Goal: Task Accomplishment & Management: Manage account settings

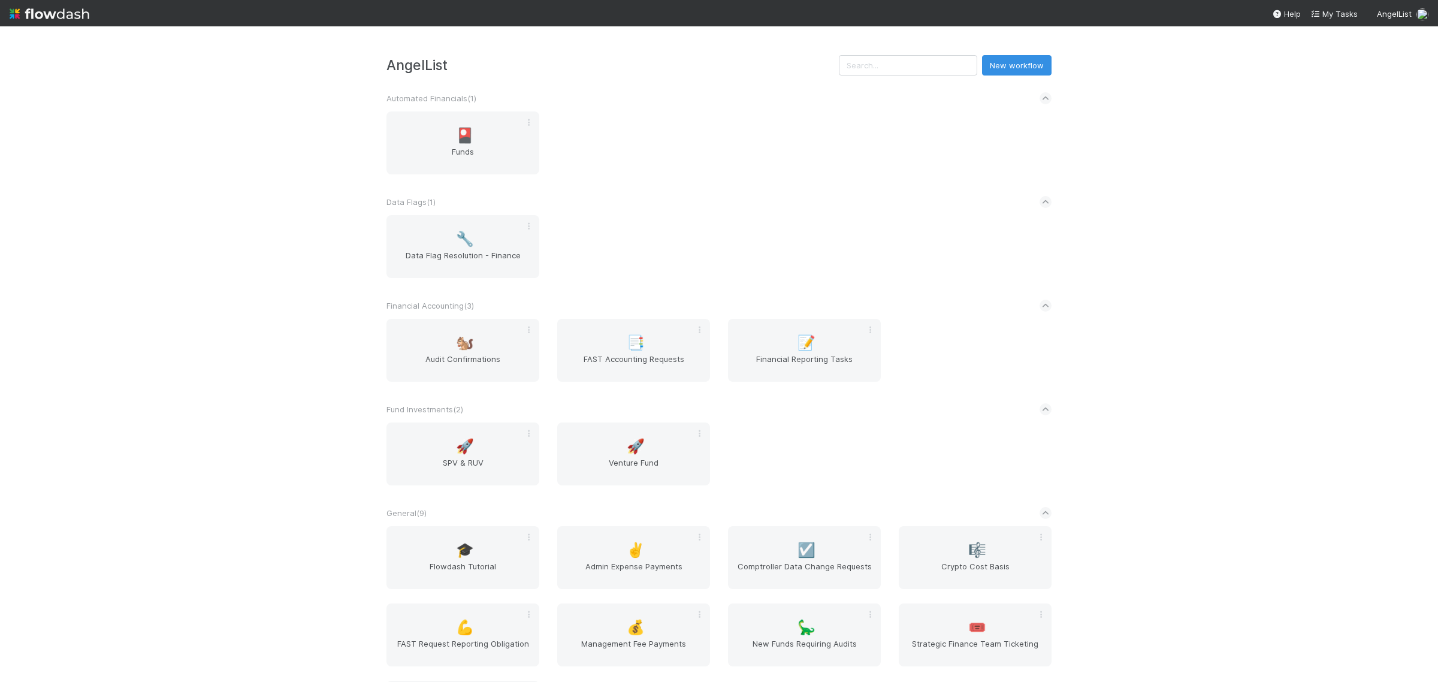
click at [188, 331] on div "AngelList New workflow Automated Financials ( 1 ) 🎴 Funds Data Flags ( 1 ) 🔧 Da…" at bounding box center [719, 353] width 1438 height 655
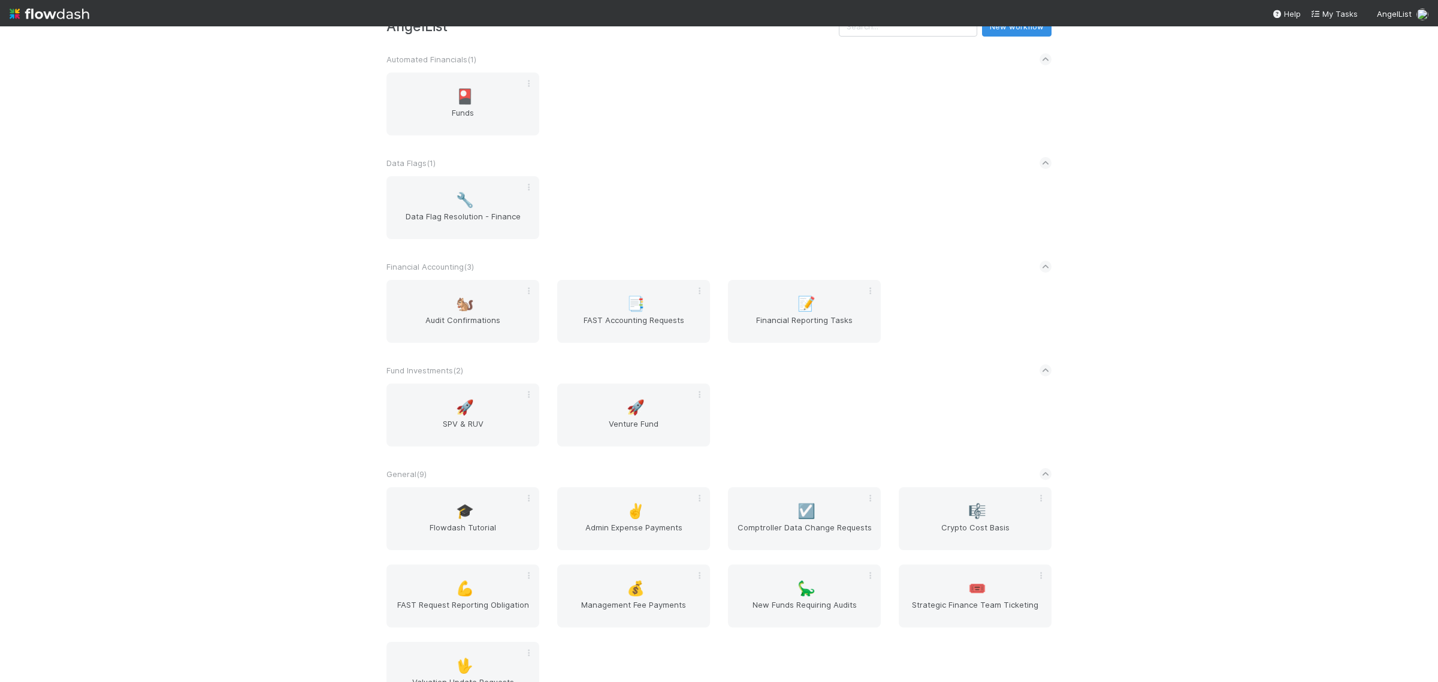
scroll to position [75, 0]
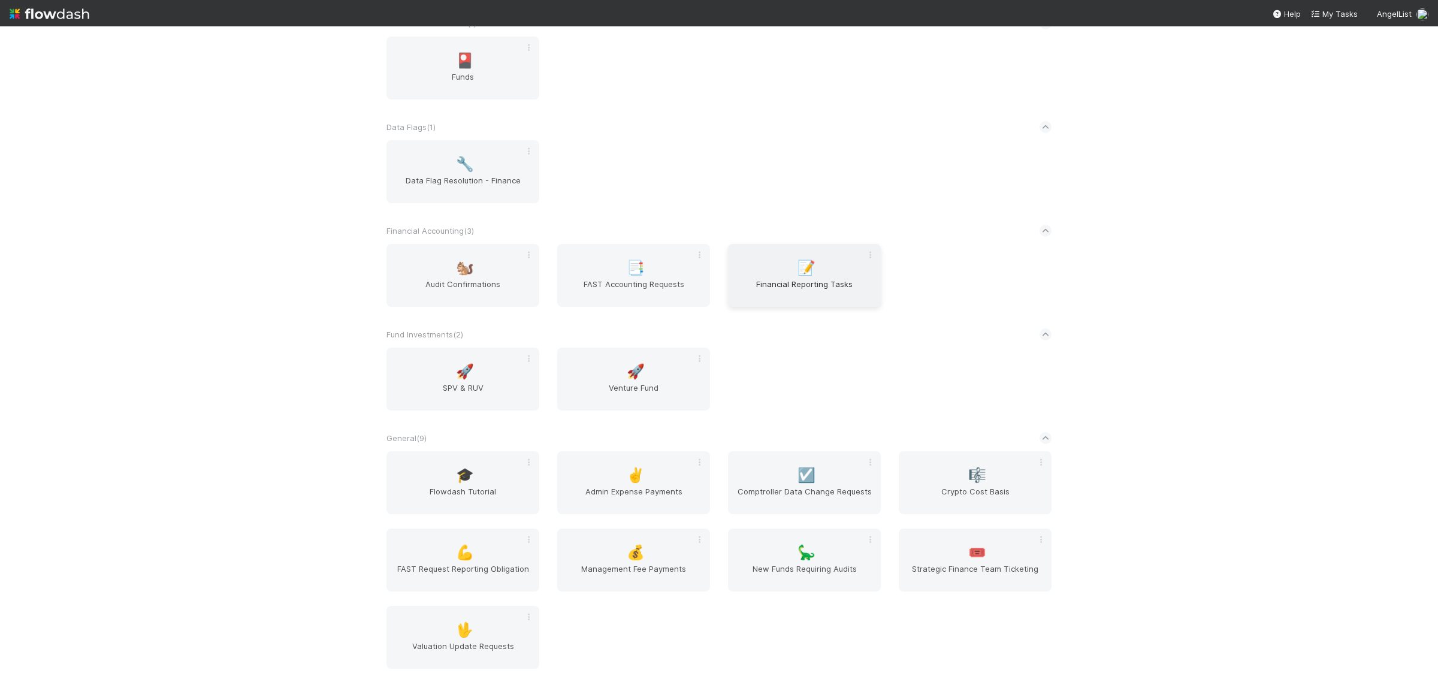
click at [782, 292] on span "Financial Reporting Tasks" at bounding box center [804, 290] width 143 height 24
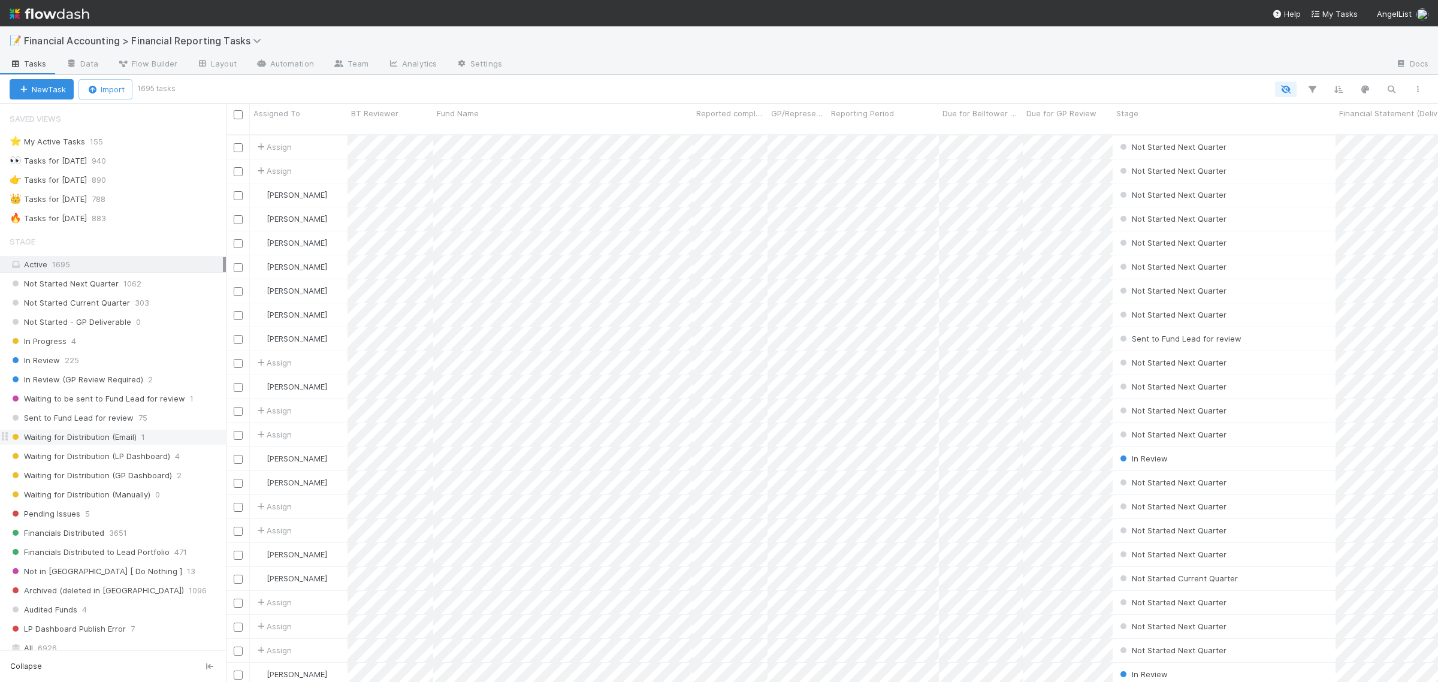
scroll to position [545, 1201]
click at [87, 219] on div "🔥 Tasks for [DATE]" at bounding box center [48, 218] width 77 height 15
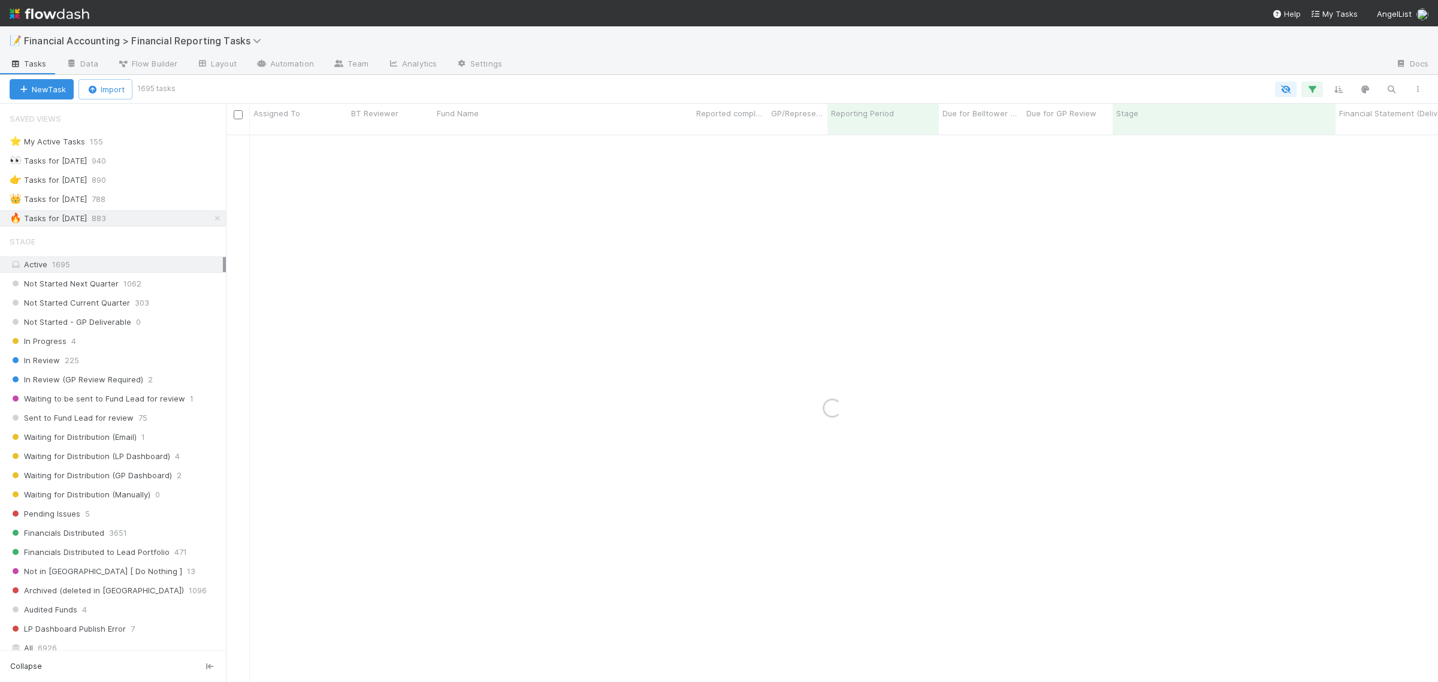
click at [1315, 90] on icon "button" at bounding box center [1312, 89] width 12 height 11
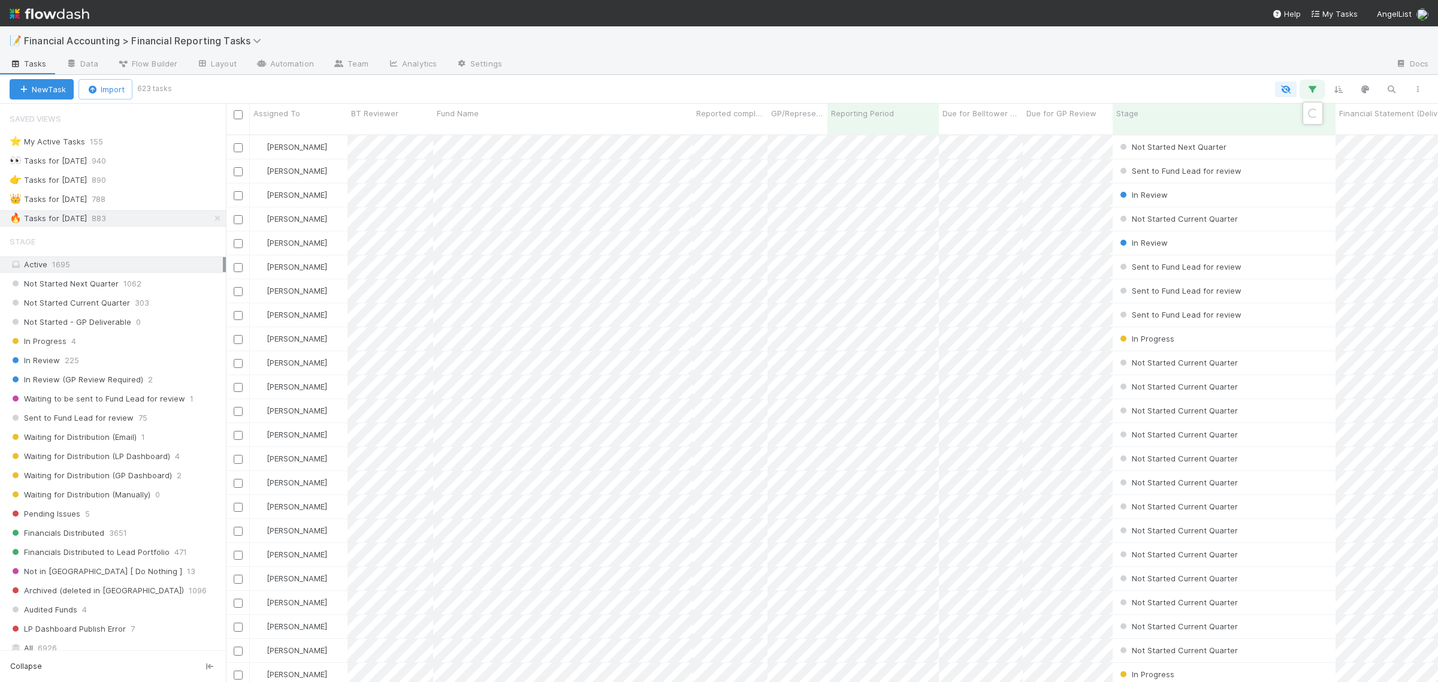
scroll to position [545, 1201]
click at [974, 211] on link "And.." at bounding box center [975, 207] width 38 height 17
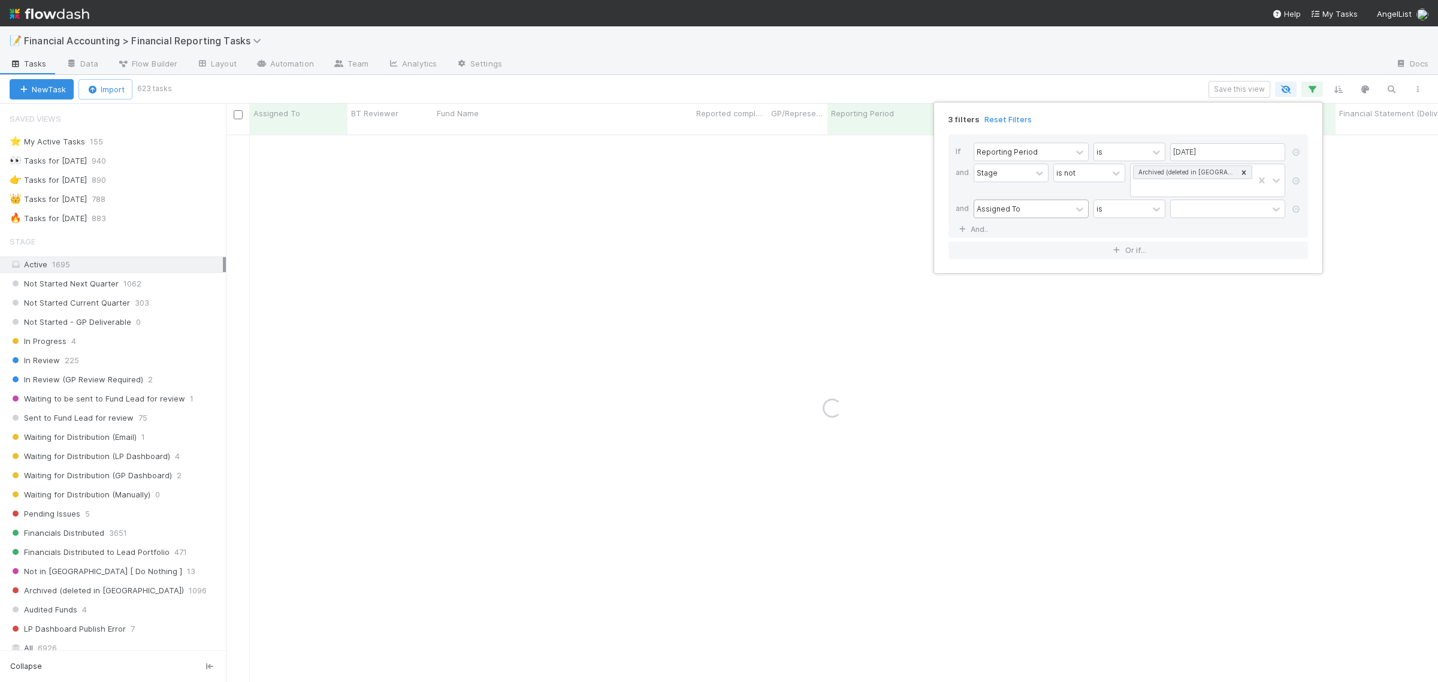
click at [1015, 205] on div "Assigned To" at bounding box center [998, 208] width 44 height 11
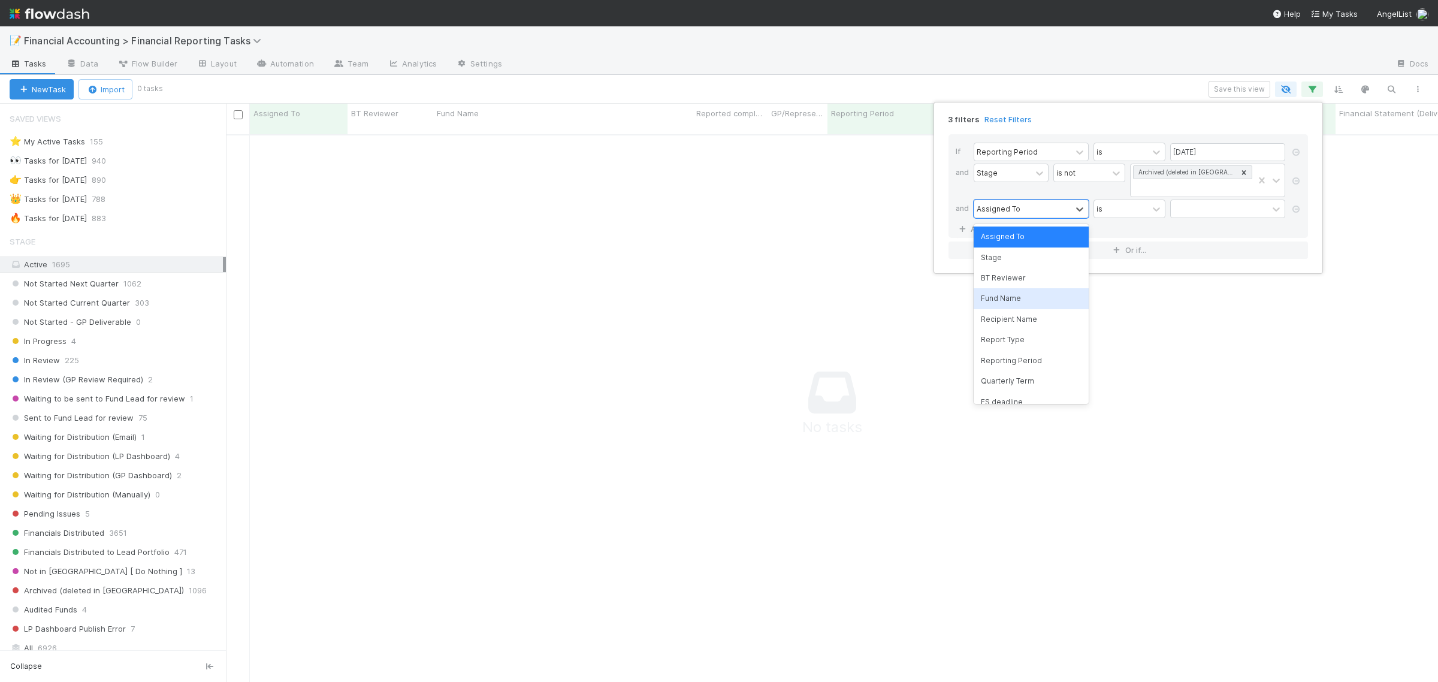
click at [1011, 297] on div "Fund Name" at bounding box center [1030, 298] width 115 height 20
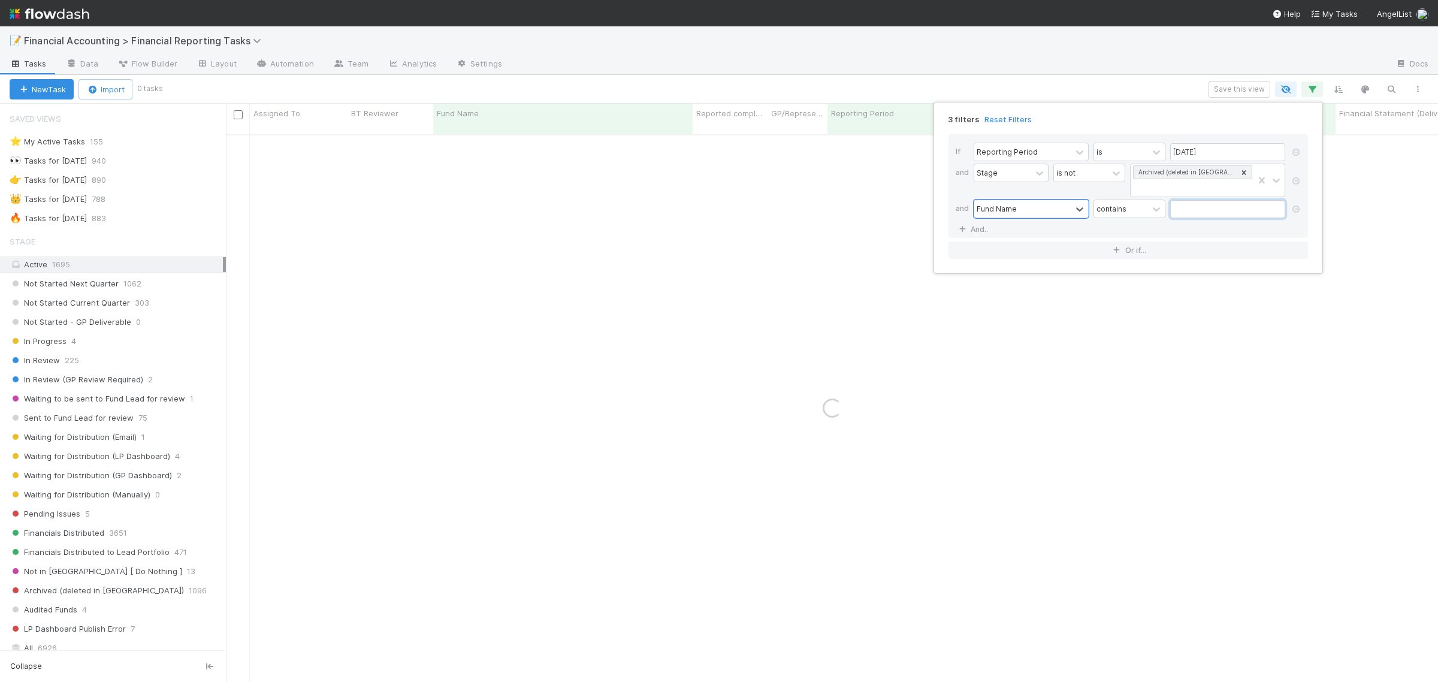
click at [1181, 213] on input "text" at bounding box center [1227, 209] width 115 height 18
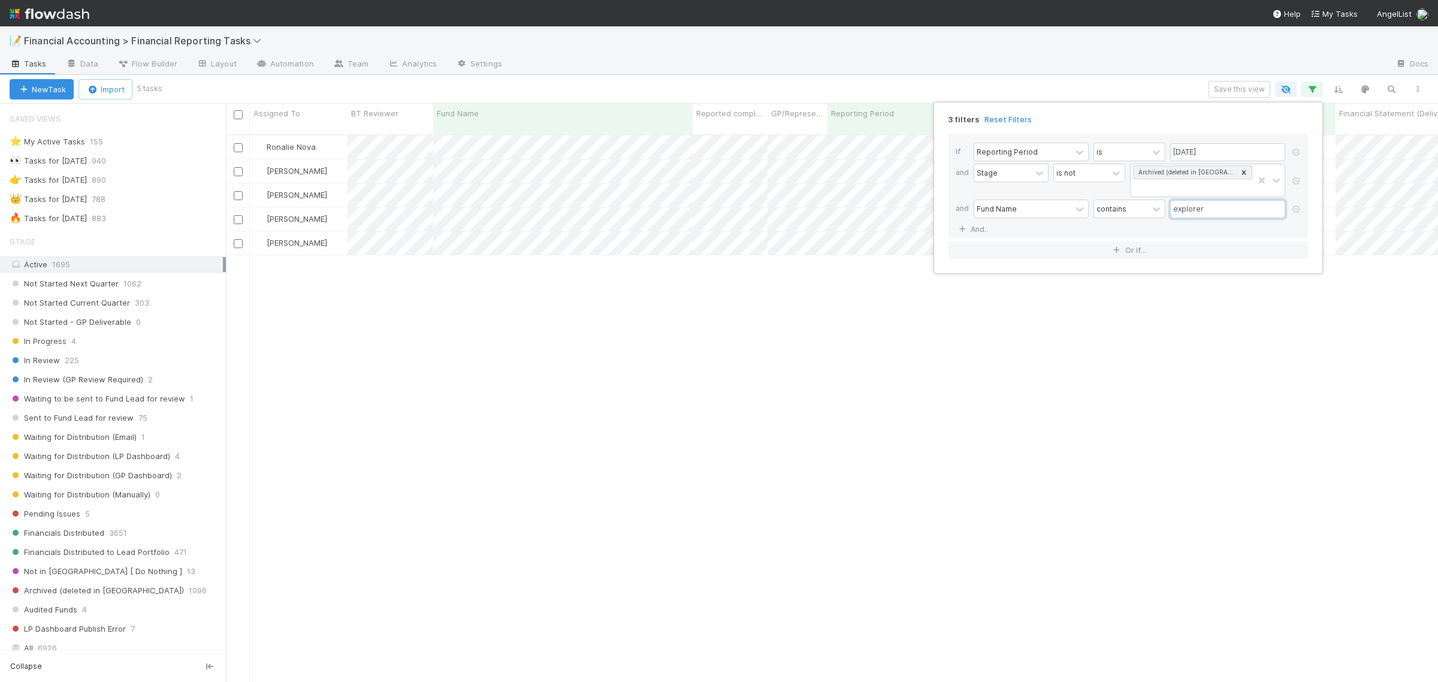
scroll to position [545, 1201]
type input "explorer"
click at [572, 336] on div "3 filters Reset Filters If Reporting Period is 06/30/2025 and Stage is not Arch…" at bounding box center [719, 341] width 1438 height 682
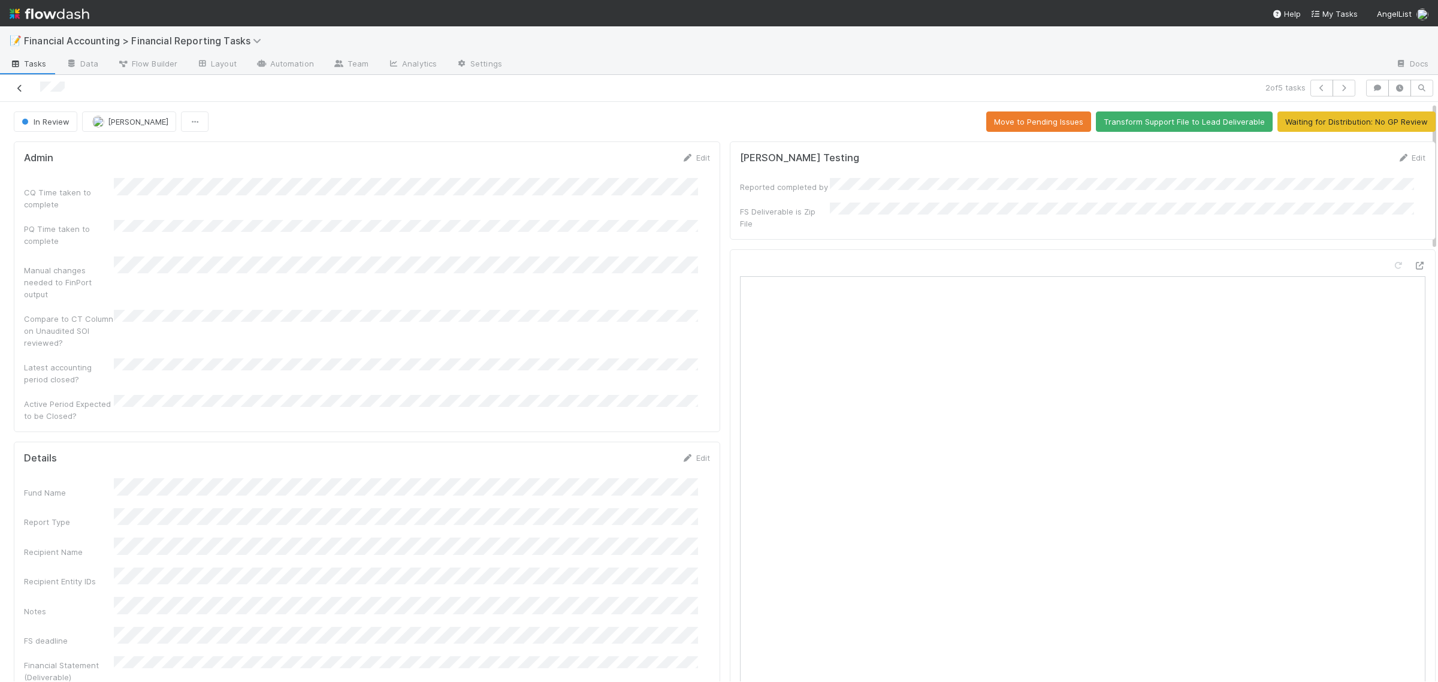
click at [16, 90] on icon at bounding box center [20, 88] width 12 height 8
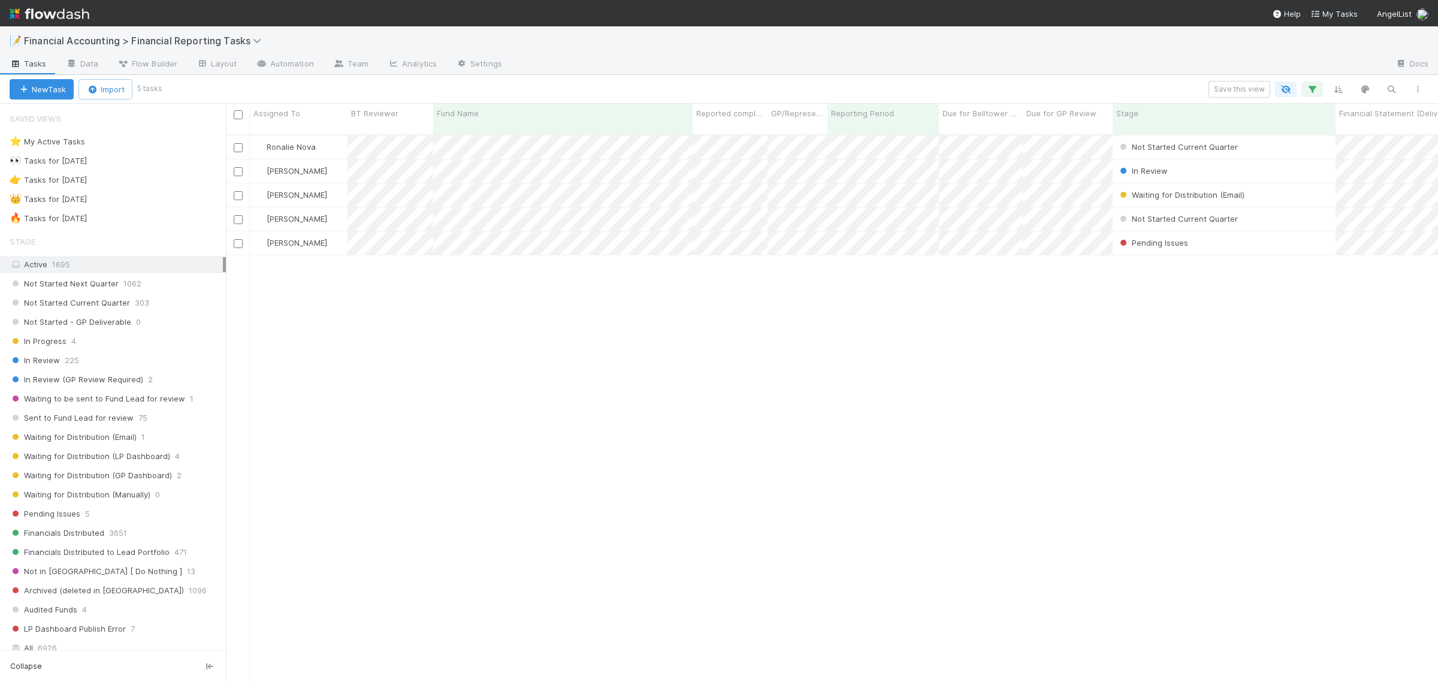
scroll to position [545, 1201]
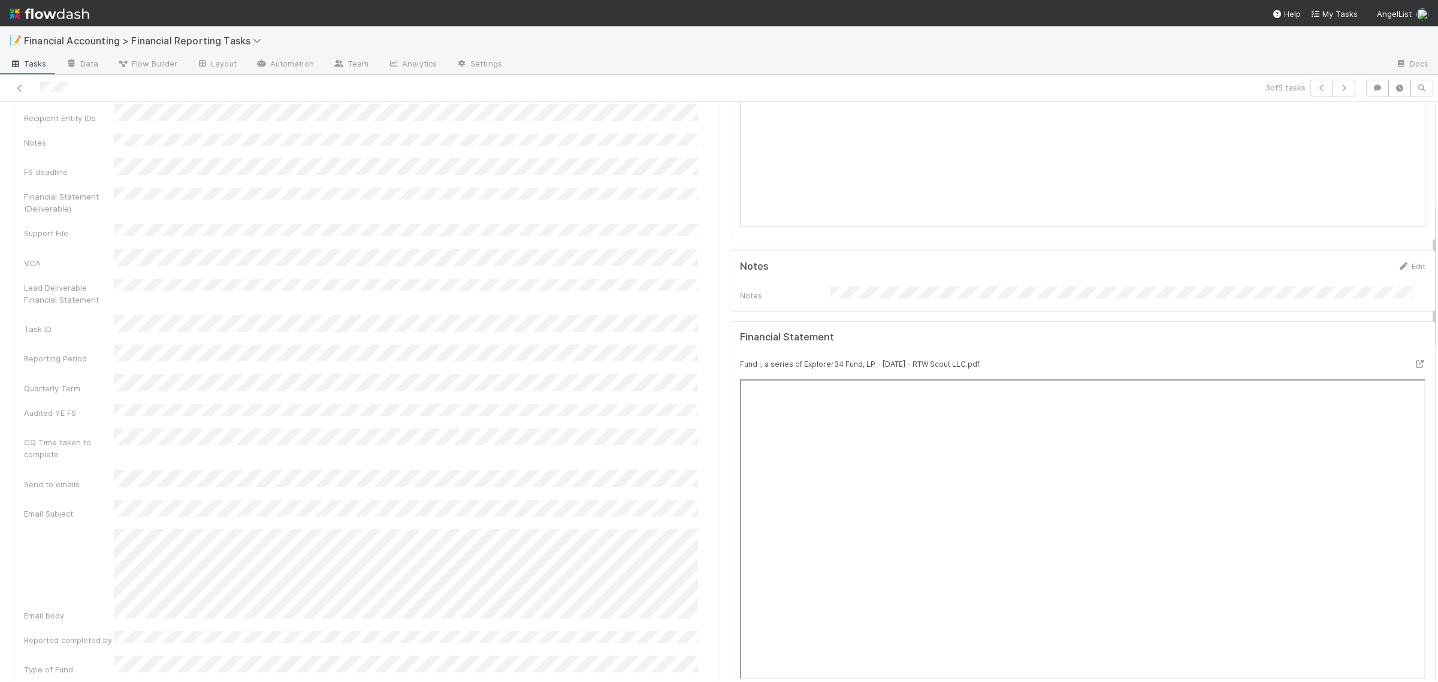
scroll to position [674, 0]
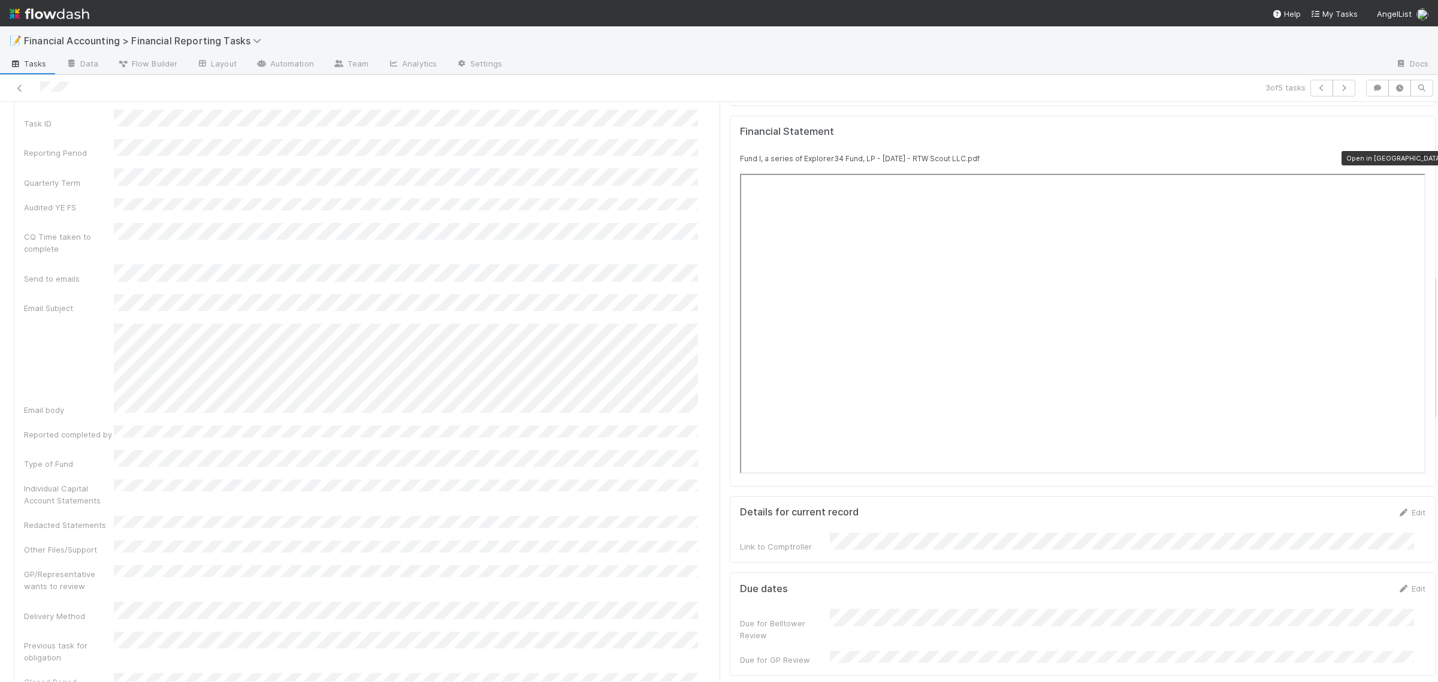
click at [1413, 155] on icon at bounding box center [1419, 159] width 12 height 8
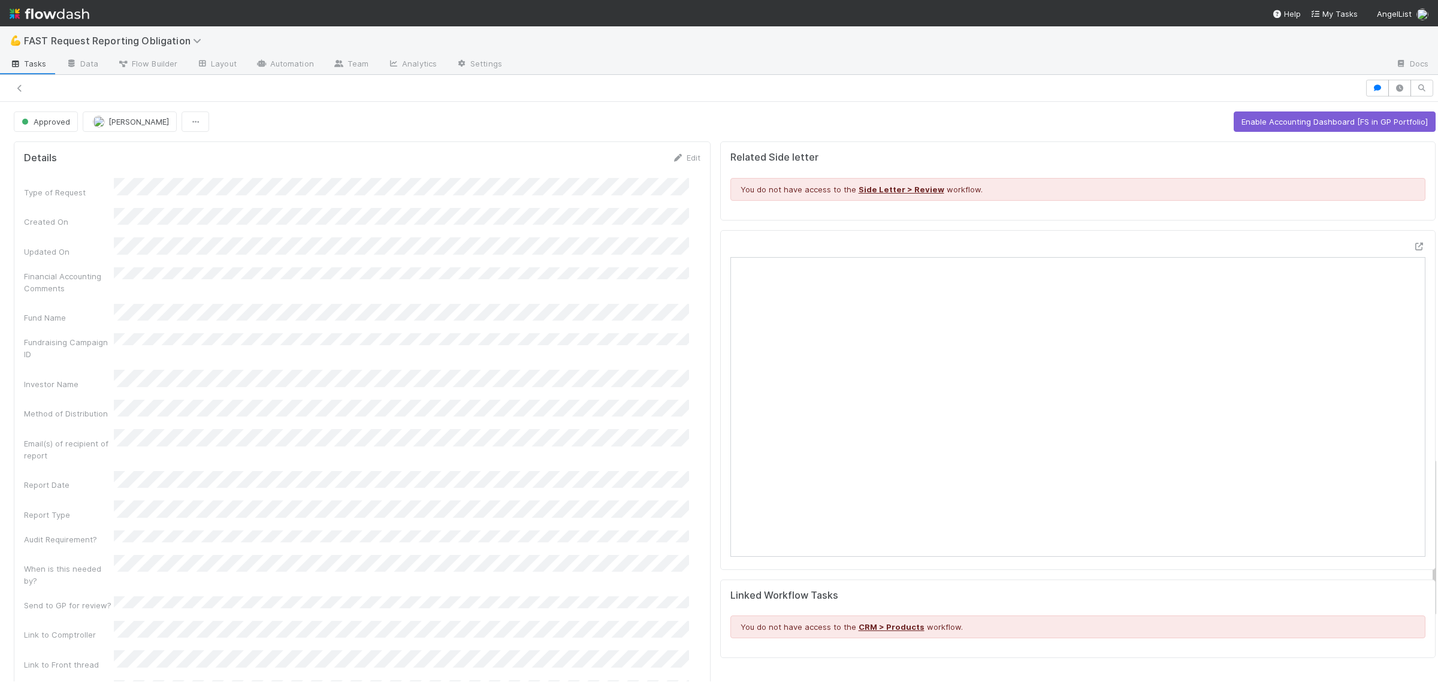
scroll to position [1269, 0]
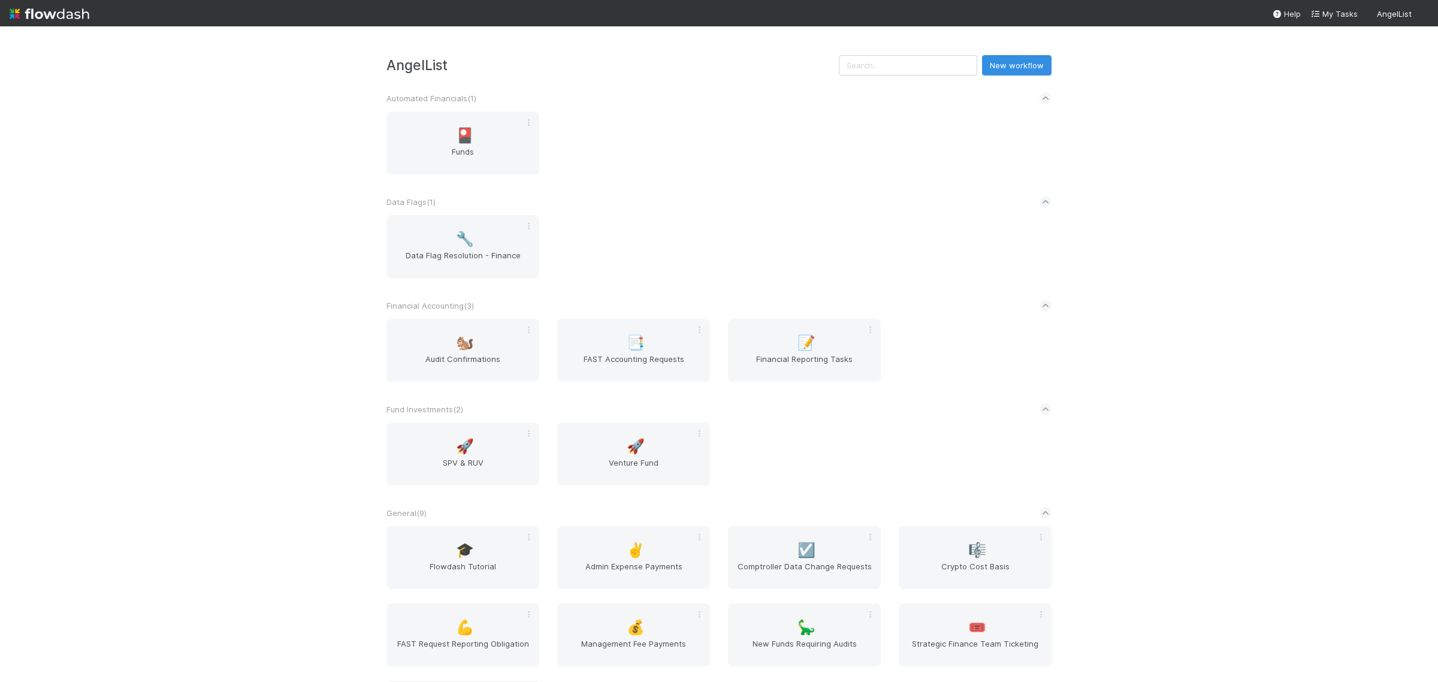
scroll to position [75, 0]
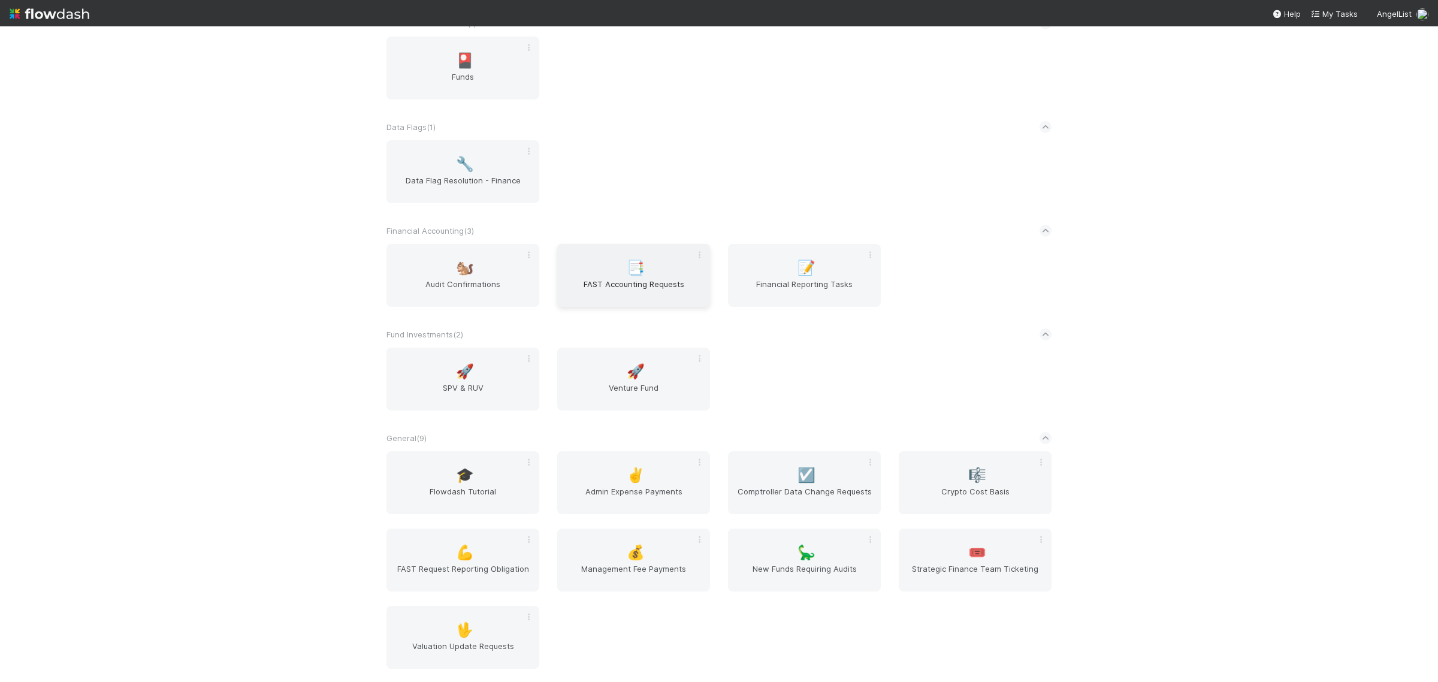
click at [622, 289] on span "FAST Accounting Requests" at bounding box center [633, 290] width 143 height 24
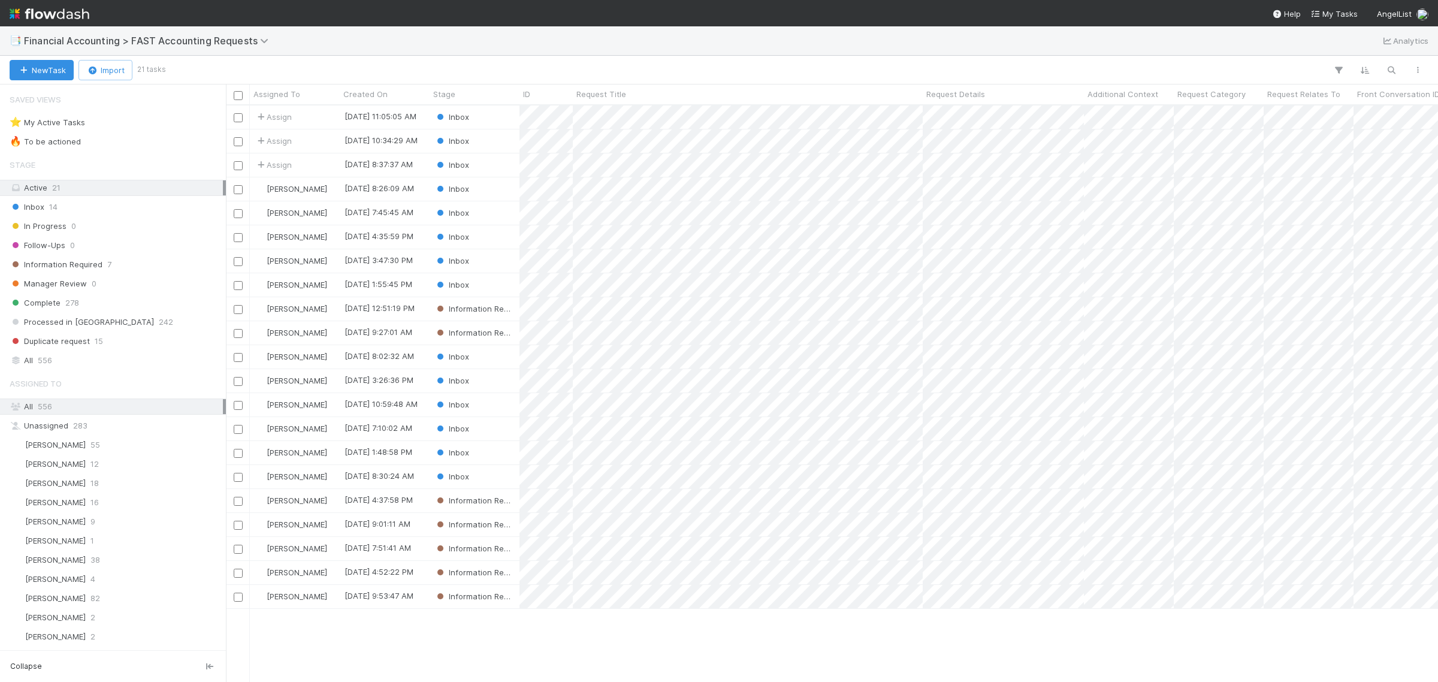
scroll to position [565, 1201]
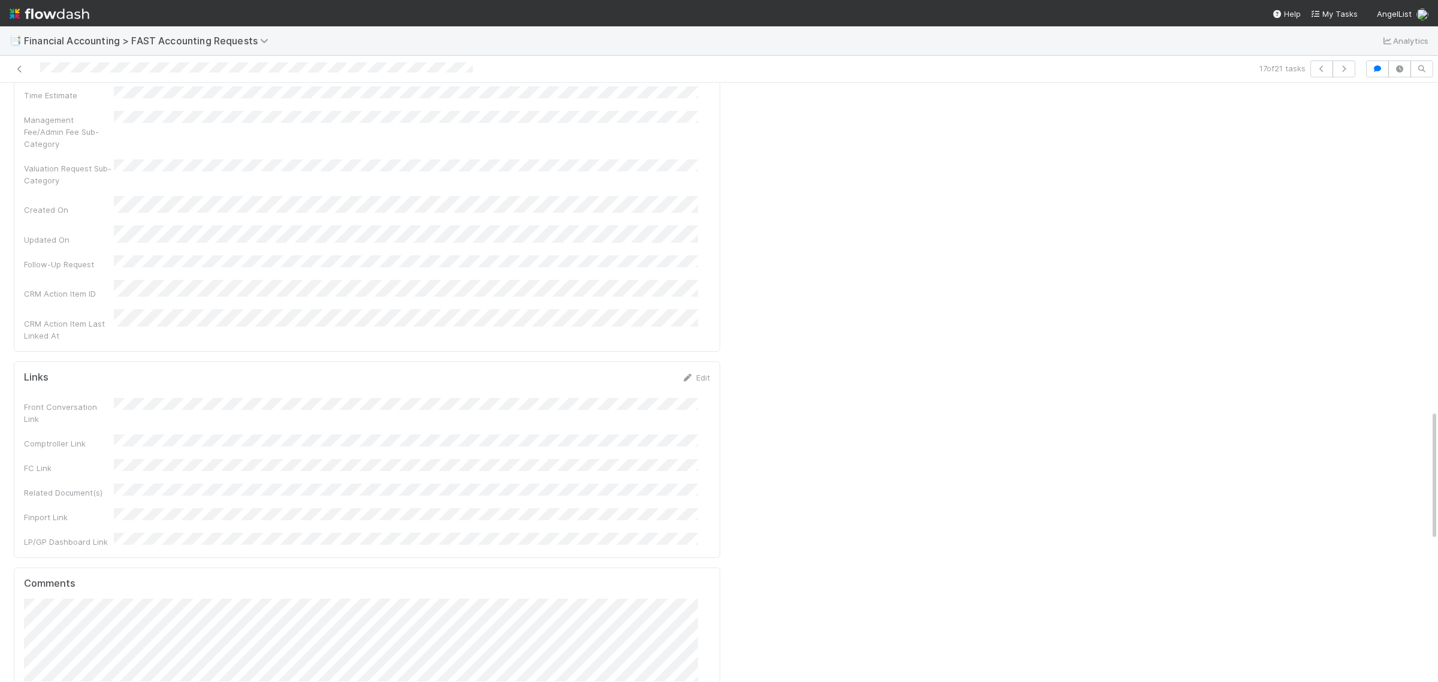
scroll to position [1573, 0]
click at [177, 343] on span "Catherine Nguyen" at bounding box center [159, 342] width 61 height 10
click at [73, 666] on button "Add Comment" at bounding box center [58, 676] width 69 height 20
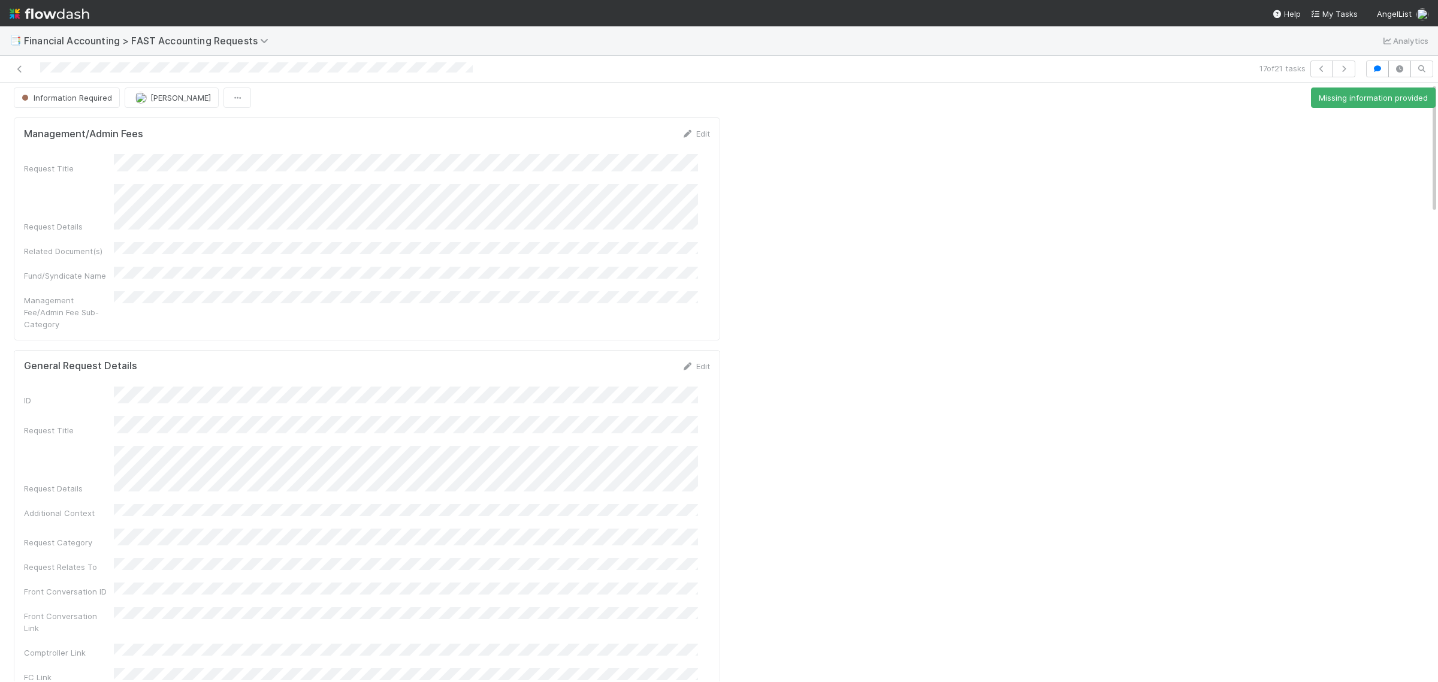
scroll to position [0, 0]
click at [67, 96] on button "Information Required" at bounding box center [67, 102] width 106 height 20
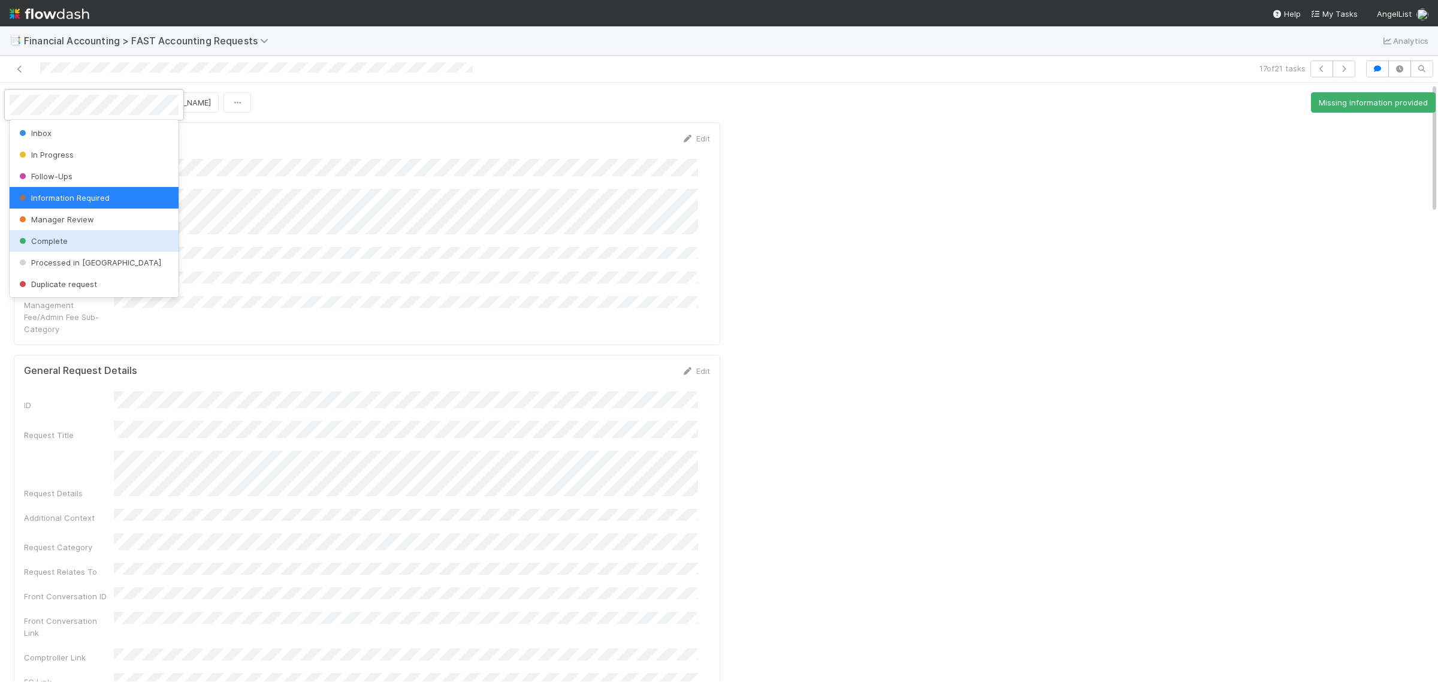
click at [71, 240] on div "Complete" at bounding box center [94, 241] width 169 height 22
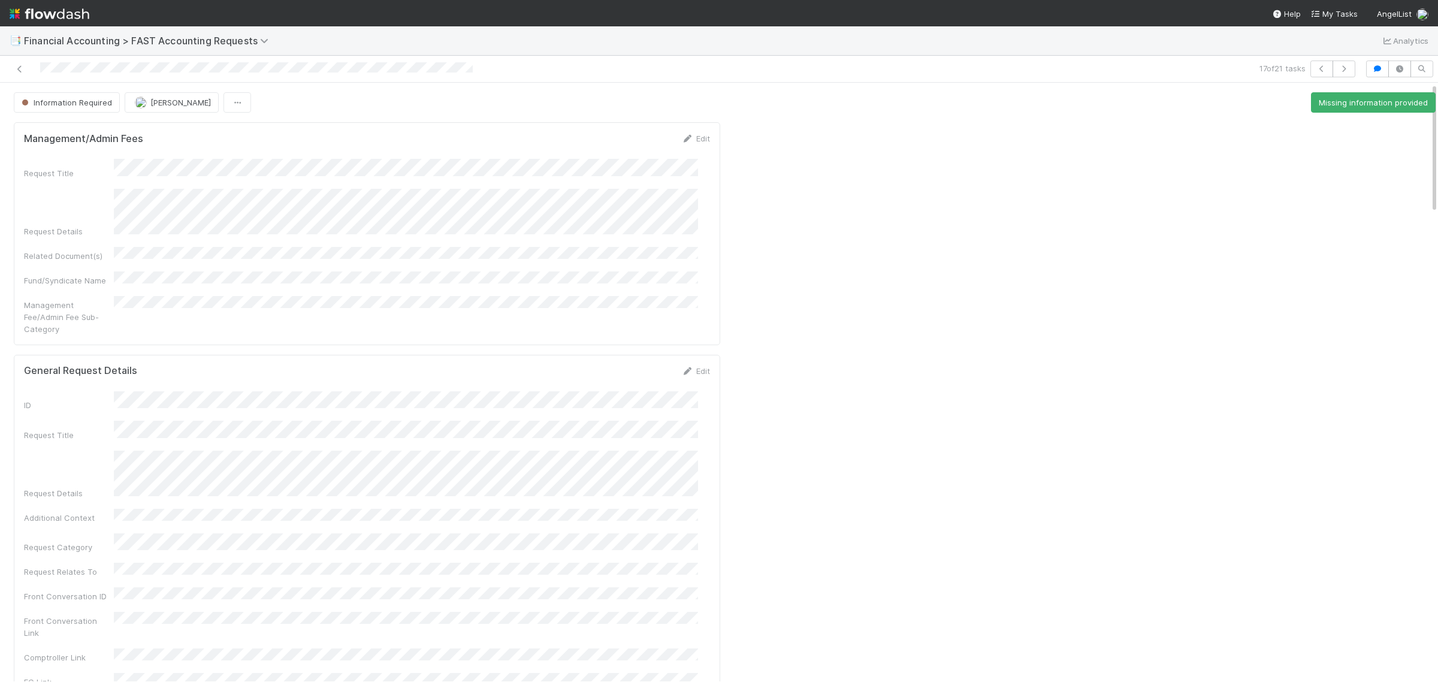
click at [78, 104] on span "Information Required" at bounding box center [65, 103] width 93 height 10
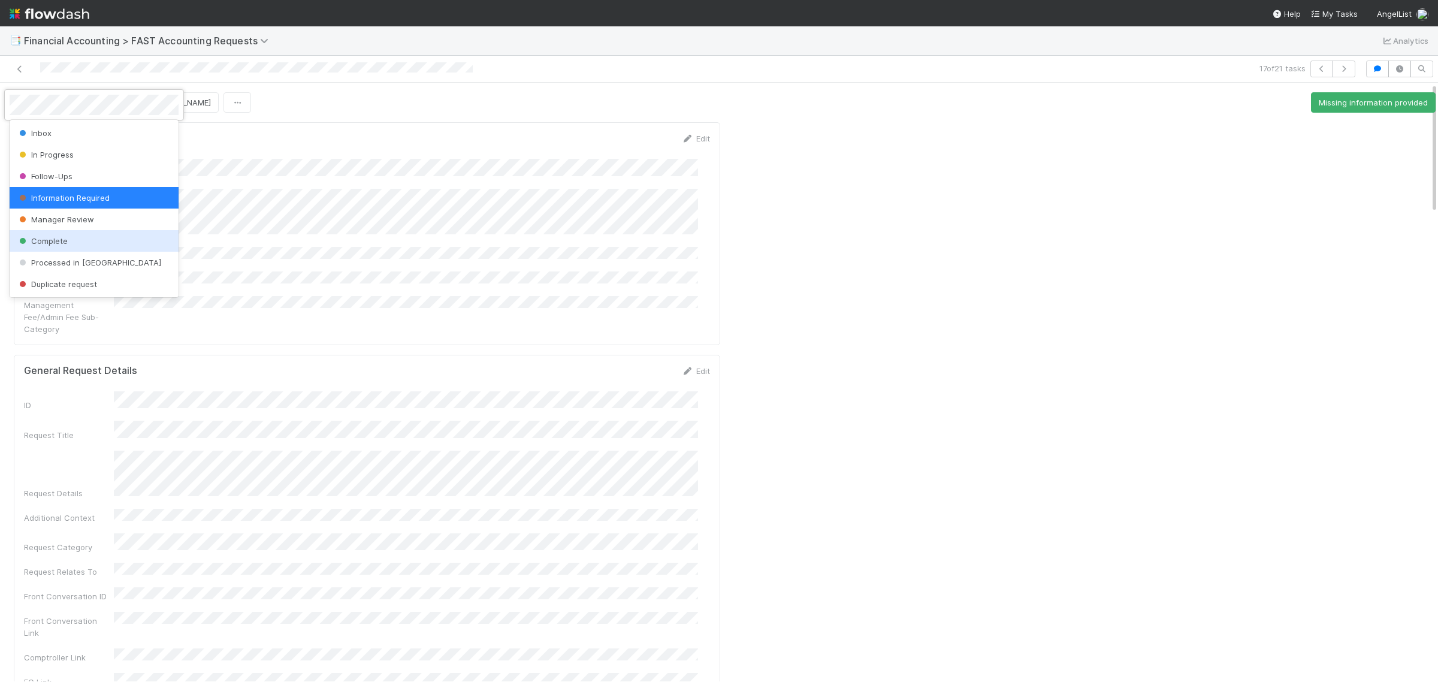
click at [82, 243] on div "Complete" at bounding box center [94, 241] width 169 height 22
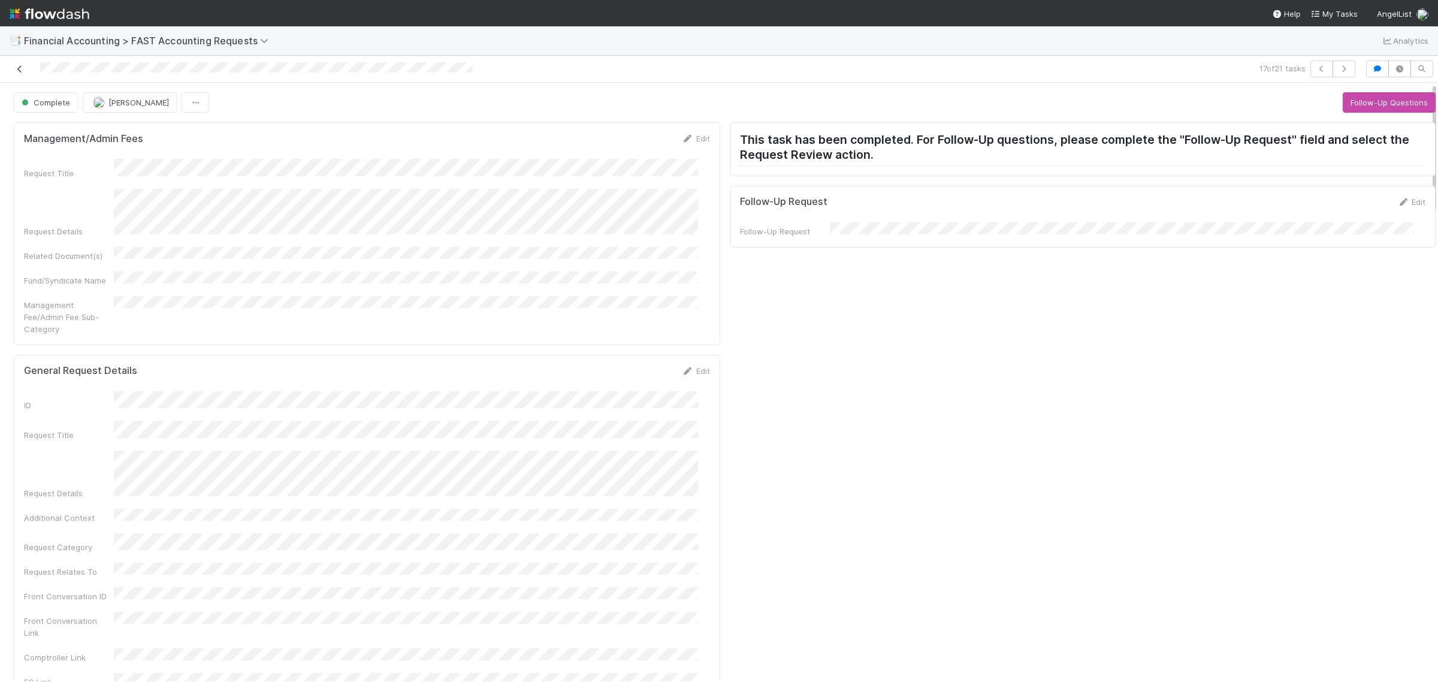
click at [14, 70] on icon at bounding box center [20, 69] width 12 height 8
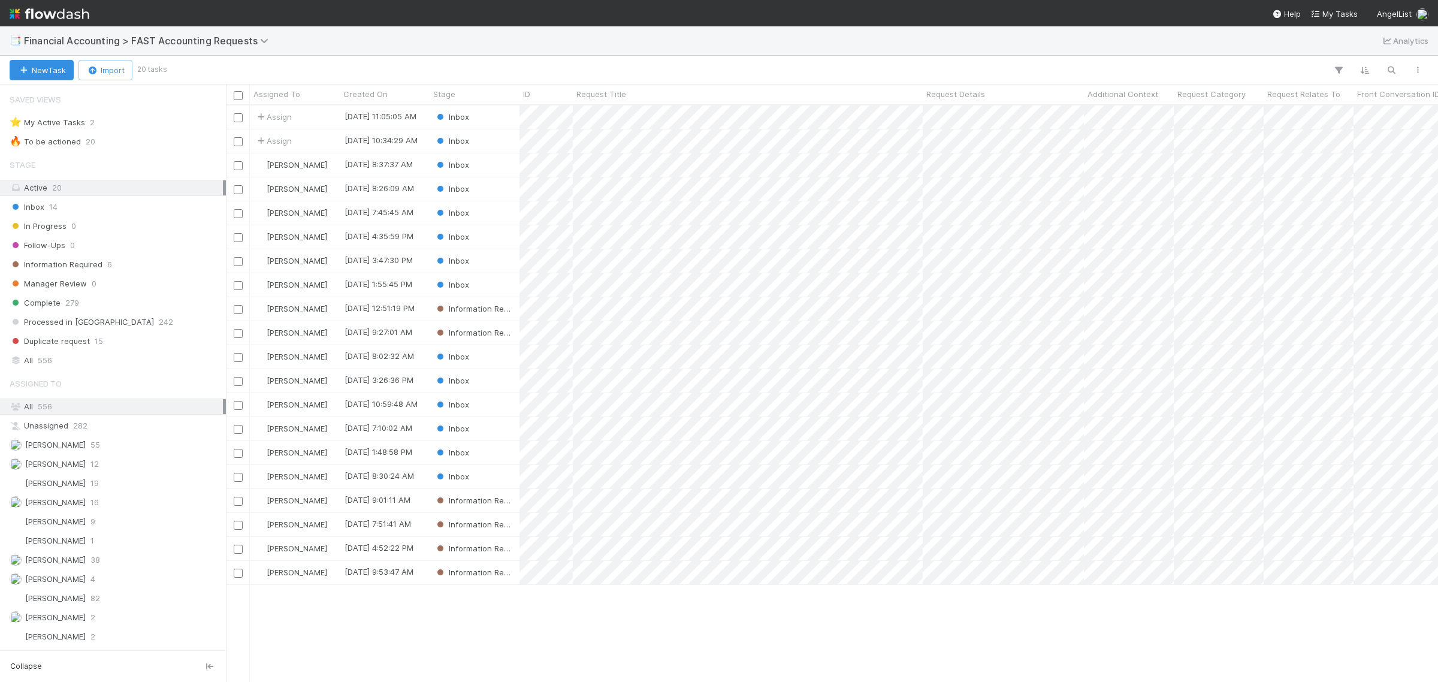
scroll to position [565, 1201]
click at [319, 286] on div "[PERSON_NAME]" at bounding box center [295, 284] width 90 height 23
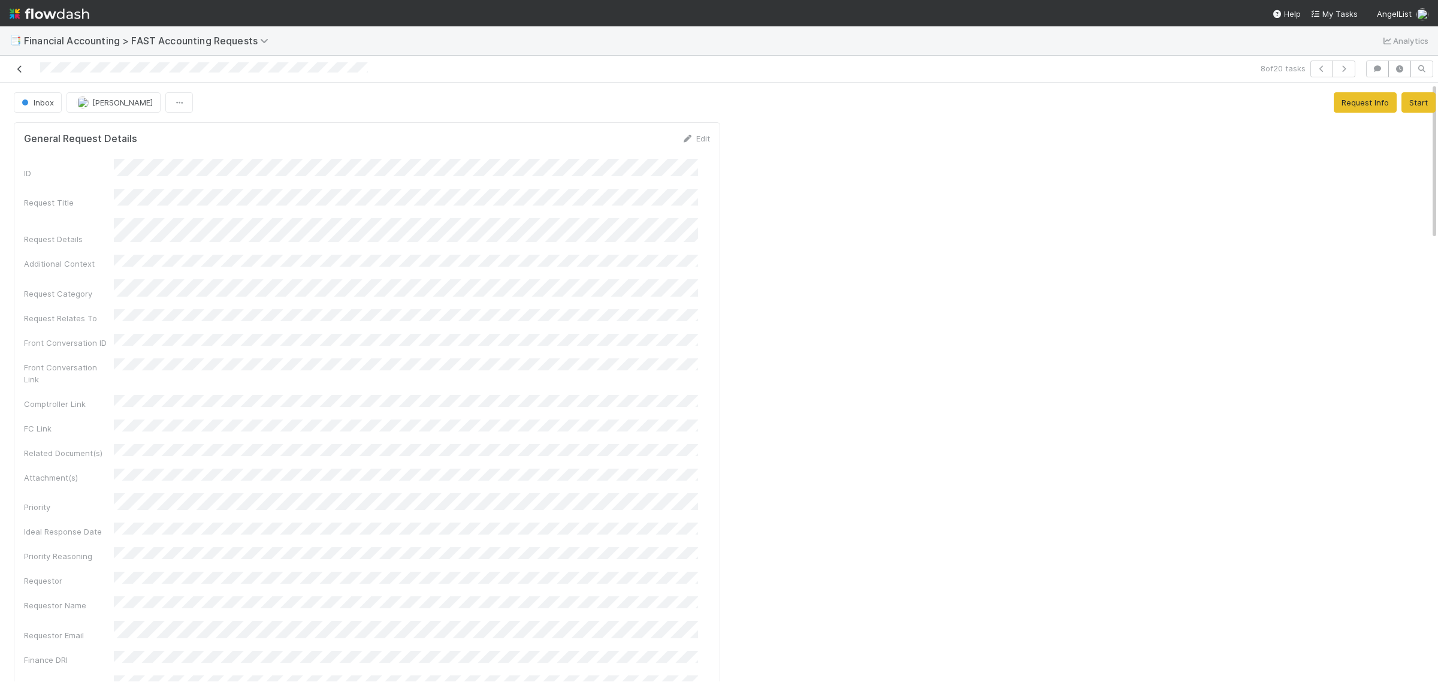
click at [17, 68] on icon at bounding box center [20, 69] width 12 height 8
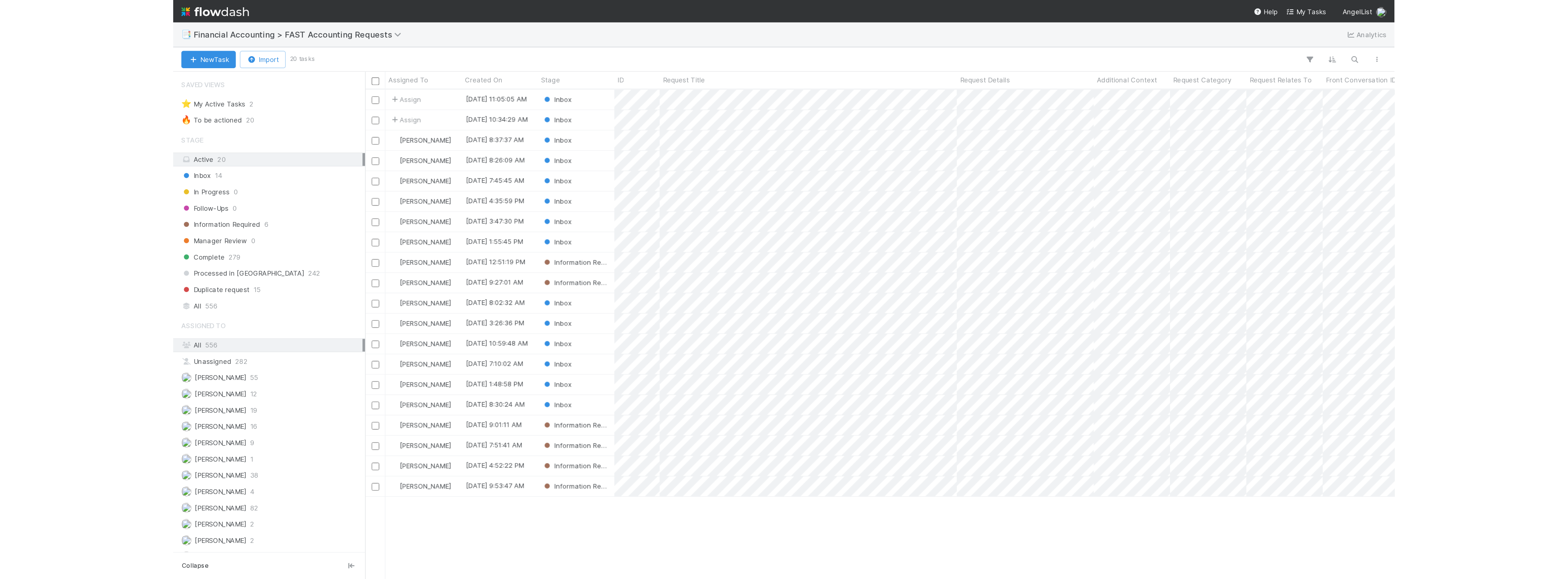
scroll to position [508, 1424]
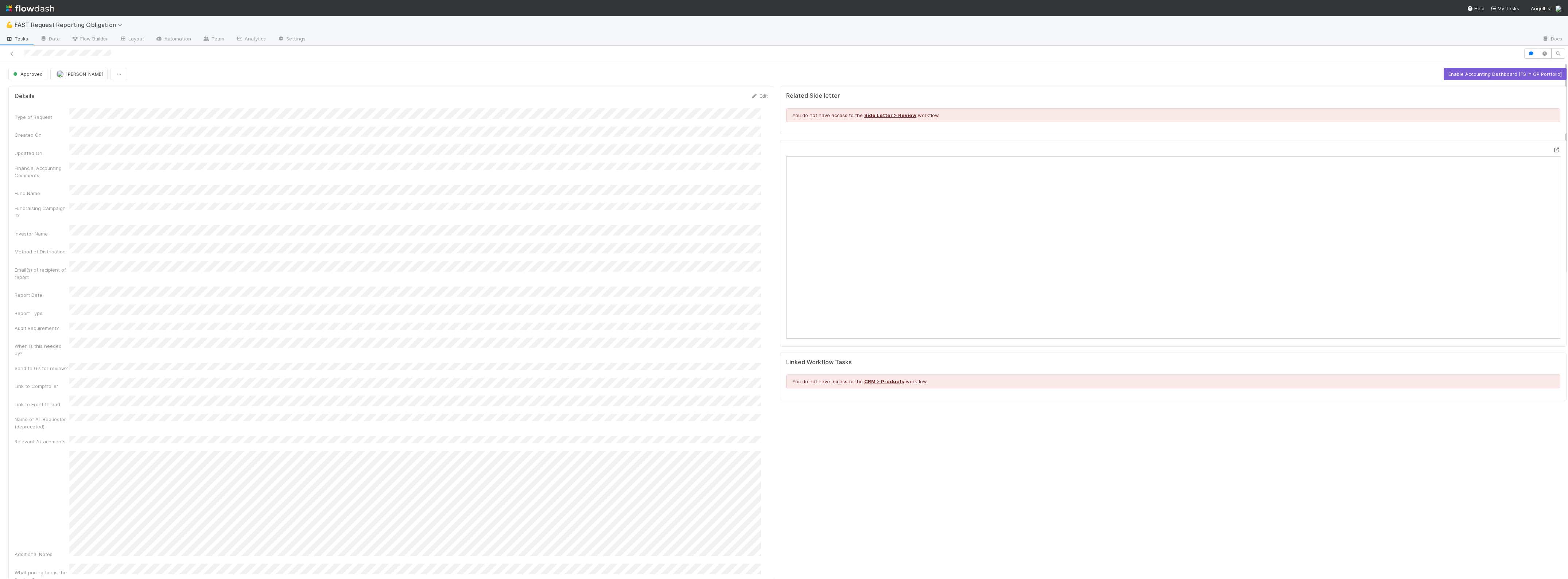
click at [875, 150] on icon at bounding box center [1556, 150] width 7 height 5
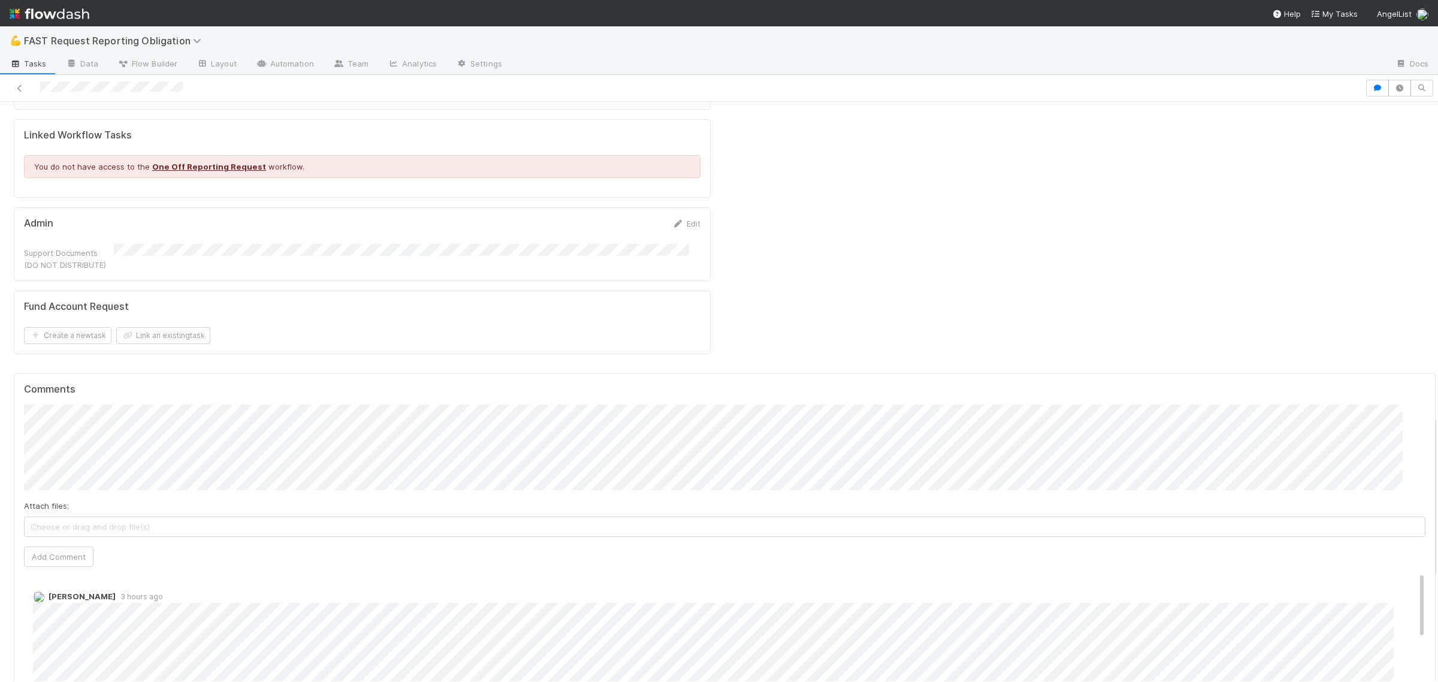
click at [409, 581] on div "Sarah Zheng 3 hours ago" at bounding box center [730, 644] width 1413 height 126
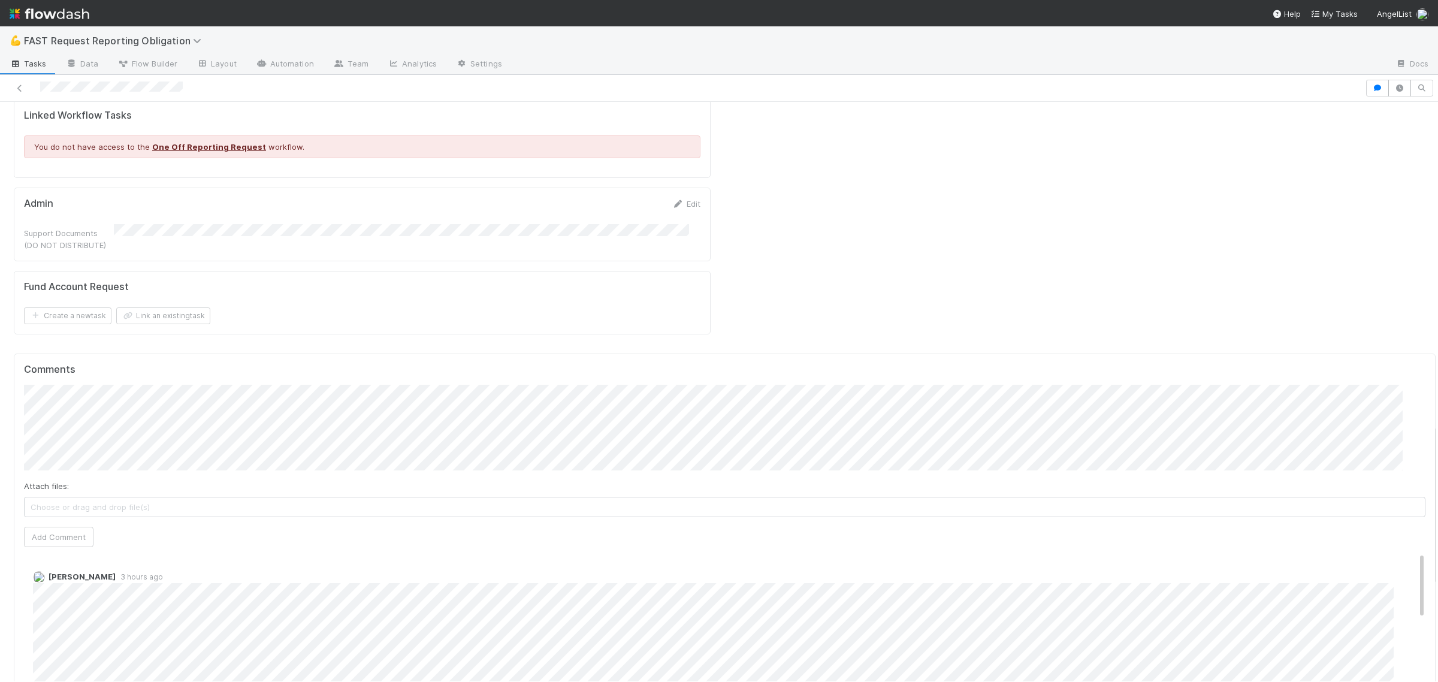
scroll to position [1123, 0]
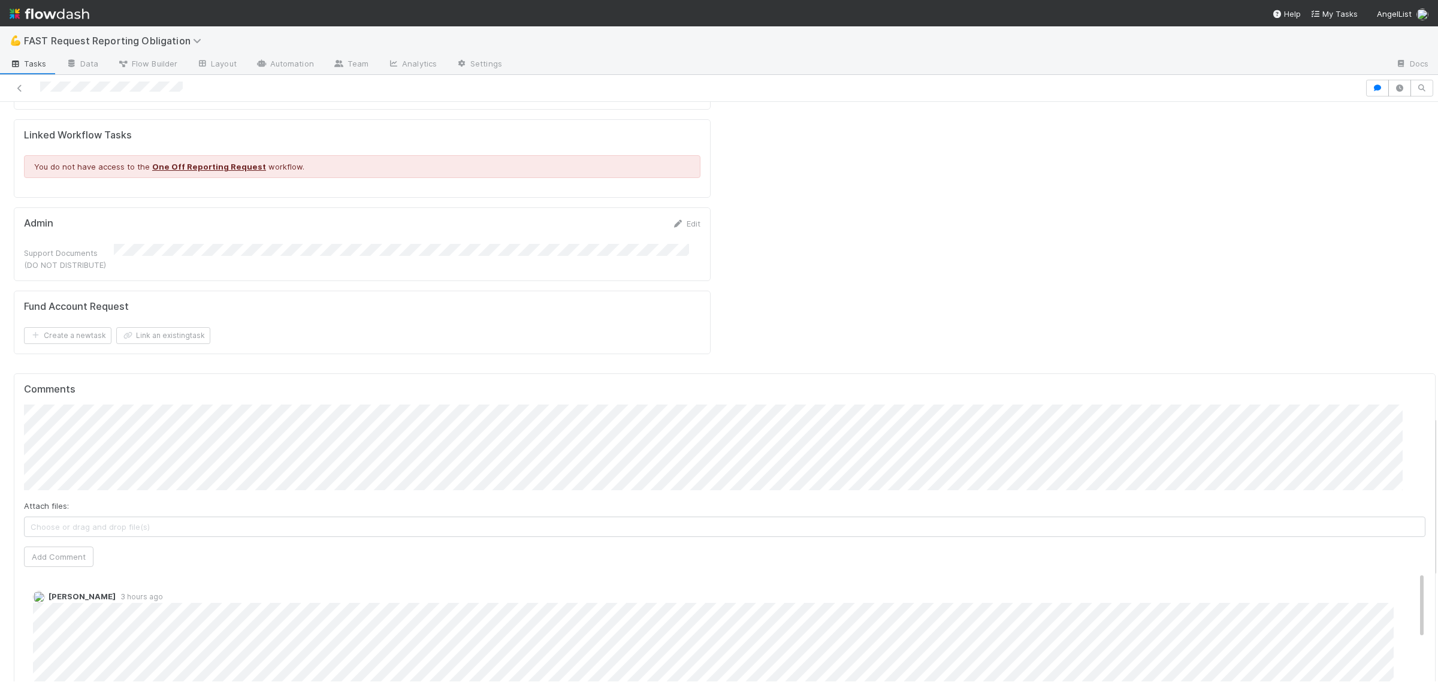
drag, startPoint x: 971, startPoint y: 189, endPoint x: 980, endPoint y: 192, distance: 9.7
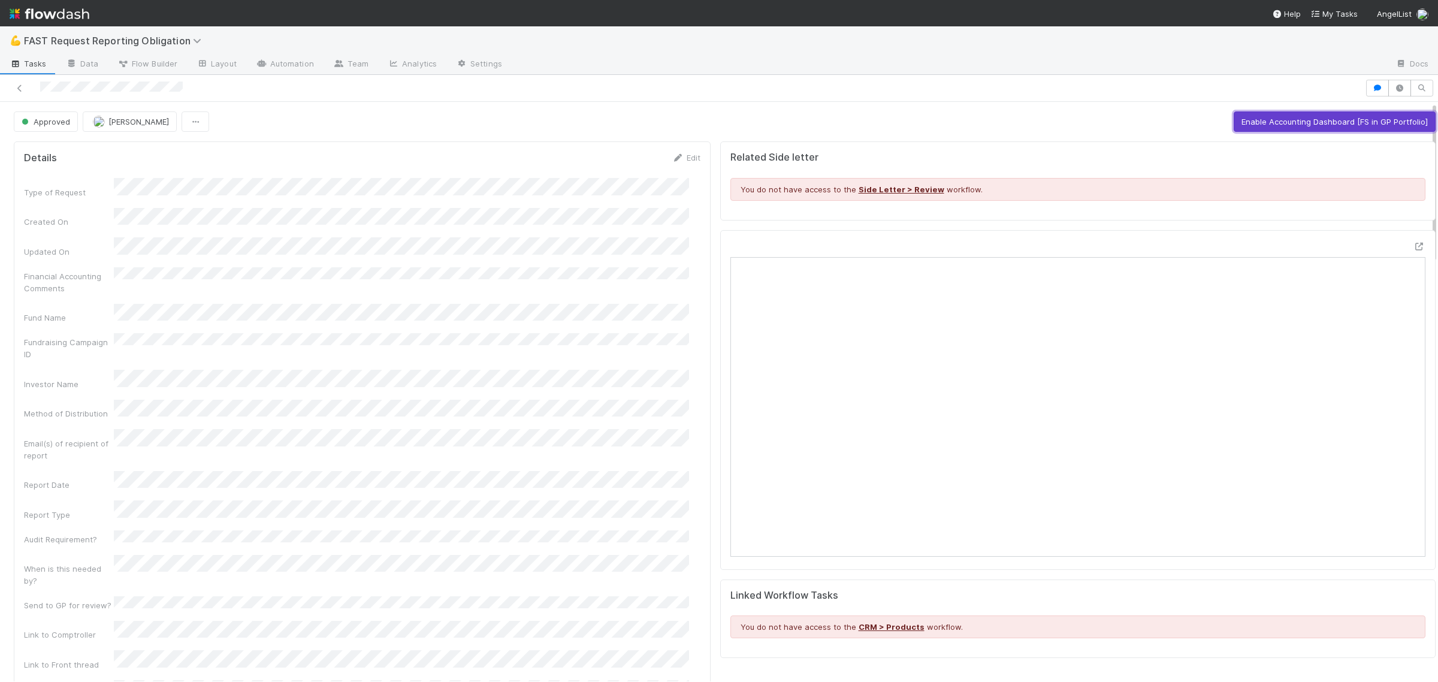
click at [1264, 122] on button "Enable Accounting Dashboard [FS in GP Portfolio]" at bounding box center [1334, 121] width 202 height 20
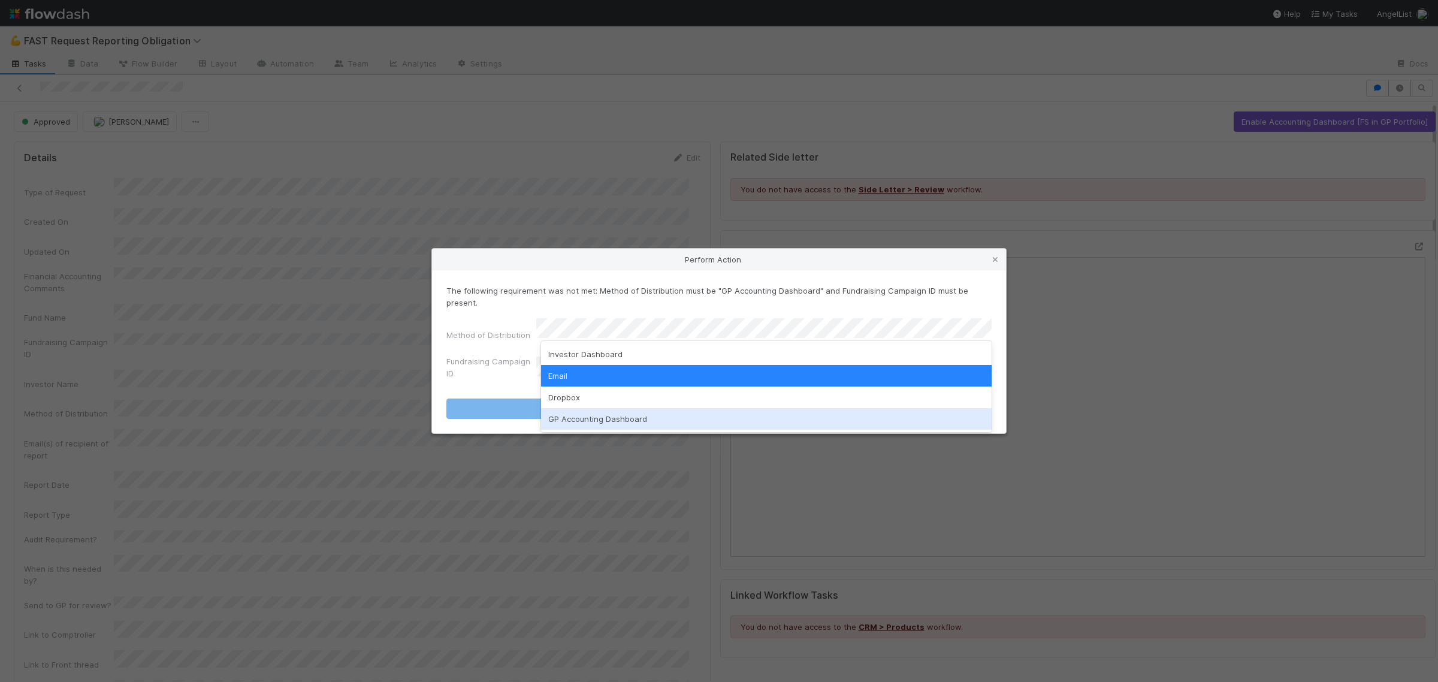
click at [579, 418] on div "GP Accounting Dashboard" at bounding box center [766, 419] width 451 height 22
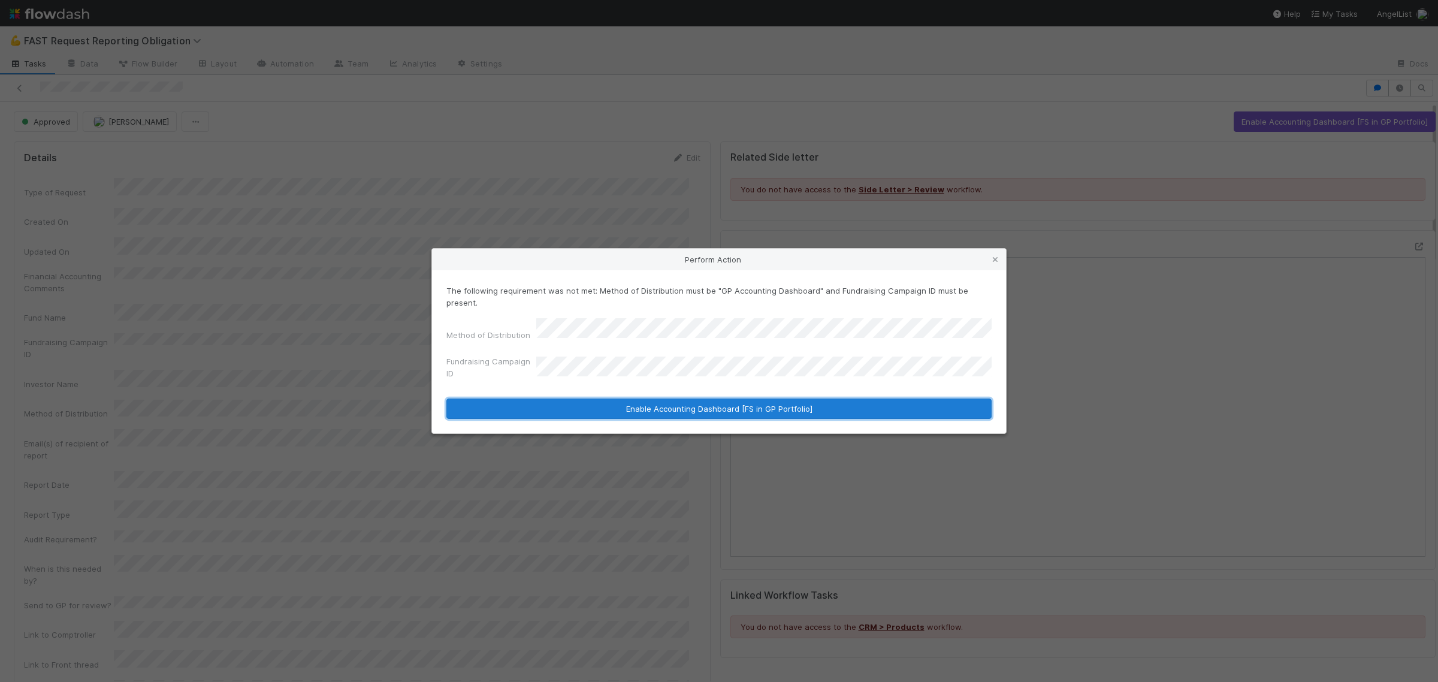
click at [594, 398] on button "Enable Accounting Dashboard [FS in GP Portfolio]" at bounding box center [718, 408] width 545 height 20
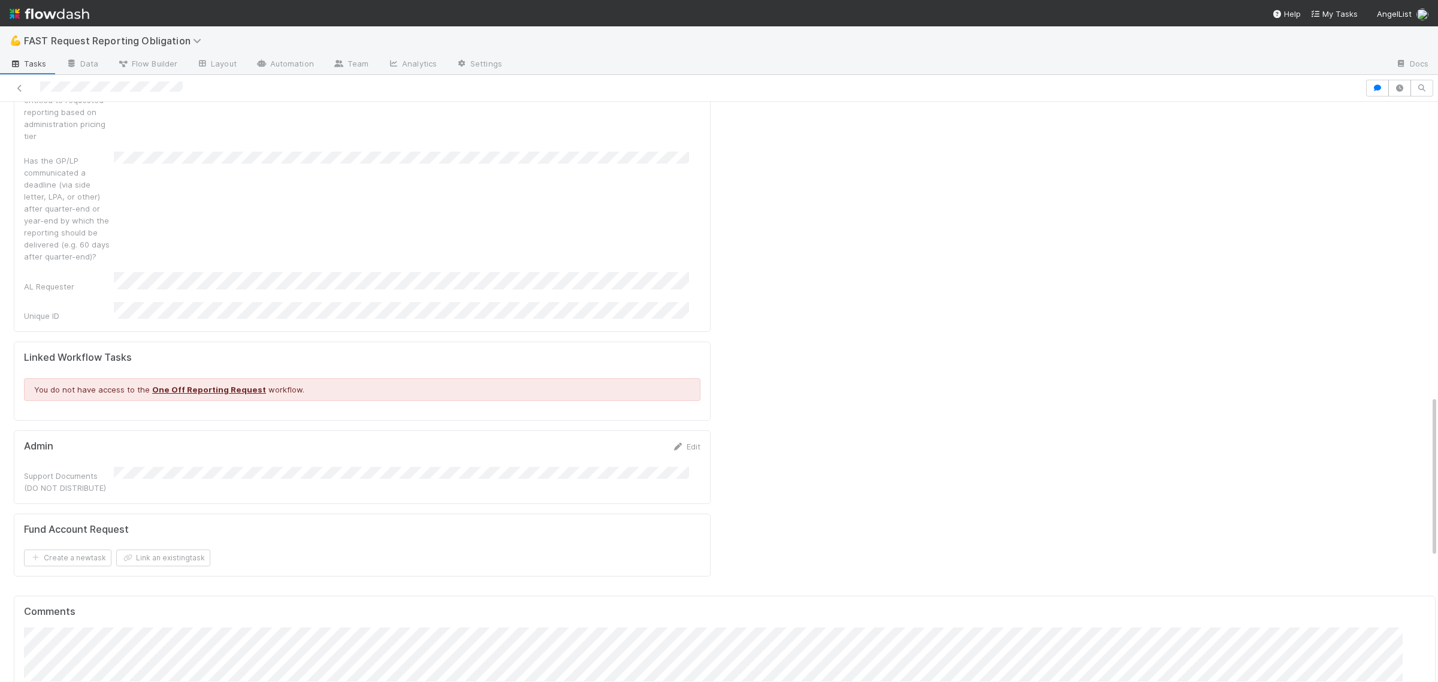
scroll to position [1198, 0]
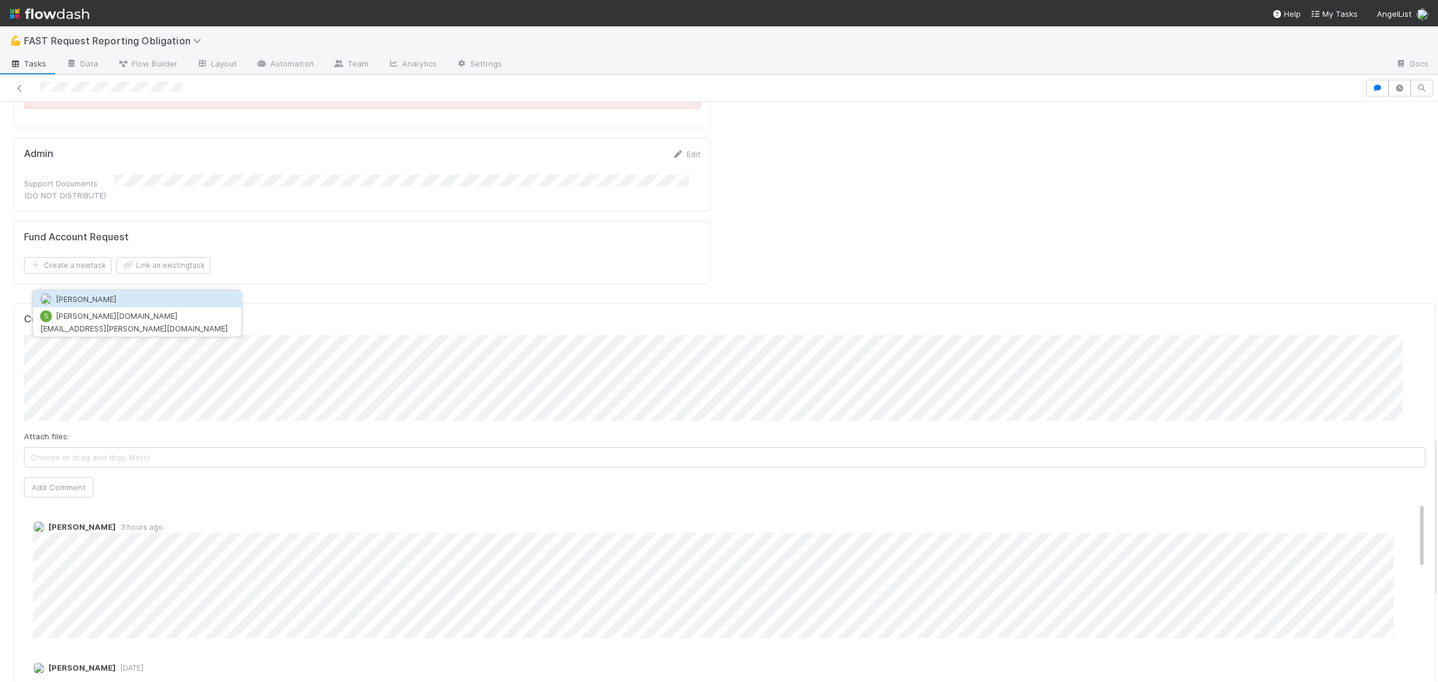
click at [96, 301] on span "Sarah Zheng" at bounding box center [86, 299] width 61 height 10
click at [56, 477] on button "Add Comment" at bounding box center [58, 487] width 69 height 20
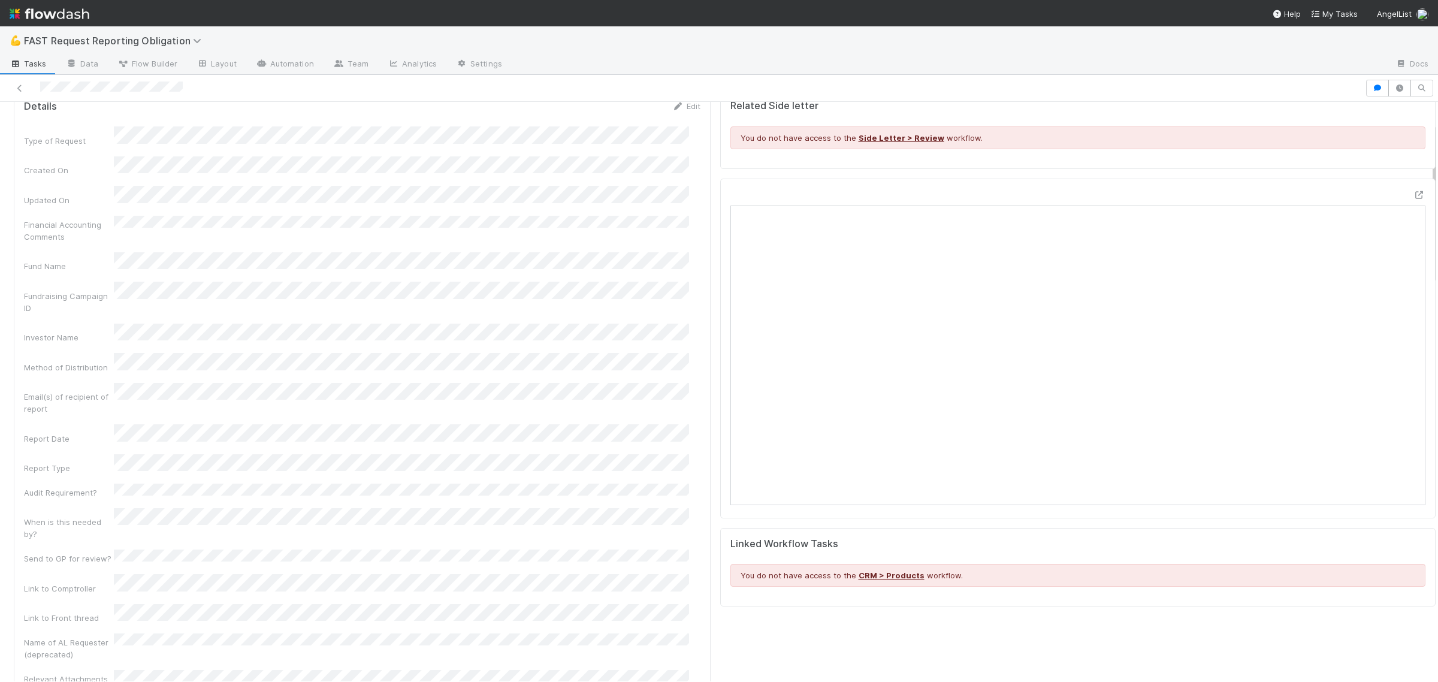
scroll to position [75, 0]
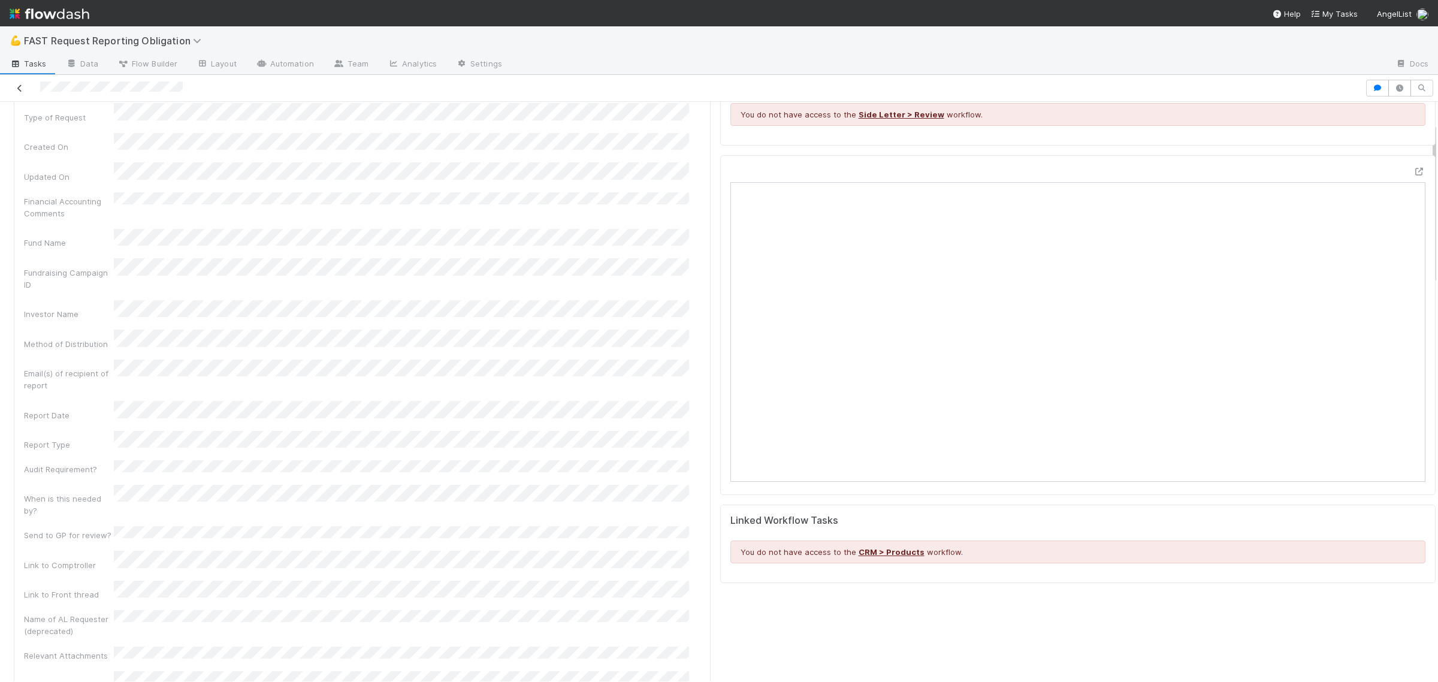
click at [21, 83] on link at bounding box center [20, 88] width 12 height 12
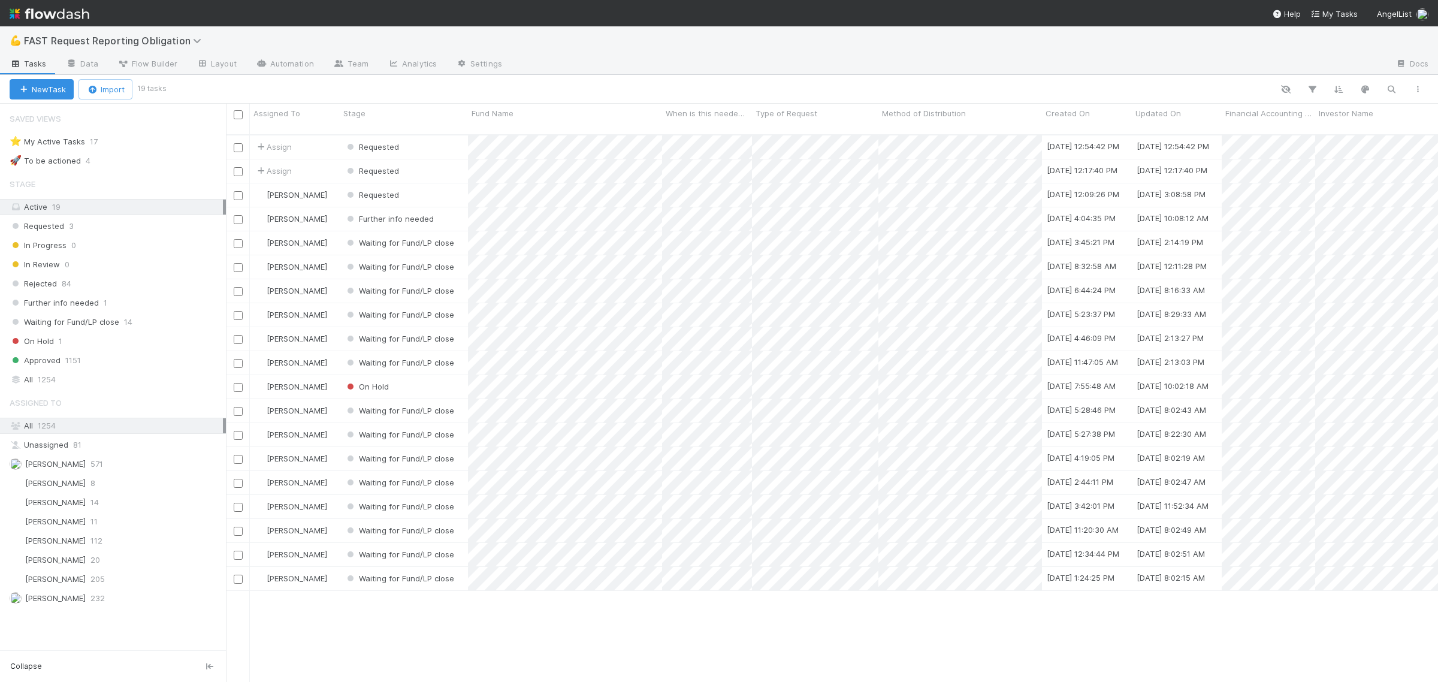
scroll to position [545, 1201]
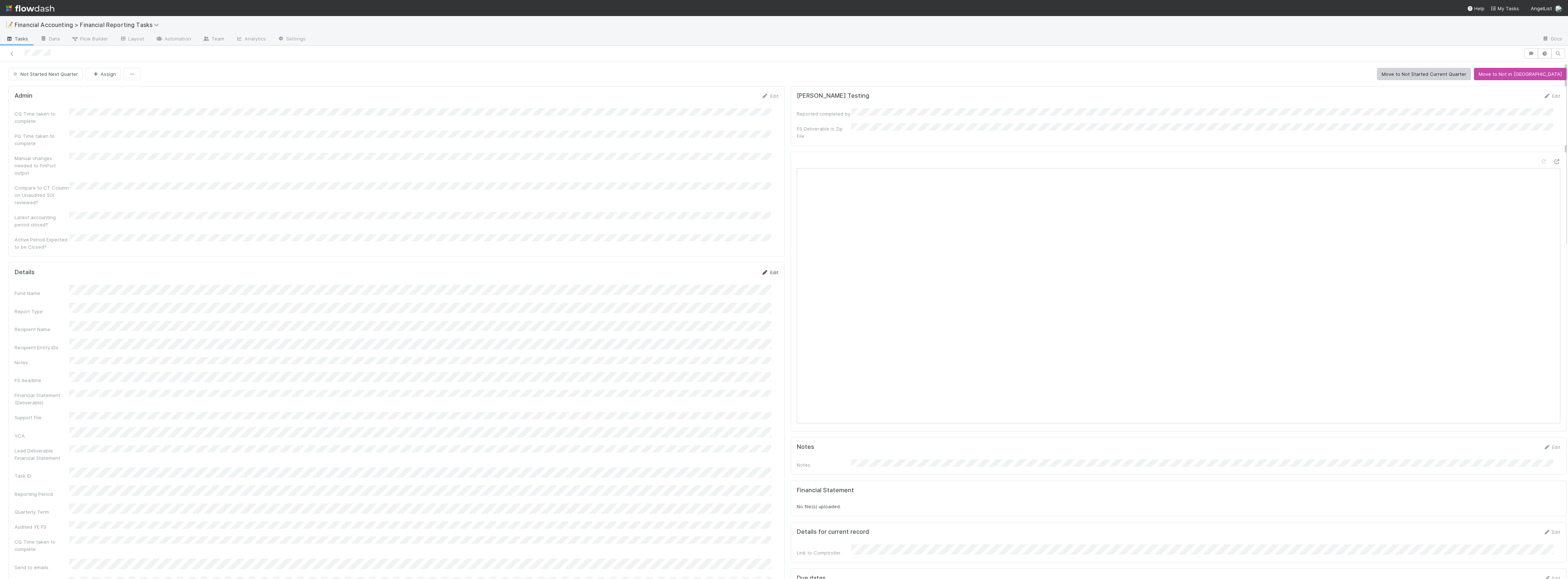
click at [763, 270] on link "Edit" at bounding box center [770, 273] width 17 height 6
click at [729, 223] on button "Save" at bounding box center [740, 230] width 21 height 12
click at [771, 178] on link "Edit" at bounding box center [770, 181] width 17 height 6
click at [733, 223] on button "Save" at bounding box center [740, 230] width 21 height 12
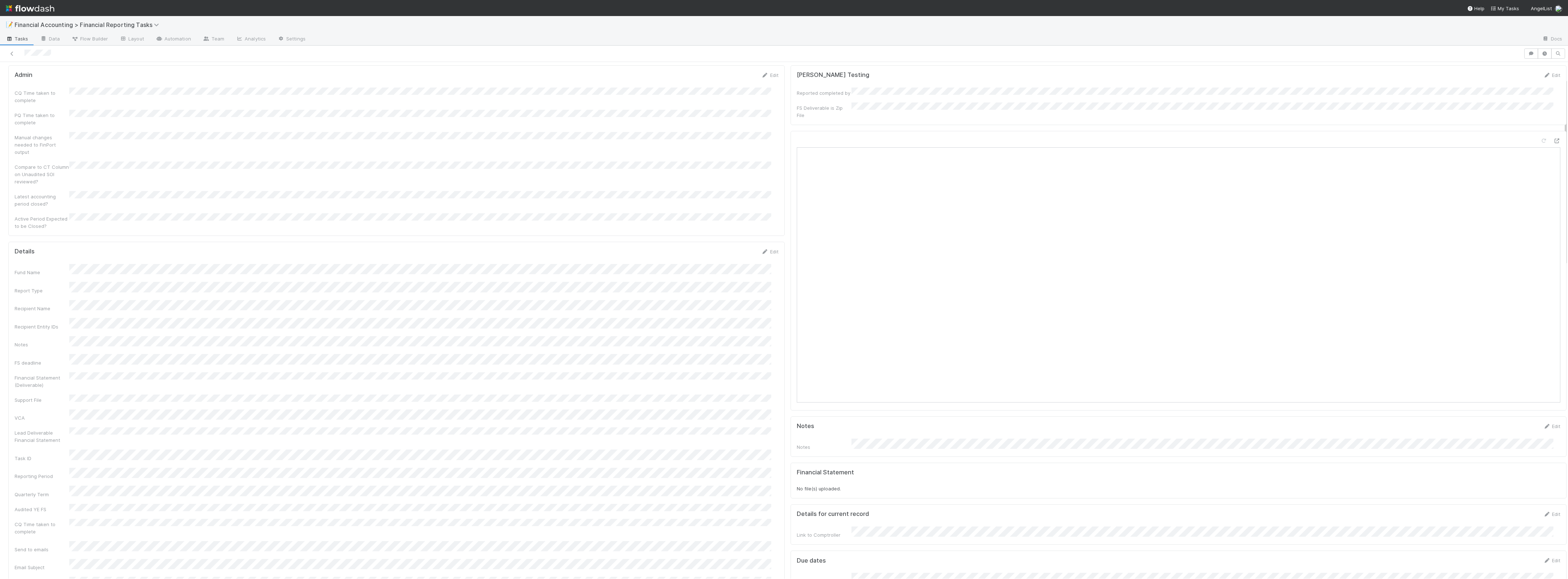
scroll to position [0, 0]
click at [772, 269] on div "Details Edit" at bounding box center [396, 273] width 775 height 7
click at [765, 270] on link "Edit" at bounding box center [770, 273] width 17 height 6
click at [721, 269] on div "Details Save Cancel" at bounding box center [396, 275] width 764 height 12
click at [729, 269] on button "Save" at bounding box center [740, 275] width 21 height 12
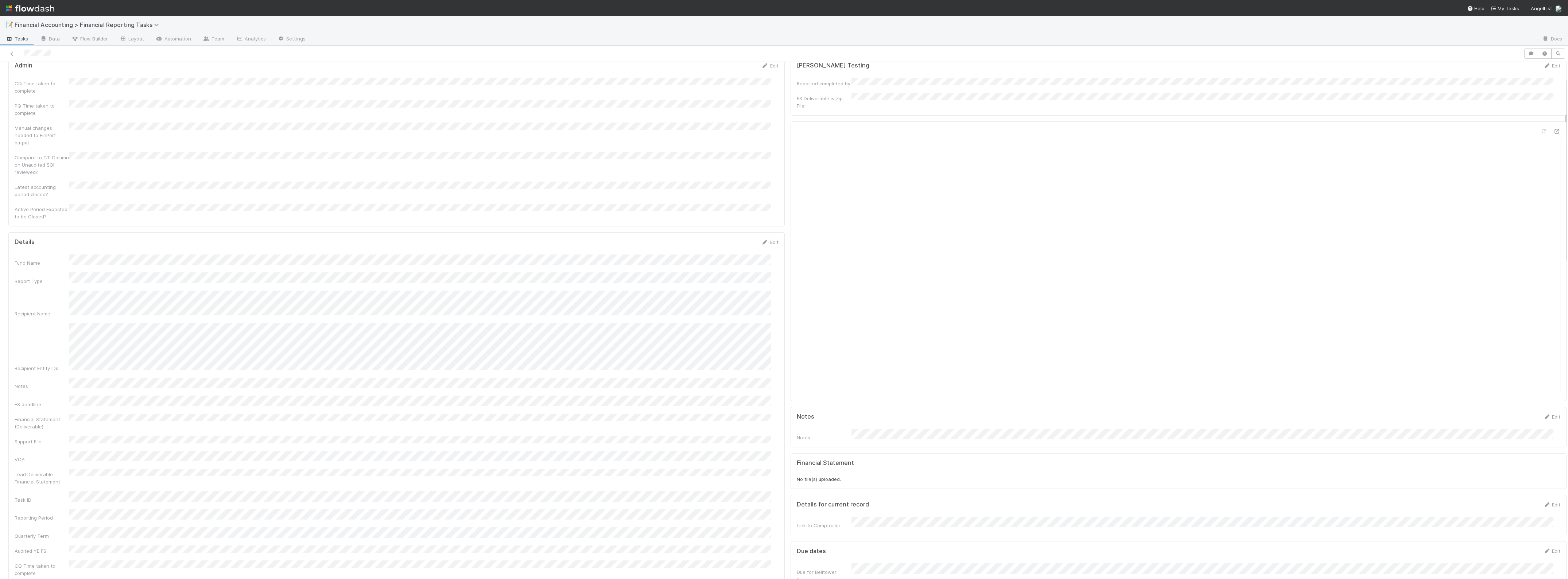
scroll to position [46, 0]
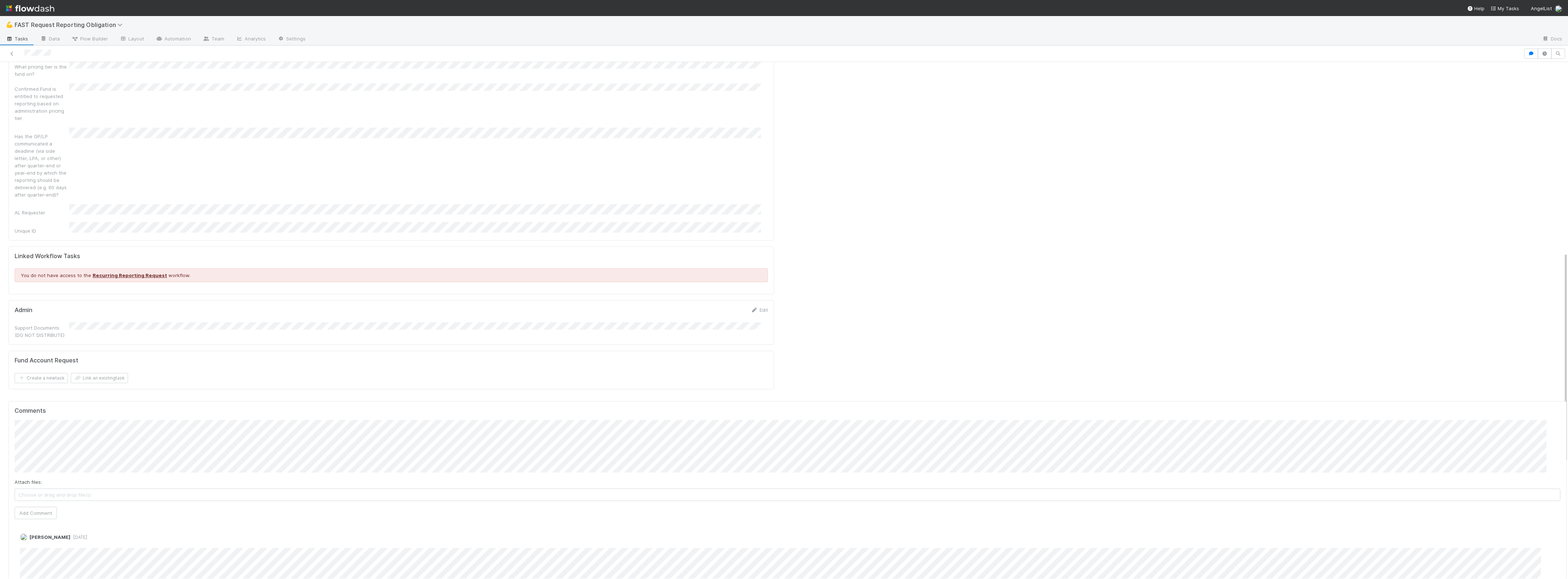
scroll to position [592, 0]
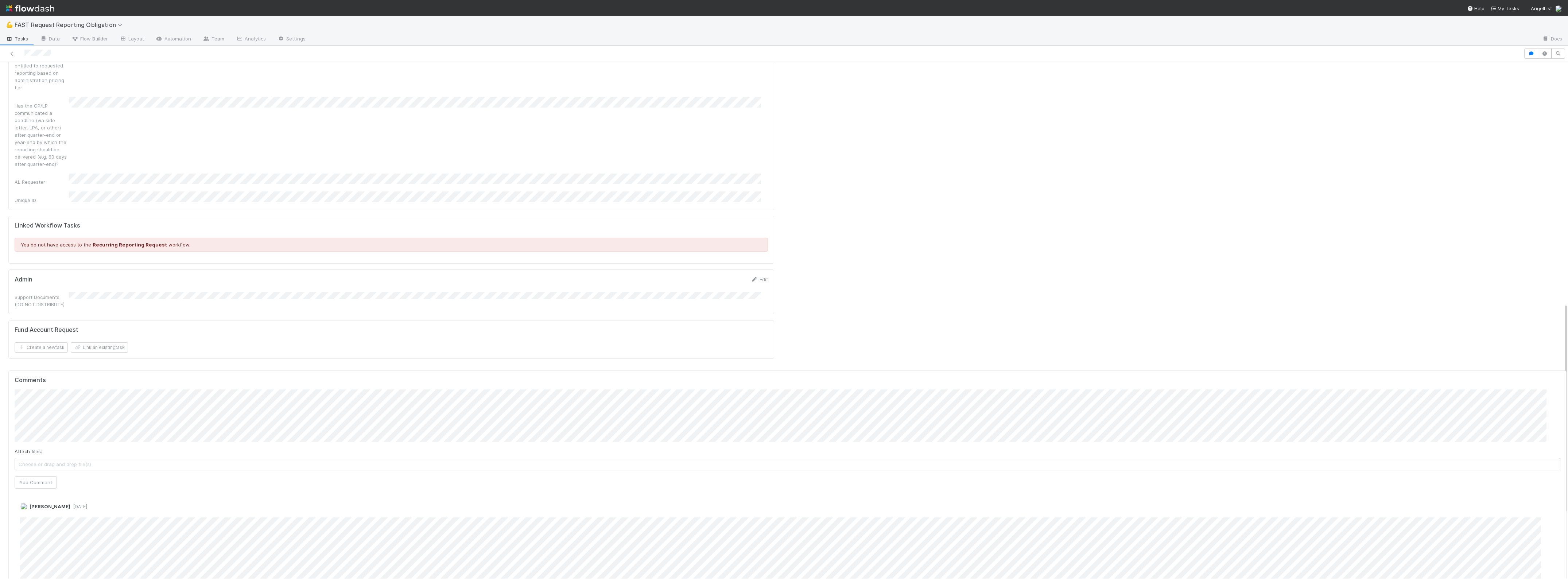
drag, startPoint x: 238, startPoint y: 287, endPoint x: 240, endPoint y: 292, distance: 5.4
click at [238, 326] on form "Fund Account Request Create a new task Link an existing task" at bounding box center [391, 339] width 754 height 26
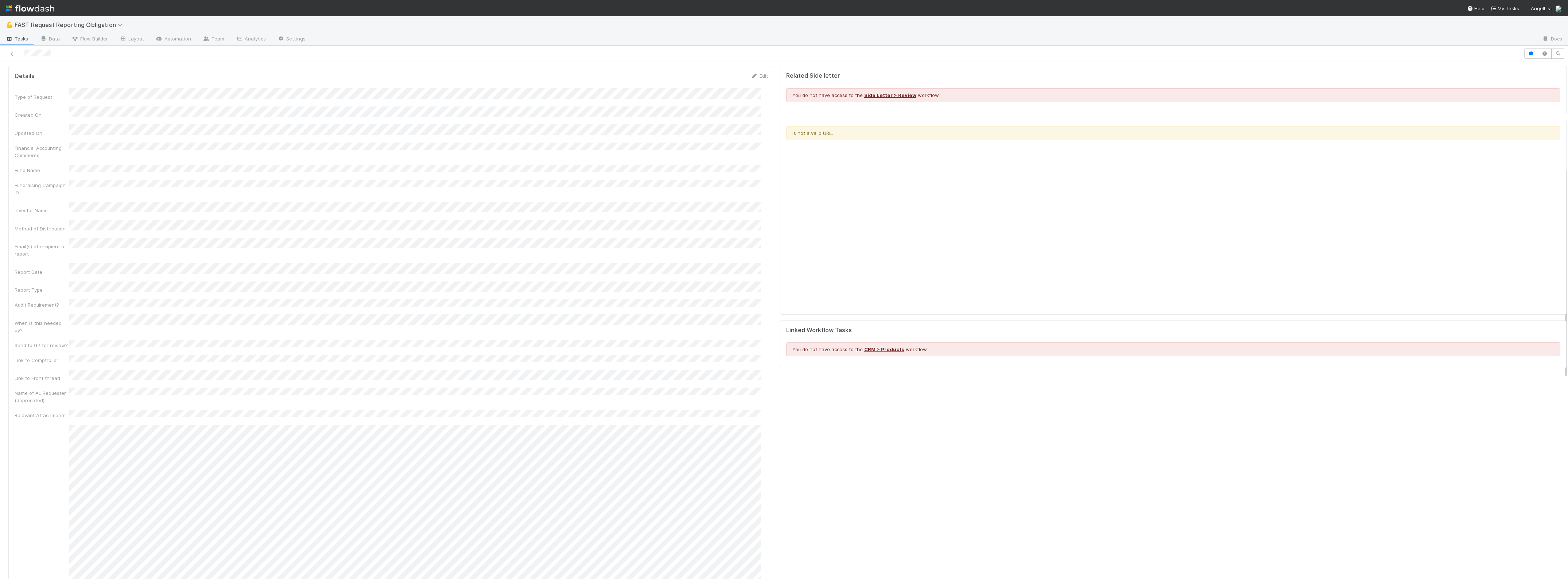
scroll to position [0, 0]
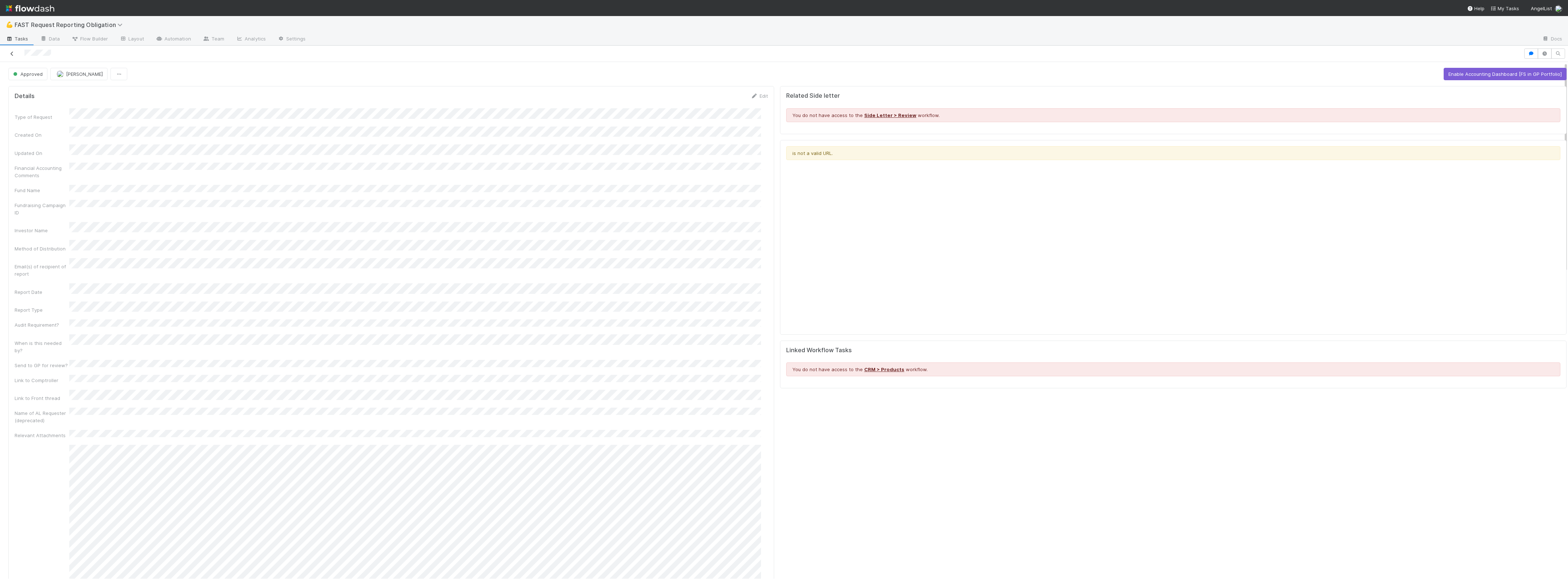
click at [9, 54] on icon at bounding box center [12, 54] width 7 height 5
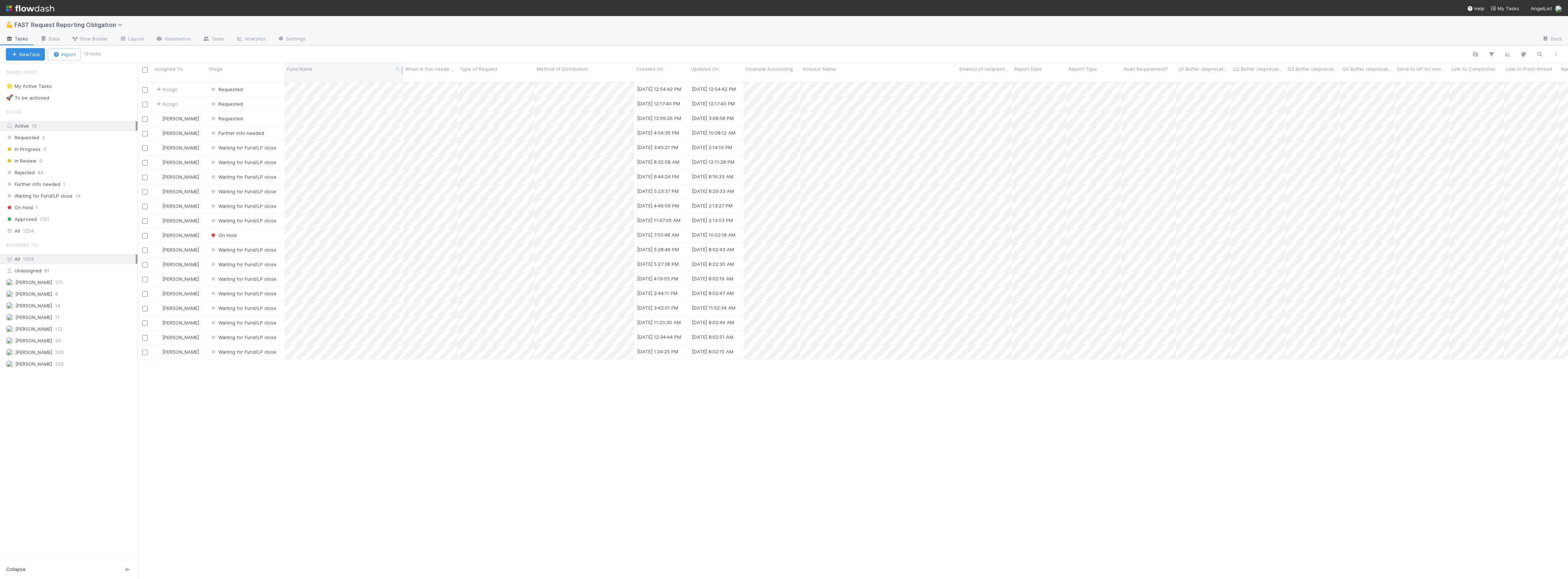
scroll to position [496, 1424]
click at [13, 234] on div "All 1254" at bounding box center [71, 231] width 130 height 9
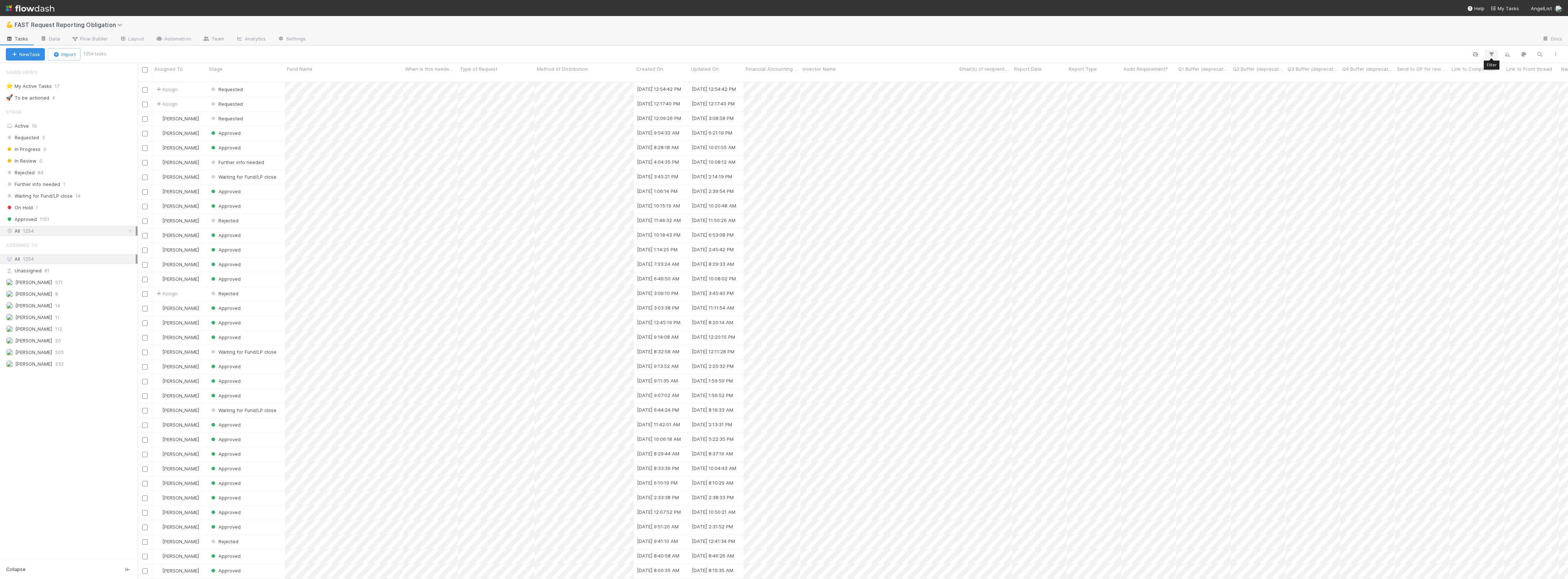
scroll to position [496, 1424]
click at [1490, 54] on icon "button" at bounding box center [1491, 54] width 7 height 7
click at [1337, 79] on button "Add Filter" at bounding box center [1379, 76] width 219 height 10
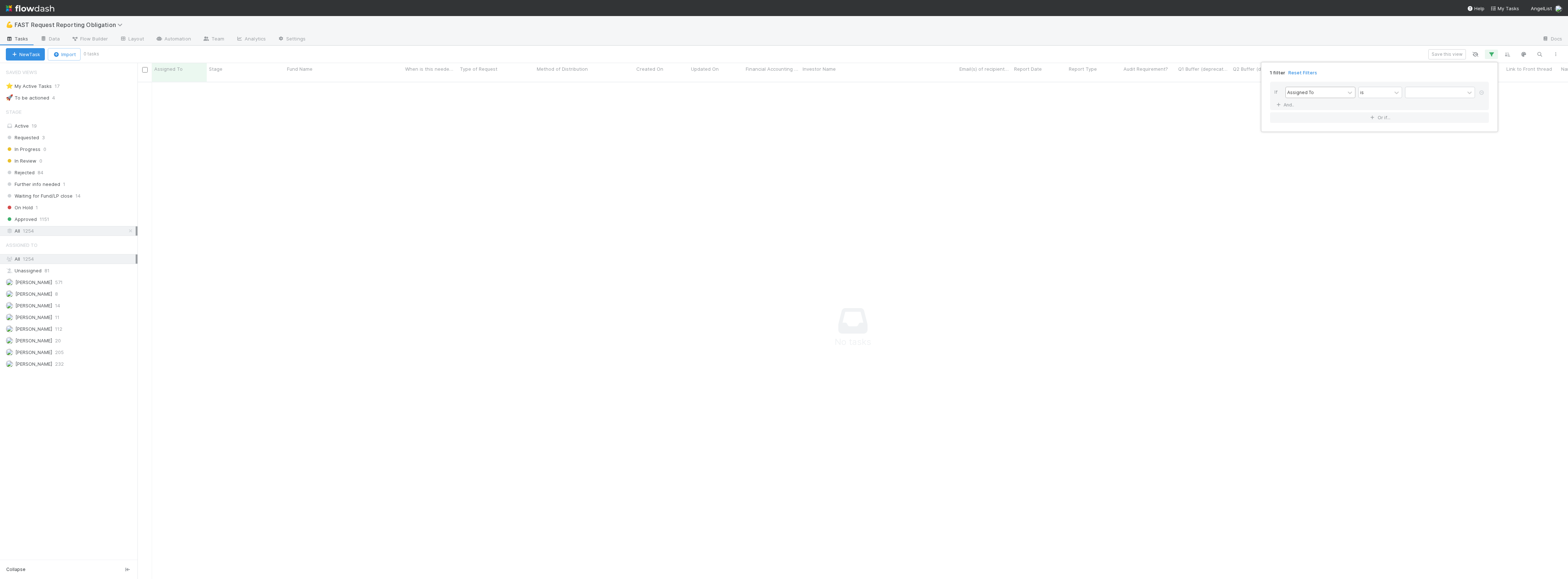
click at [1306, 95] on div "Assigned To" at bounding box center [1301, 92] width 27 height 7
click at [1317, 163] on div "Fund Name" at bounding box center [1320, 166] width 70 height 12
click at [1433, 83] on div "If option Fund Name, selected. 0 results available. Select is focused ,type to …" at bounding box center [1379, 96] width 219 height 29
click at [1433, 96] on input "text" at bounding box center [1440, 93] width 70 height 11
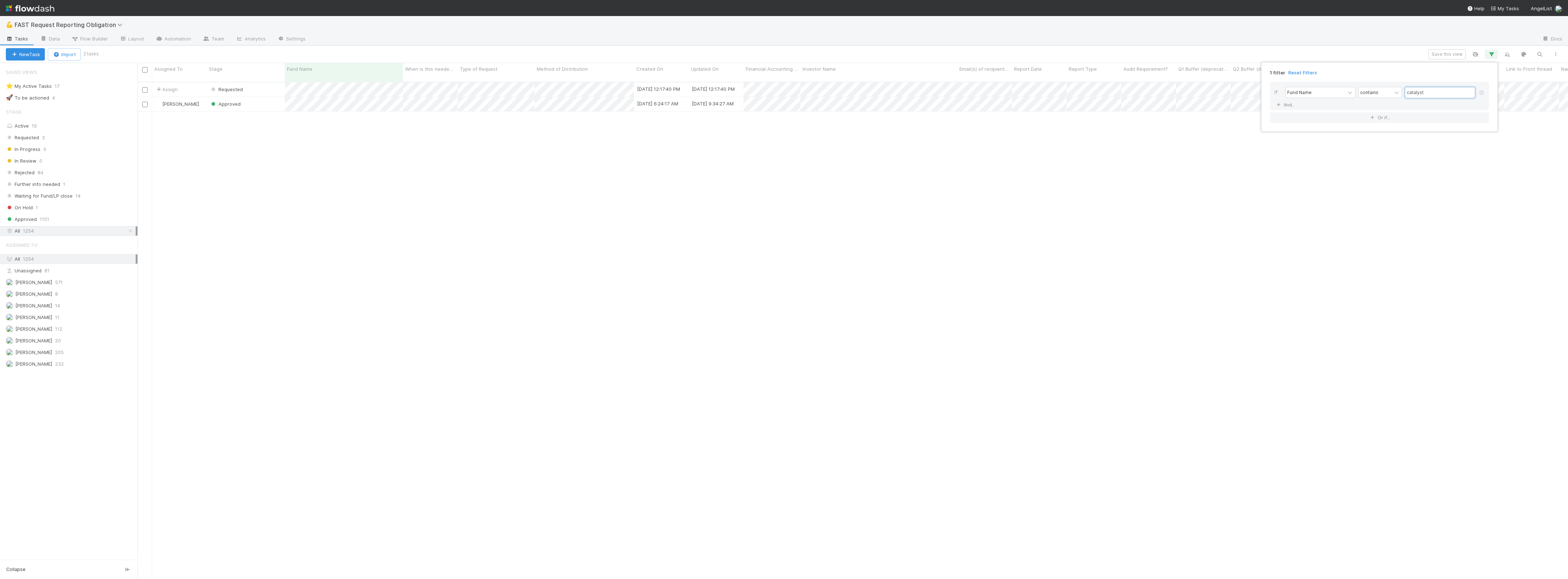
scroll to position [496, 1424]
type input "catalyst"
click at [526, 144] on div "1 filter Reset Filters If Fund Name contains catalyst And.. Or if..." at bounding box center [784, 289] width 1568 height 579
click at [264, 85] on div "Requested" at bounding box center [246, 89] width 78 height 14
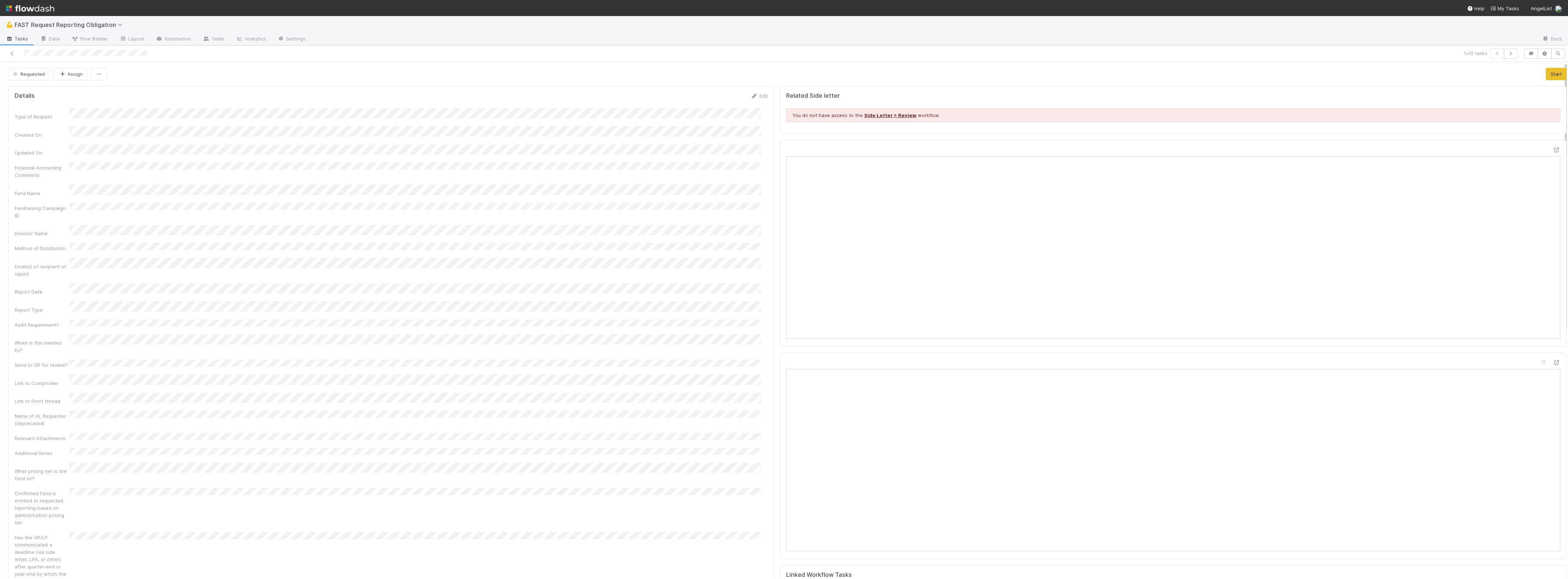
click at [147, 225] on div "Investor Name" at bounding box center [391, 231] width 754 height 12
copy div
click at [1553, 150] on icon at bounding box center [1556, 150] width 7 height 5
click at [82, 67] on div "Requested Assign Start Details Edit Type of Request Created On Updated On Finan…" at bounding box center [787, 571] width 1575 height 1019
click at [74, 77] on button "Assign" at bounding box center [70, 74] width 35 height 12
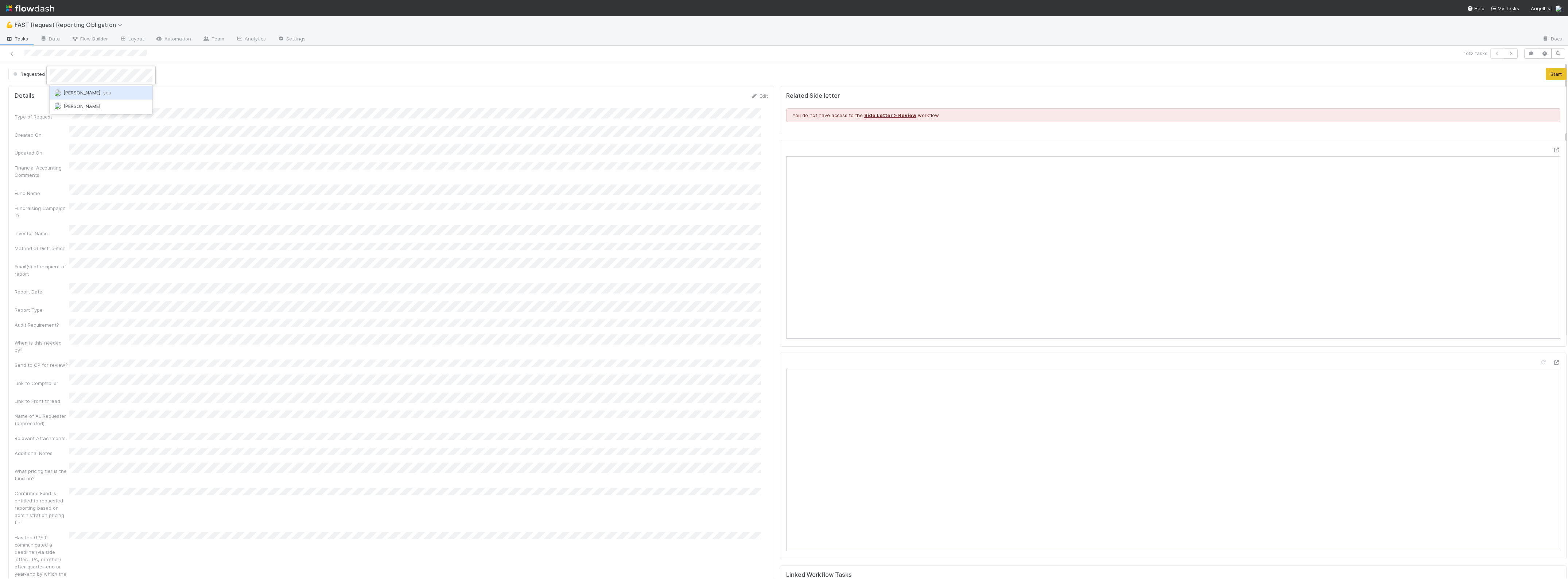
click at [84, 97] on div "Zach Byers you" at bounding box center [100, 93] width 103 height 13
click at [376, 102] on form "Details Edit Type of Request Created On Updated On Financial Accounting Comment…" at bounding box center [391, 364] width 754 height 544
click at [258, 86] on div "Details Edit Type of Request Created On Updated On Financial Accounting Comment…" at bounding box center [391, 363] width 766 height 556
click at [13, 54] on icon at bounding box center [12, 54] width 7 height 5
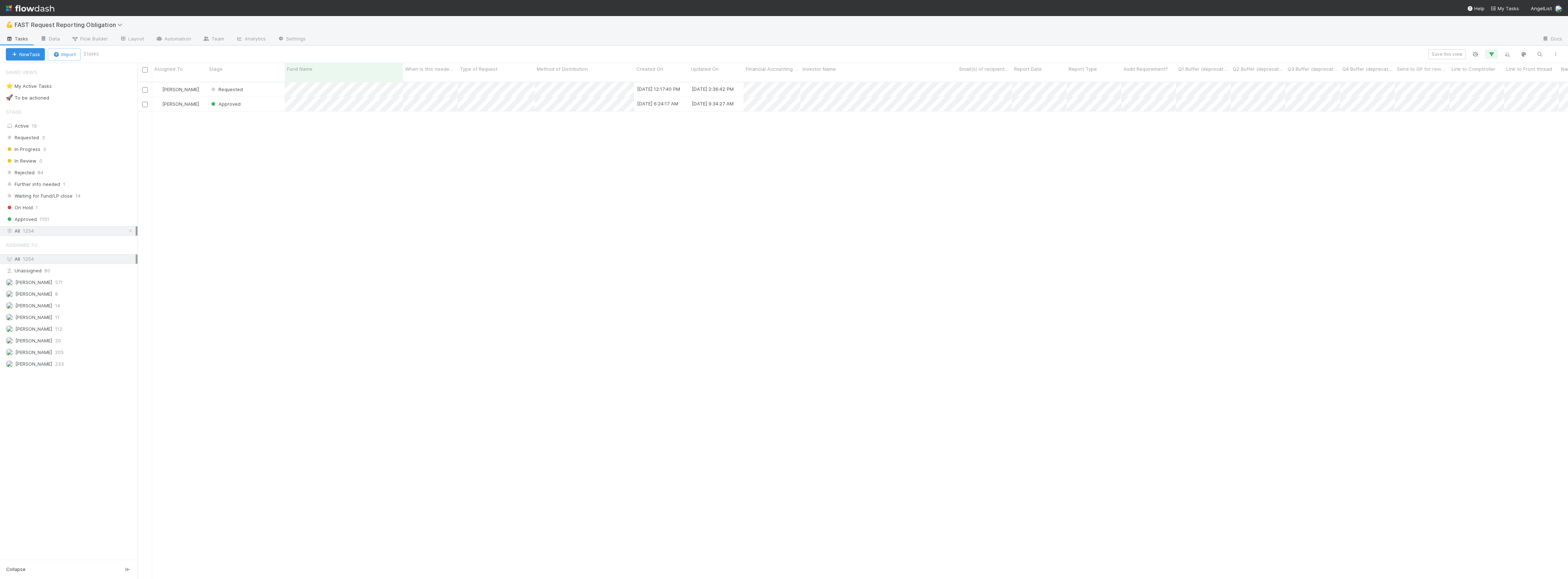
scroll to position [496, 1424]
click at [1493, 55] on icon "button" at bounding box center [1491, 54] width 7 height 7
drag, startPoint x: 1485, startPoint y: 93, endPoint x: 1477, endPoint y: 91, distance: 8.2
click at [1485, 93] on icon at bounding box center [1482, 93] width 7 height 4
click at [460, 142] on div "Add Filter" at bounding box center [784, 289] width 1568 height 579
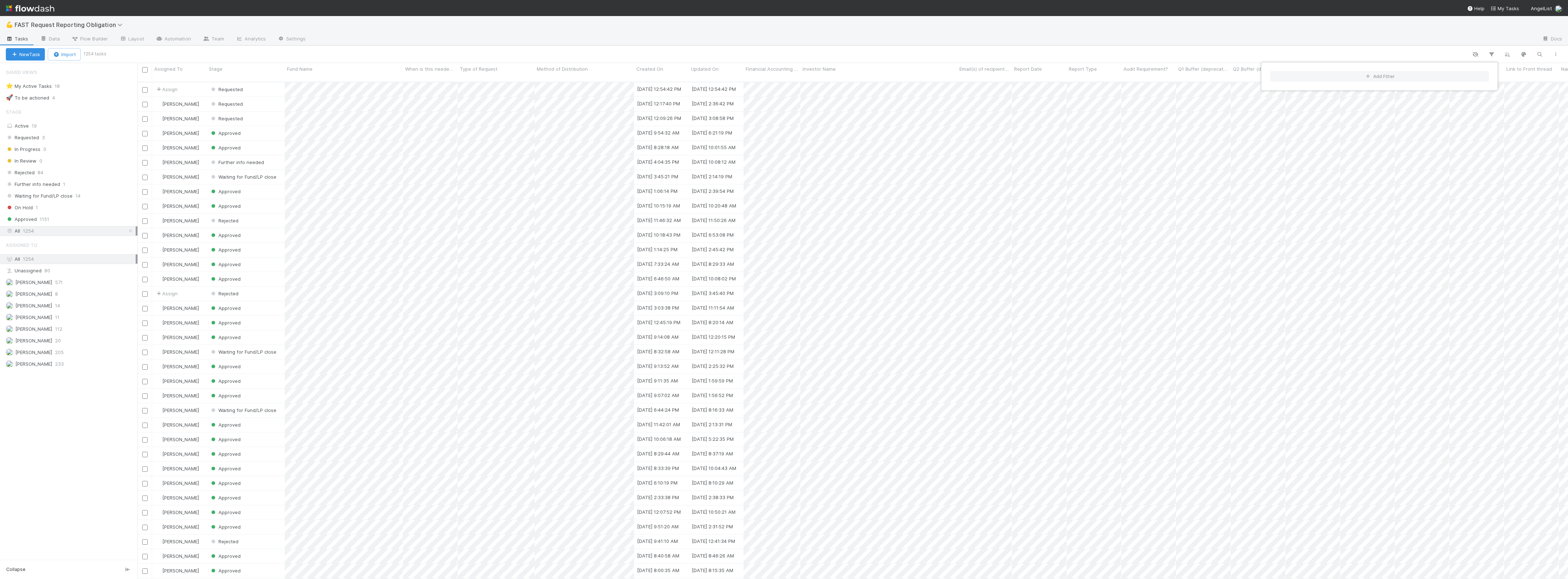
click at [43, 128] on div "Add Filter" at bounding box center [784, 289] width 1568 height 579
click at [45, 219] on span "1151" at bounding box center [44, 219] width 10 height 9
click at [42, 121] on div "Active 19" at bounding box center [69, 126] width 138 height 10
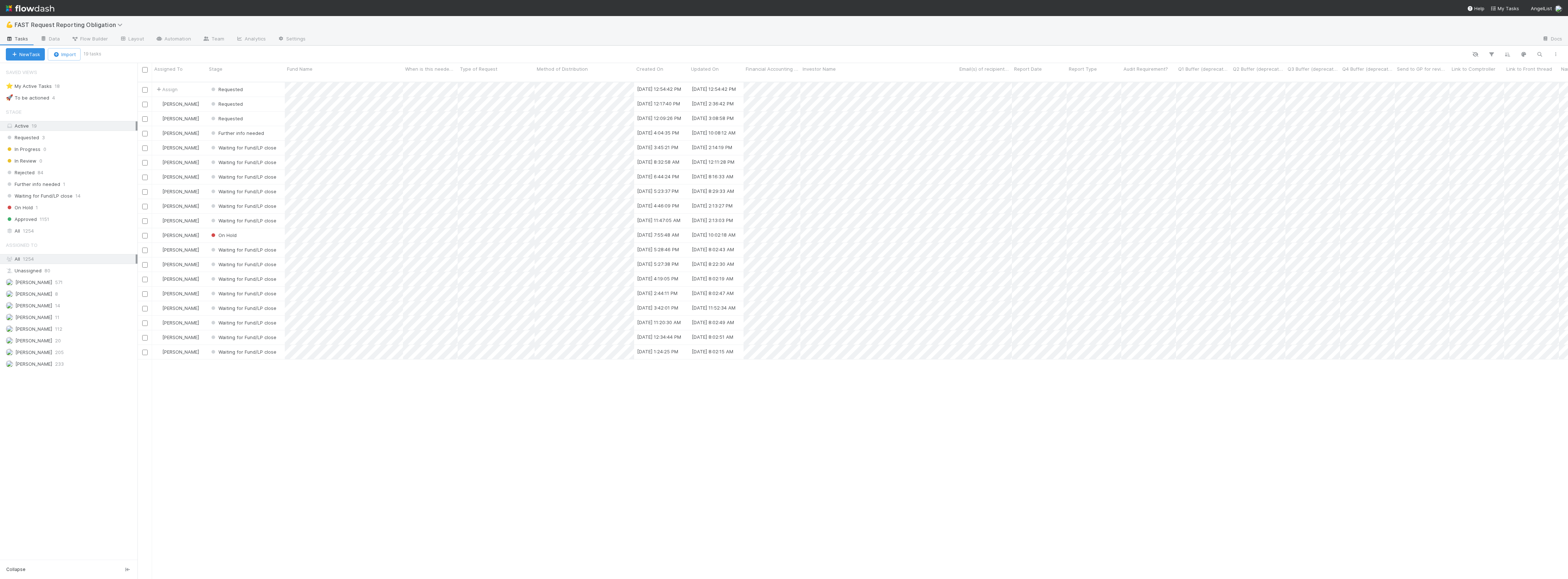
scroll to position [496, 1424]
click at [262, 86] on div "Requested" at bounding box center [246, 89] width 78 height 14
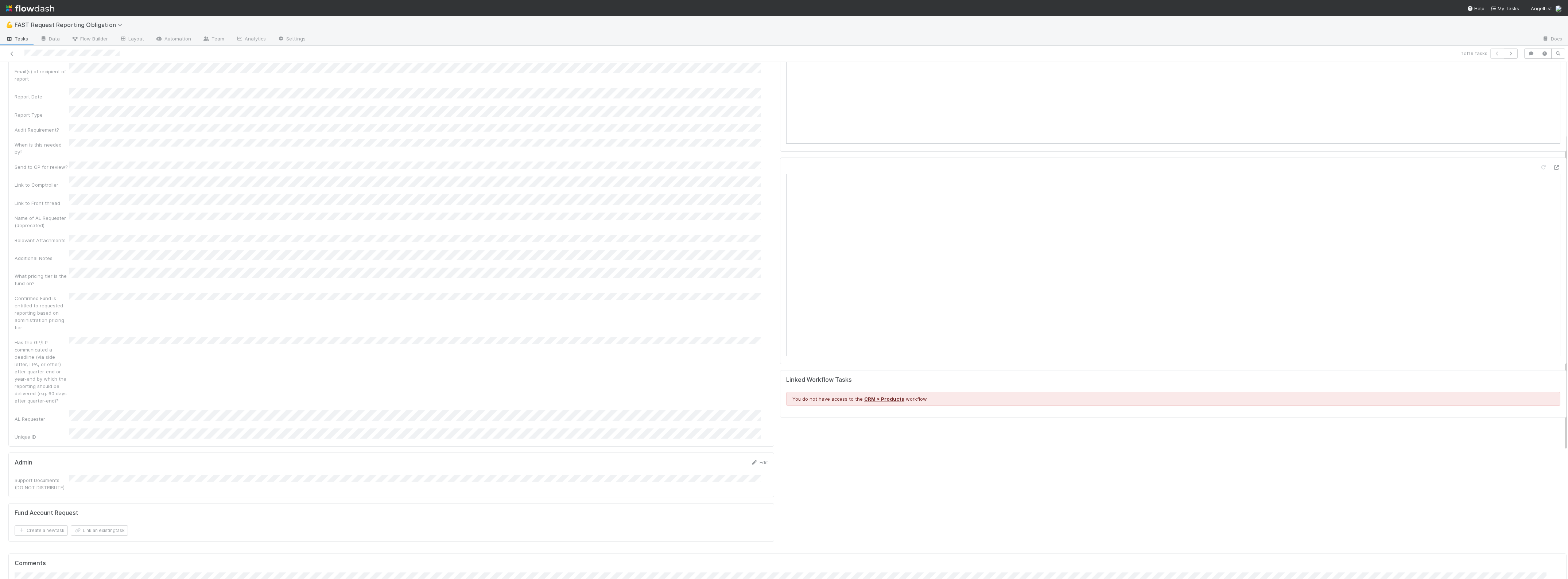
scroll to position [7, 0]
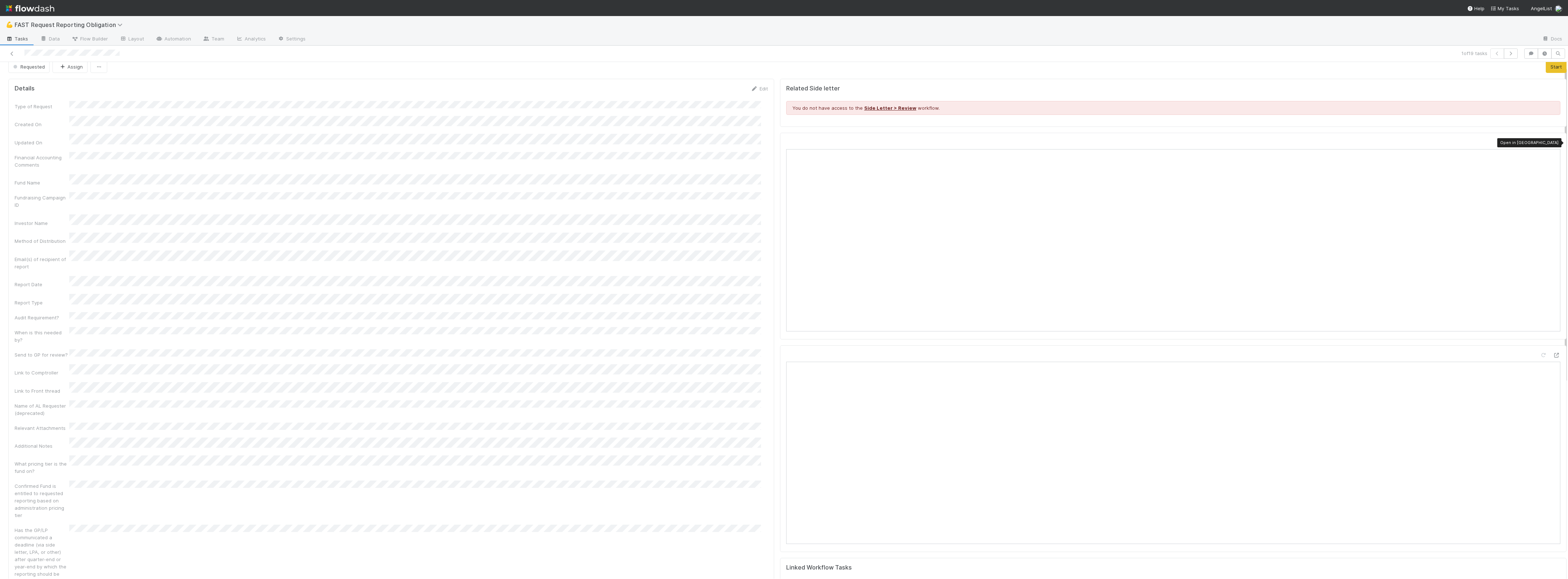
click at [1553, 143] on icon at bounding box center [1556, 143] width 7 height 5
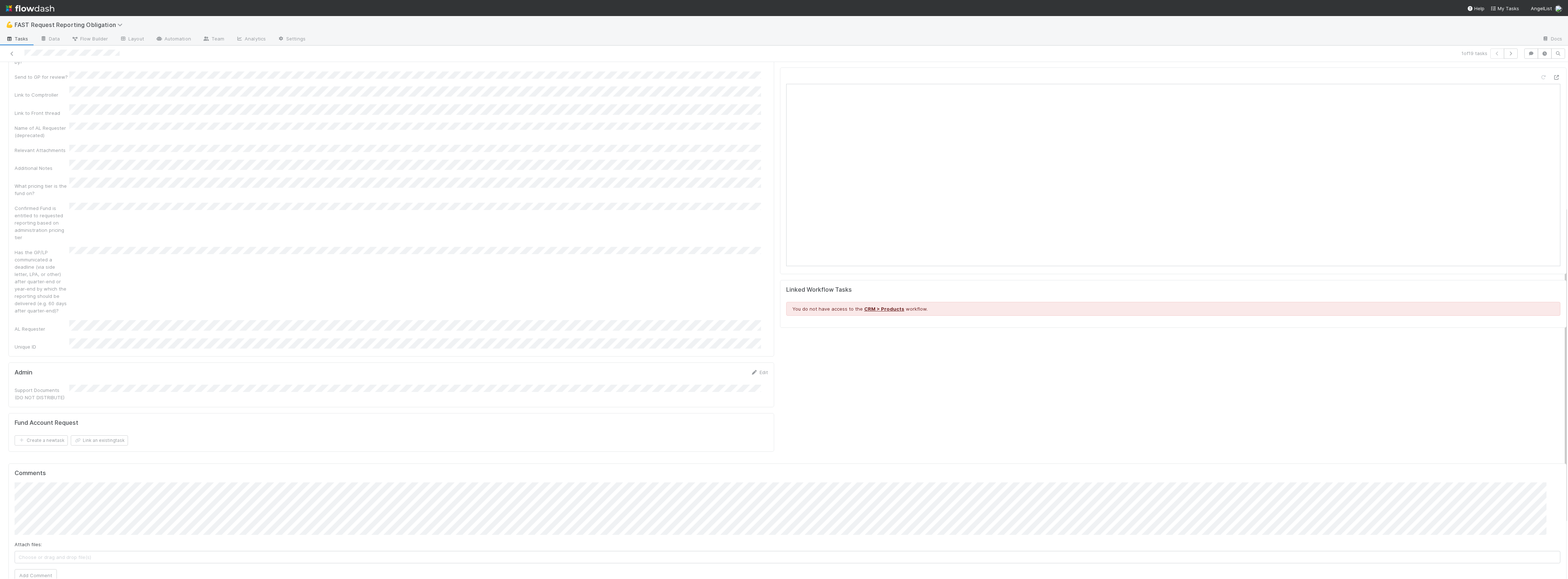
scroll to position [326, 0]
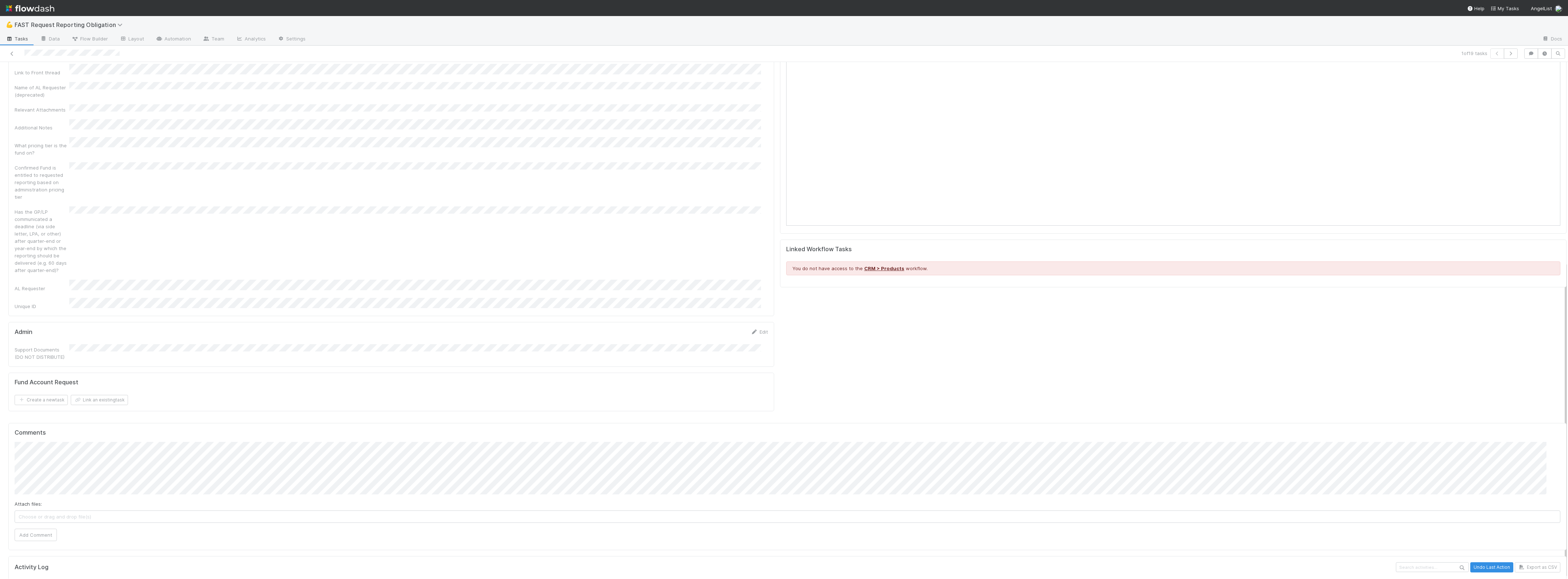
click at [35, 494] on div "Comments Attach files: Choose or drag and drop file(s) Add Comment" at bounding box center [788, 486] width 1558 height 127
click at [32, 529] on button "Add Comment" at bounding box center [35, 535] width 42 height 12
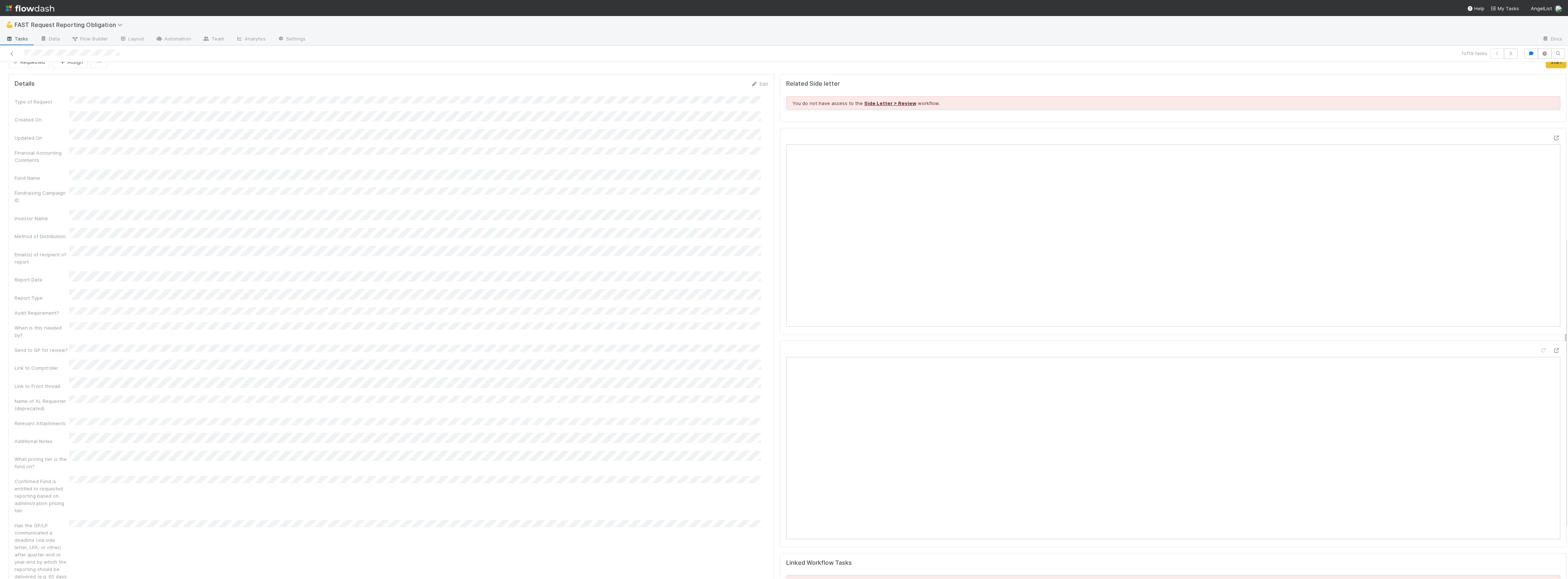
scroll to position [0, 0]
click at [66, 73] on icon "button" at bounding box center [62, 74] width 7 height 5
click at [69, 90] on span "Zach Byers you" at bounding box center [87, 93] width 47 height 6
click at [33, 69] on button "Requested" at bounding box center [29, 74] width 41 height 12
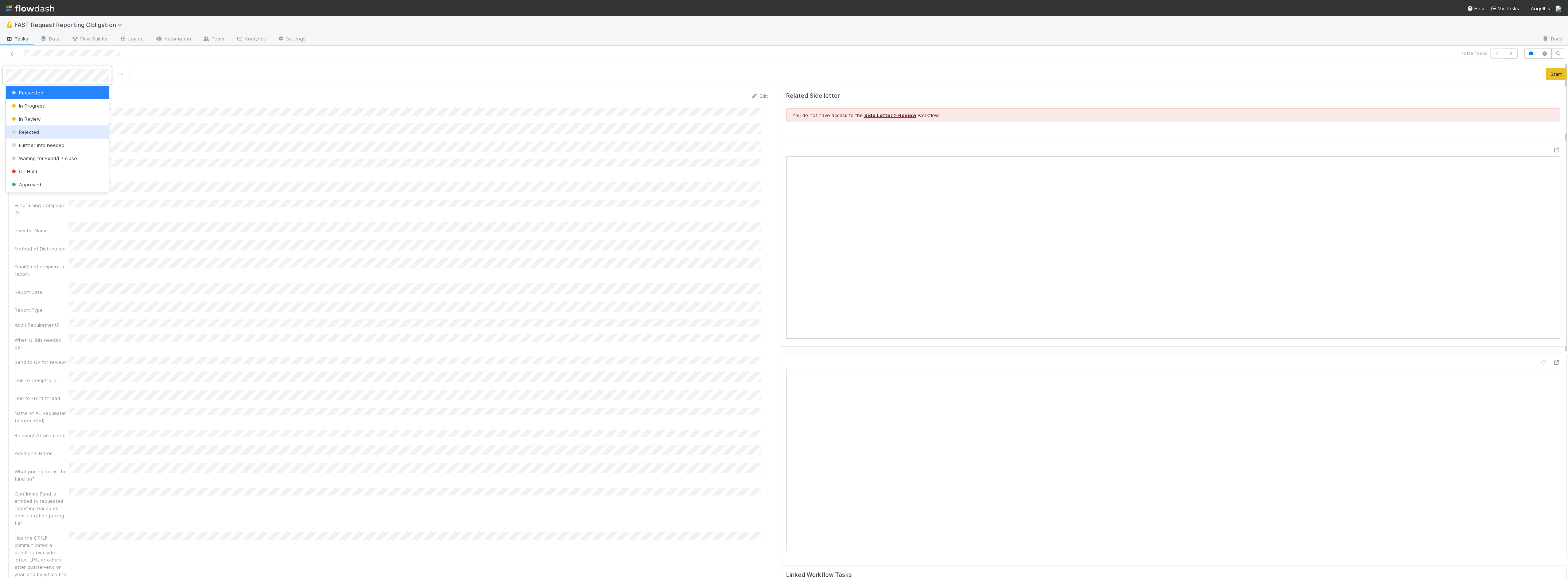
click at [40, 135] on div "Rejected" at bounding box center [57, 132] width 103 height 13
click at [10, 55] on icon at bounding box center [12, 54] width 7 height 5
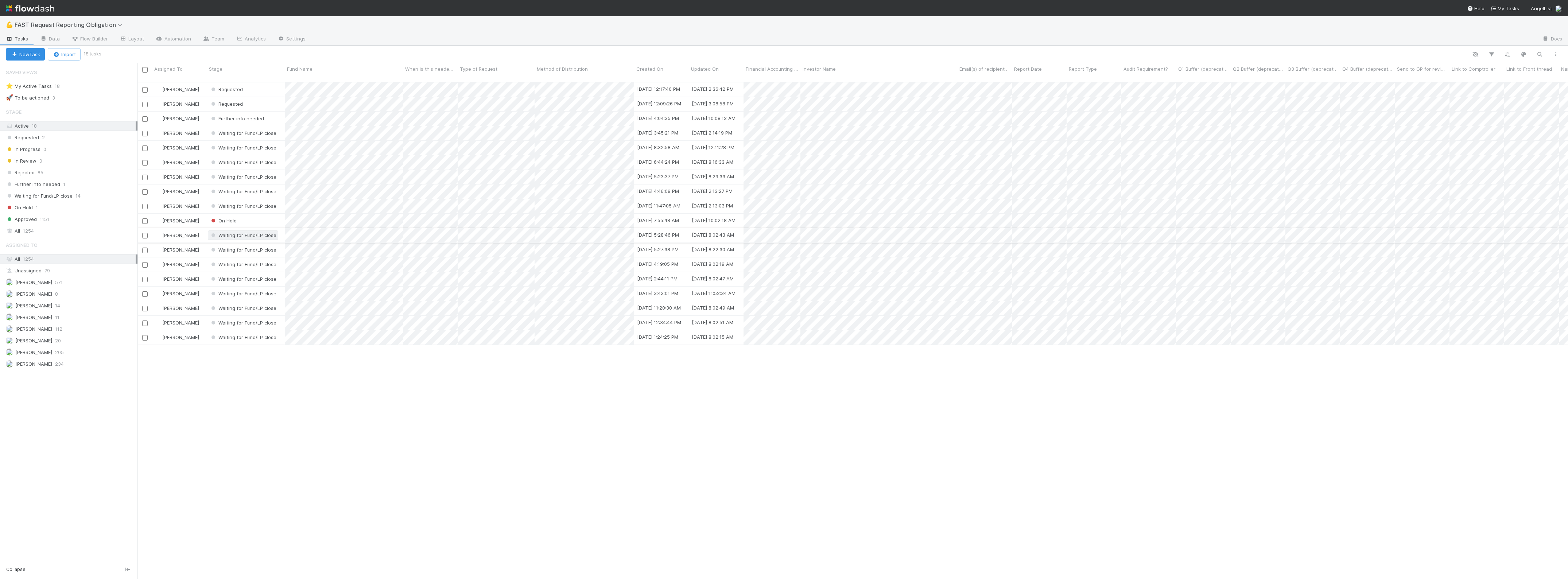
scroll to position [496, 1424]
click at [265, 83] on div "Requested" at bounding box center [246, 89] width 78 height 14
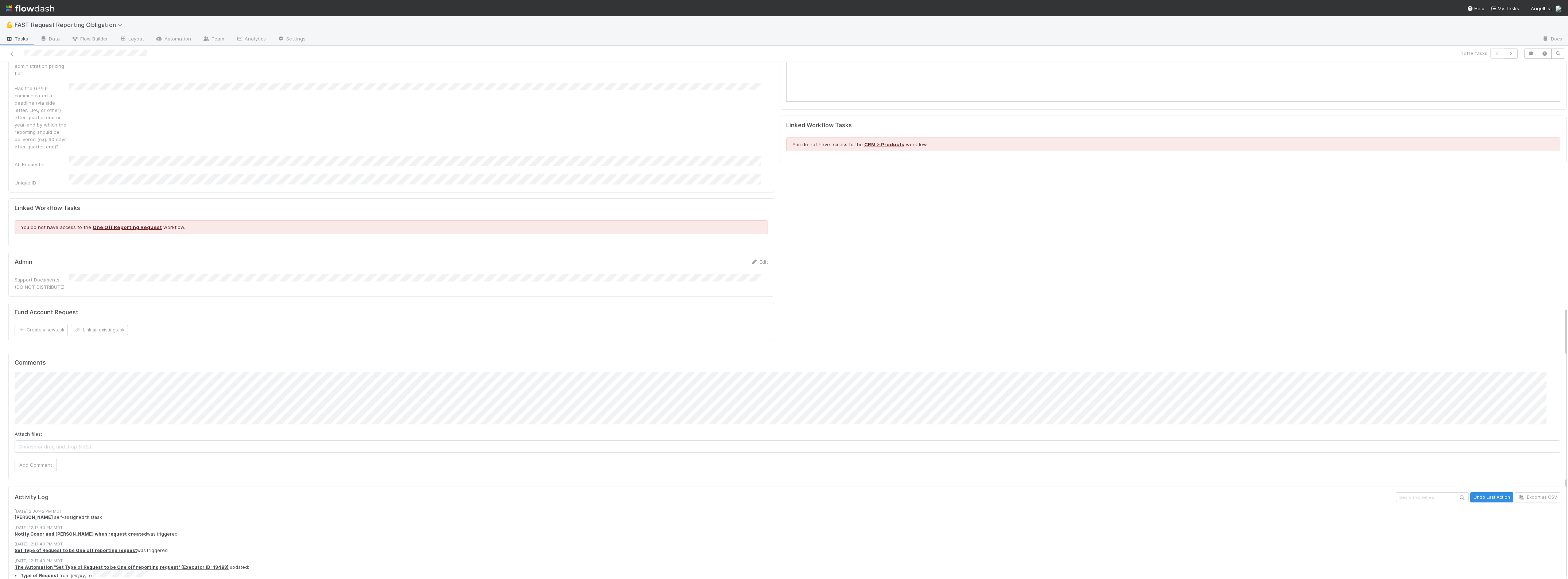
scroll to position [468, 0]
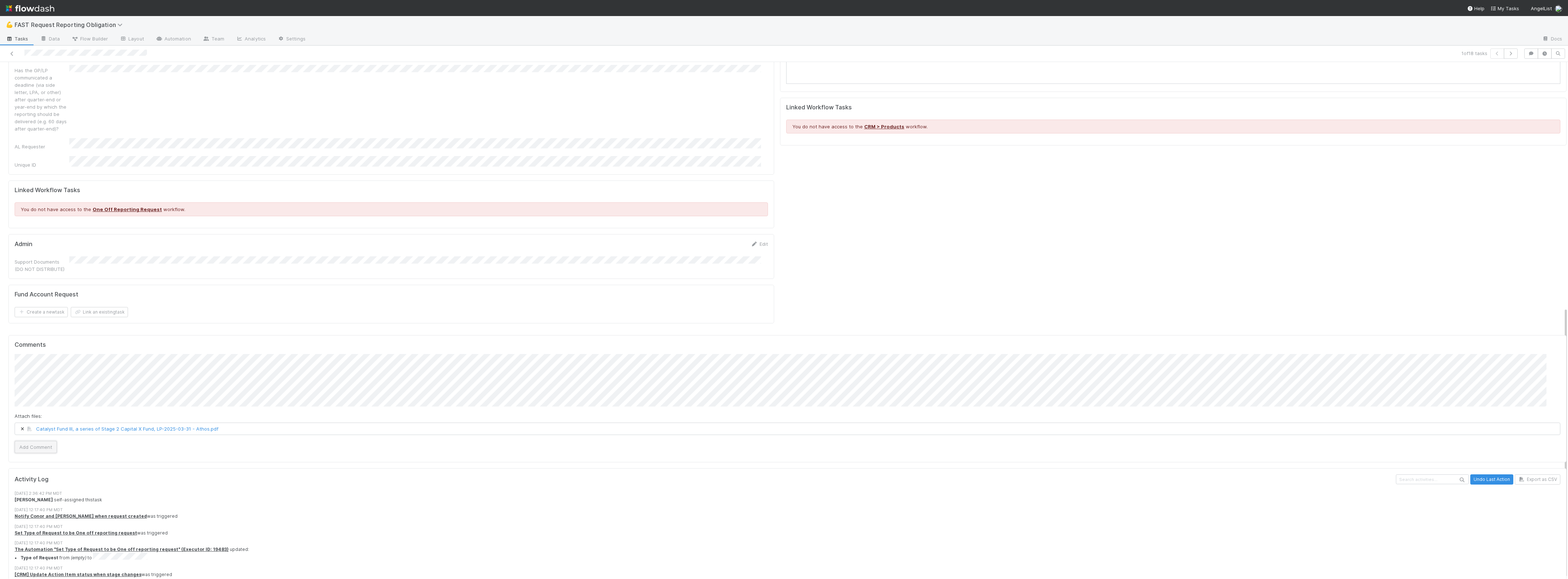
click at [40, 441] on button "Add Comment" at bounding box center [35, 447] width 42 height 12
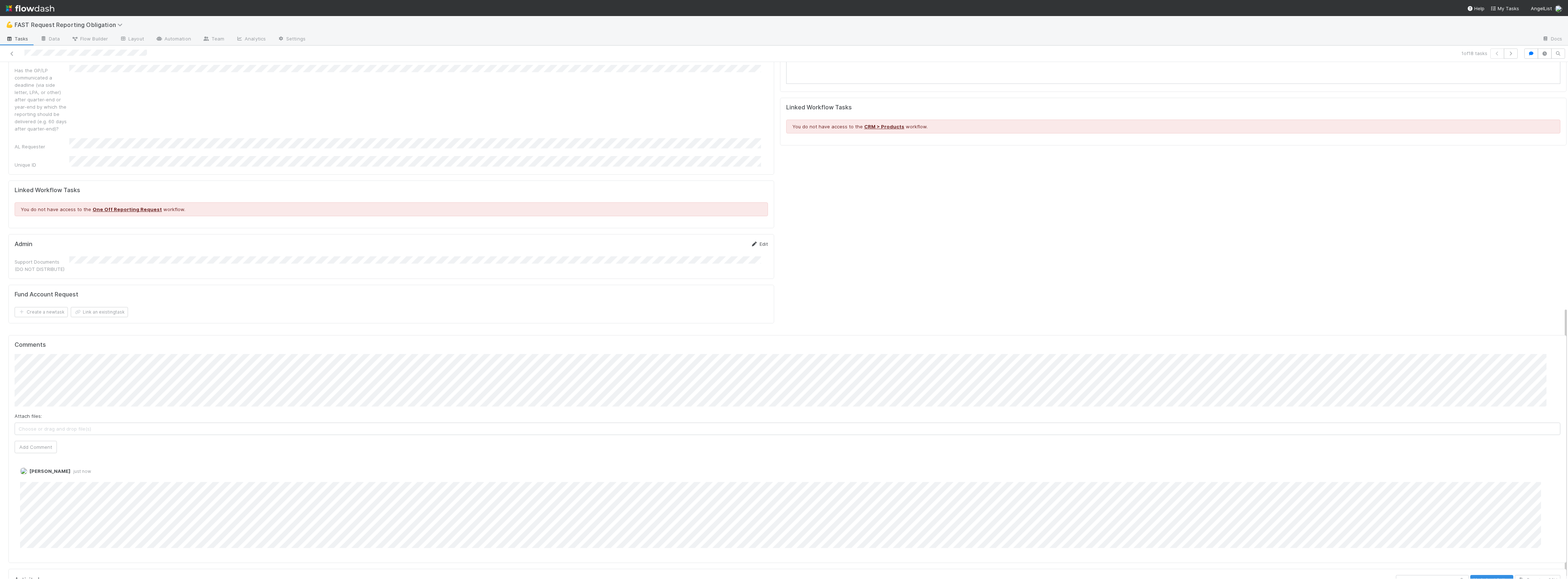
click at [757, 241] on link "Edit" at bounding box center [759, 244] width 17 height 6
click at [719, 240] on button "Save" at bounding box center [729, 247] width 21 height 12
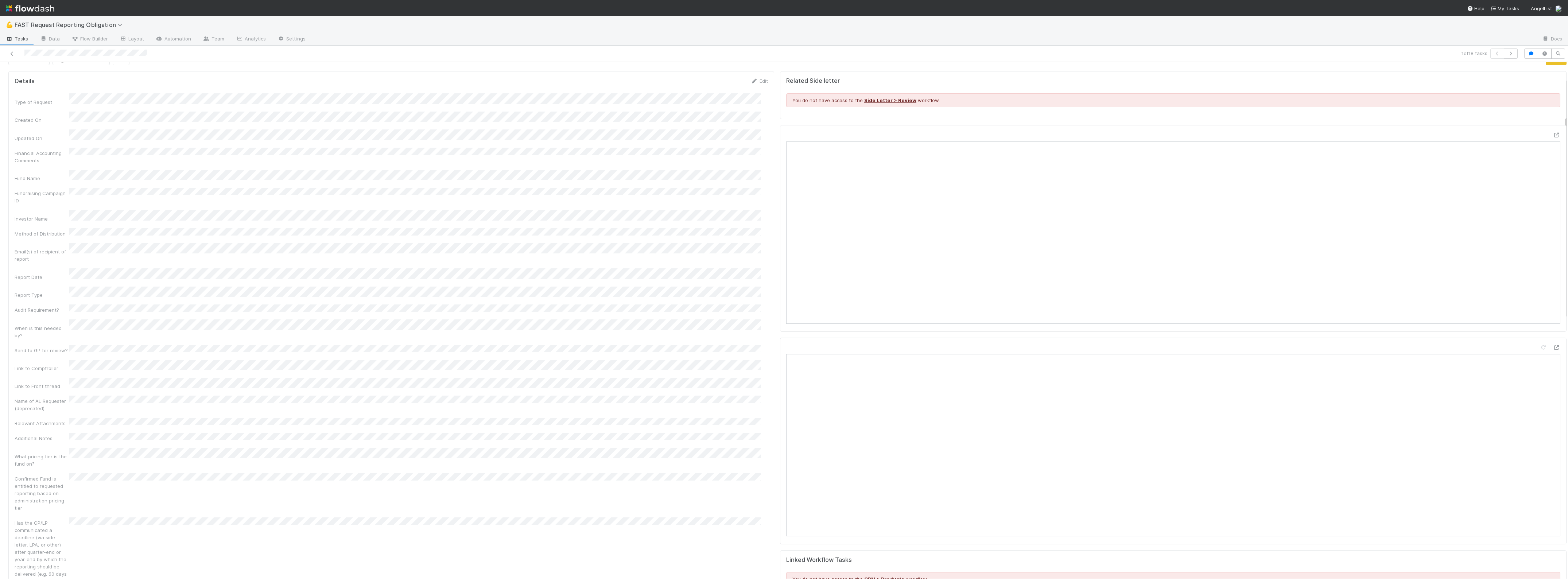
scroll to position [0, 0]
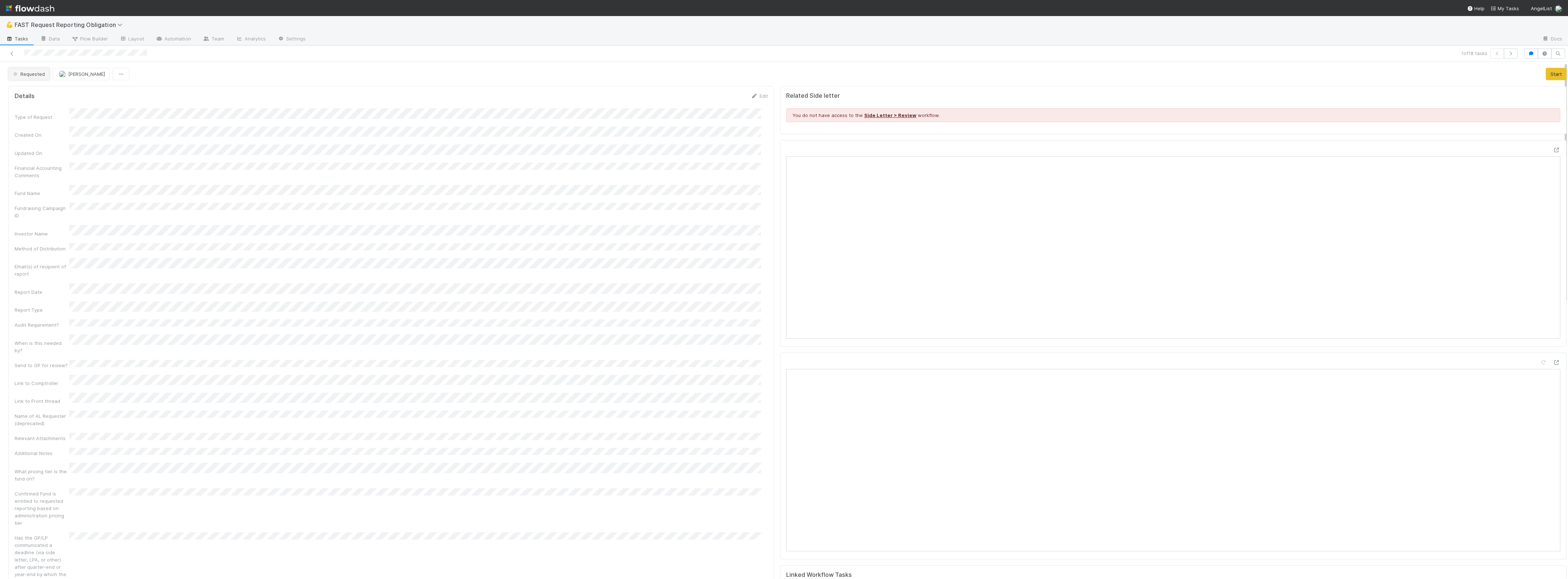
click at [36, 75] on span "Requested" at bounding box center [28, 74] width 33 height 6
click at [33, 185] on span "Approved" at bounding box center [26, 184] width 31 height 6
drag, startPoint x: 15, startPoint y: 56, endPoint x: 25, endPoint y: 57, distance: 10.0
click at [16, 56] on div at bounding box center [383, 54] width 760 height 10
click at [10, 51] on icon at bounding box center [12, 54] width 7 height 5
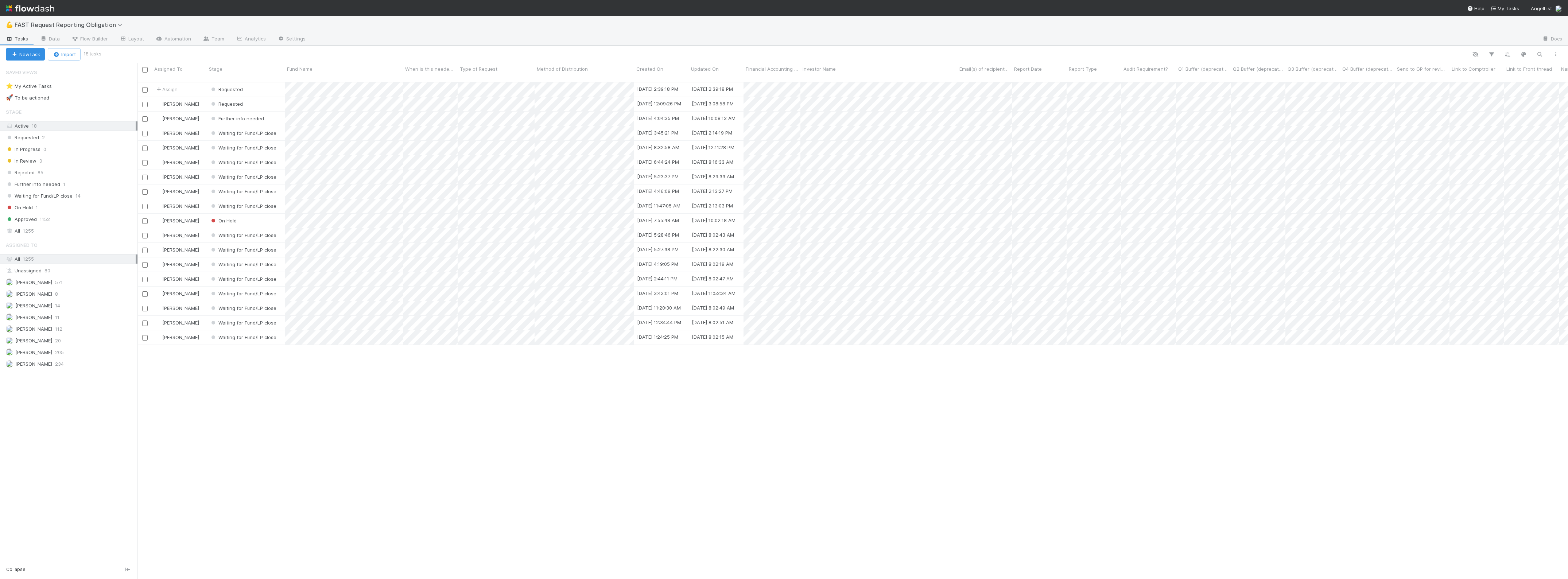
scroll to position [496, 1424]
click at [264, 84] on div "Requested" at bounding box center [246, 89] width 78 height 14
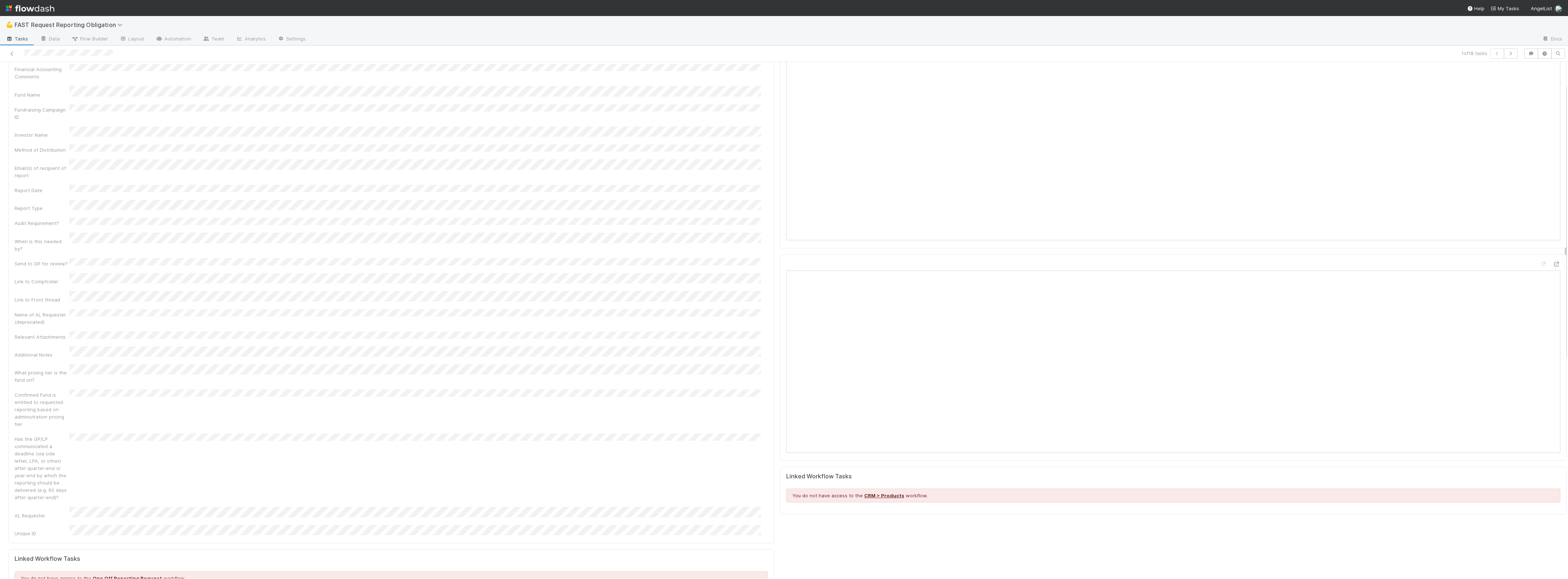
scroll to position [41, 0]
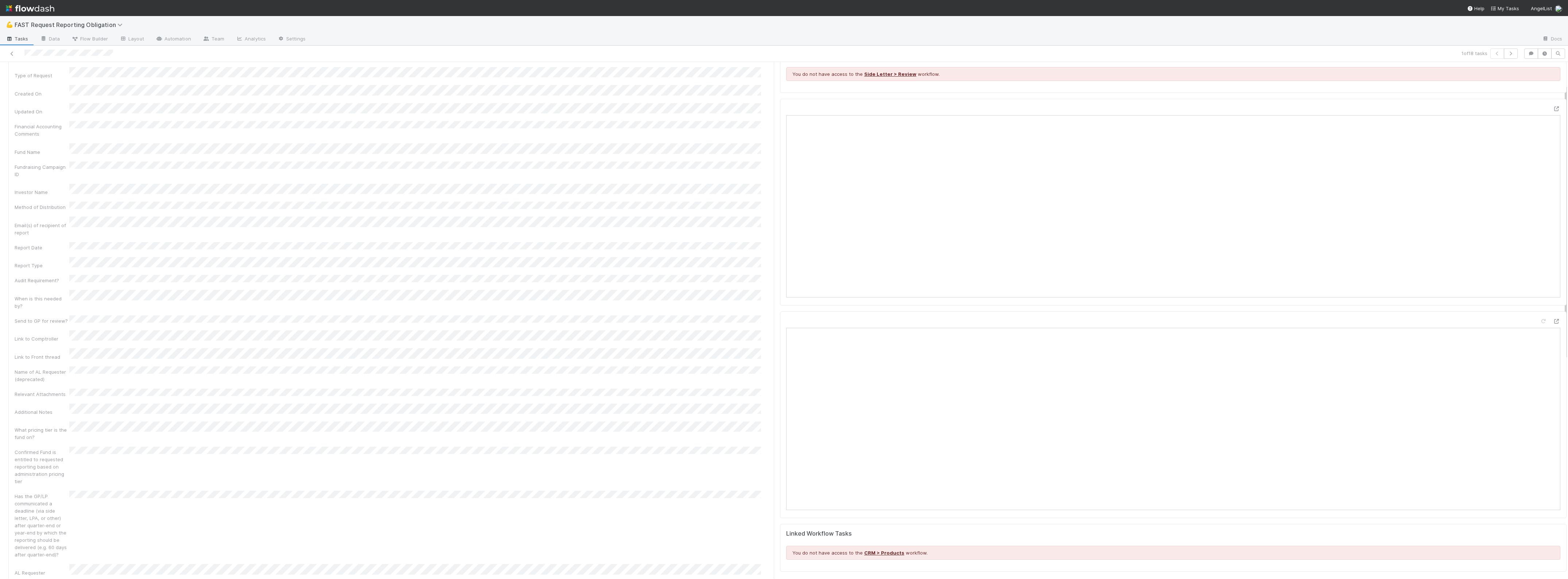
click at [144, 187] on div "Type of Request Created On Updated On Financial Accounting Comments Fund Name F…" at bounding box center [391, 331] width 754 height 527
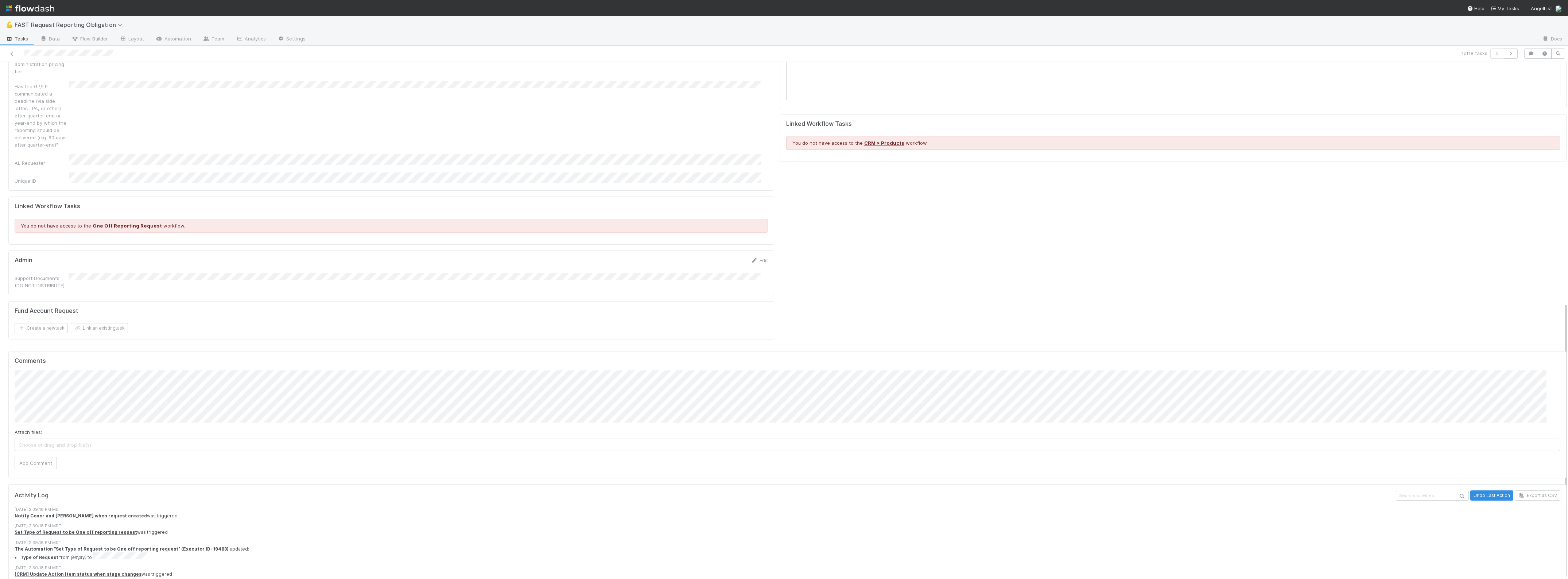
click at [278, 411] on div "Attach files: Choose or drag and drop file(s) Add Comment" at bounding box center [787, 420] width 1545 height 99
drag, startPoint x: 278, startPoint y: 411, endPoint x: -13, endPoint y: 339, distance: 299.8
click at [0, 339] on html "💪 FAST Request Reporting Obligation Tasks Data Flow Builder Layout Automation T…" at bounding box center [784, 289] width 1568 height 579
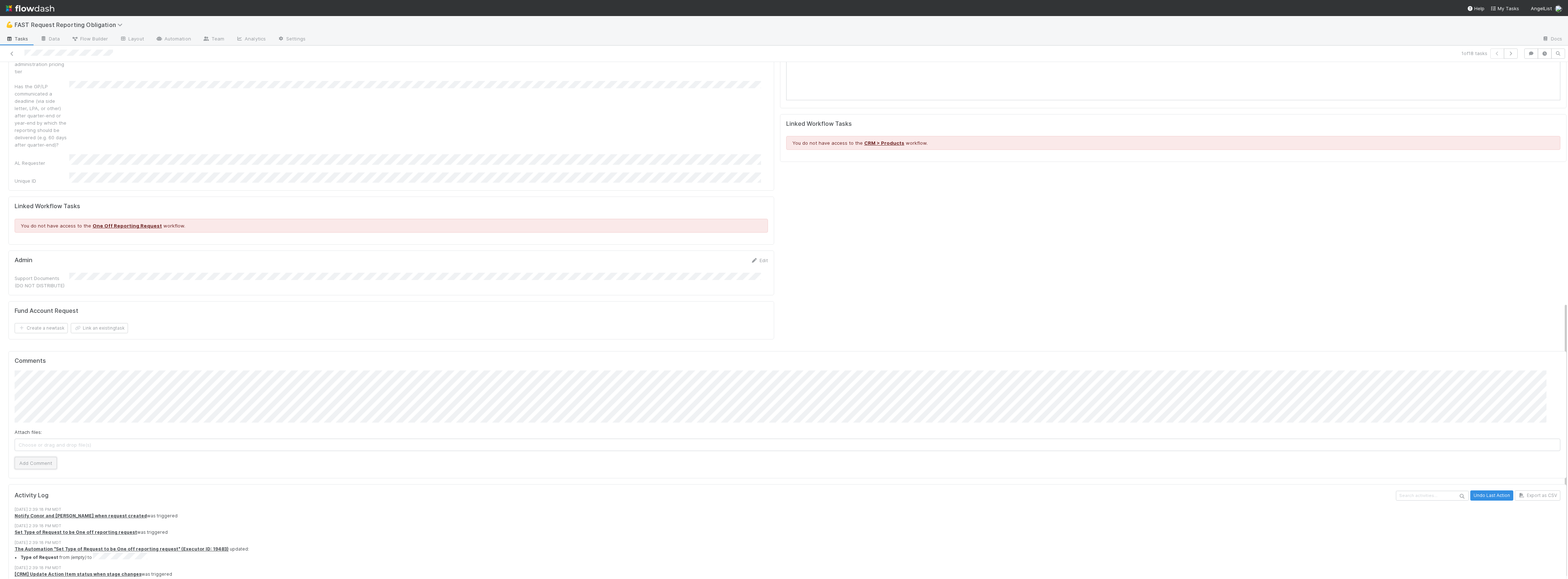
click at [40, 457] on button "Add Comment" at bounding box center [35, 463] width 42 height 12
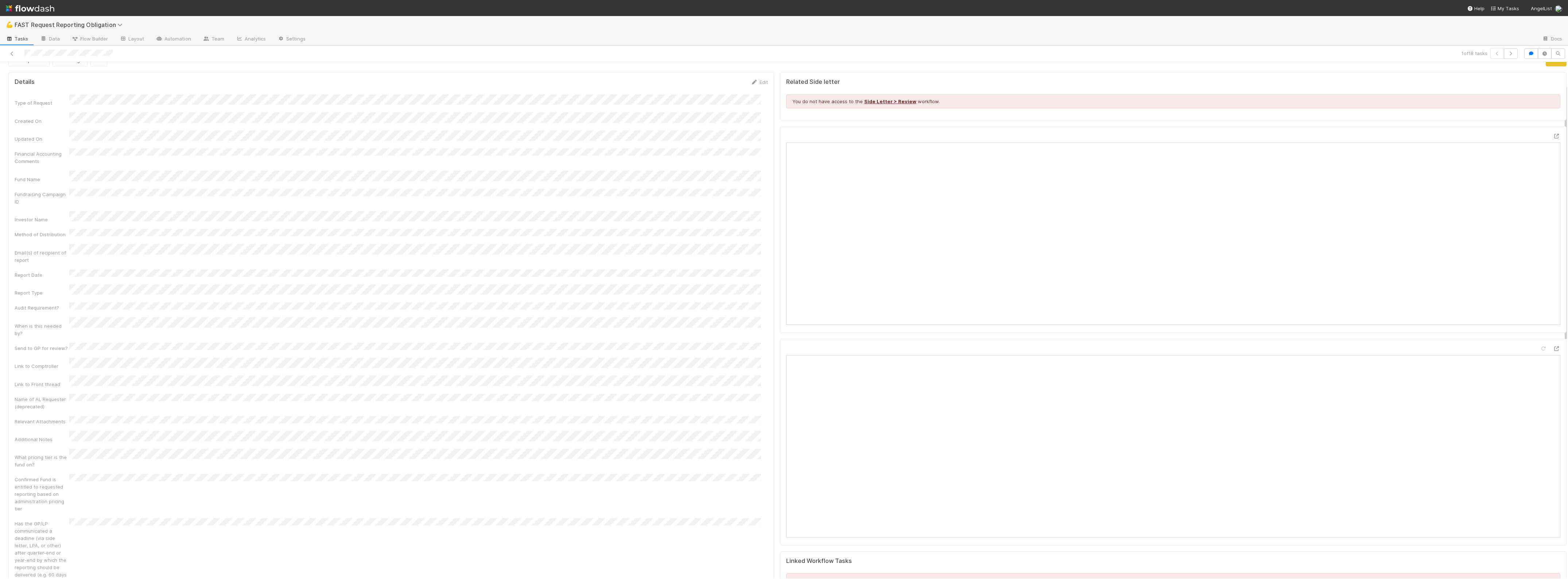
scroll to position [0, 0]
click at [38, 75] on span "Requested" at bounding box center [28, 74] width 33 height 6
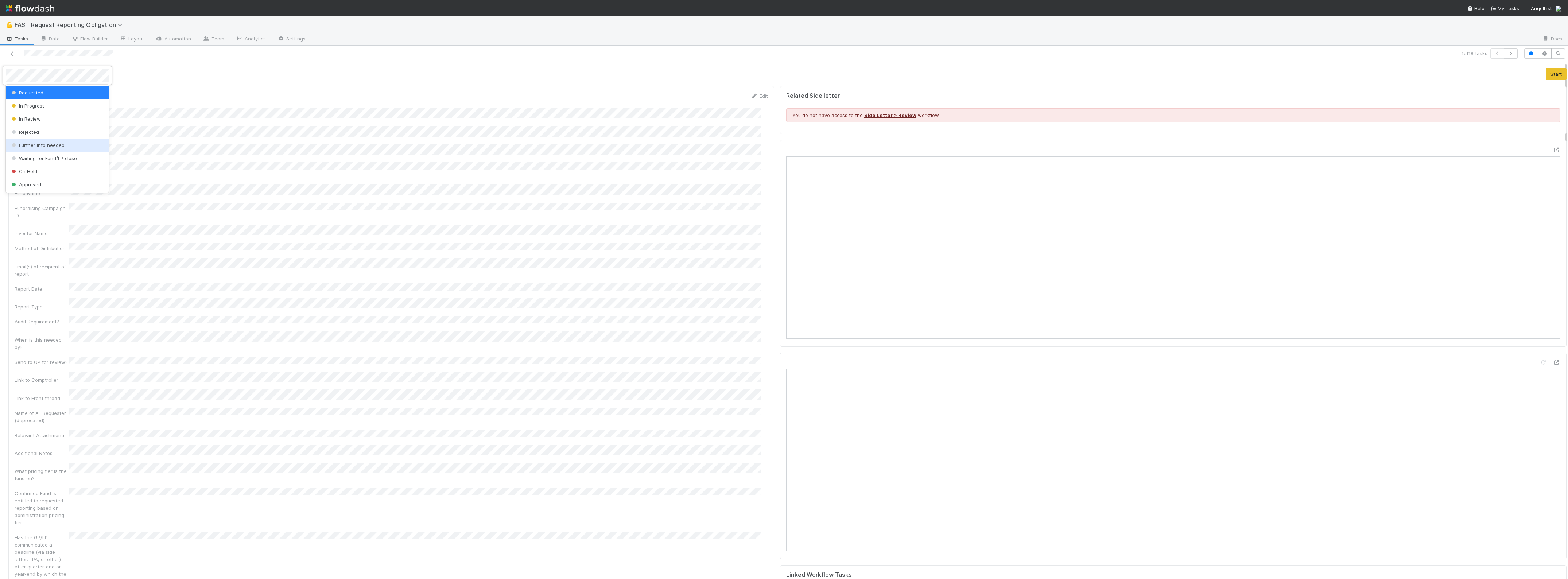
click at [51, 147] on span "Further info needed" at bounding box center [37, 146] width 54 height 6
click at [80, 74] on icon "button" at bounding box center [83, 74] width 7 height 5
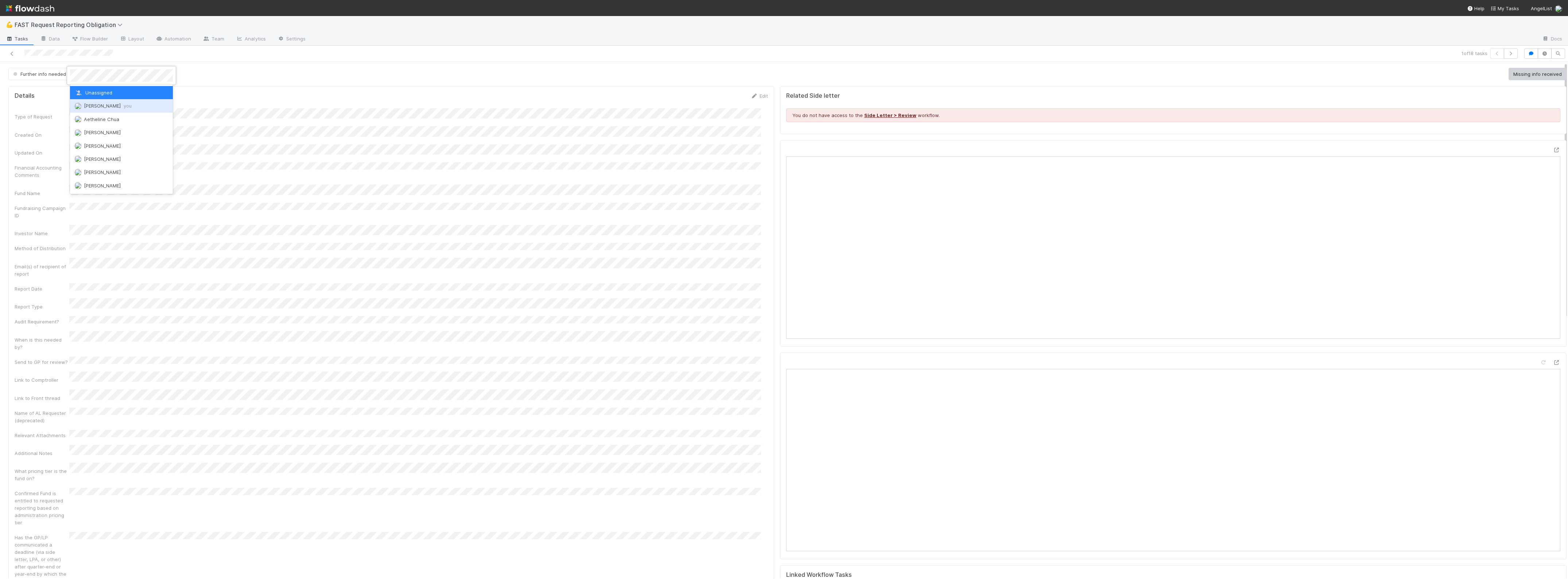
click at [108, 111] on div "Zach Byers you" at bounding box center [121, 106] width 103 height 13
click at [6, 55] on div at bounding box center [383, 54] width 760 height 10
click at [10, 55] on icon at bounding box center [12, 54] width 7 height 5
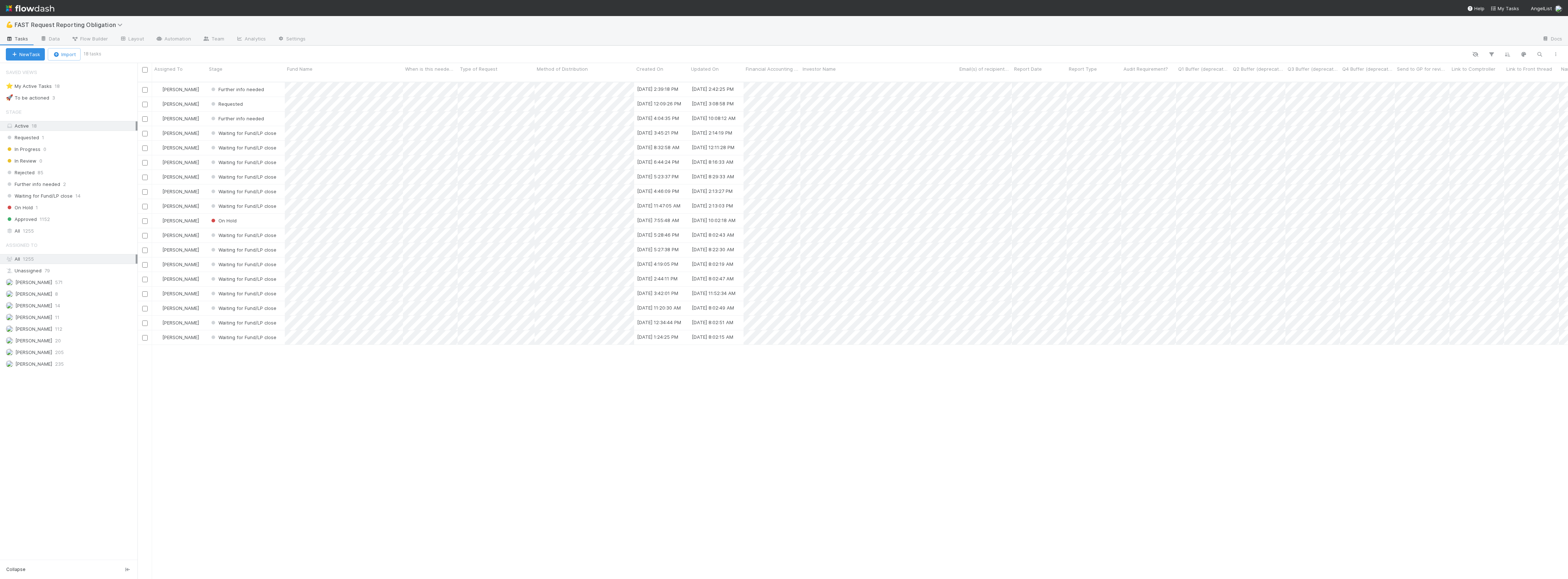
scroll to position [496, 1424]
click at [31, 236] on span "1255" at bounding box center [29, 231] width 11 height 9
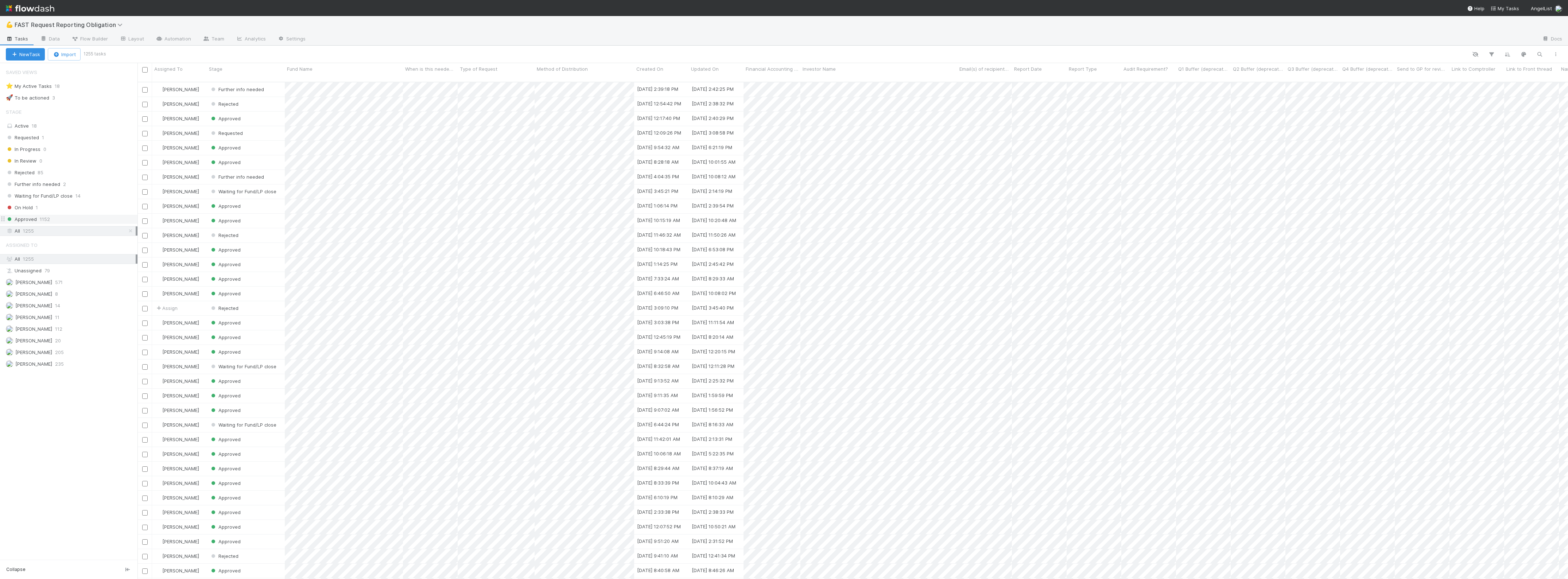
scroll to position [496, 1424]
click at [108, 24] on span "FAST Request Reporting Obligation" at bounding box center [70, 25] width 111 height 7
click at [86, 102] on div "📝 Financial Accounting > Financial Reporting Tasks" at bounding box center [95, 103] width 173 height 7
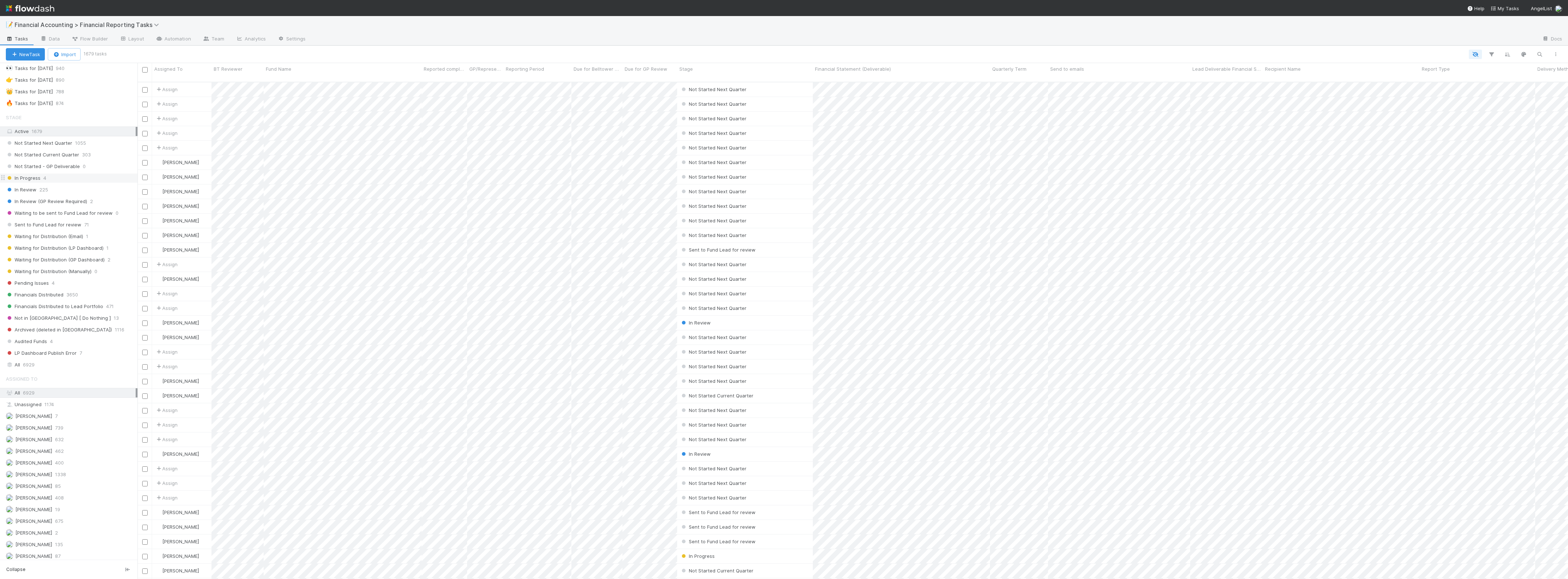
scroll to position [46, 0]
click at [53, 85] on div "🔥 Tasks for [DATE]" at bounding box center [29, 87] width 47 height 9
click at [183, 86] on div "Assign" at bounding box center [182, 89] width 60 height 14
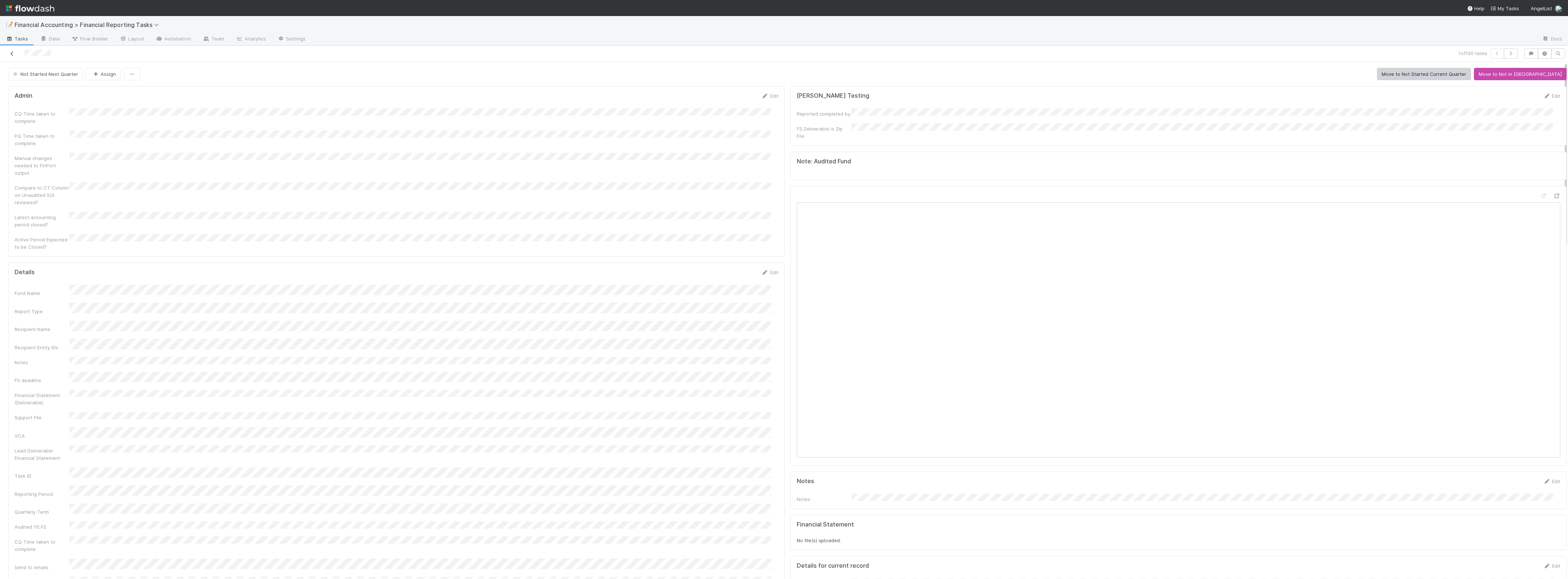
click at [12, 55] on icon at bounding box center [12, 54] width 7 height 5
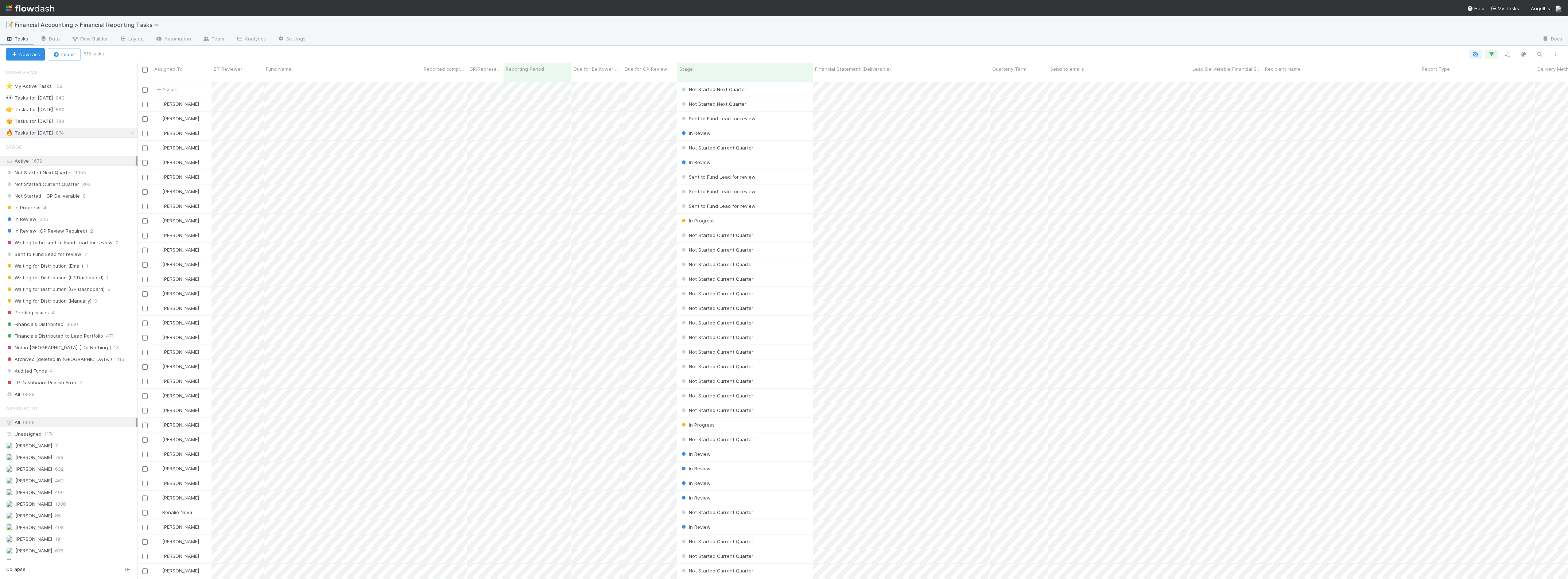
scroll to position [496, 1424]
click at [170, 86] on span "Assign" at bounding box center [166, 89] width 23 height 7
click at [430, 35] on div at bounding box center [784, 289] width 1568 height 579
click at [33, 399] on span "6929" at bounding box center [29, 394] width 12 height 9
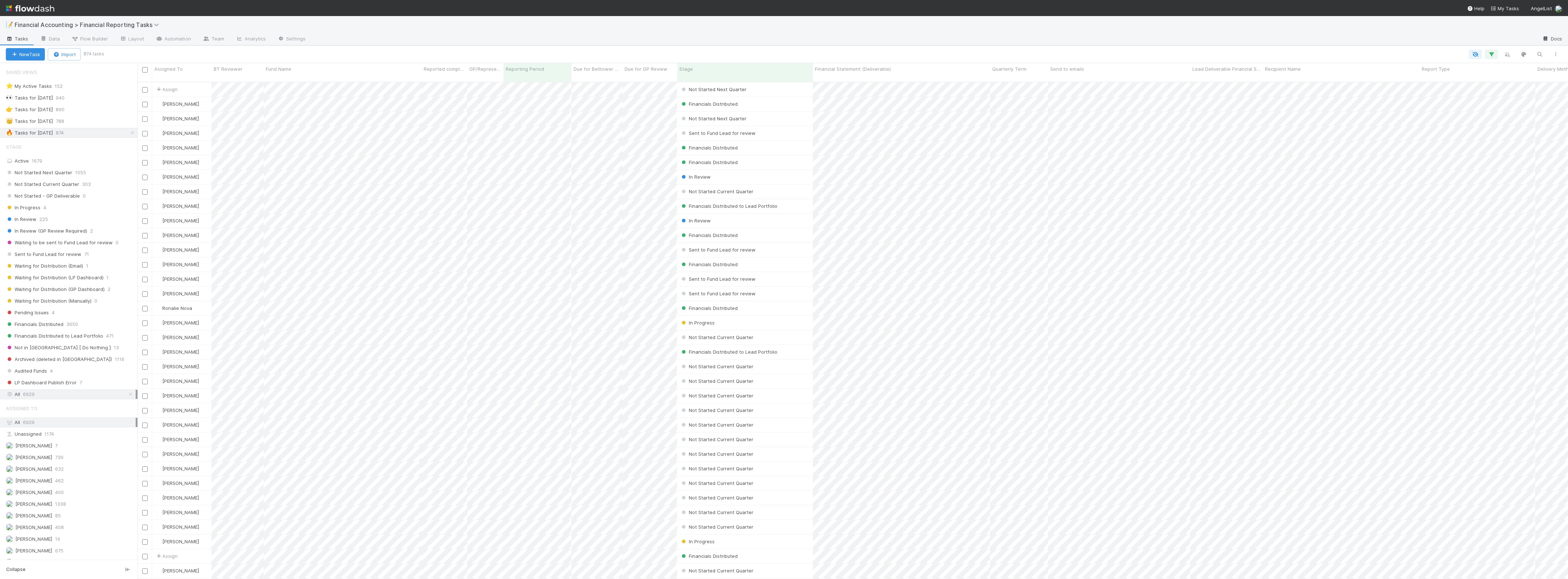
scroll to position [496, 1424]
click at [1493, 54] on icon "button" at bounding box center [1491, 54] width 7 height 7
click at [1280, 123] on link "And.." at bounding box center [1286, 126] width 23 height 10
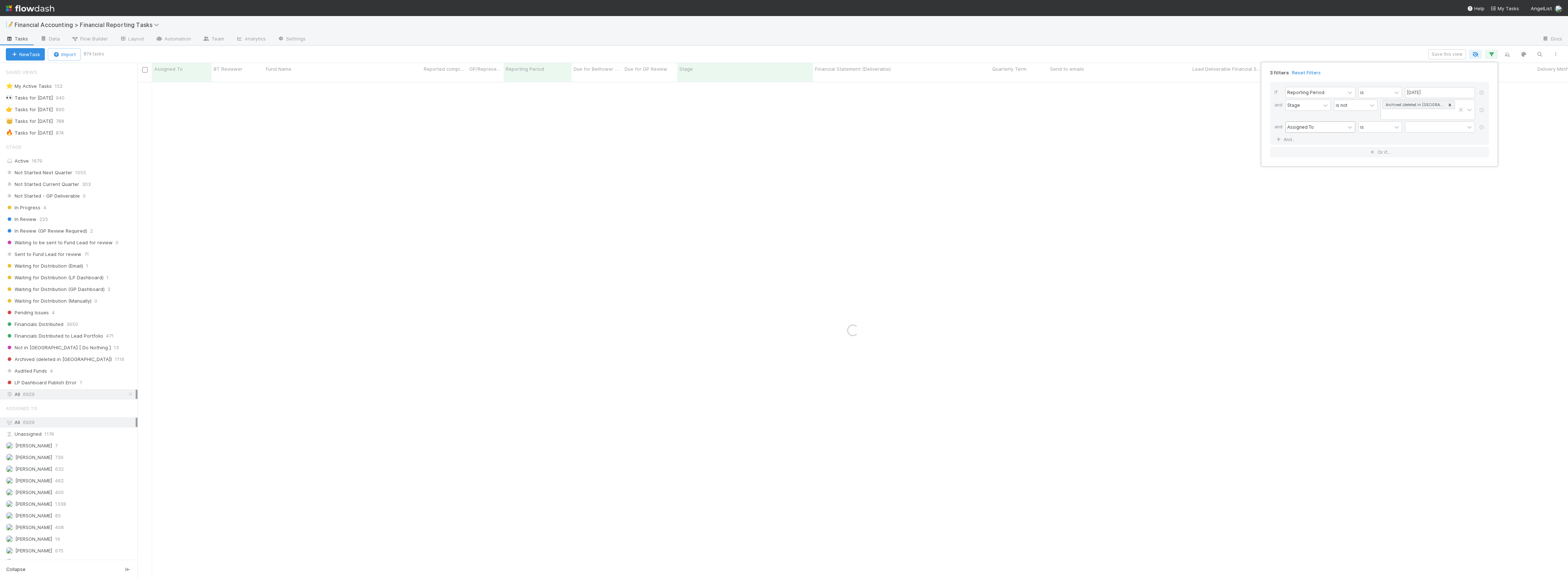
click at [1306, 127] on div "Assigned To" at bounding box center [1301, 127] width 27 height 7
click at [1306, 183] on div "Fund Name" at bounding box center [1320, 181] width 70 height 12
click at [1407, 132] on input "text" at bounding box center [1440, 127] width 70 height 11
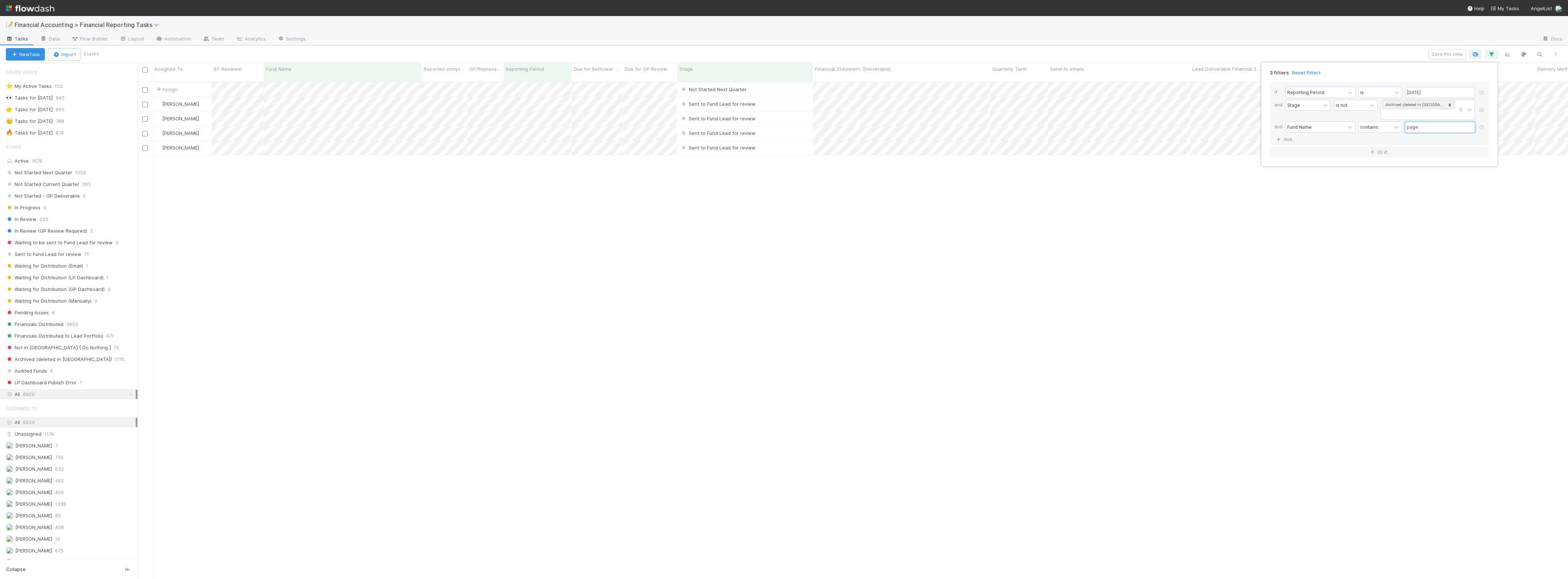
scroll to position [496, 1424]
type input "page"
click at [390, 186] on div "3 filters Reset Filters If Reporting Period is 06/30/2025 and Stage is not Arch…" at bounding box center [784, 289] width 1568 height 579
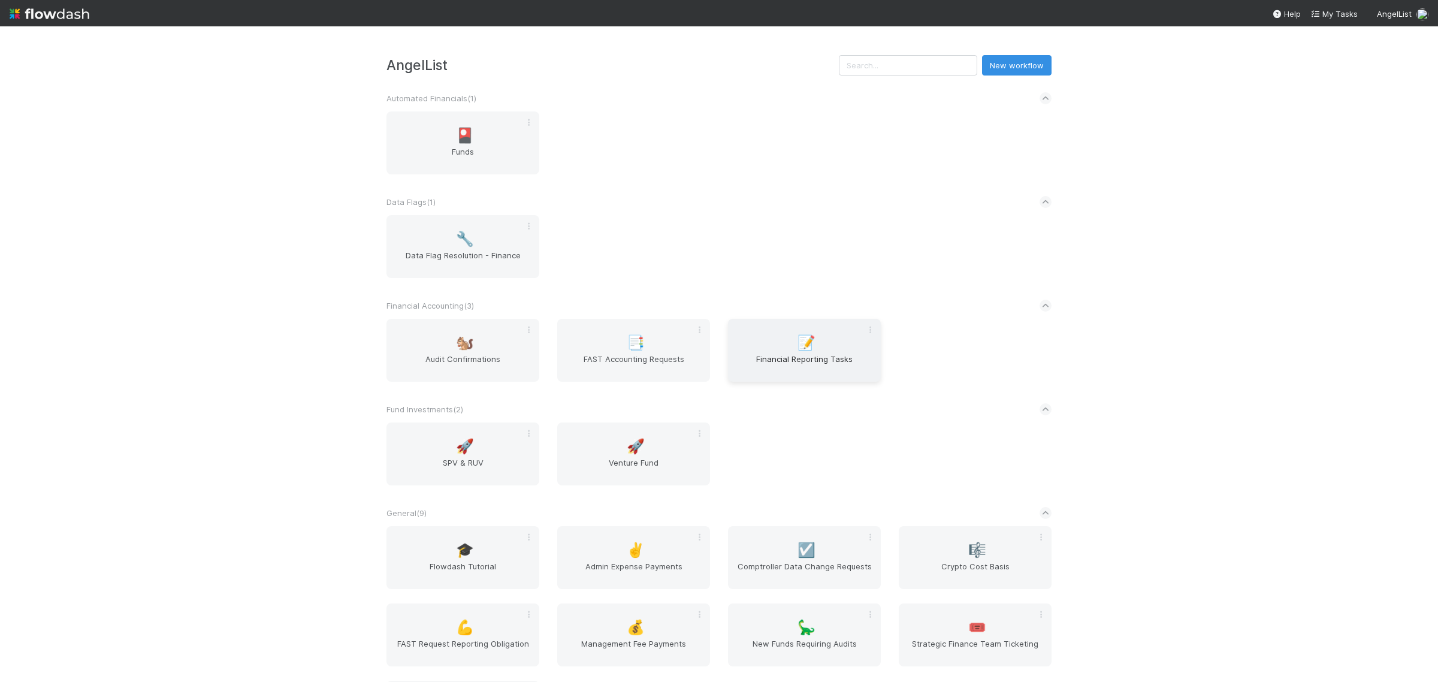
click at [828, 375] on span "Financial Reporting Tasks" at bounding box center [804, 365] width 143 height 24
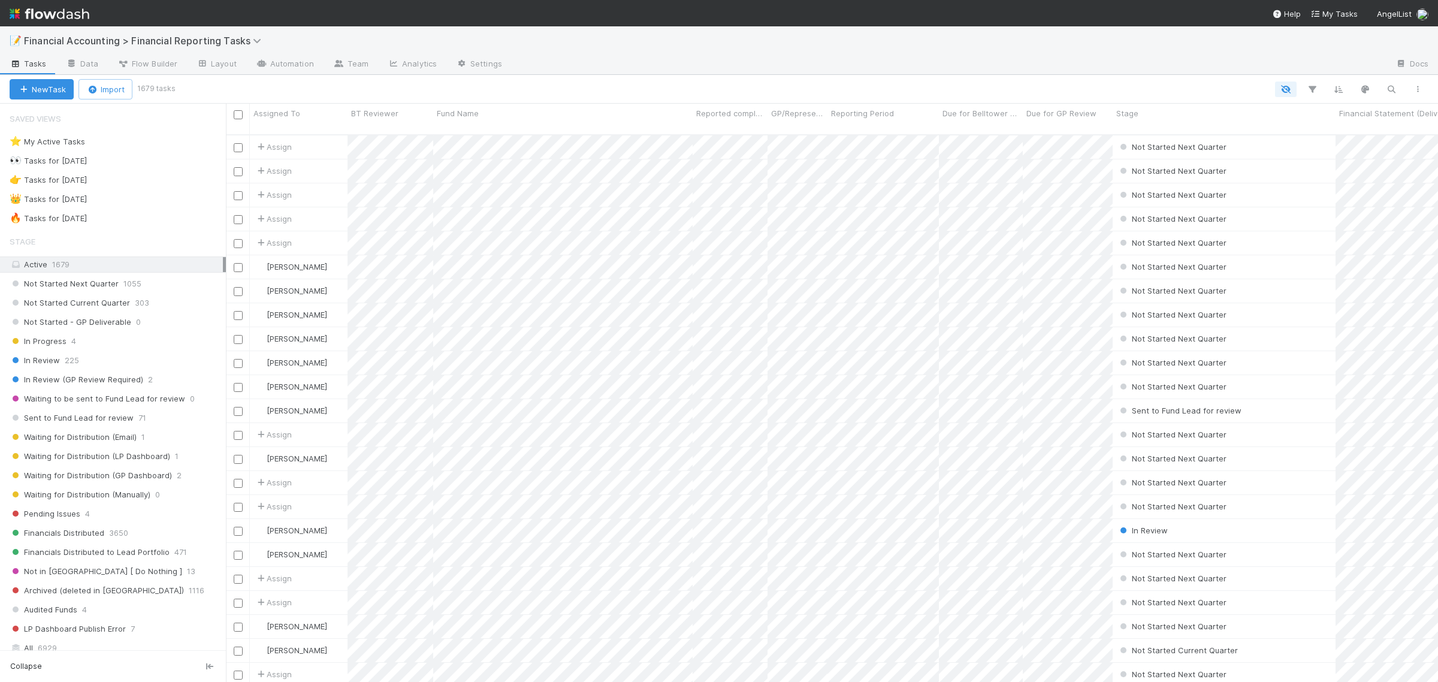
scroll to position [545, 1201]
click at [87, 220] on div "🔥 Tasks for [DATE]" at bounding box center [48, 218] width 77 height 15
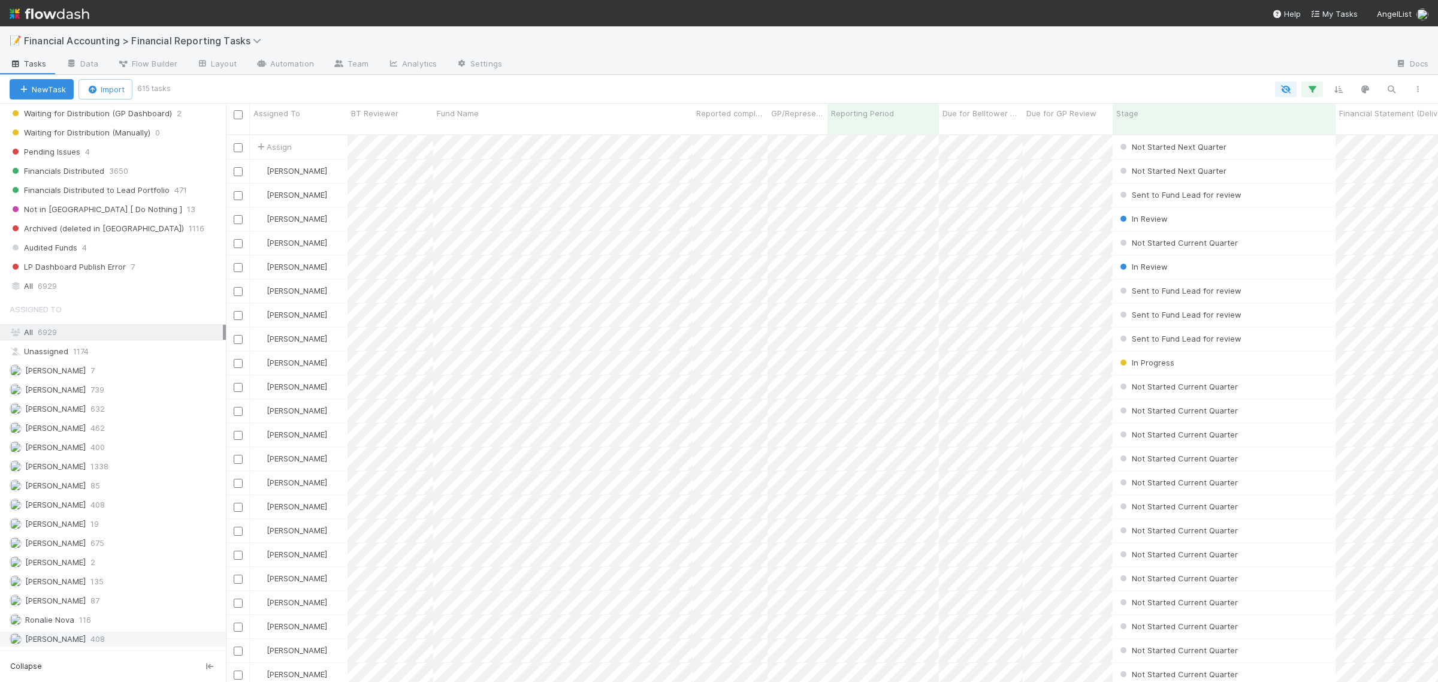
scroll to position [545, 1201]
click at [64, 638] on span "[PERSON_NAME]" at bounding box center [55, 639] width 61 height 10
click at [1312, 88] on icon "button" at bounding box center [1312, 89] width 12 height 11
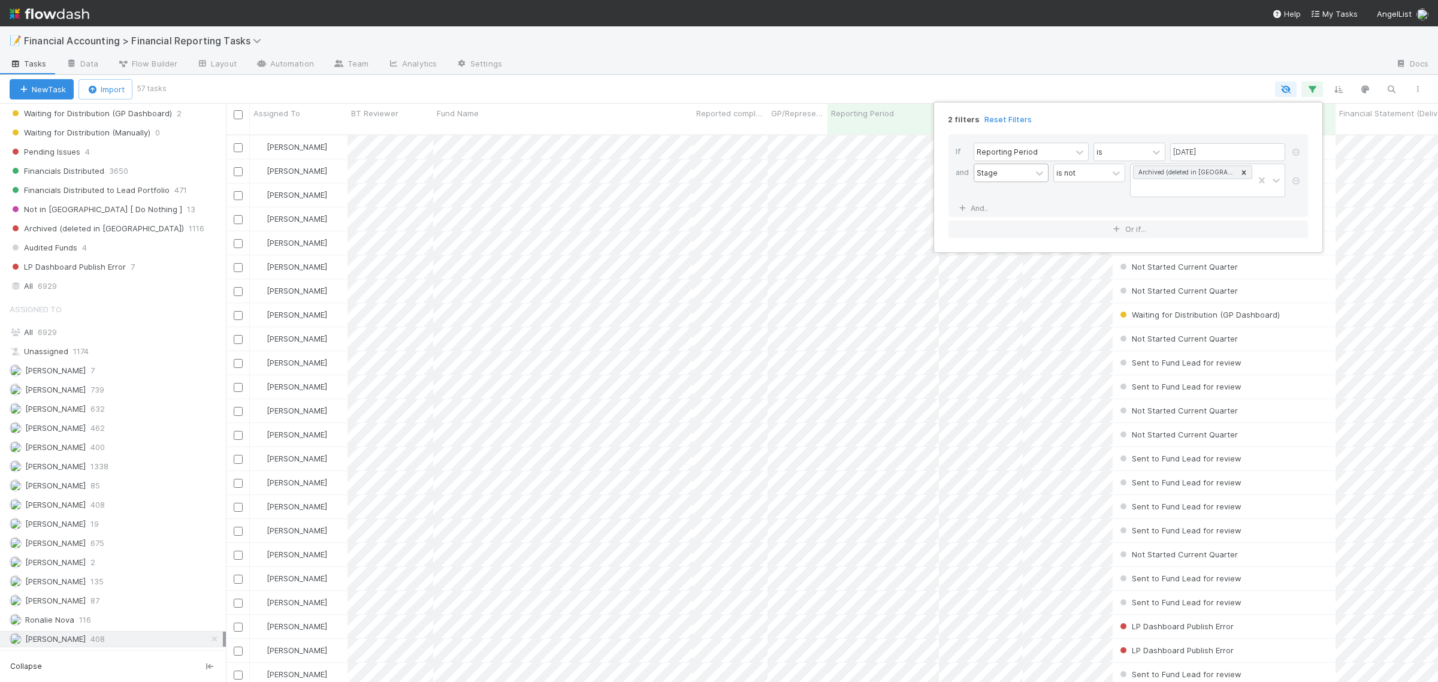
click at [1031, 171] on div "Stage" at bounding box center [1002, 172] width 57 height 17
click at [1005, 180] on div "Stage" at bounding box center [1002, 172] width 57 height 17
click at [982, 213] on link "And.." at bounding box center [975, 207] width 38 height 17
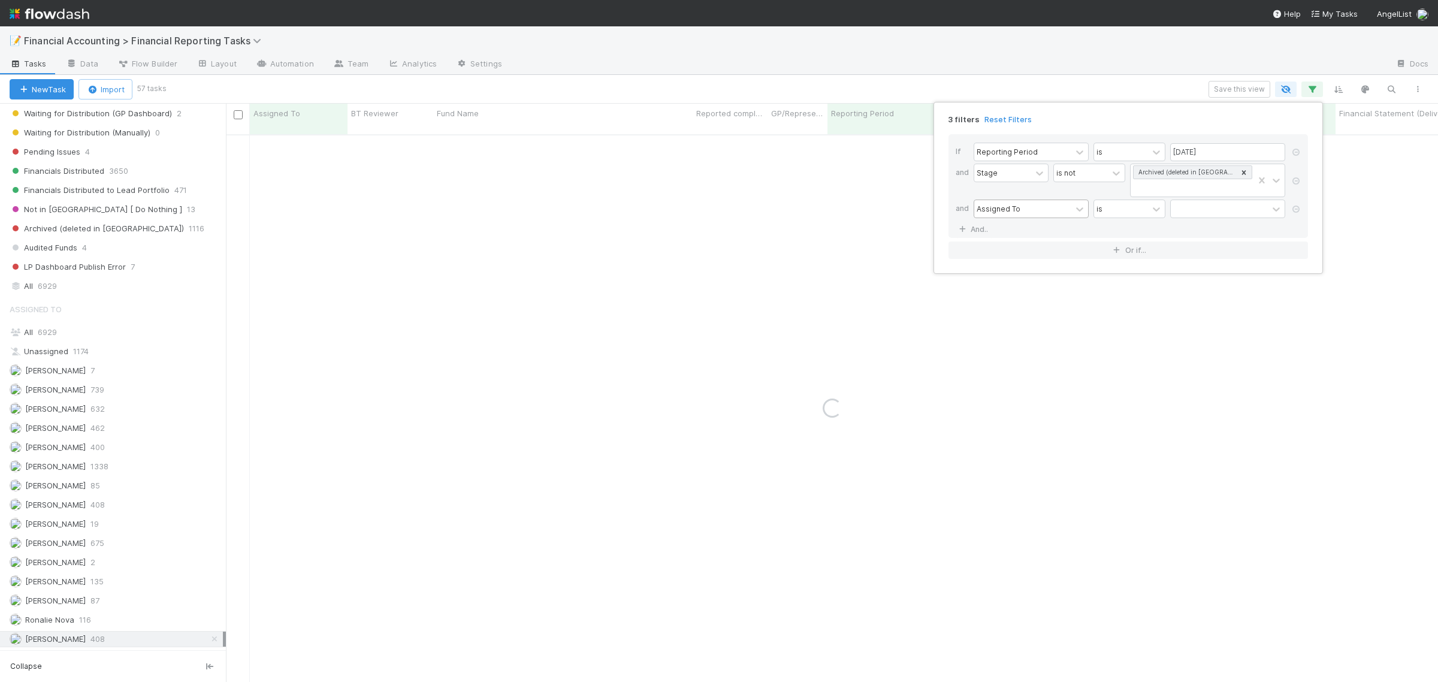
click at [1023, 213] on div "Assigned To" at bounding box center [1022, 208] width 97 height 17
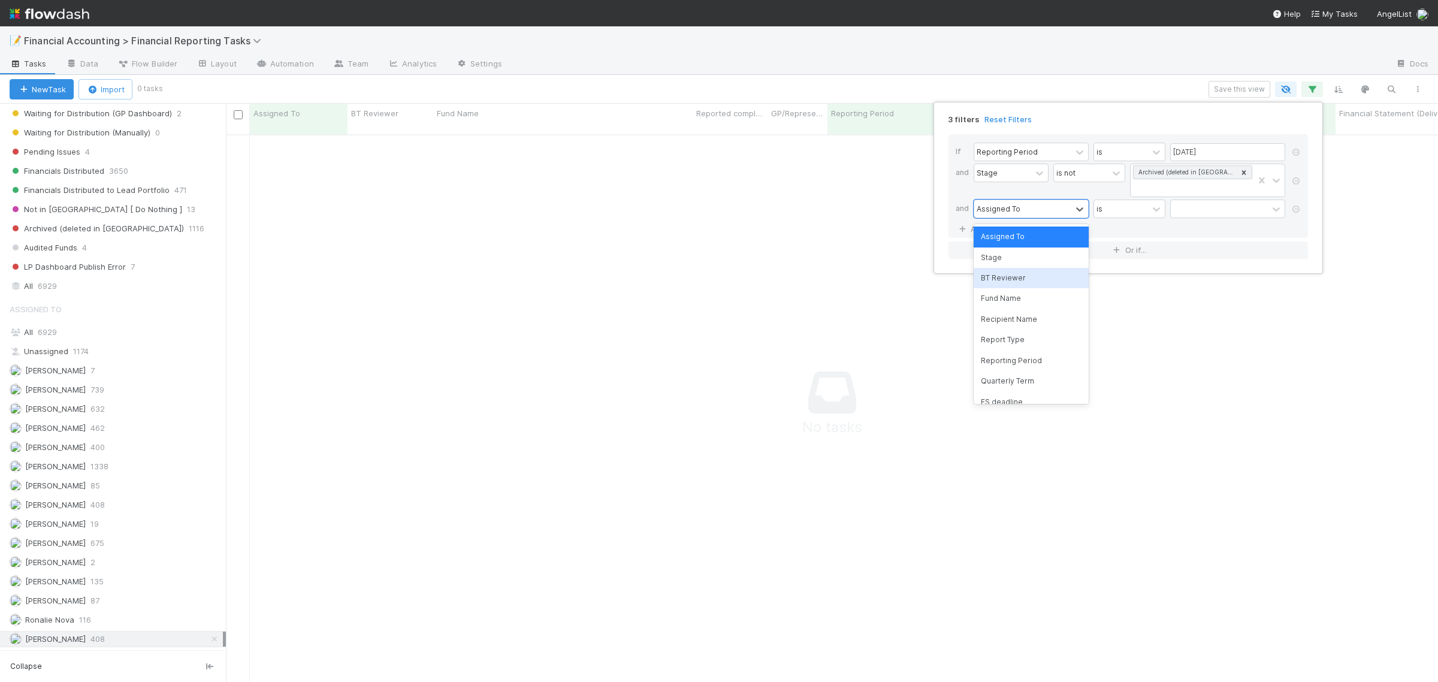
scroll to position [534, 1190]
click at [1042, 304] on div "Fund Name" at bounding box center [1030, 298] width 115 height 20
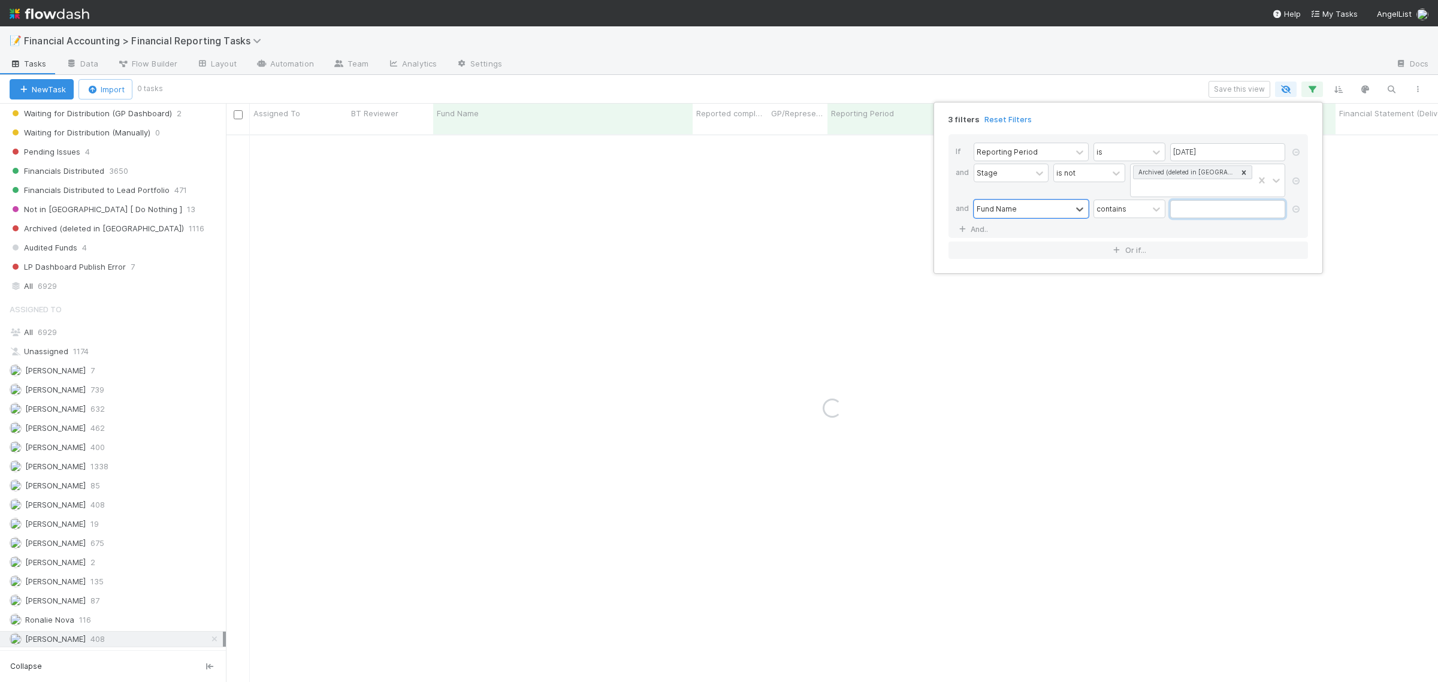
click at [1202, 210] on input "text" at bounding box center [1227, 209] width 115 height 18
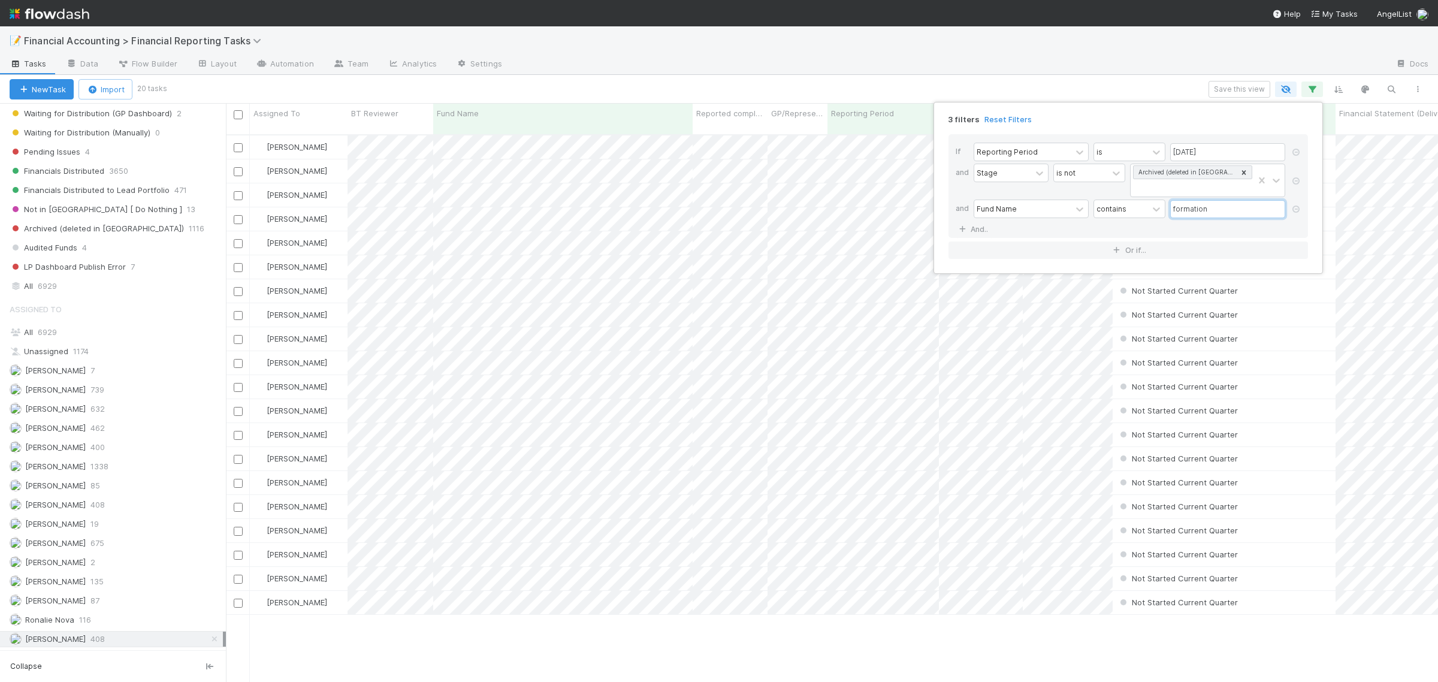
scroll to position [545, 1201]
type input "formation"
click at [312, 95] on div "3 filters Reset Filters If Reporting Period is [DATE] and Stage is not Archived…" at bounding box center [719, 341] width 1438 height 682
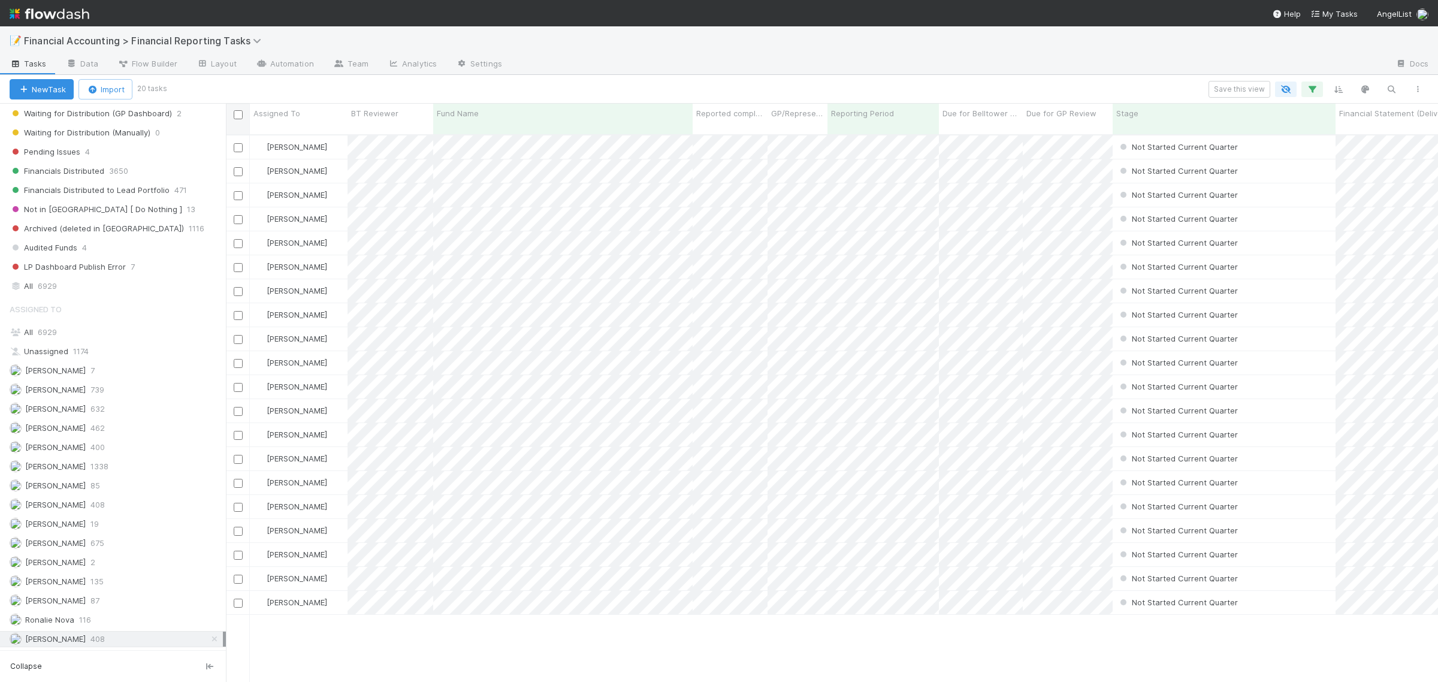
click at [238, 114] on input "checkbox" at bounding box center [238, 114] width 9 height 9
checkbox input "true"
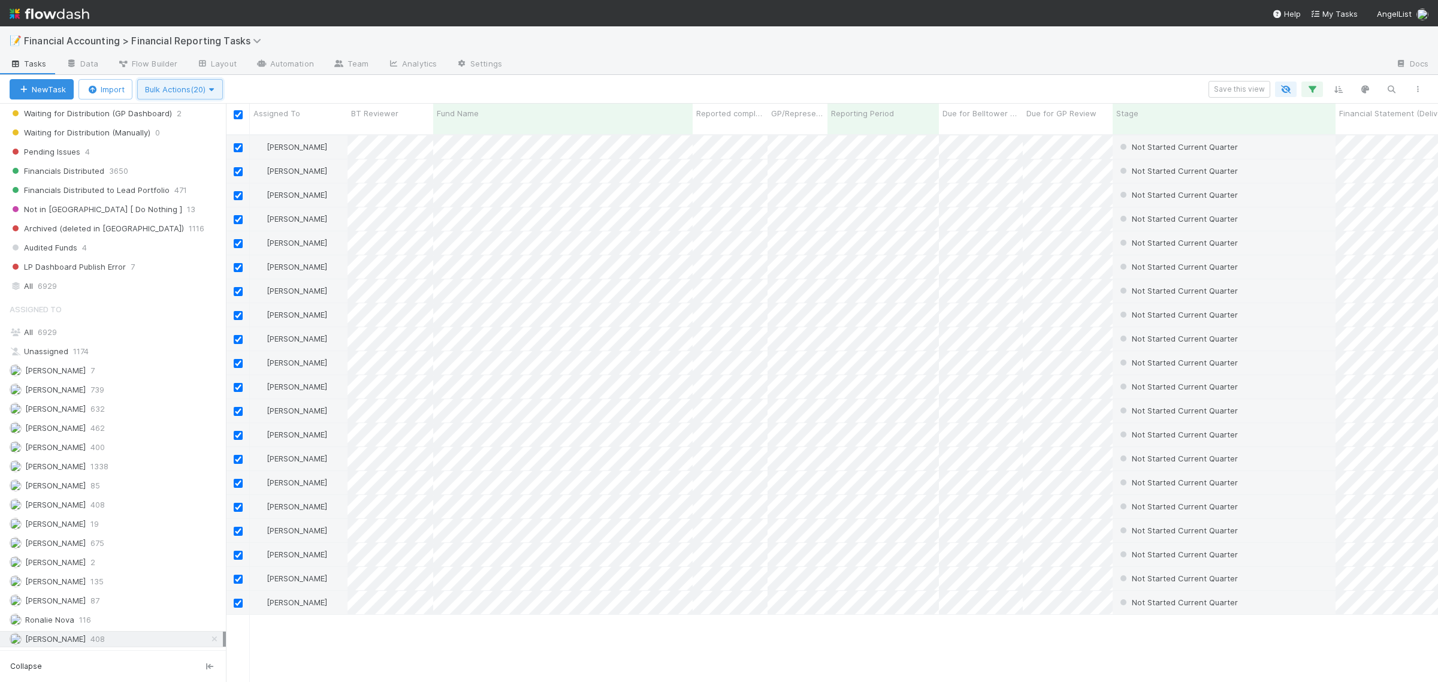
click at [213, 87] on icon "button" at bounding box center [211, 90] width 12 height 8
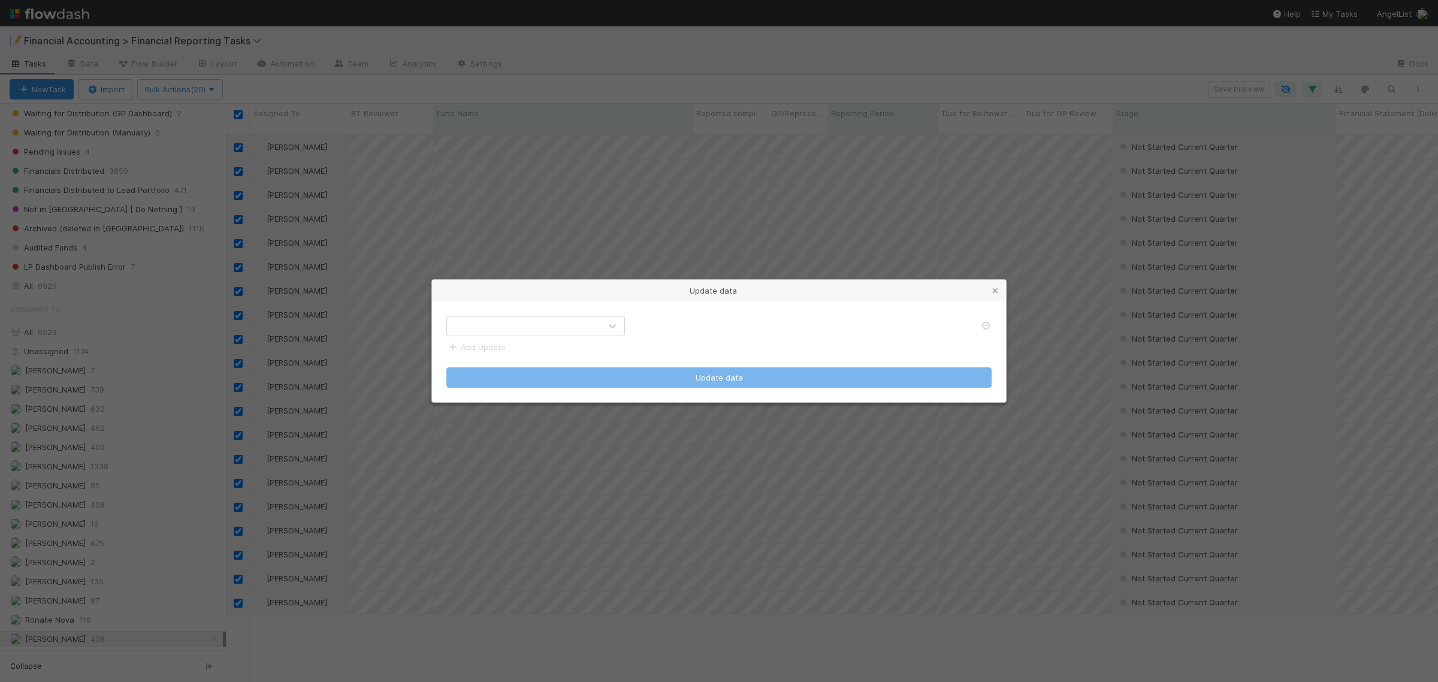
click at [486, 316] on div at bounding box center [535, 326] width 179 height 20
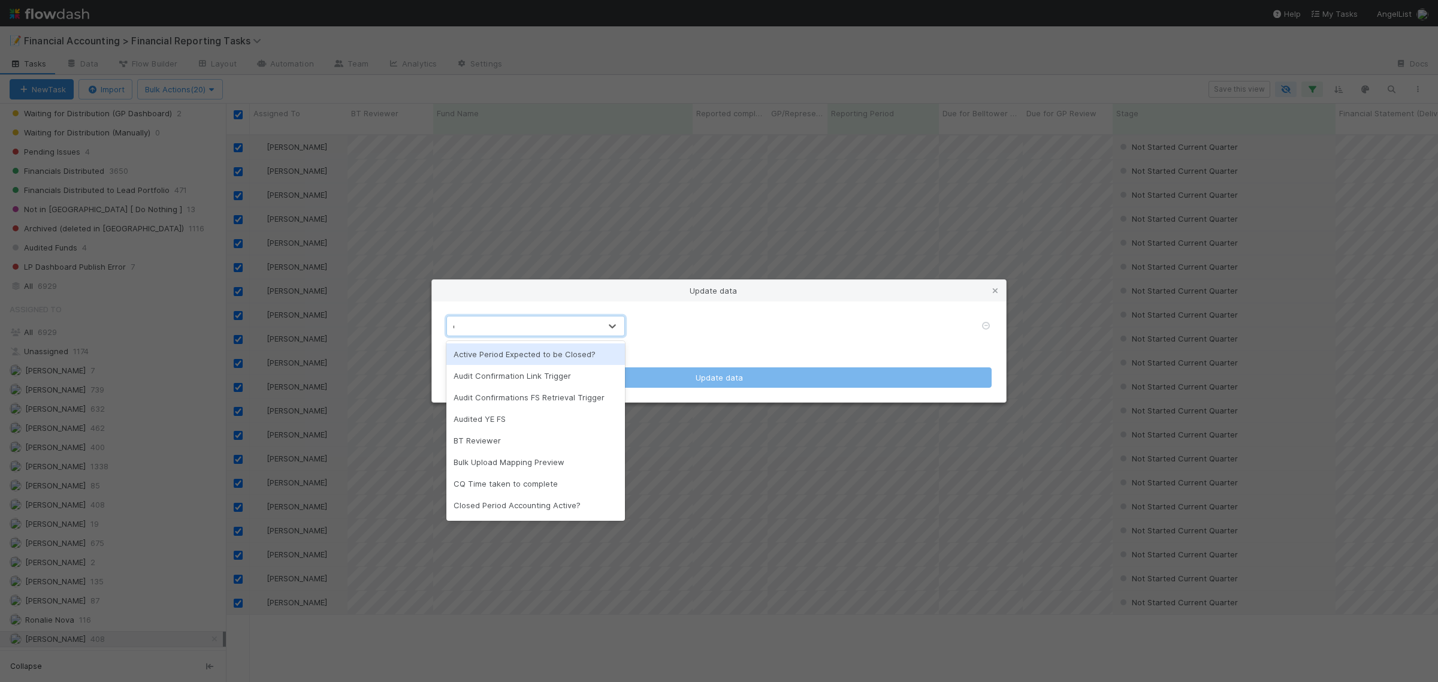
type input "cq"
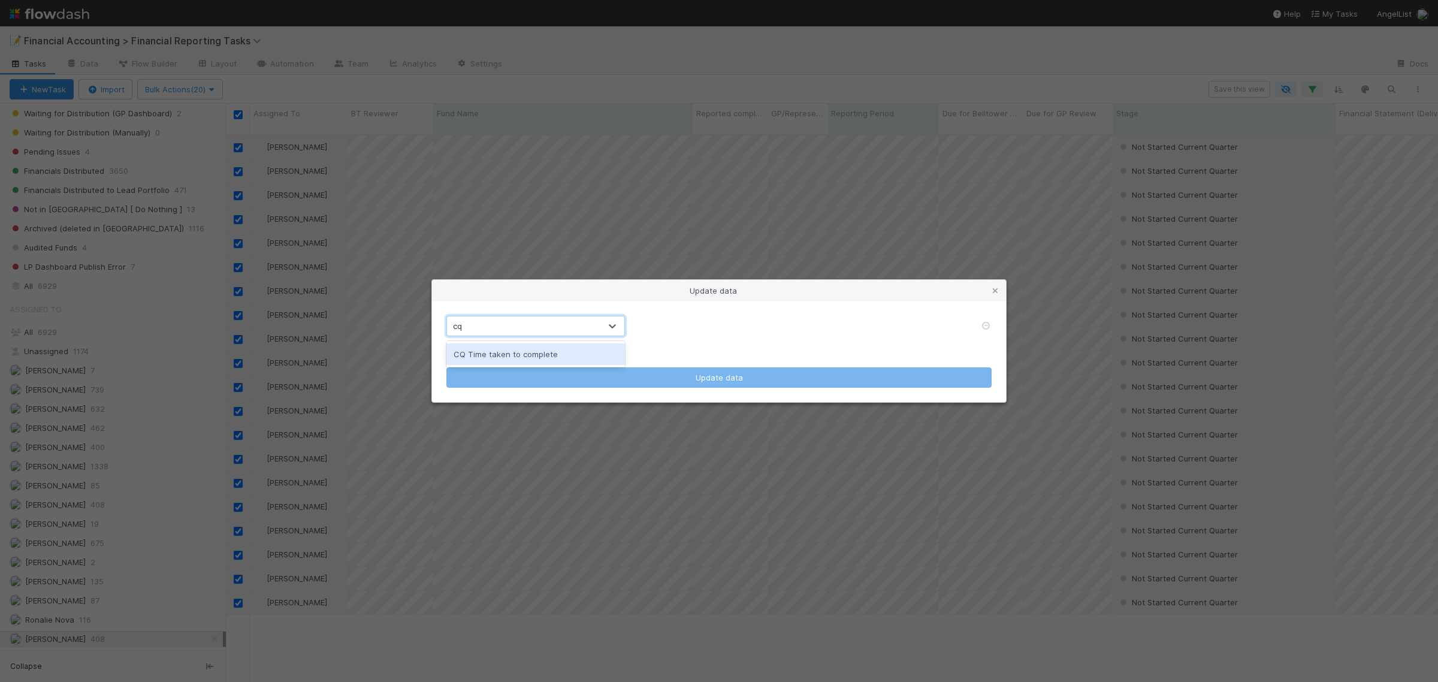
drag, startPoint x: 491, startPoint y: 352, endPoint x: 525, endPoint y: 349, distance: 33.6
click at [491, 352] on div "CQ Time taken to complete" at bounding box center [535, 354] width 179 height 22
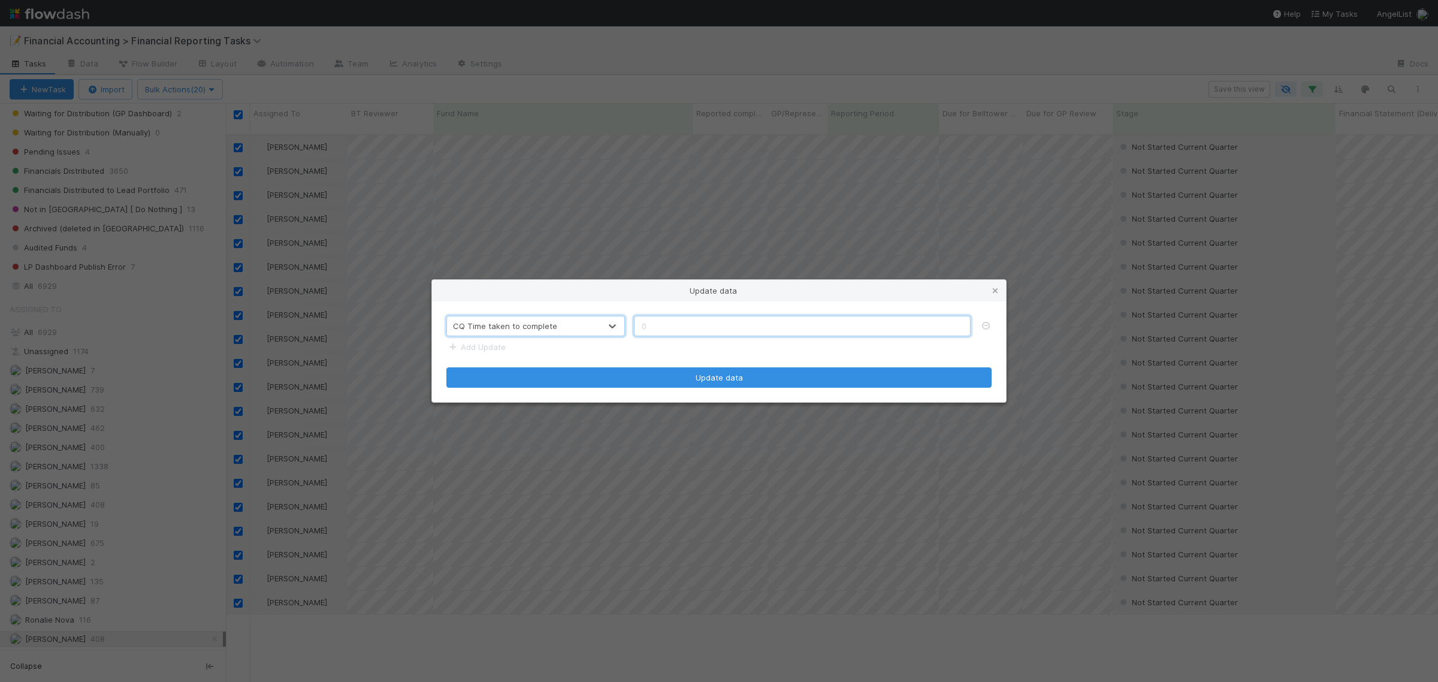
click at [799, 326] on input "text" at bounding box center [802, 326] width 337 height 20
type input "2"
click at [475, 352] on form "CQ Time taken to complete 2 Add Update Update data" at bounding box center [718, 352] width 545 height 72
click at [477, 350] on link "Add Update" at bounding box center [475, 347] width 59 height 10
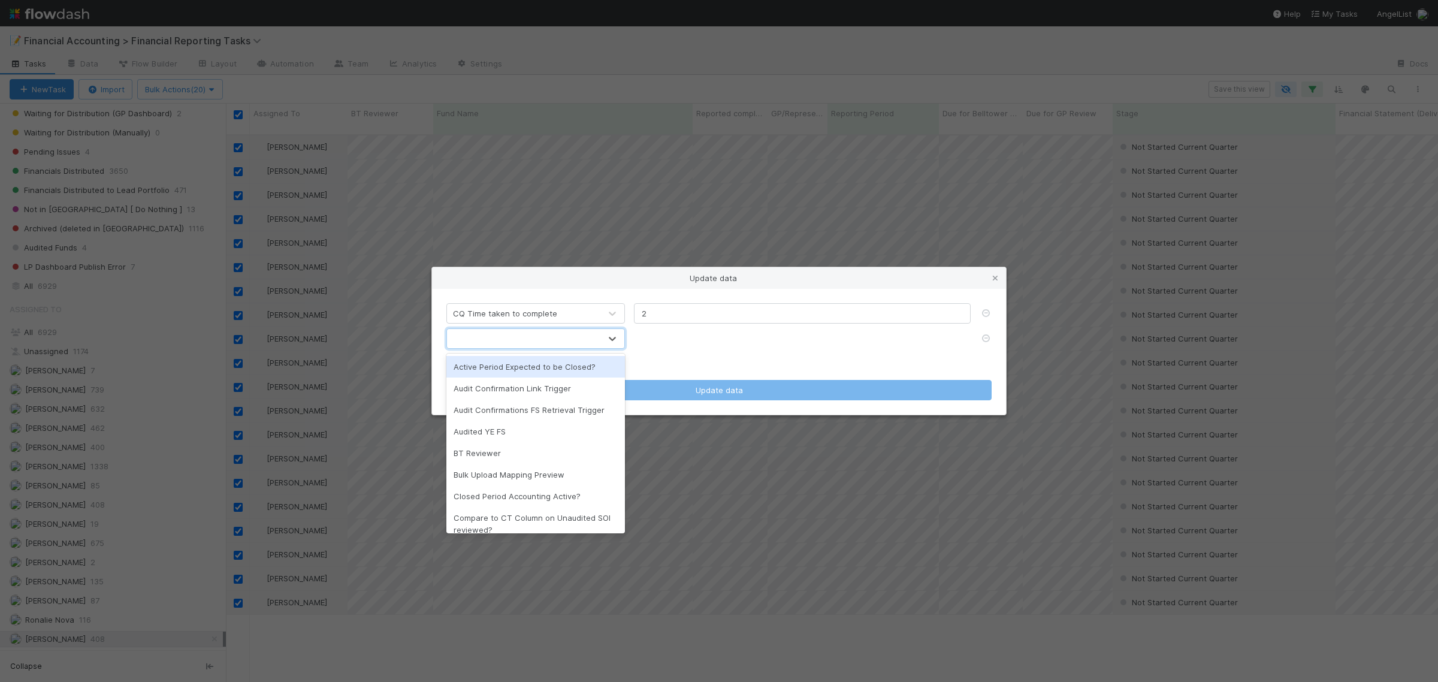
click at [485, 343] on div at bounding box center [523, 338] width 153 height 19
click at [683, 346] on div "option Active Period Expected to be Closed? focused, 1 of 48. 48 results availa…" at bounding box center [718, 338] width 563 height 20
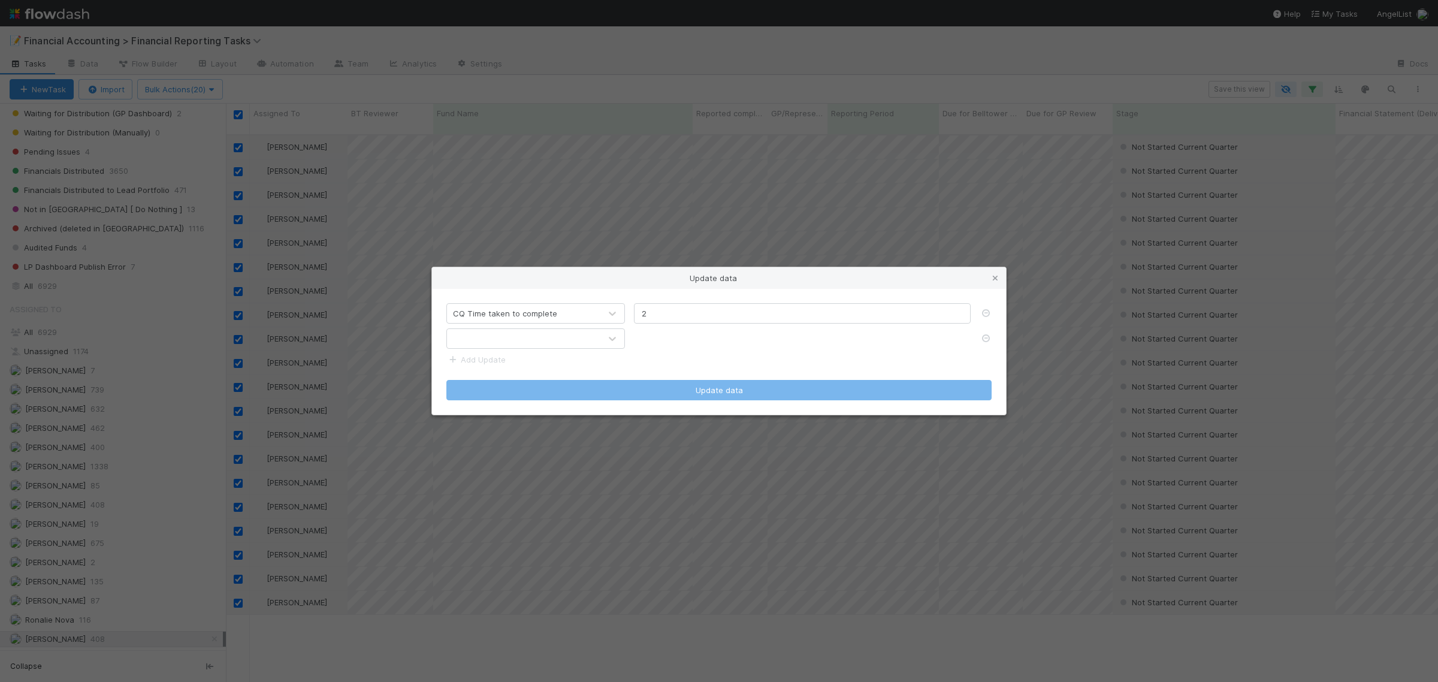
click at [584, 346] on div at bounding box center [523, 338] width 153 height 19
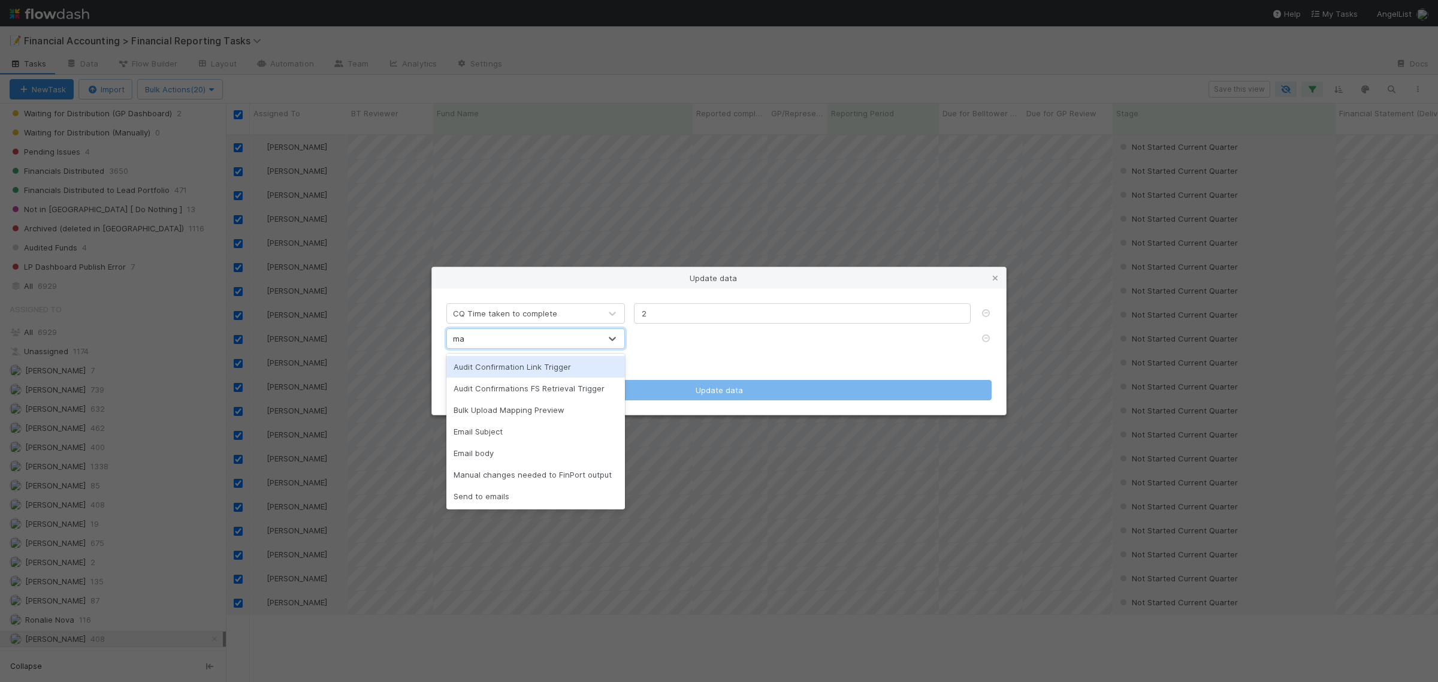
type input "man"
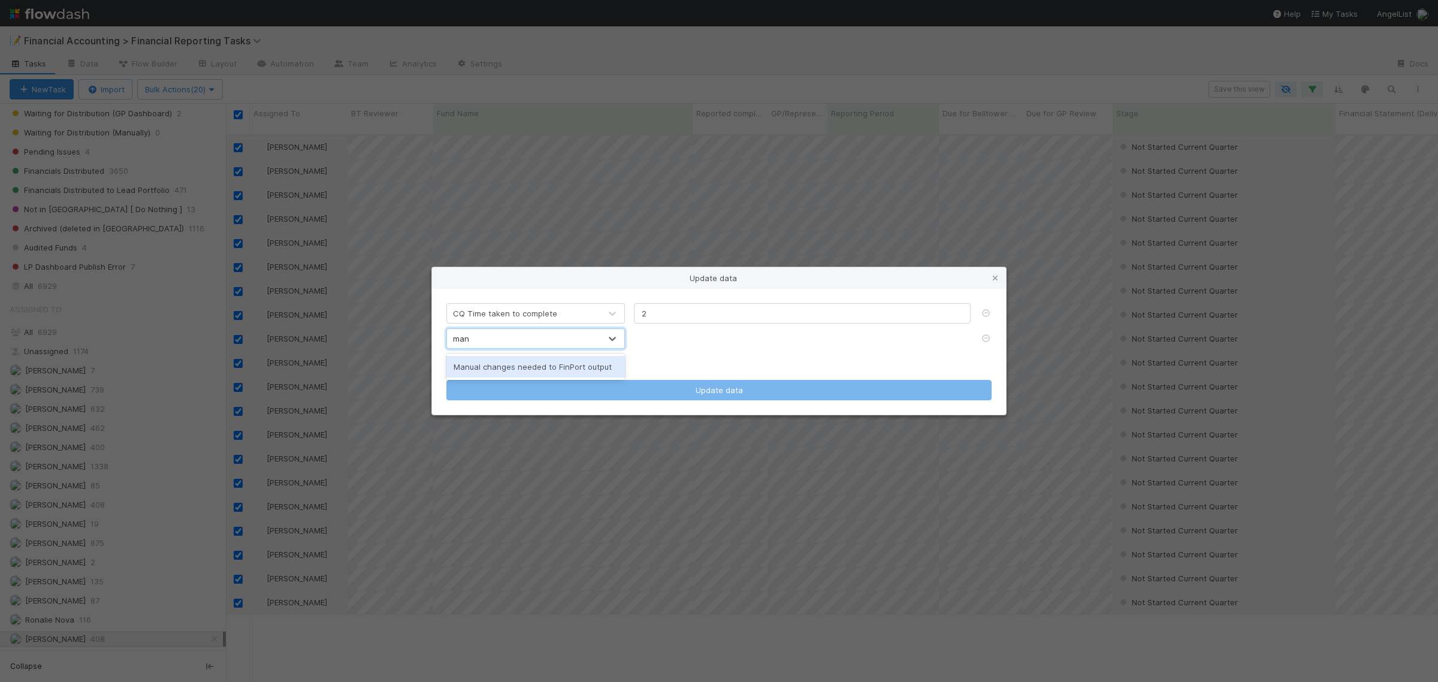
click at [558, 372] on div "Manual changes needed to FinPort output" at bounding box center [535, 367] width 179 height 22
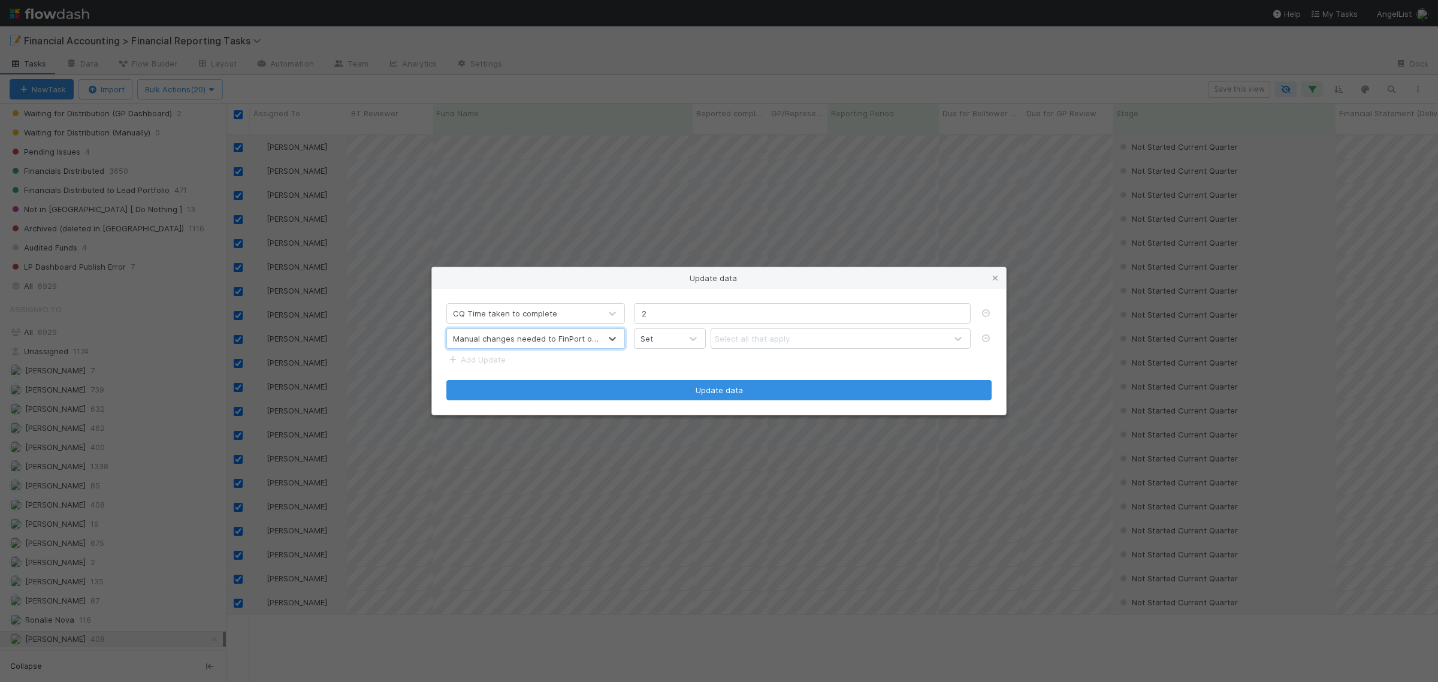
click at [670, 341] on div "Set" at bounding box center [657, 338] width 47 height 19
click at [781, 334] on div "Select all that apply" at bounding box center [752, 338] width 75 height 12
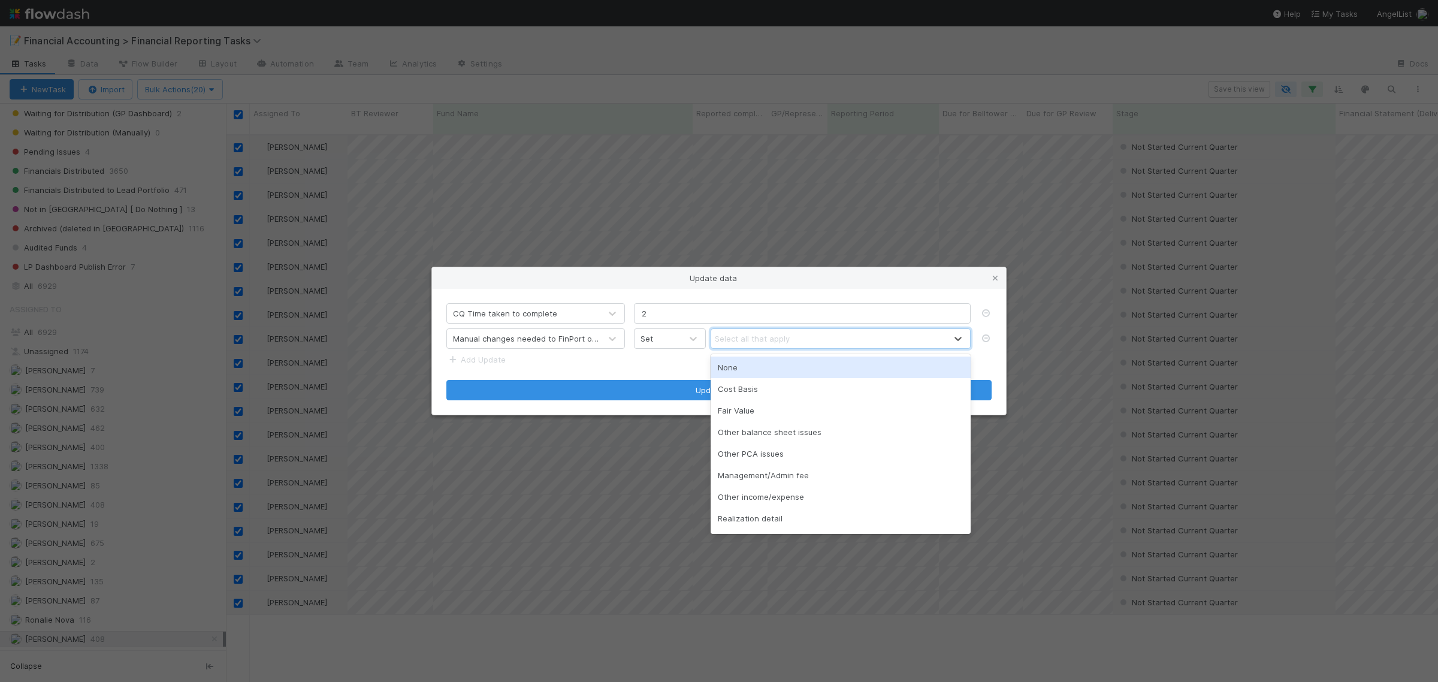
click at [754, 368] on div "None" at bounding box center [839, 367] width 259 height 22
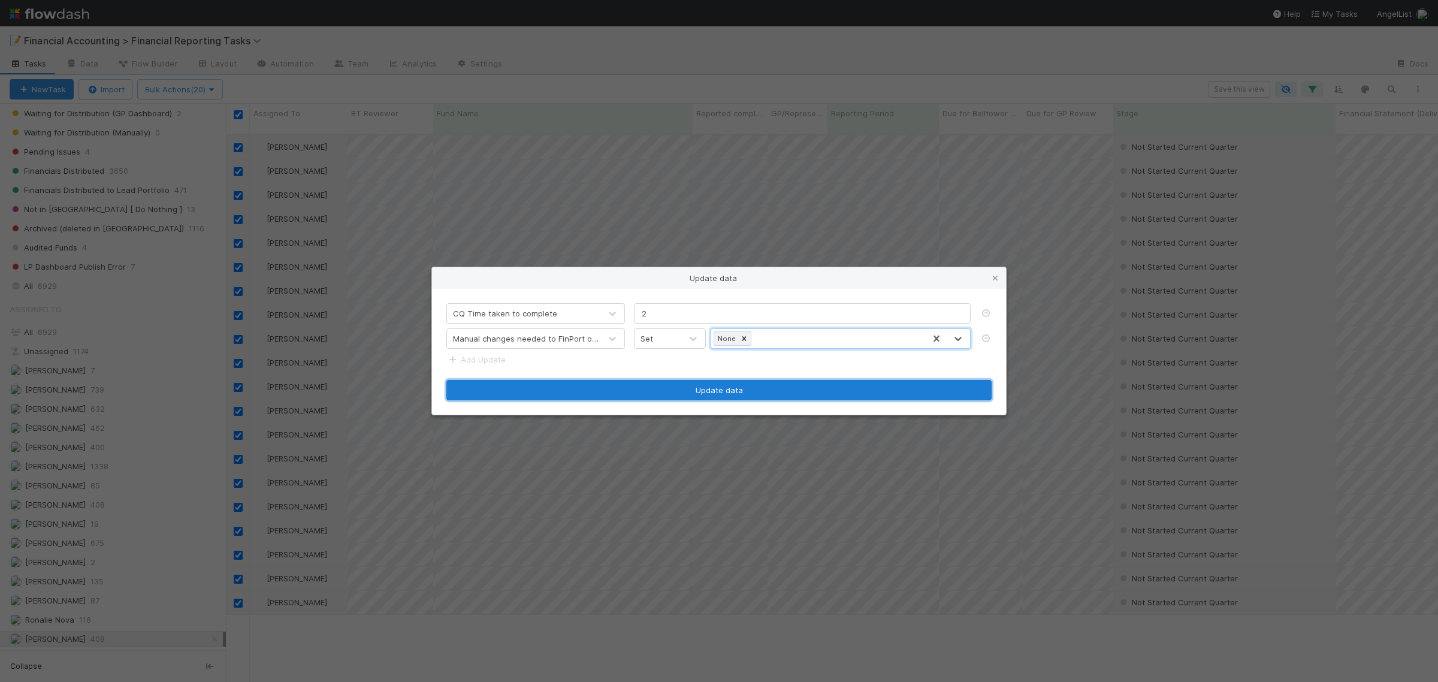
click at [710, 394] on button "Update data" at bounding box center [718, 390] width 545 height 20
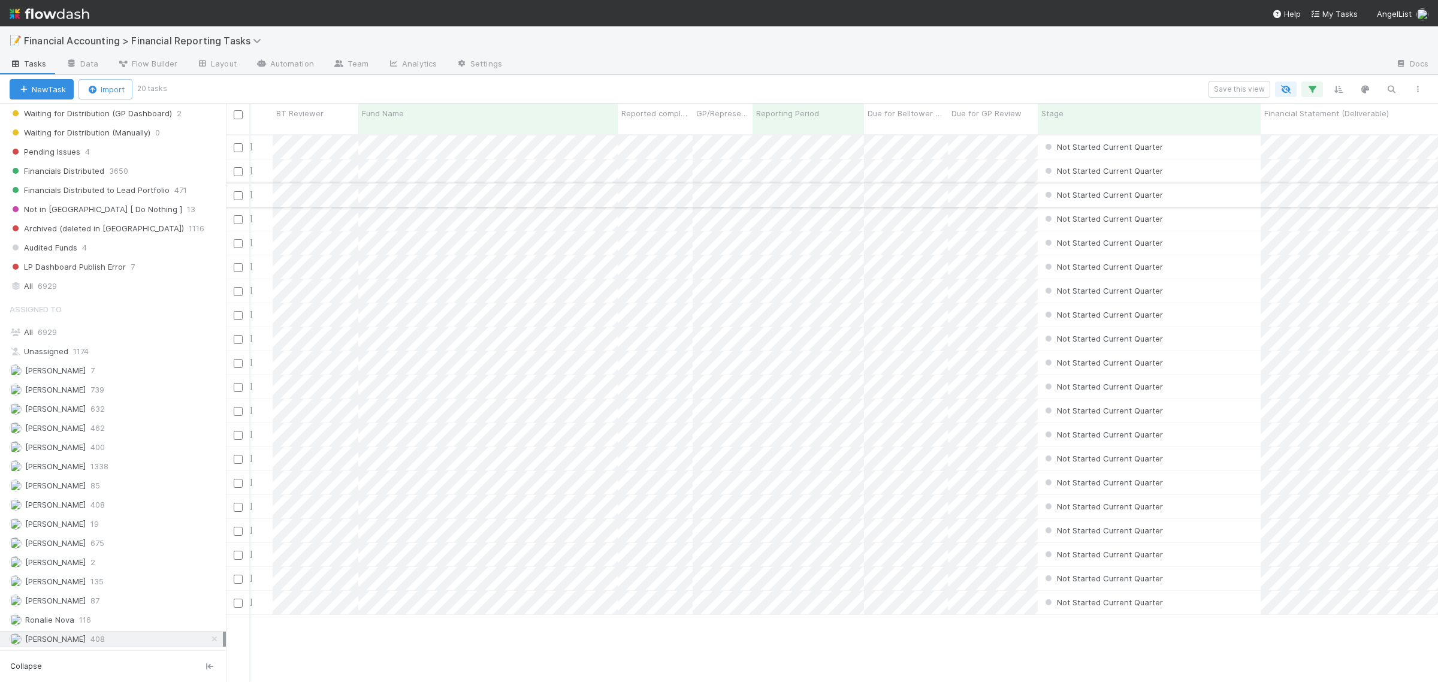
scroll to position [0, 0]
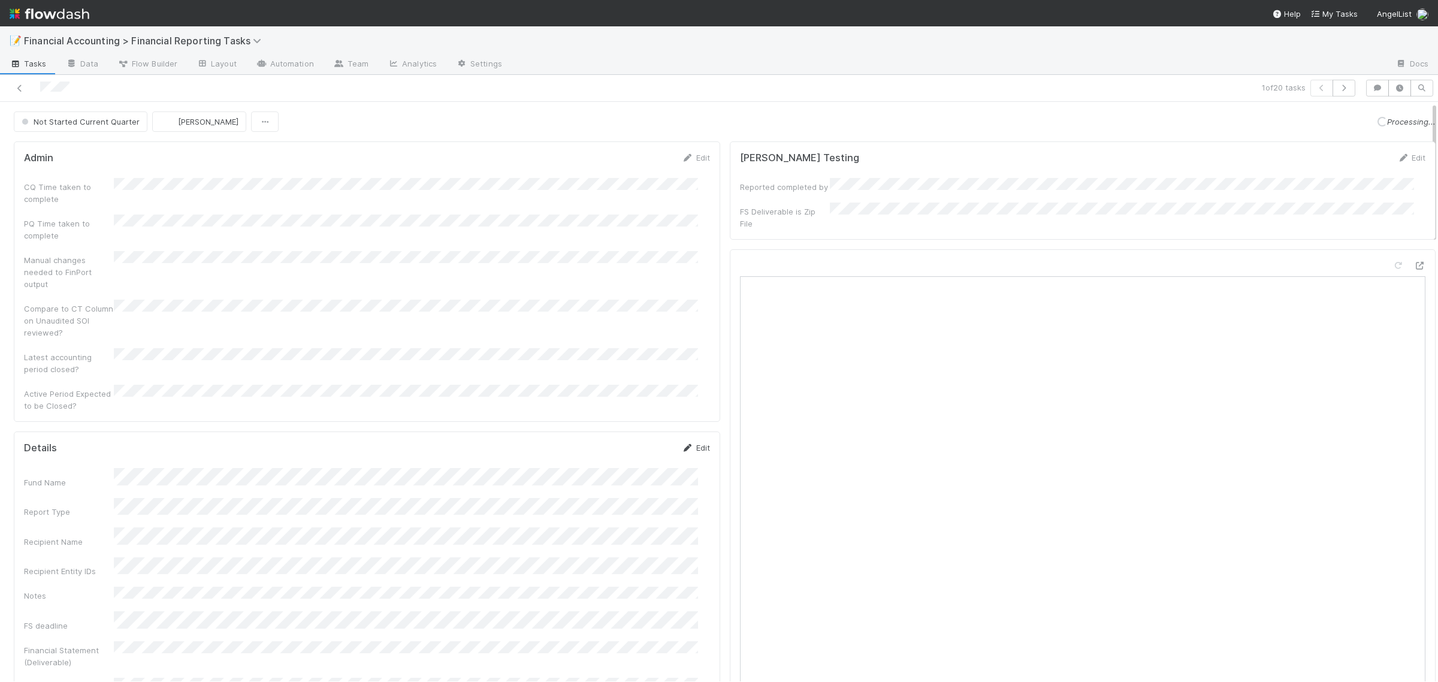
click at [685, 443] on link "Edit" at bounding box center [696, 448] width 28 height 10
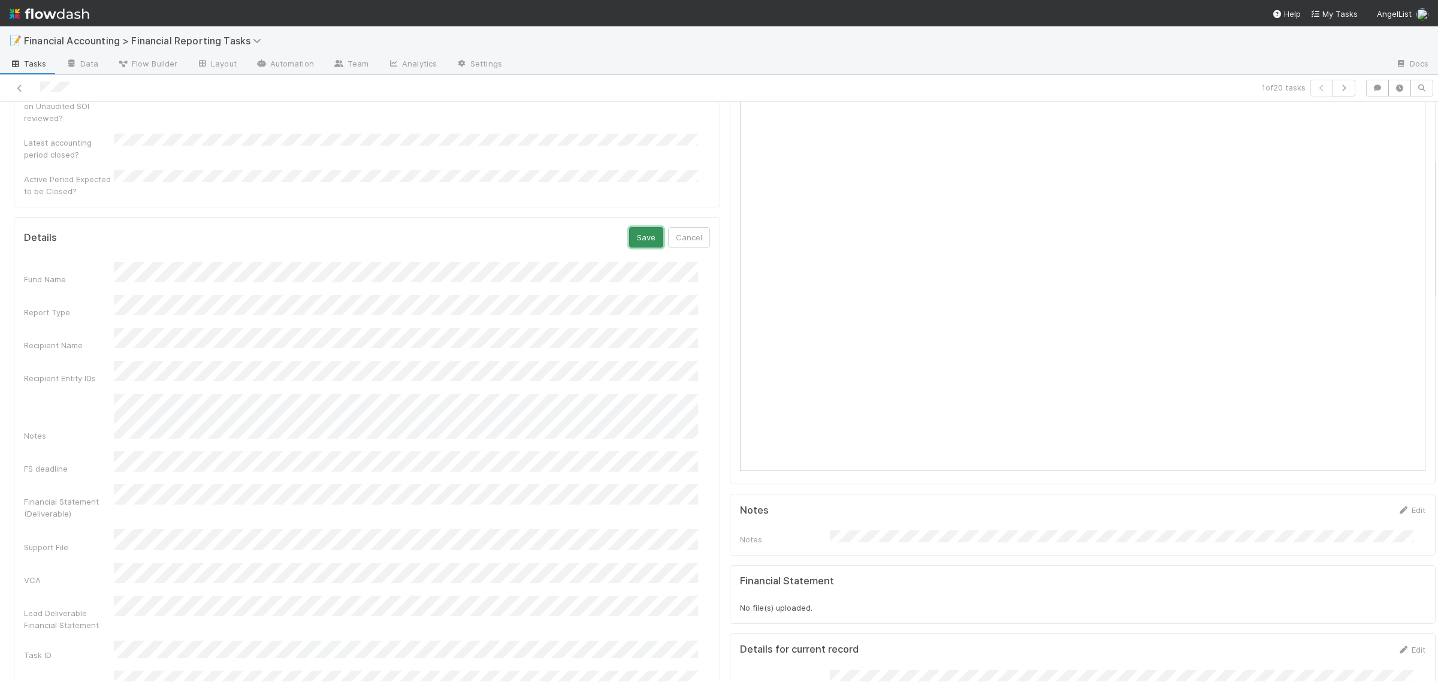
click at [629, 227] on button "Save" at bounding box center [646, 237] width 34 height 20
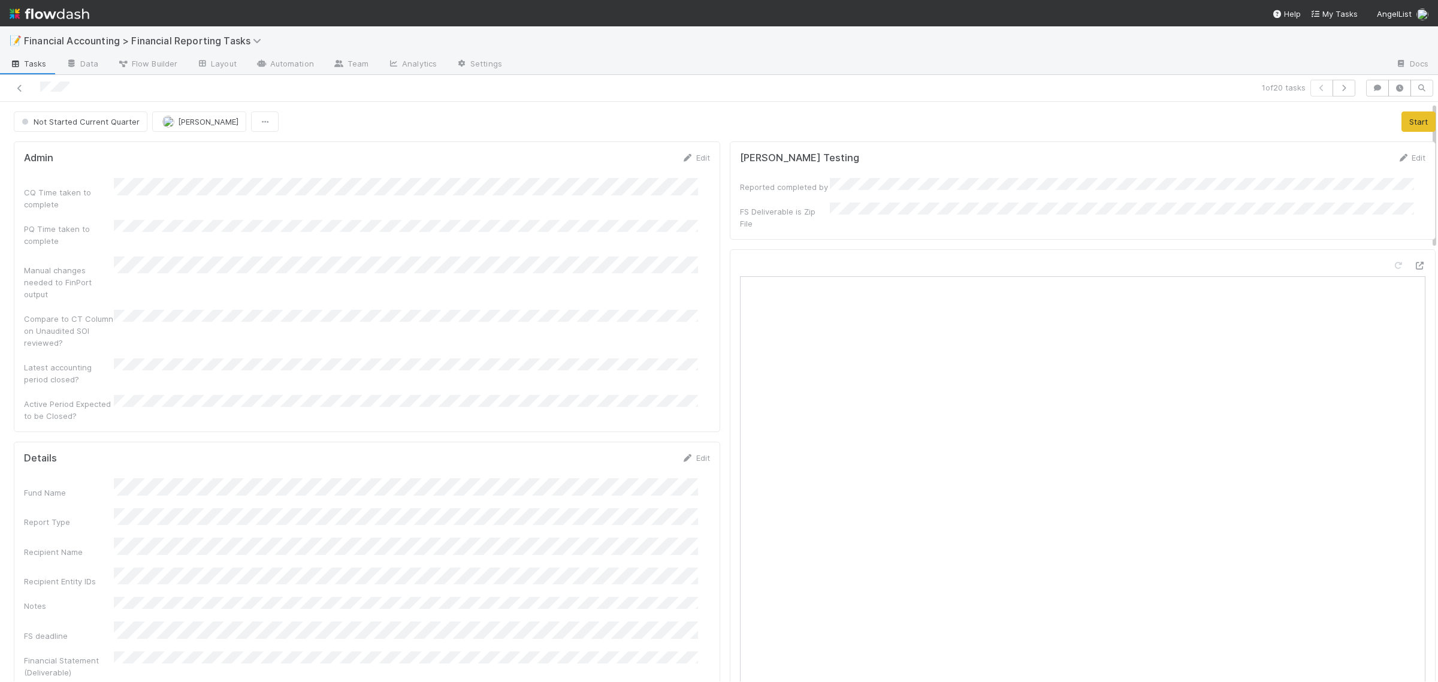
click at [1417, 121] on div "Not Started Current Quarter [PERSON_NAME] Start" at bounding box center [725, 121] width 1440 height 20
click at [1404, 123] on button "Start" at bounding box center [1418, 121] width 34 height 20
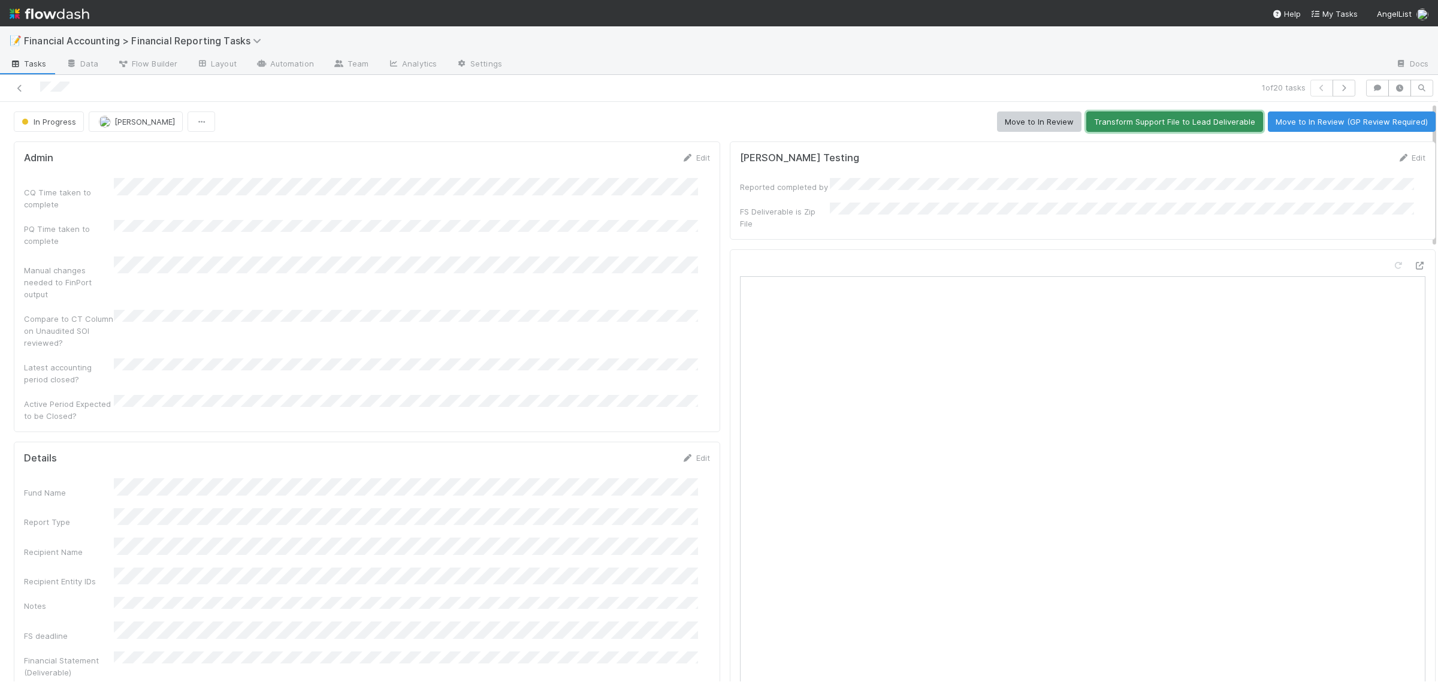
click at [1156, 120] on button "Transform Support File to Lead Deliverable" at bounding box center [1174, 121] width 177 height 20
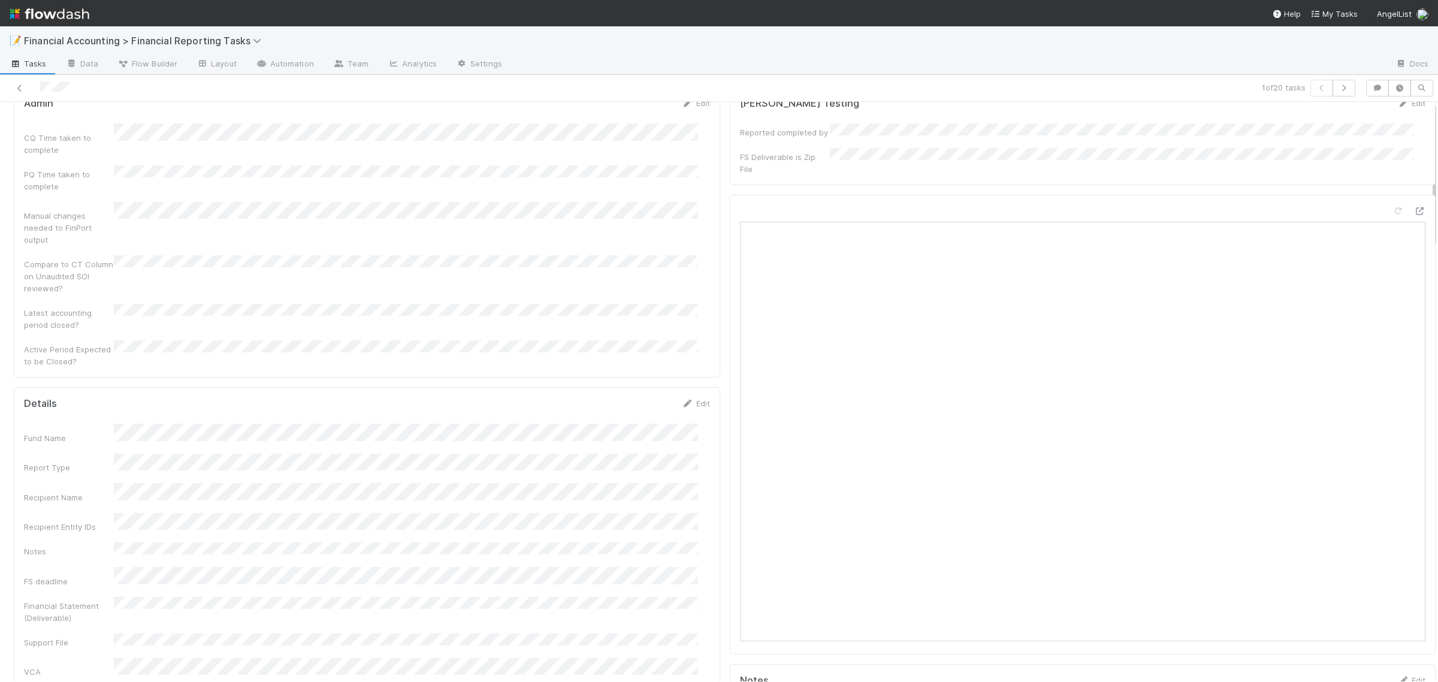
scroll to position [0, 0]
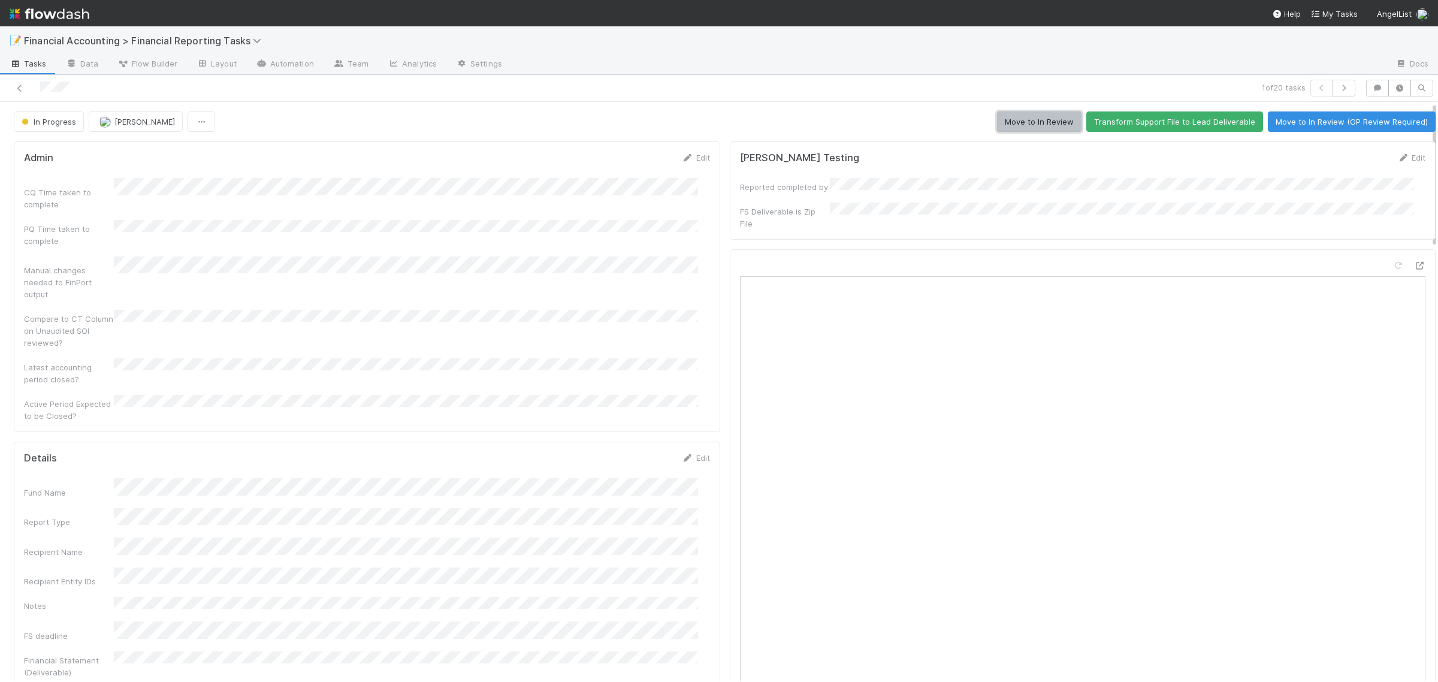
click at [997, 127] on button "Move to In Review" at bounding box center [1039, 121] width 84 height 20
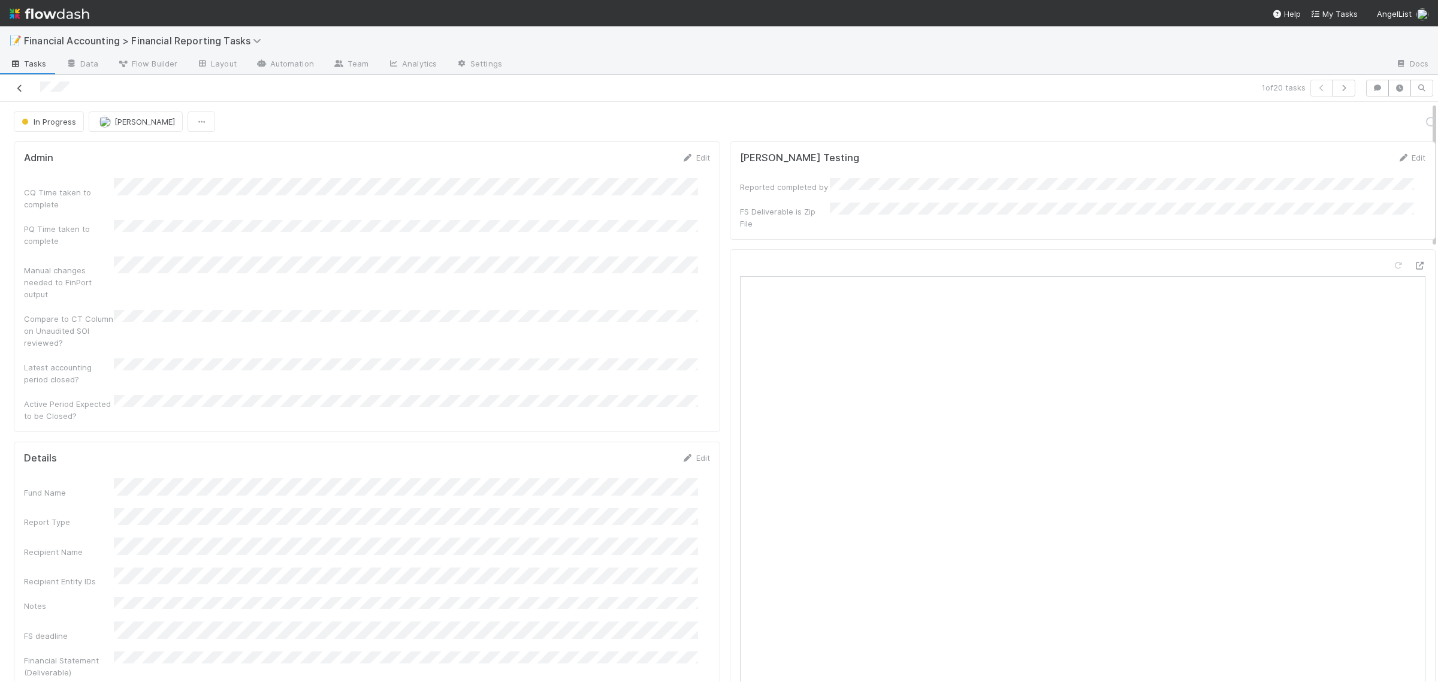
click at [18, 90] on icon at bounding box center [20, 88] width 12 height 8
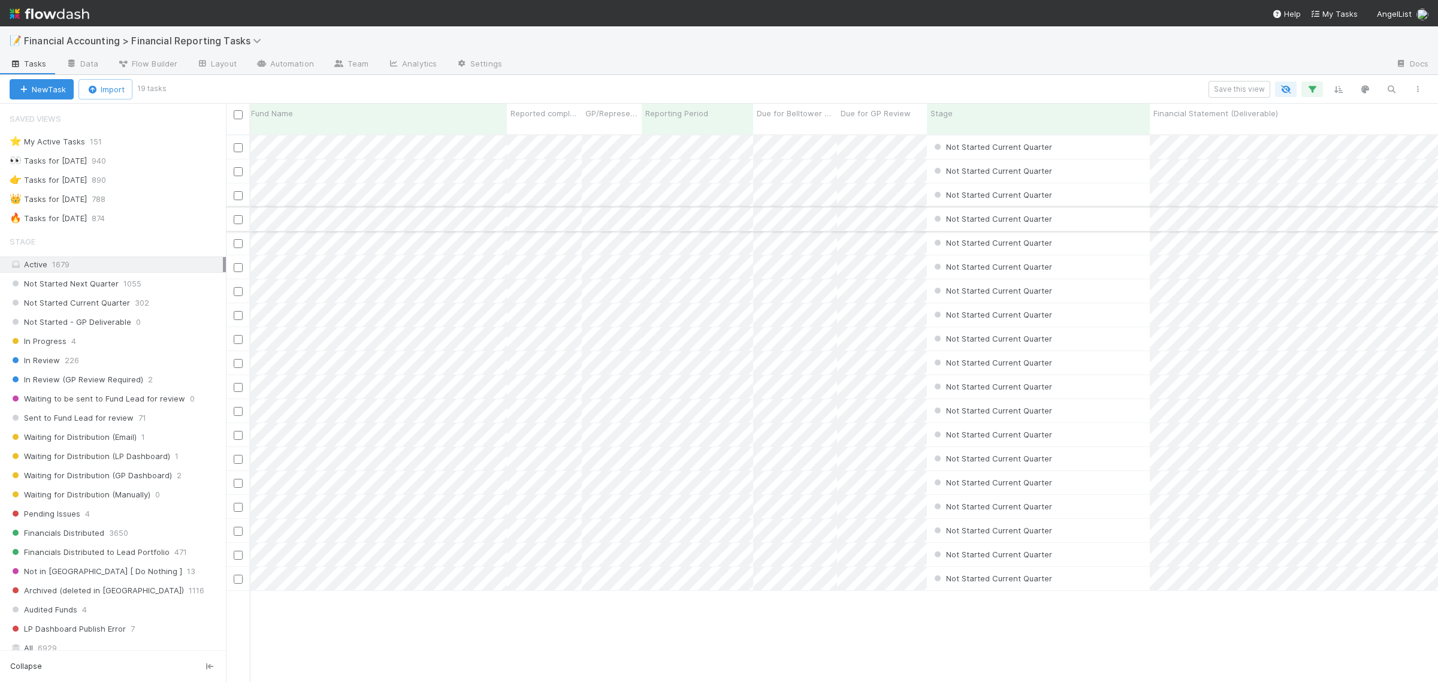
scroll to position [0, 150]
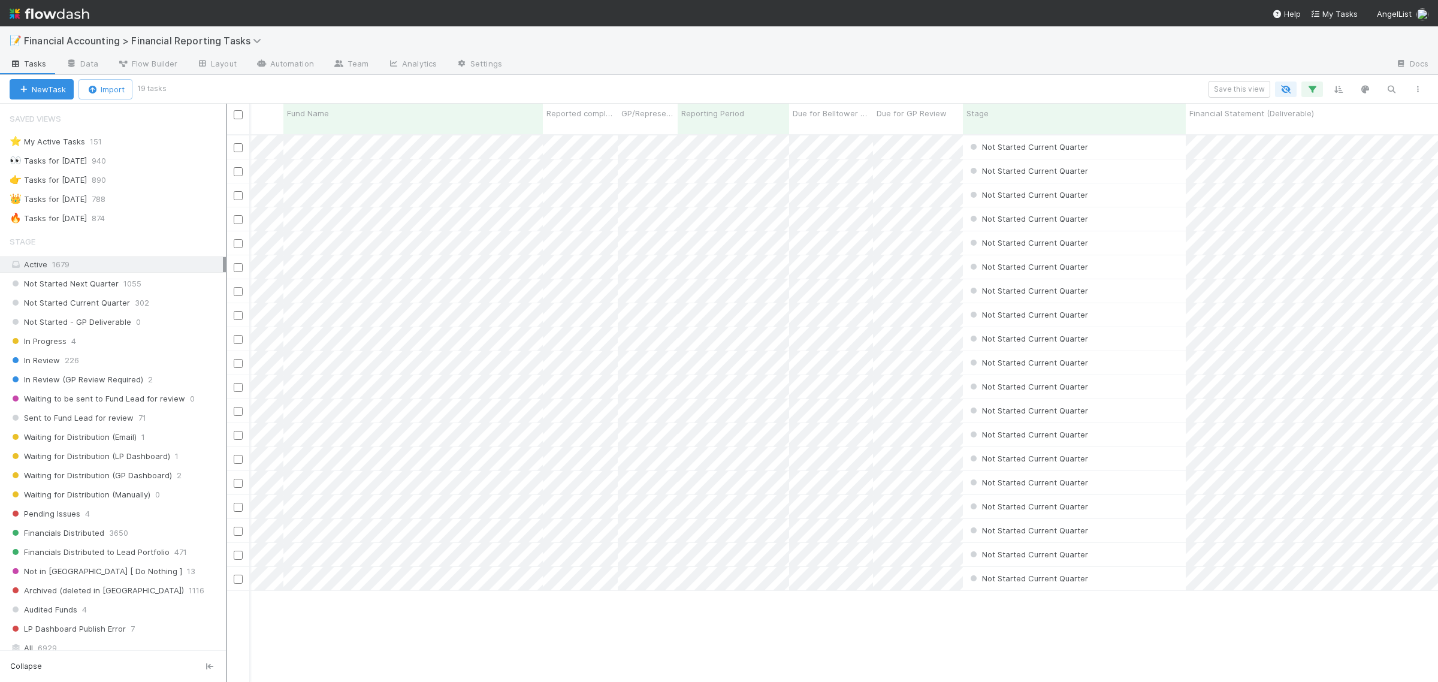
click at [237, 114] on input "checkbox" at bounding box center [238, 114] width 9 height 9
checkbox input "true"
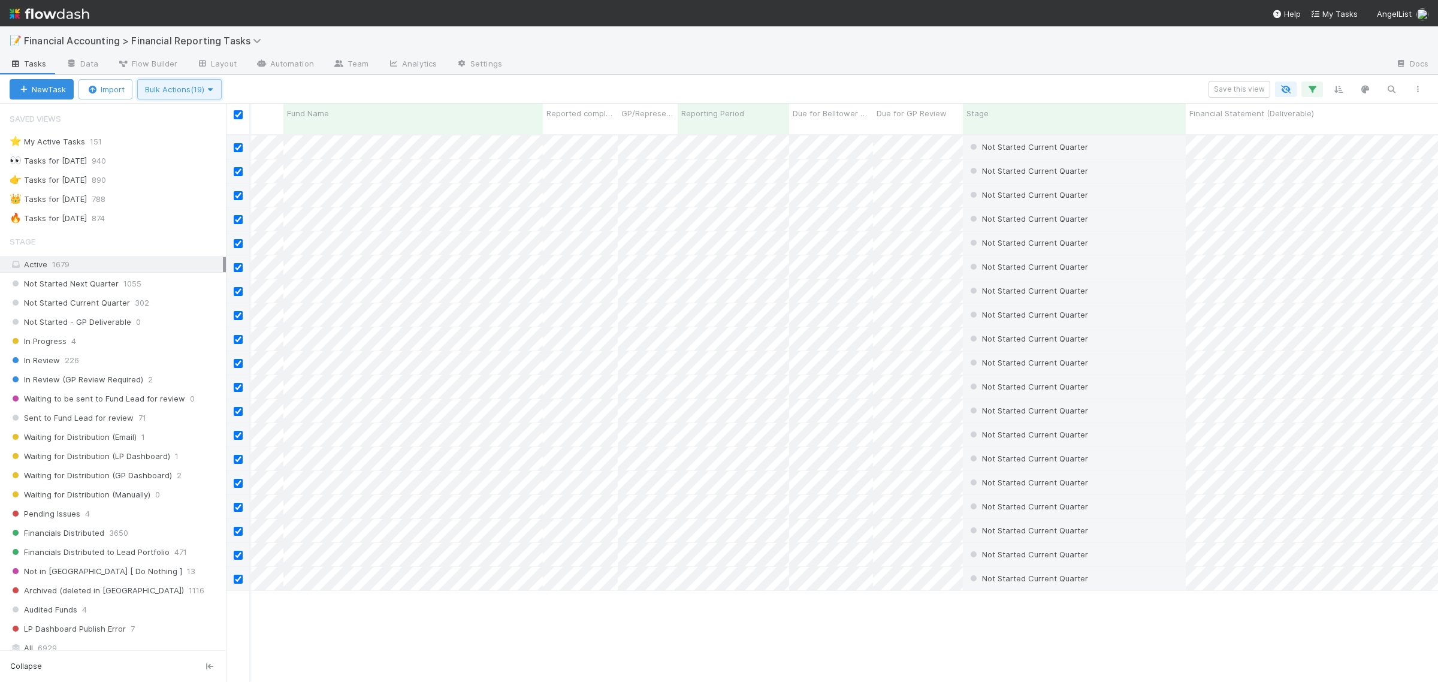
click at [174, 91] on span "Bulk Actions (19)" at bounding box center [179, 89] width 69 height 10
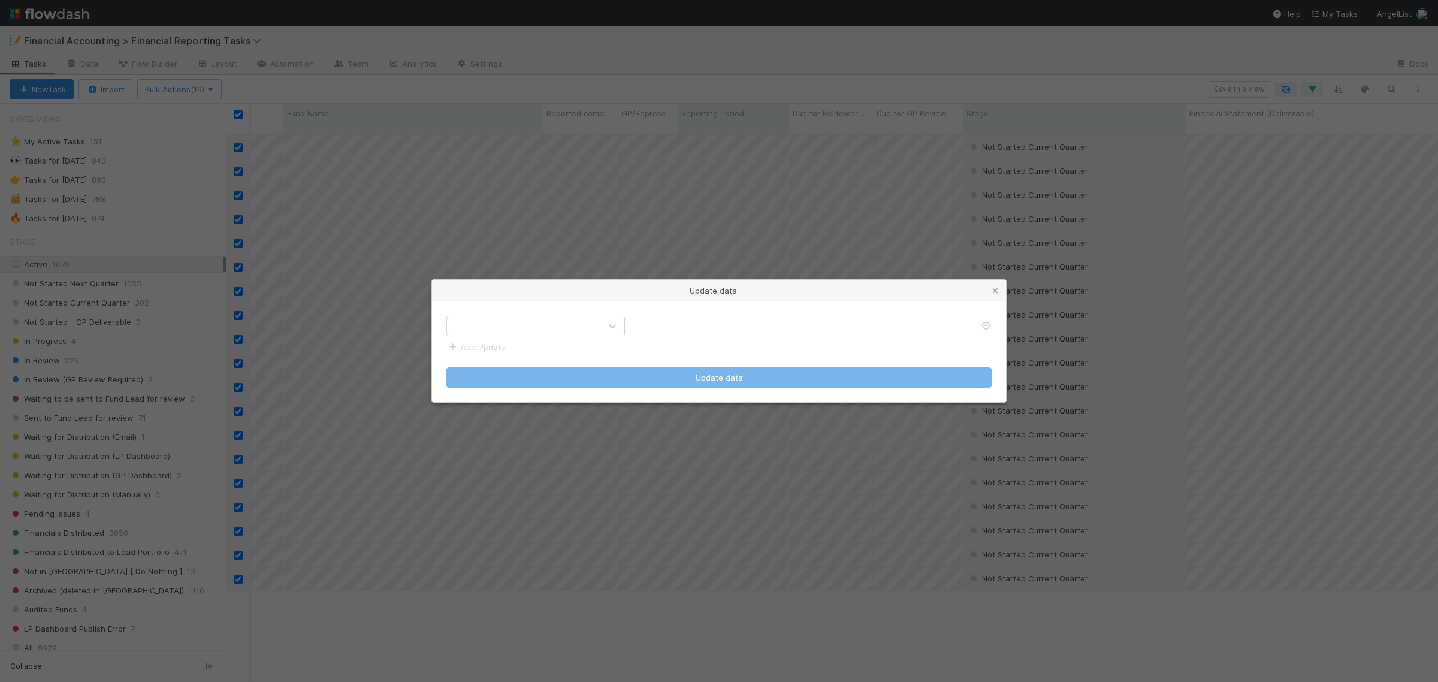
click at [493, 322] on div at bounding box center [523, 325] width 153 height 19
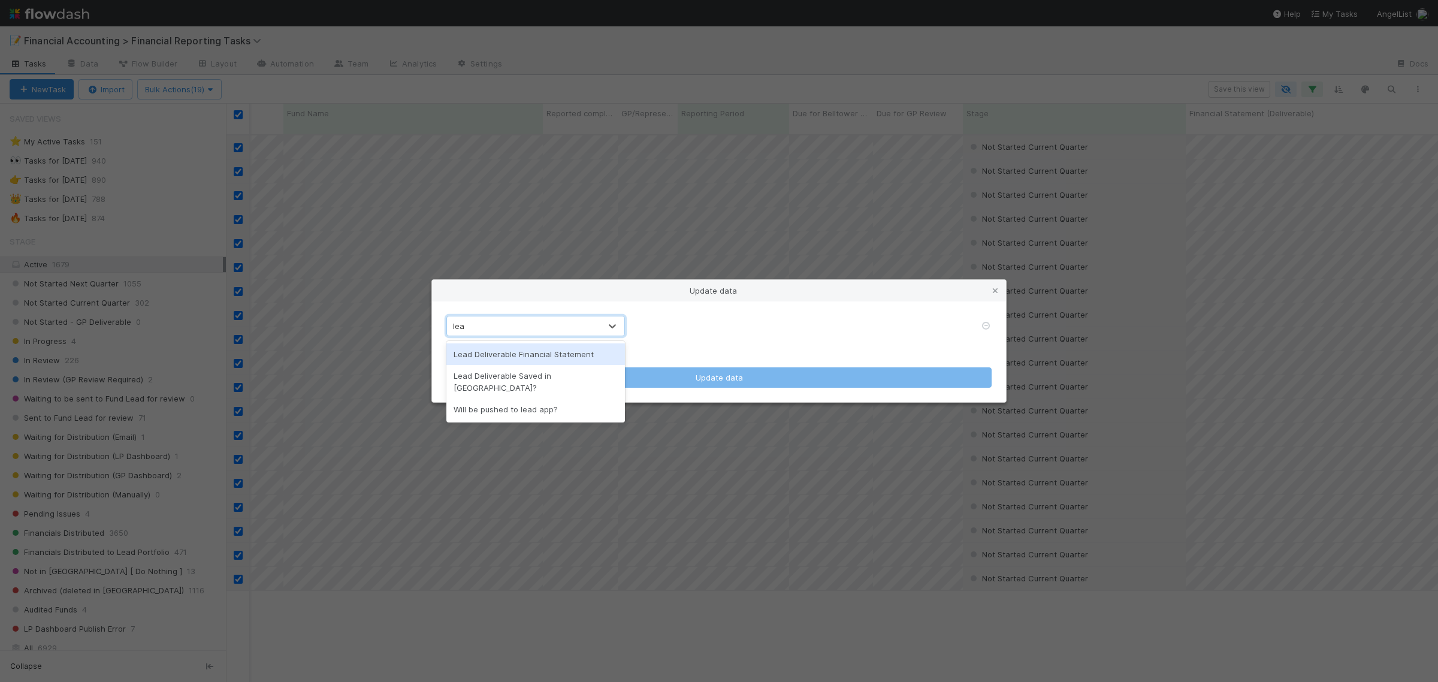
type input "lead"
click at [544, 355] on div "Lead Deliverable Financial Statement" at bounding box center [535, 354] width 179 height 22
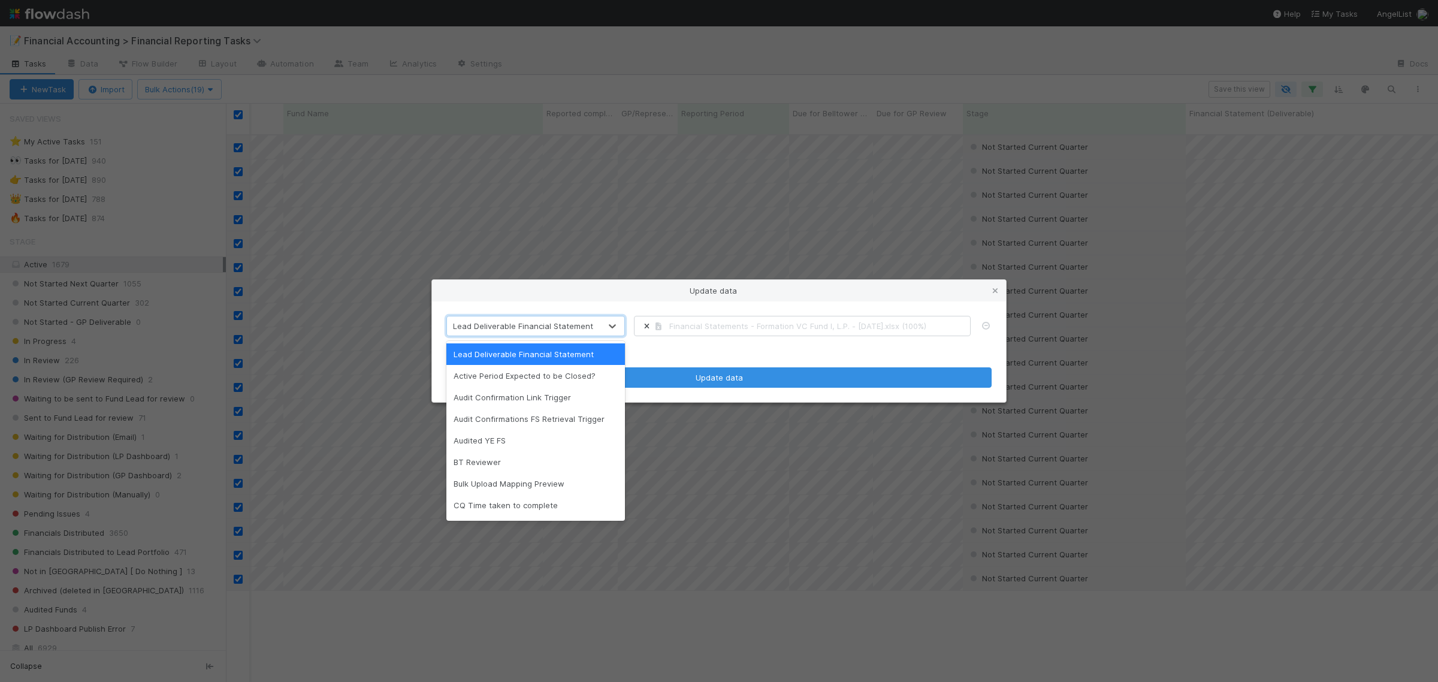
click at [713, 357] on form "option Lead Deliverable Financial Statement, selected. option Lead Deliverable …" at bounding box center [718, 352] width 545 height 72
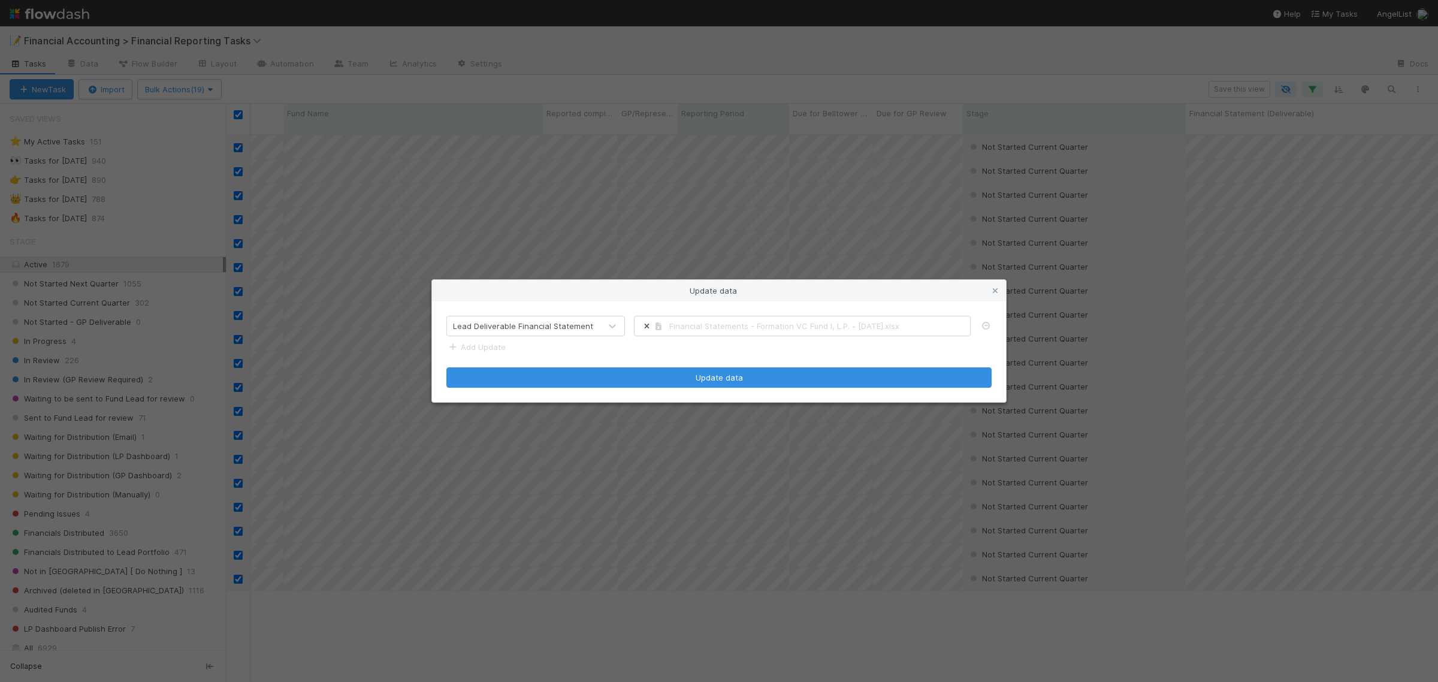
click at [504, 346] on form "Lead Deliverable Financial Statement Financial Statements - Formation VC Fund I…" at bounding box center [718, 352] width 545 height 72
click at [471, 340] on form "Lead Deliverable Financial Statement Financial Statements - Formation VC Fund I…" at bounding box center [718, 352] width 545 height 72
click at [498, 345] on link "Add Update" at bounding box center [475, 347] width 59 height 10
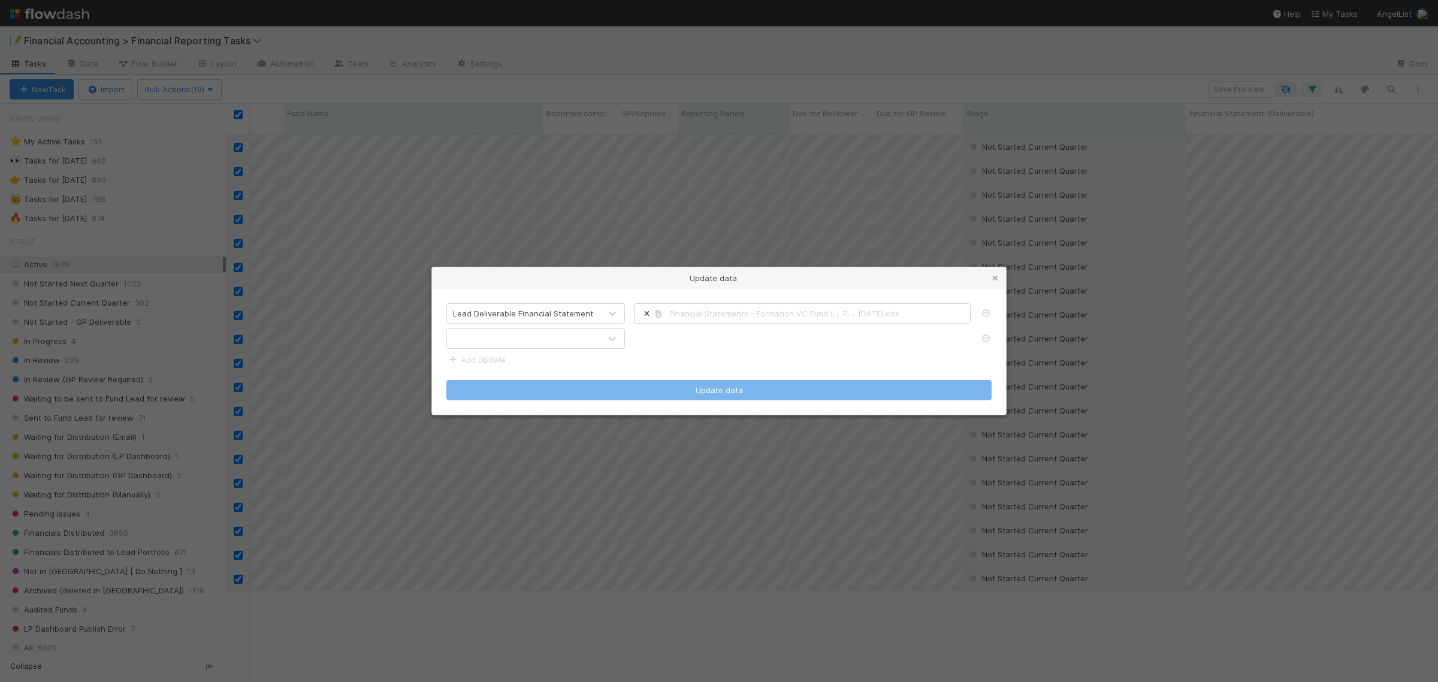
click at [516, 338] on div at bounding box center [523, 338] width 153 height 19
type input "f"
type input "supp"
click at [477, 384] on div "Support File" at bounding box center [535, 388] width 179 height 22
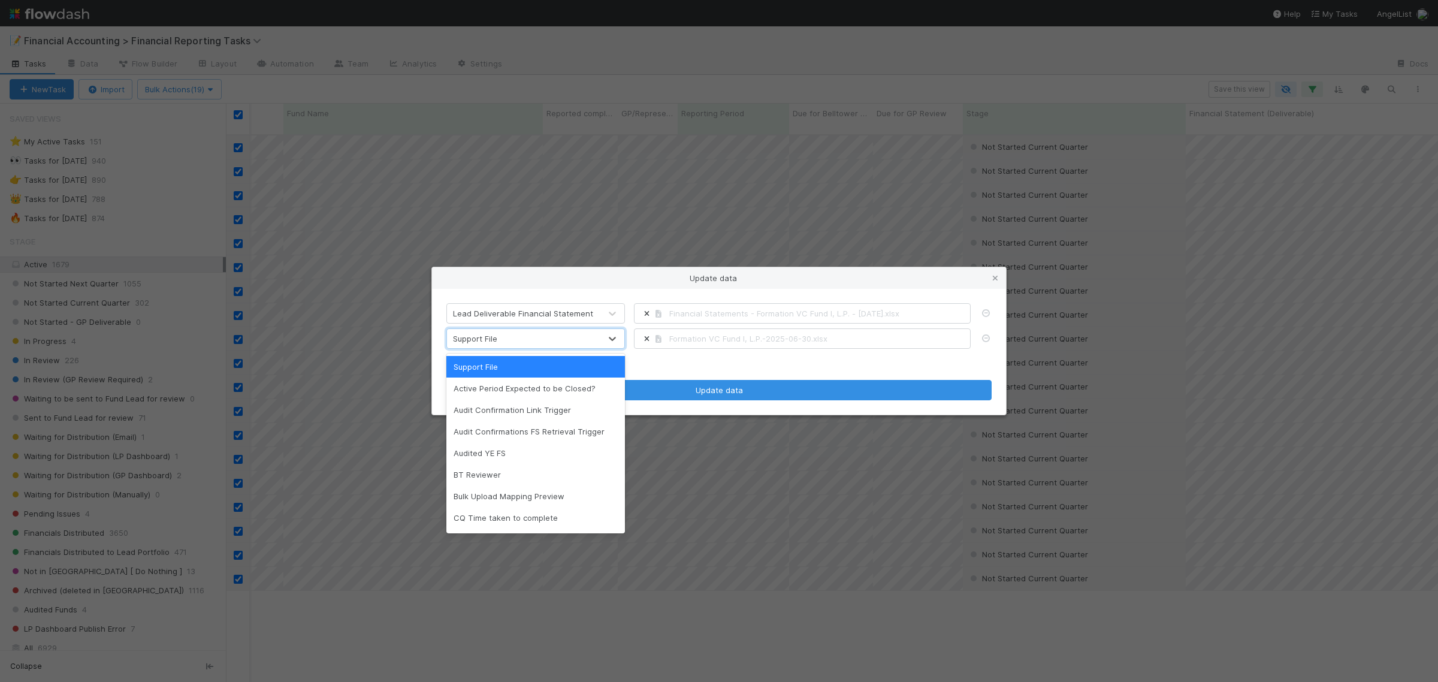
click at [703, 370] on form "Lead Deliverable Financial Statement Financial Statements - Formation VC Fund I…" at bounding box center [718, 352] width 545 height 98
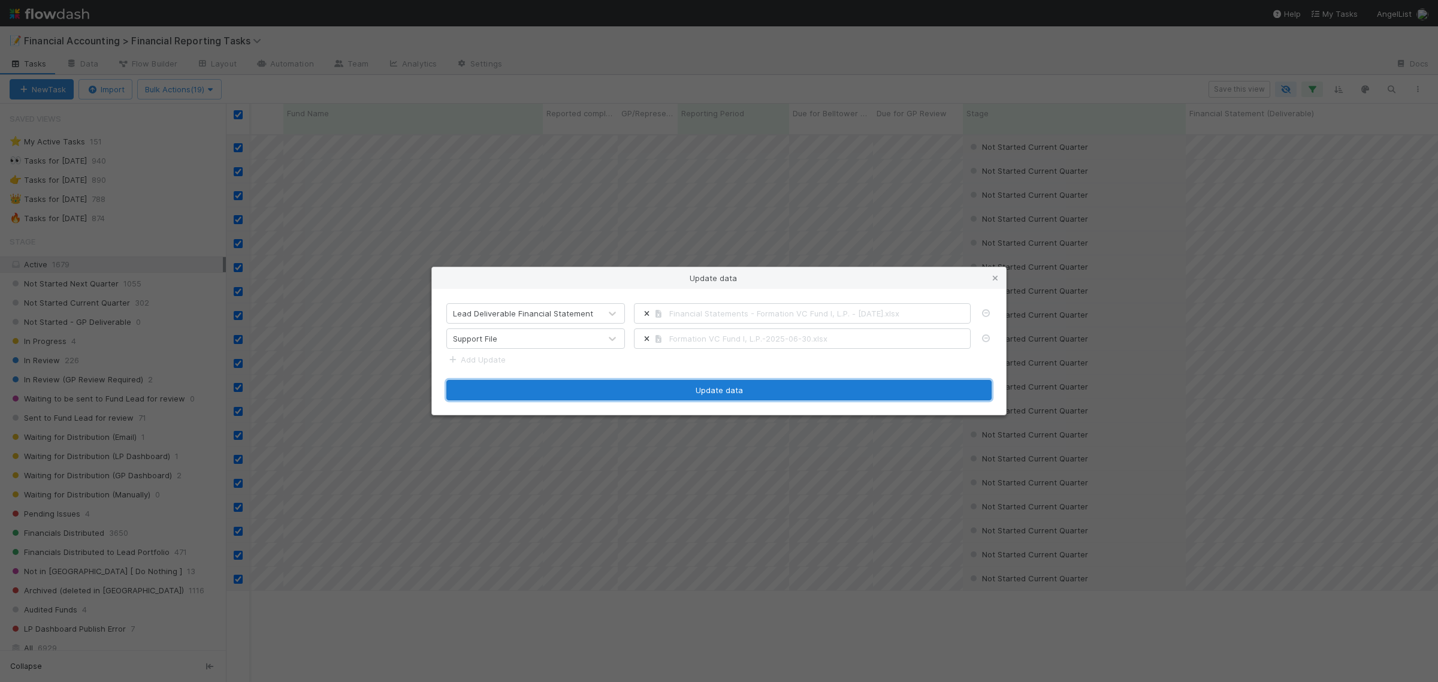
click at [723, 390] on button "Update data" at bounding box center [718, 390] width 545 height 20
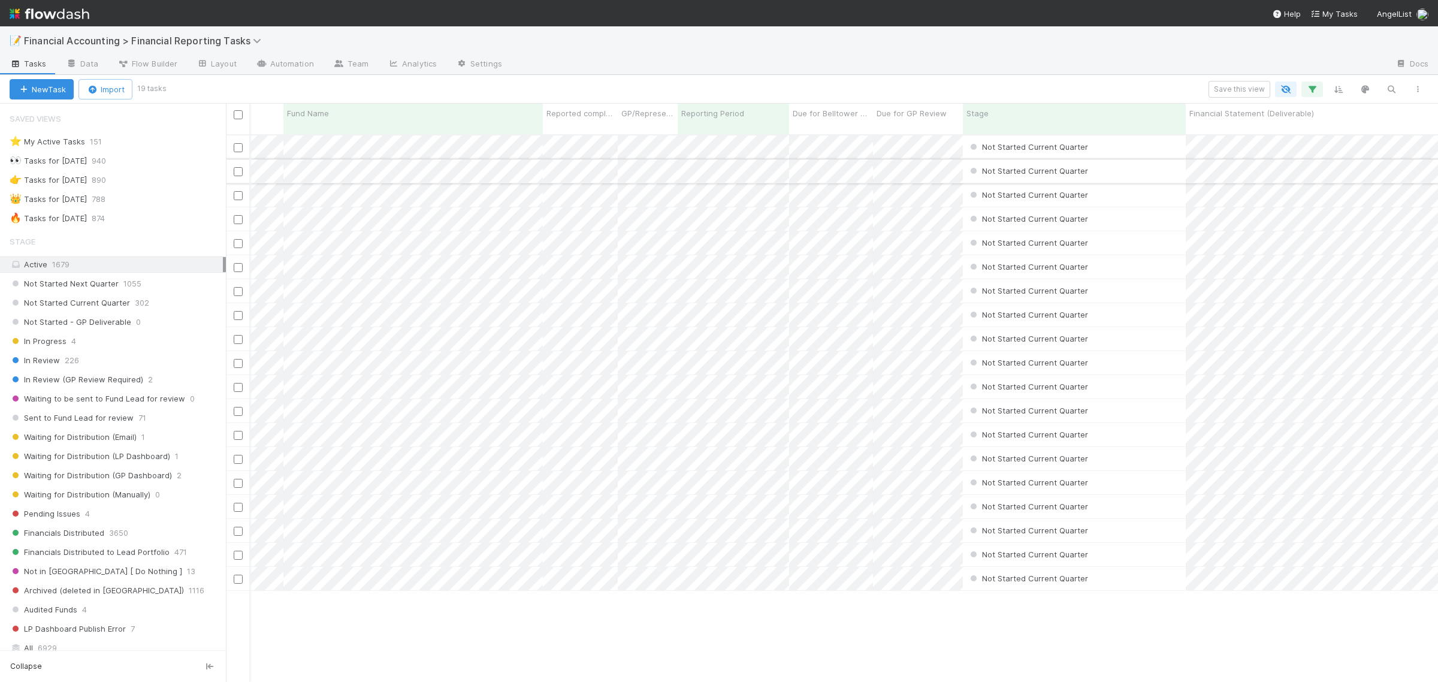
scroll to position [0, 0]
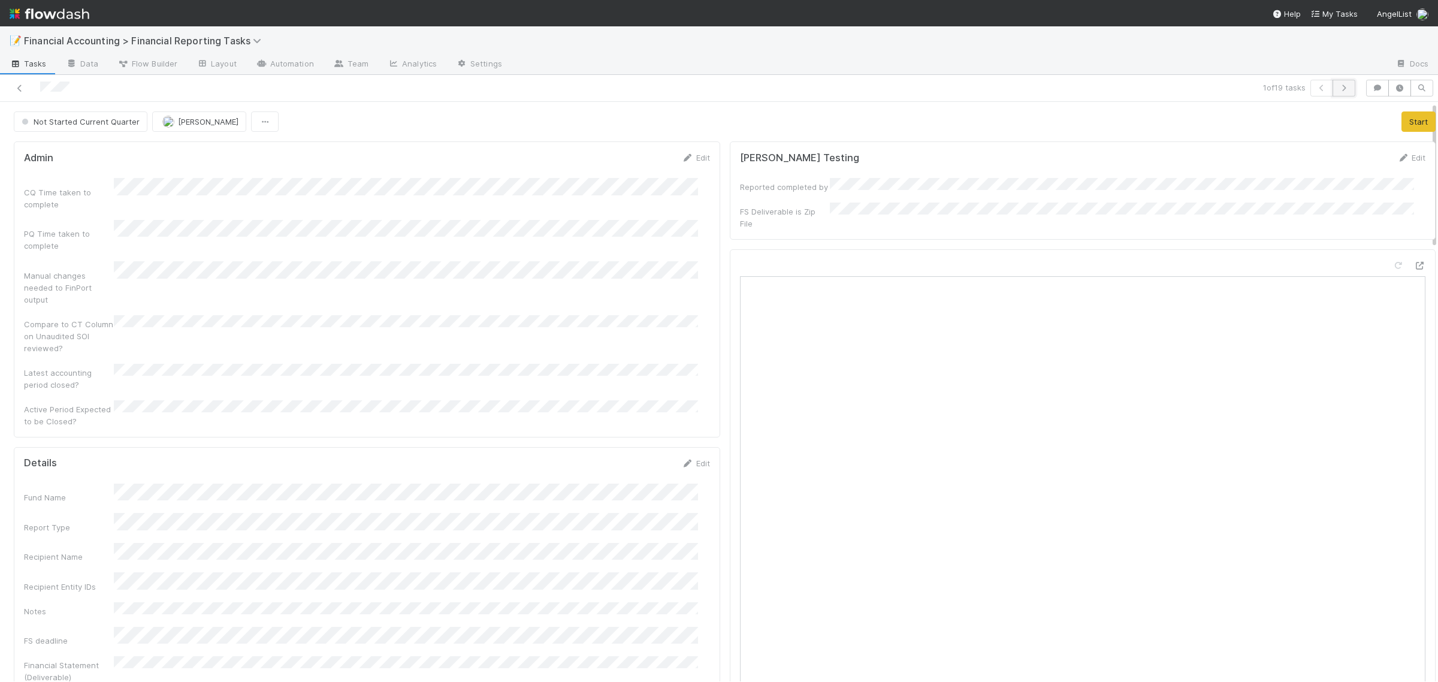
click at [1332, 82] on button "button" at bounding box center [1343, 88] width 23 height 17
click at [1338, 88] on icon "button" at bounding box center [1344, 87] width 12 height 7
click at [1338, 89] on icon "button" at bounding box center [1344, 87] width 12 height 7
click at [1314, 82] on button "button" at bounding box center [1321, 88] width 23 height 17
click at [1310, 91] on button "button" at bounding box center [1321, 88] width 23 height 17
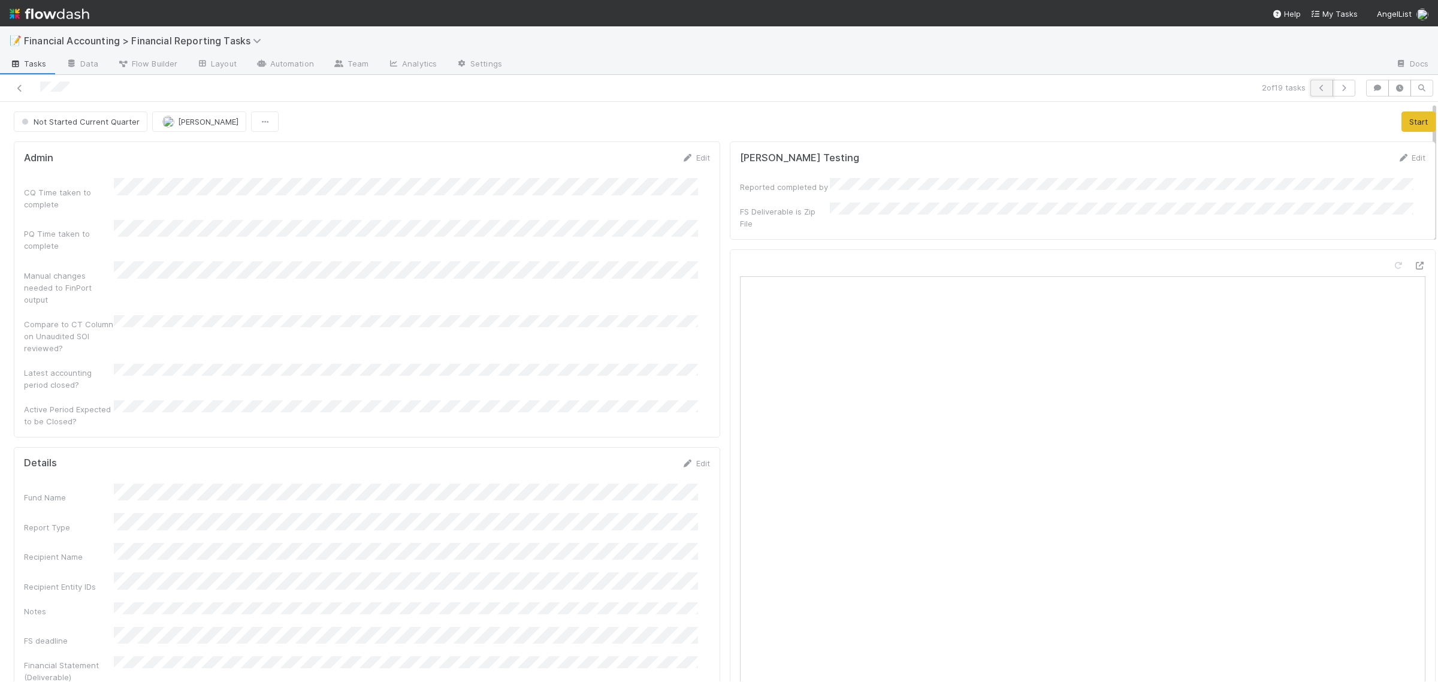
click at [1316, 91] on icon "button" at bounding box center [1322, 87] width 12 height 7
click at [1338, 84] on icon "button" at bounding box center [1344, 87] width 12 height 7
click at [691, 383] on link "Edit" at bounding box center [696, 388] width 28 height 10
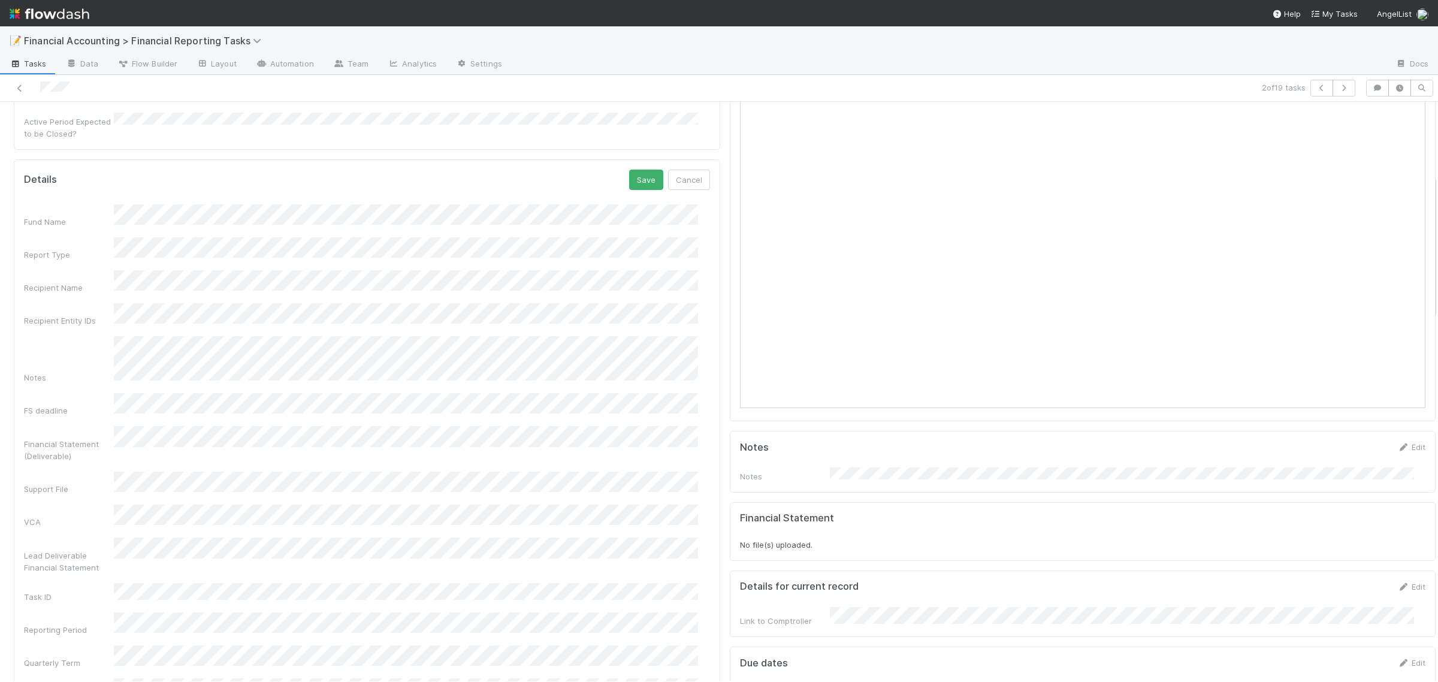
scroll to position [300, 0]
click at [642, 158] on button "Save" at bounding box center [646, 168] width 34 height 20
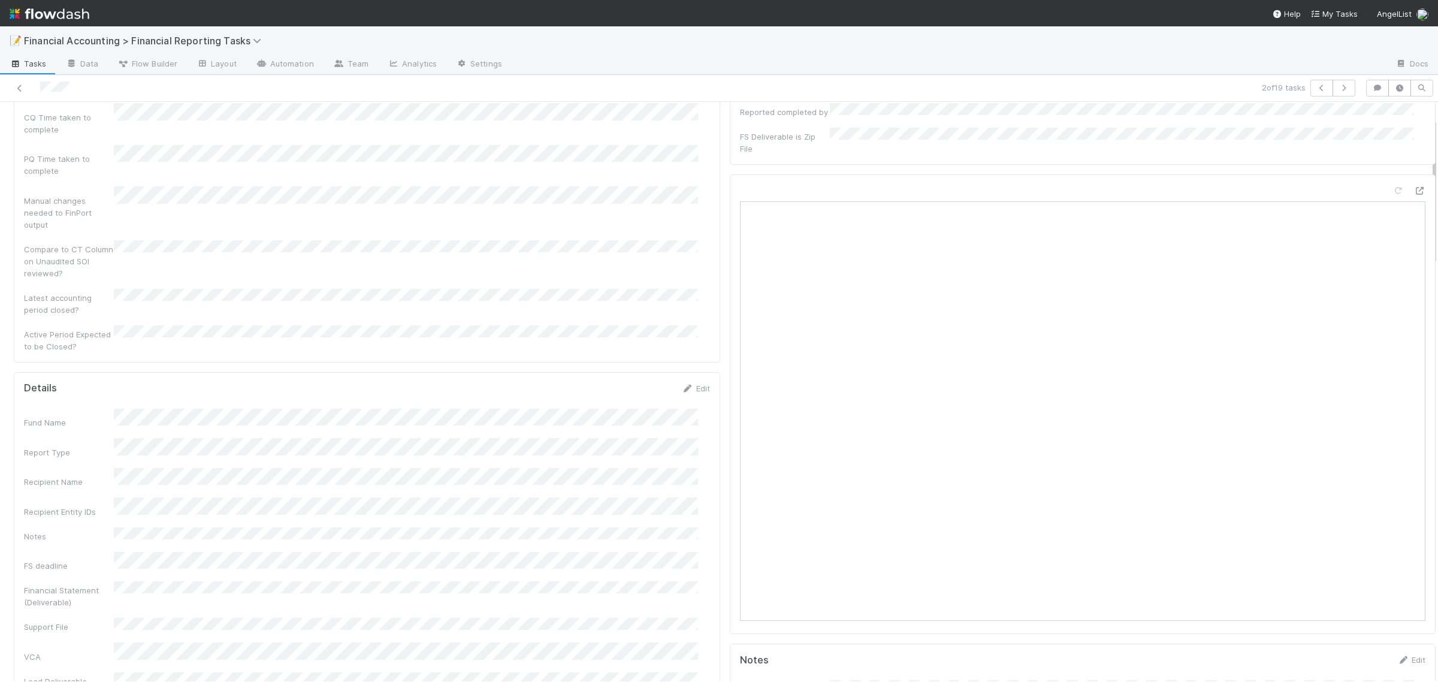
scroll to position [0, 0]
click at [1401, 126] on button "Start" at bounding box center [1418, 121] width 34 height 20
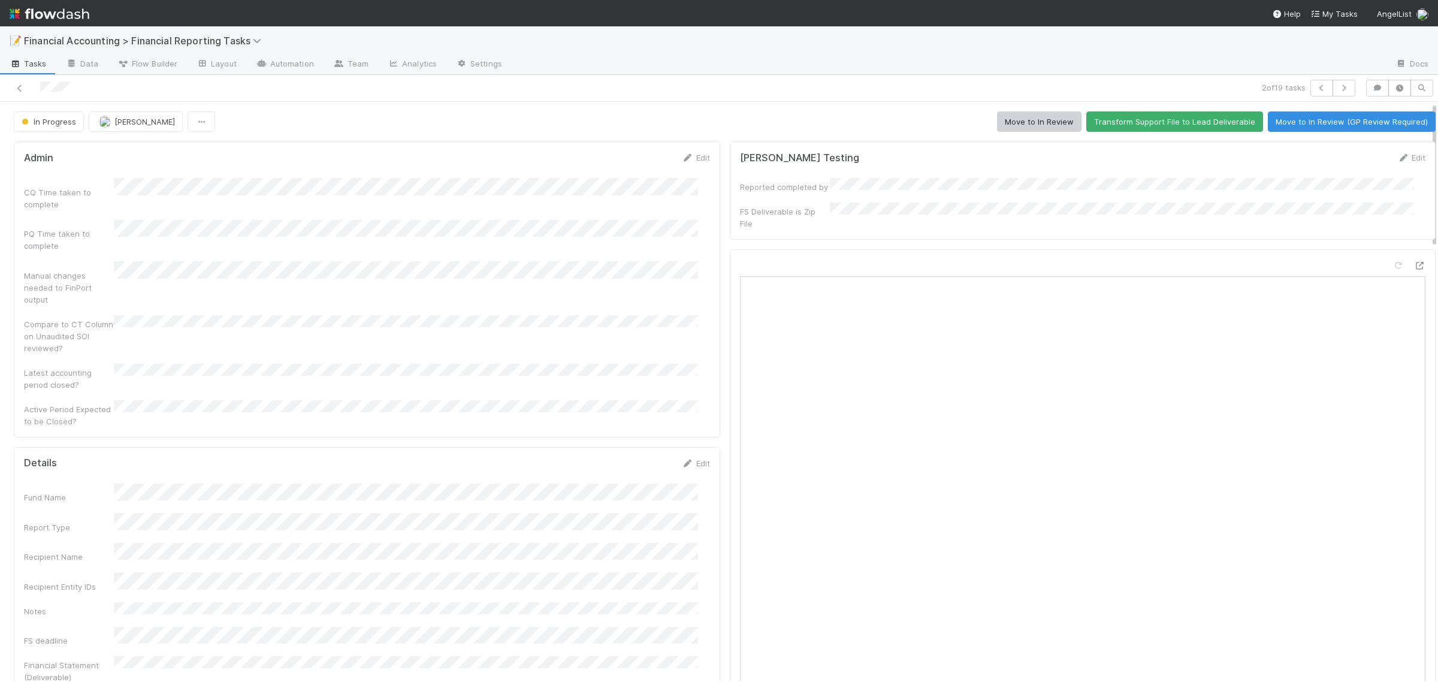
click at [800, 120] on div "In Progress [PERSON_NAME] Move to In Review Transform Support File to Lead Deli…" at bounding box center [725, 121] width 1422 height 20
click at [1032, 120] on button "Move to In Review" at bounding box center [1039, 121] width 84 height 20
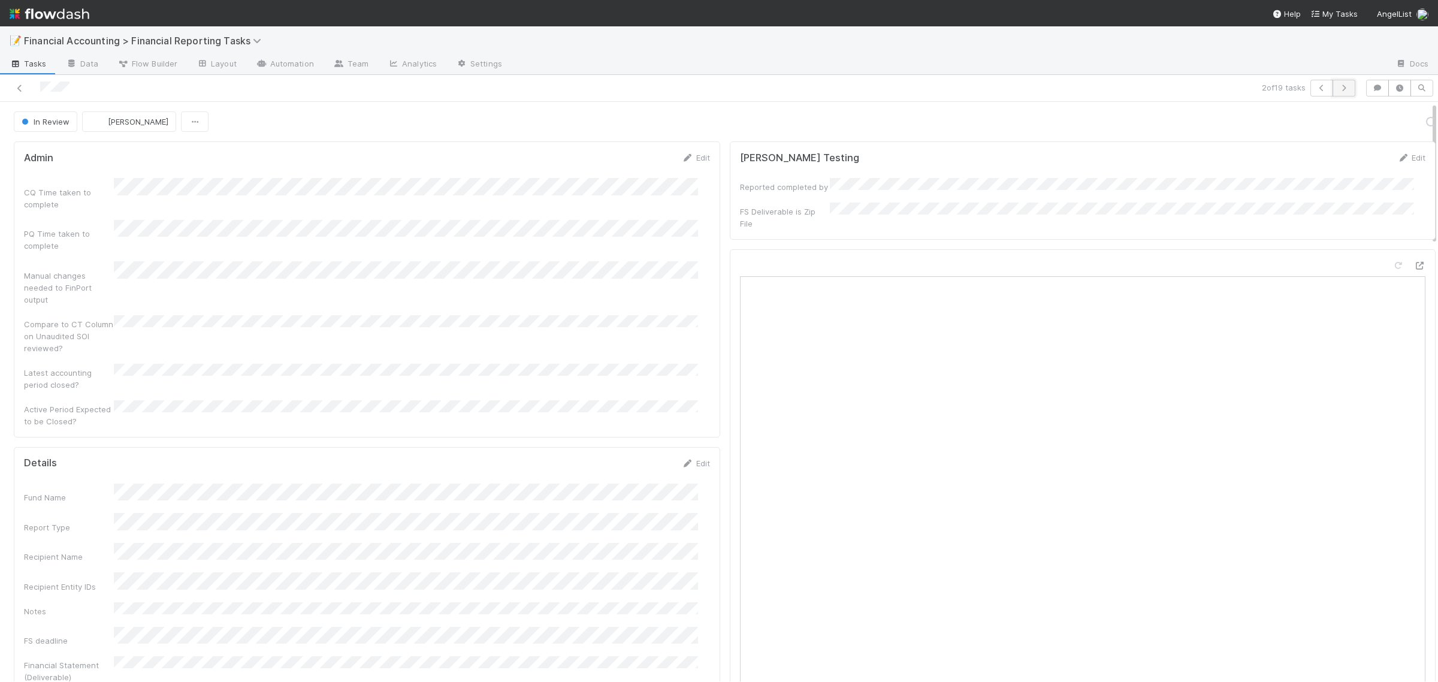
click at [1338, 89] on icon "button" at bounding box center [1344, 87] width 12 height 7
click at [693, 458] on link "Edit" at bounding box center [696, 463] width 28 height 10
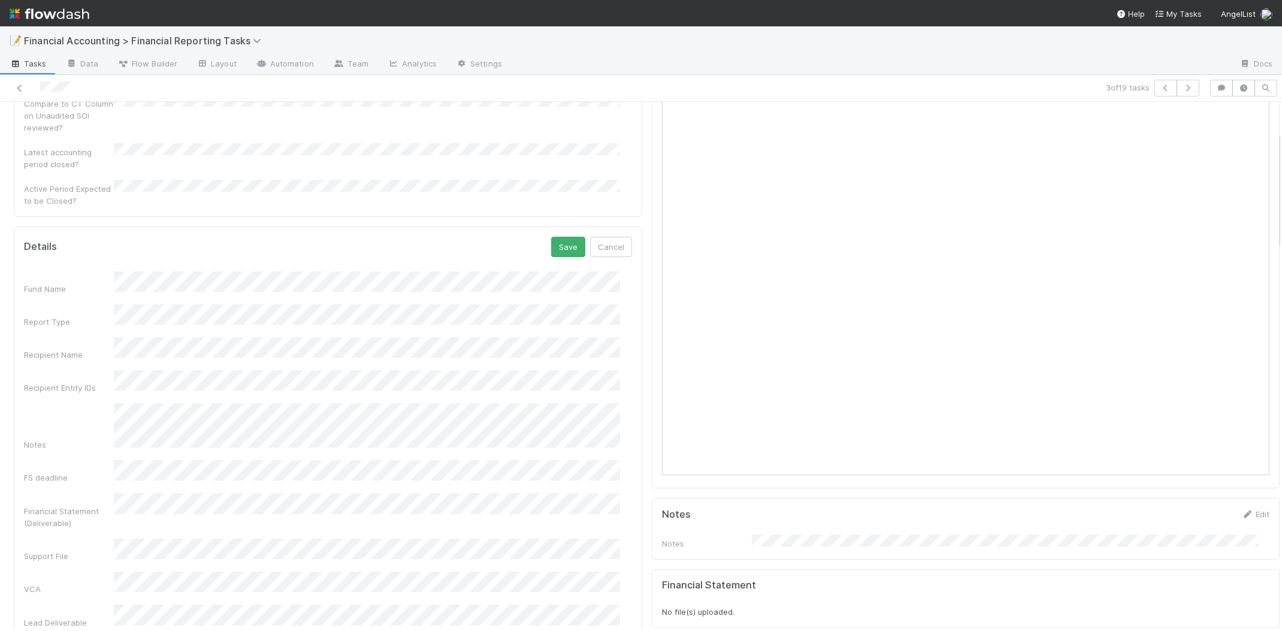
scroll to position [225, 0]
click at [567, 232] on button "Save" at bounding box center [568, 242] width 34 height 20
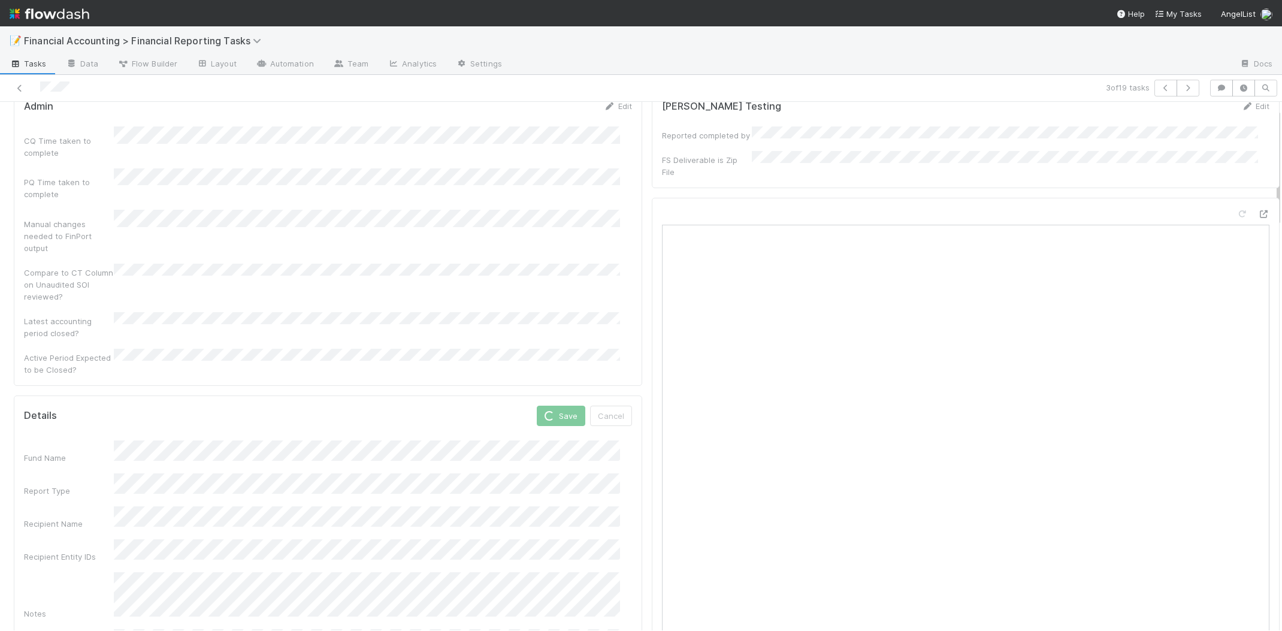
scroll to position [75, 0]
click at [1182, 87] on icon "button" at bounding box center [1188, 87] width 12 height 7
click at [614, 383] on link "Edit" at bounding box center [618, 388] width 28 height 10
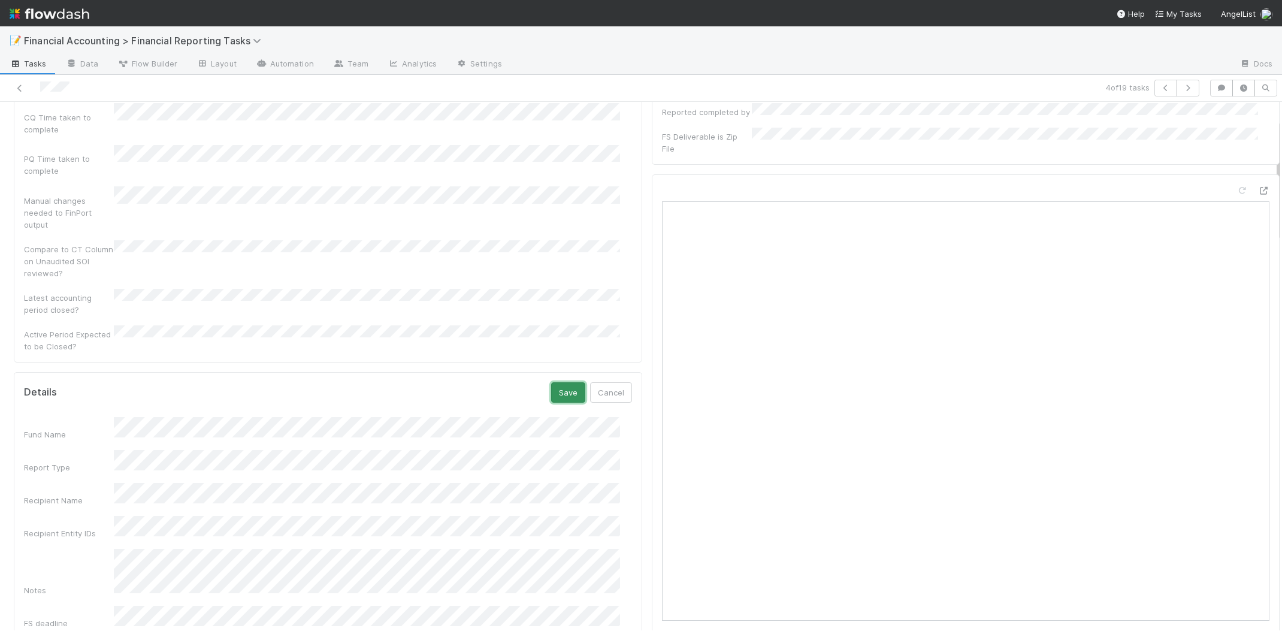
click at [555, 382] on button "Save" at bounding box center [568, 392] width 34 height 20
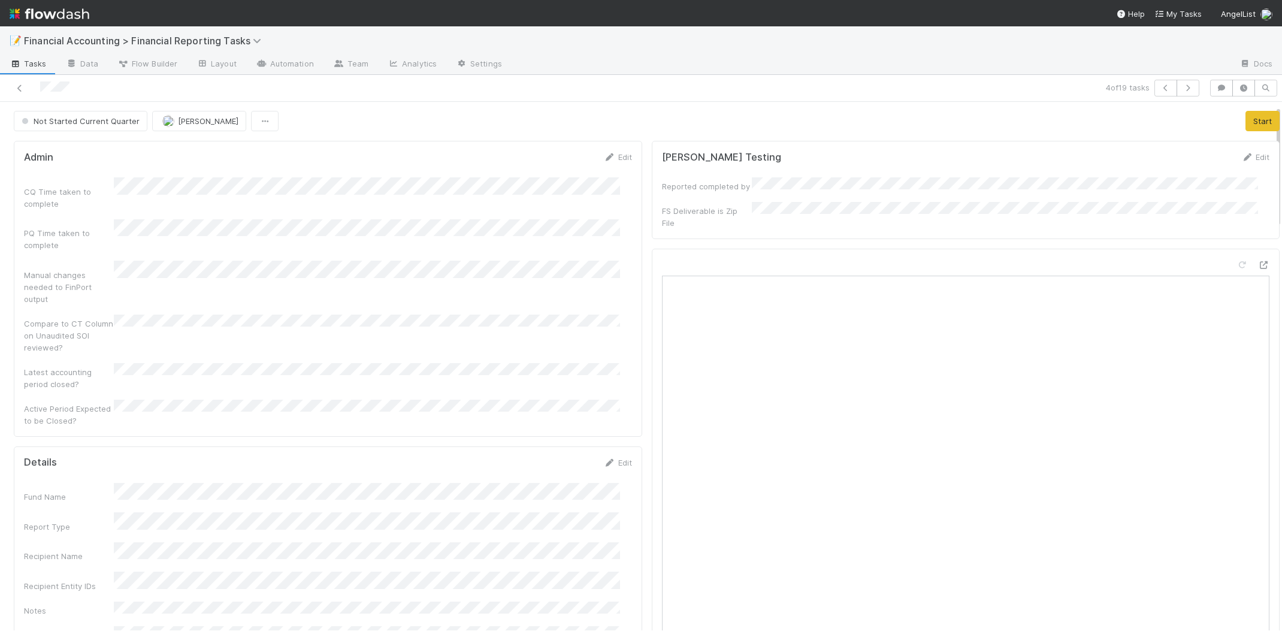
scroll to position [0, 0]
click at [1182, 84] on icon "button" at bounding box center [1188, 87] width 12 height 7
click at [611, 458] on link "Edit" at bounding box center [618, 463] width 28 height 10
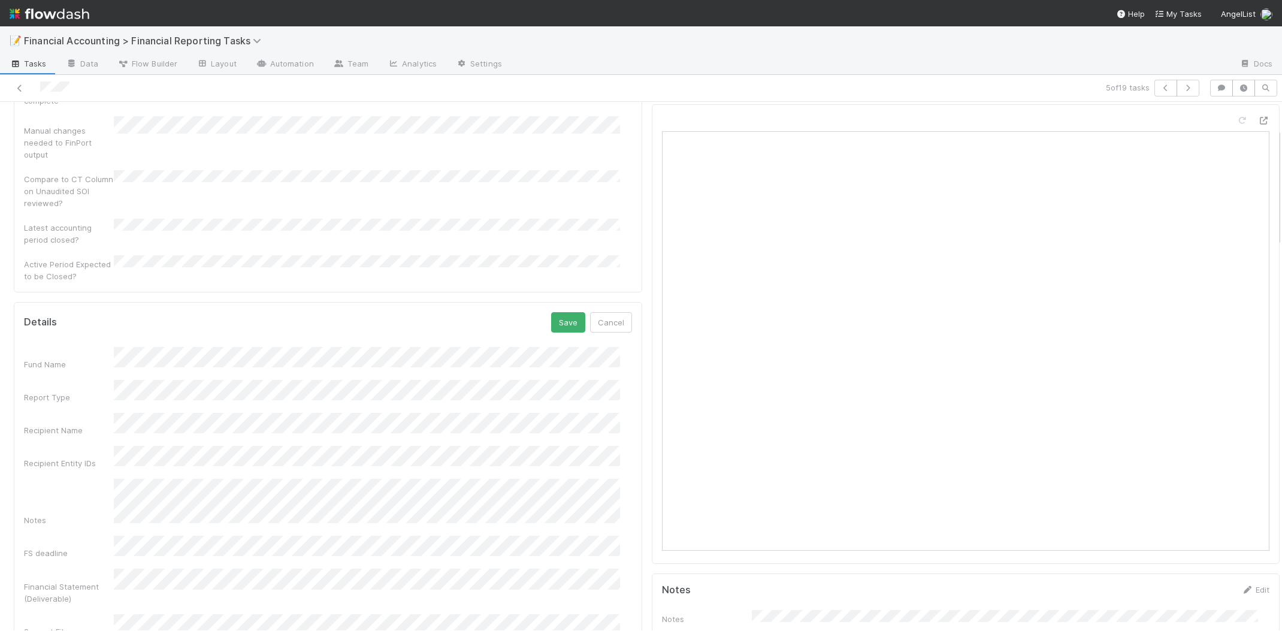
scroll to position [150, 0]
click at [551, 307] on button "Save" at bounding box center [568, 317] width 34 height 20
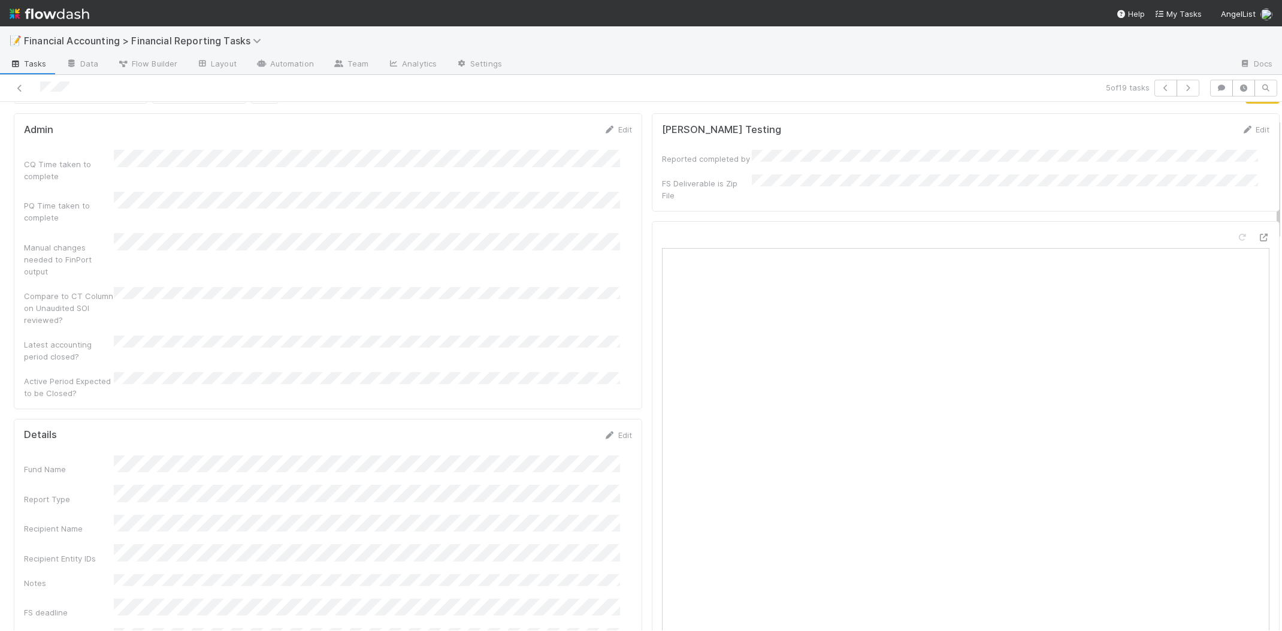
scroll to position [0, 0]
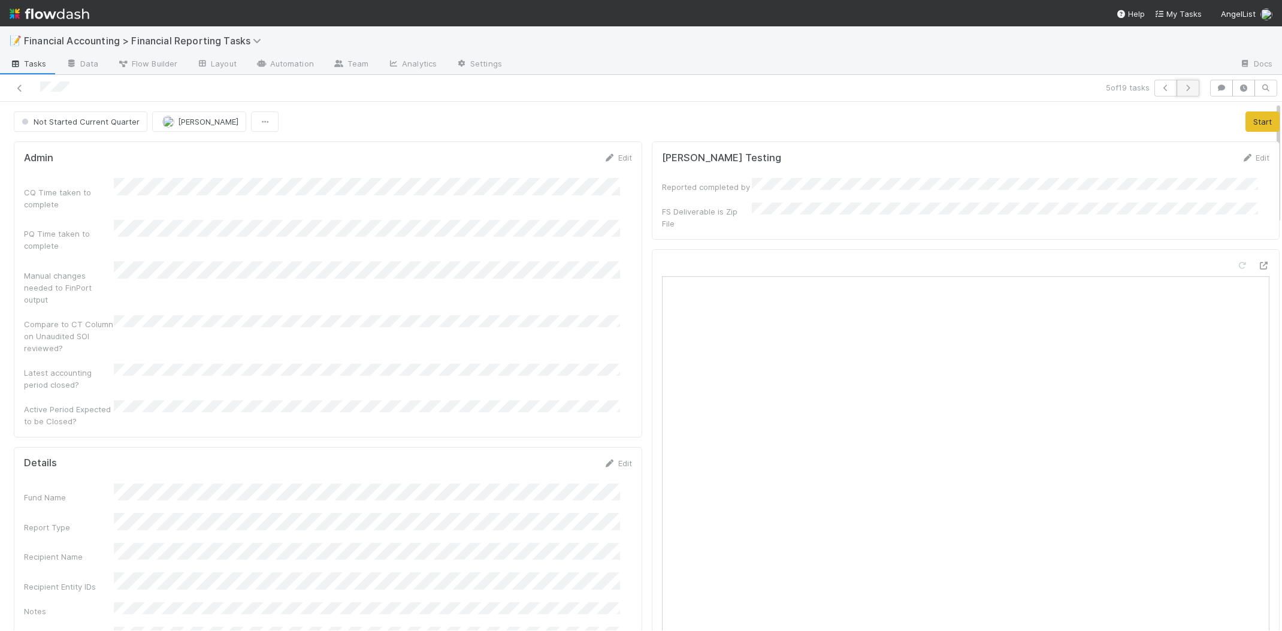
click at [1182, 87] on icon "button" at bounding box center [1188, 87] width 12 height 7
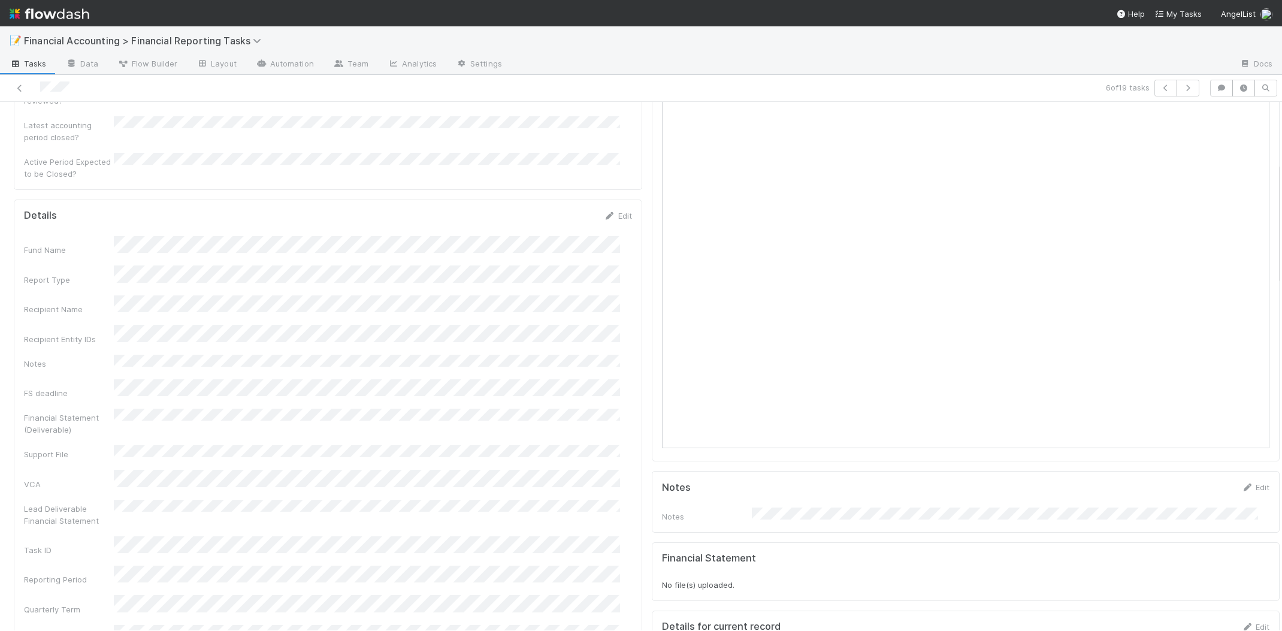
scroll to position [225, 0]
click at [604, 235] on icon at bounding box center [610, 239] width 12 height 8
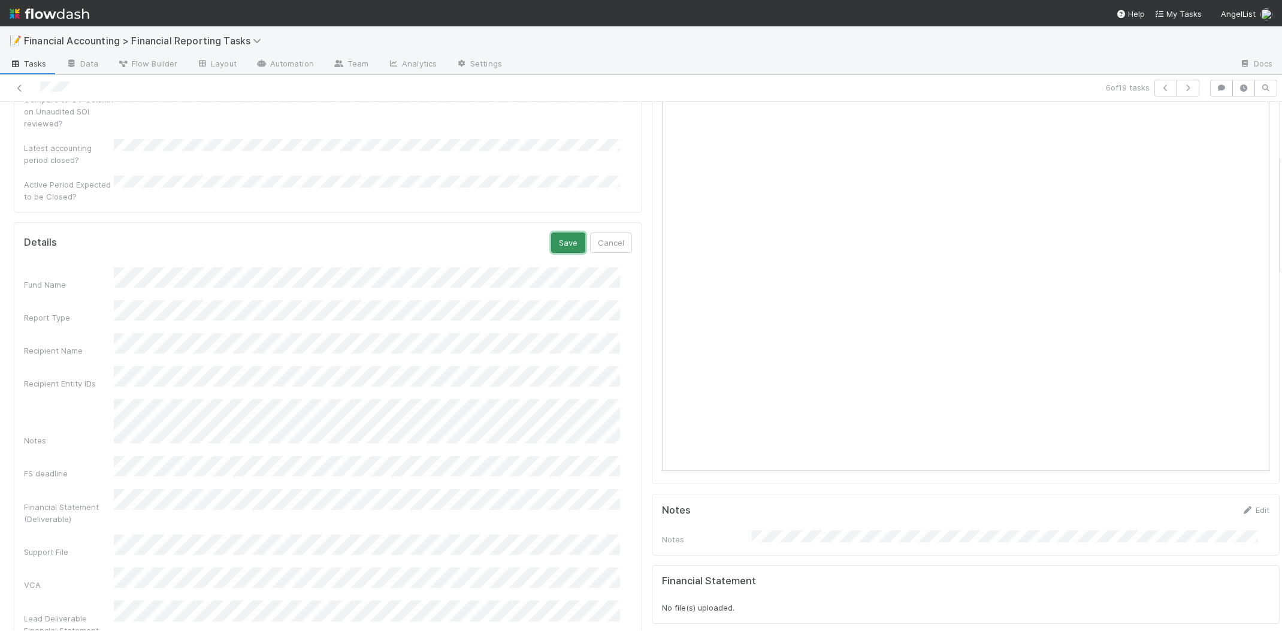
click at [551, 232] on button "Save" at bounding box center [568, 242] width 34 height 20
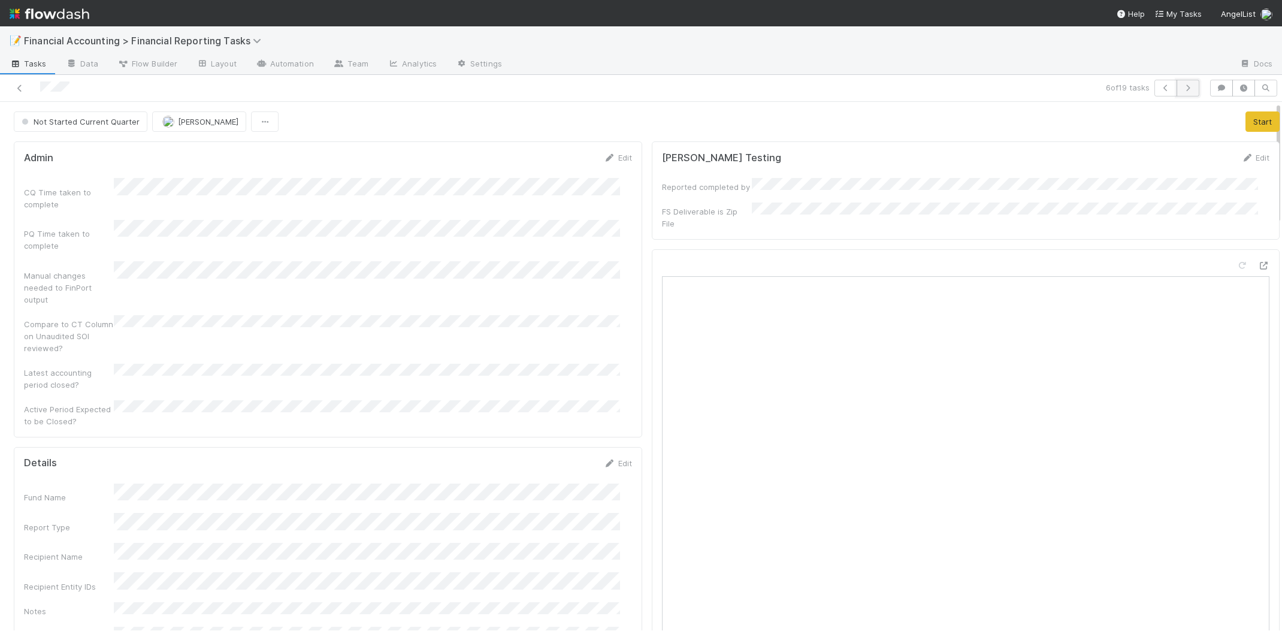
click at [1184, 87] on button "button" at bounding box center [1188, 88] width 23 height 17
click at [604, 459] on icon at bounding box center [610, 463] width 12 height 8
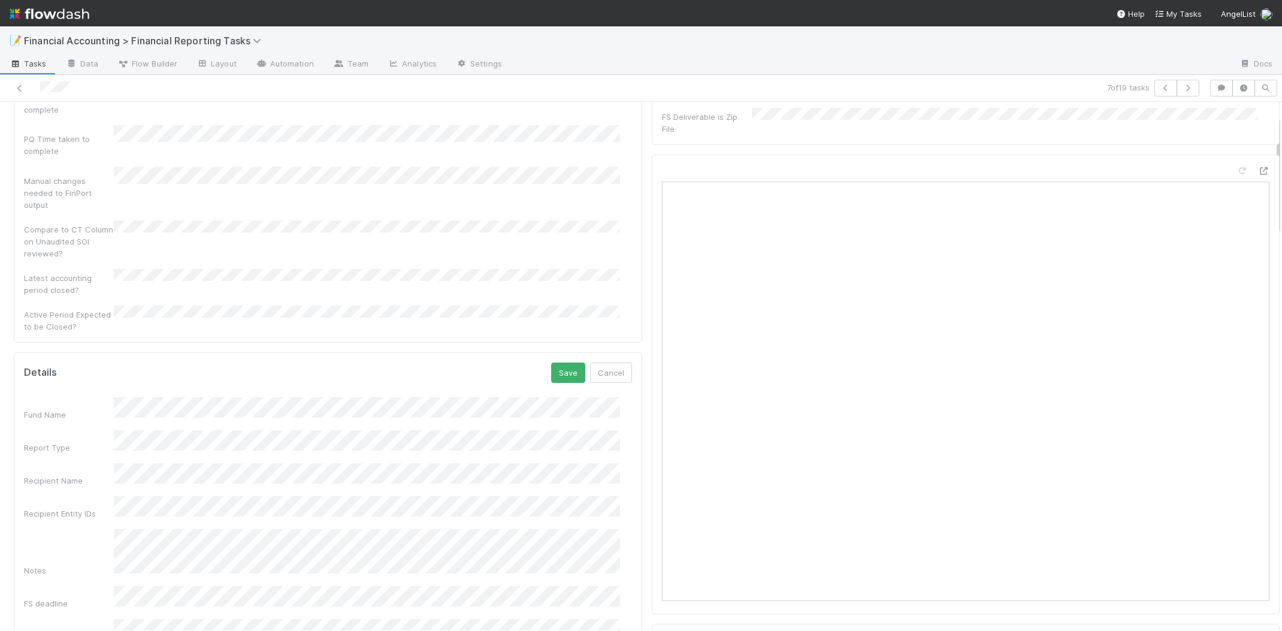
scroll to position [225, 0]
click at [554, 232] on button "Save" at bounding box center [568, 242] width 34 height 20
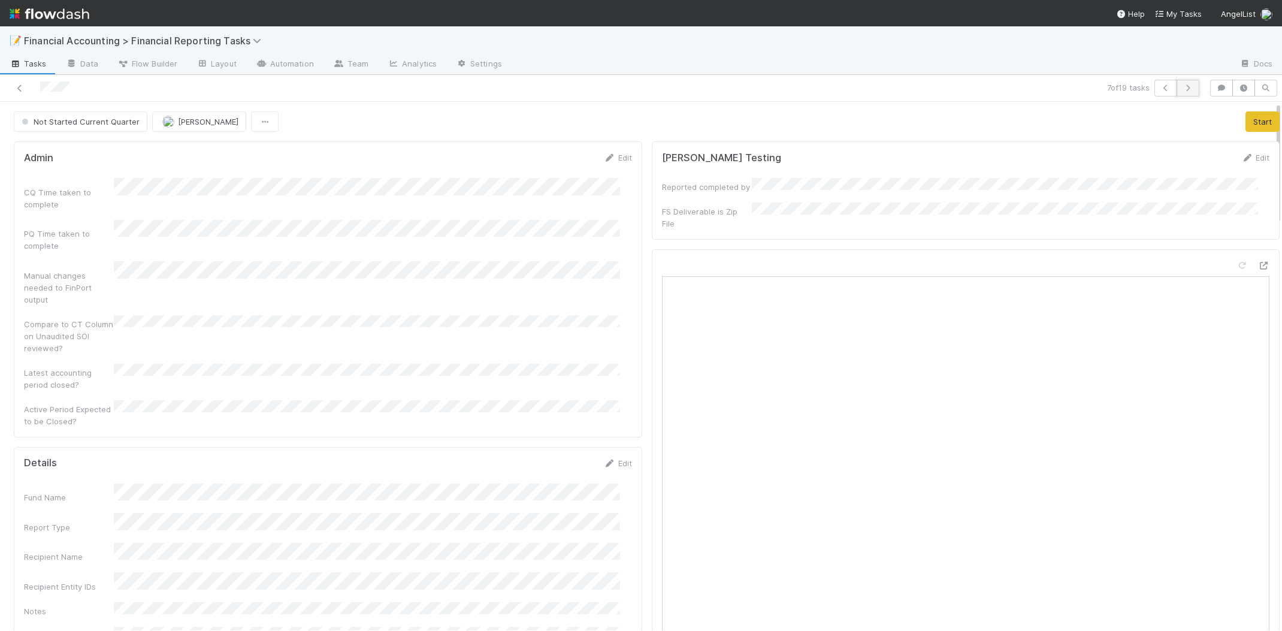
click at [1182, 87] on icon "button" at bounding box center [1188, 87] width 12 height 7
click at [606, 458] on link "Edit" at bounding box center [618, 463] width 28 height 10
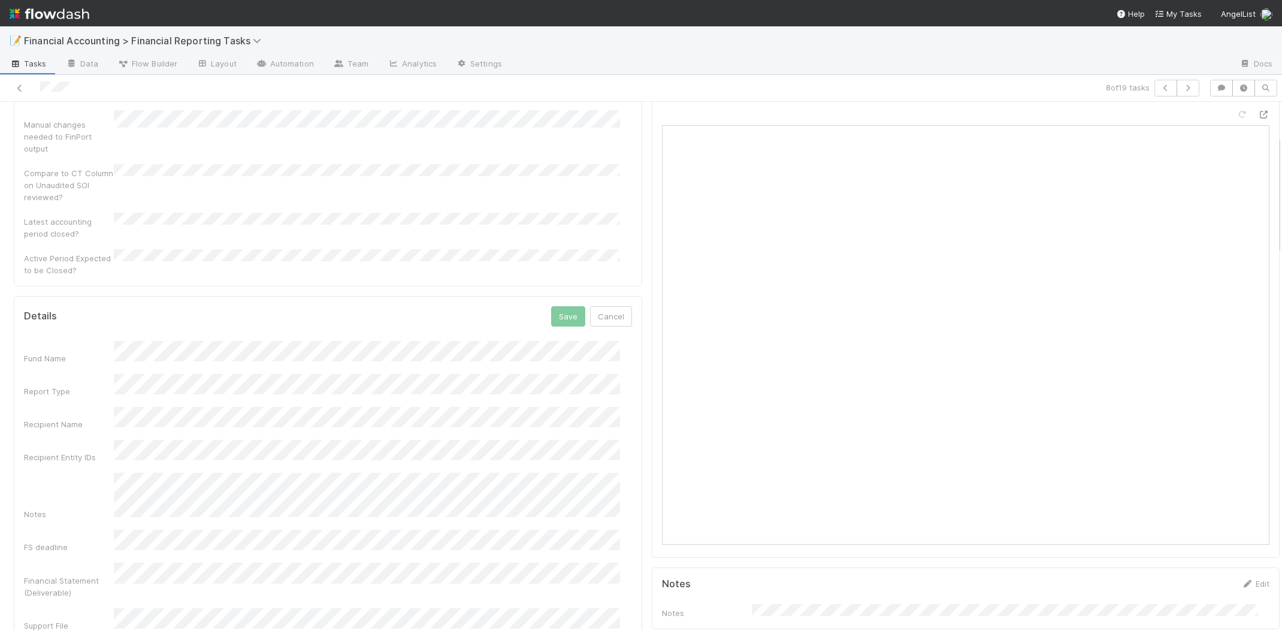
scroll to position [150, 0]
click at [555, 307] on button "Save" at bounding box center [568, 317] width 34 height 20
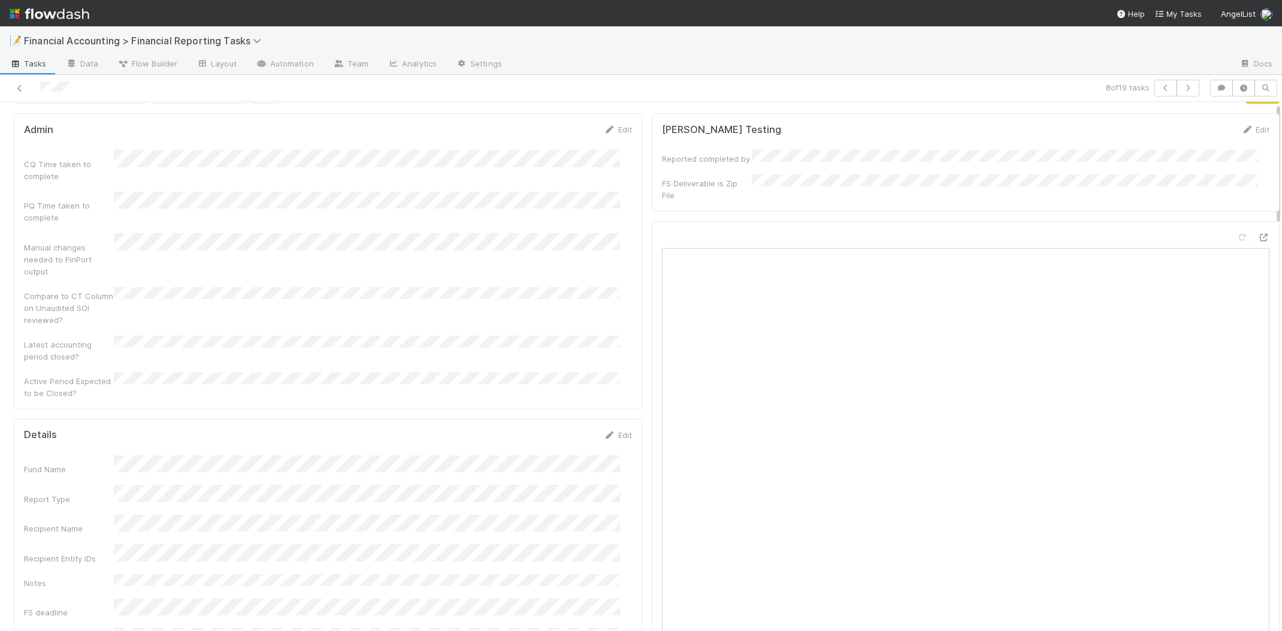
scroll to position [0, 0]
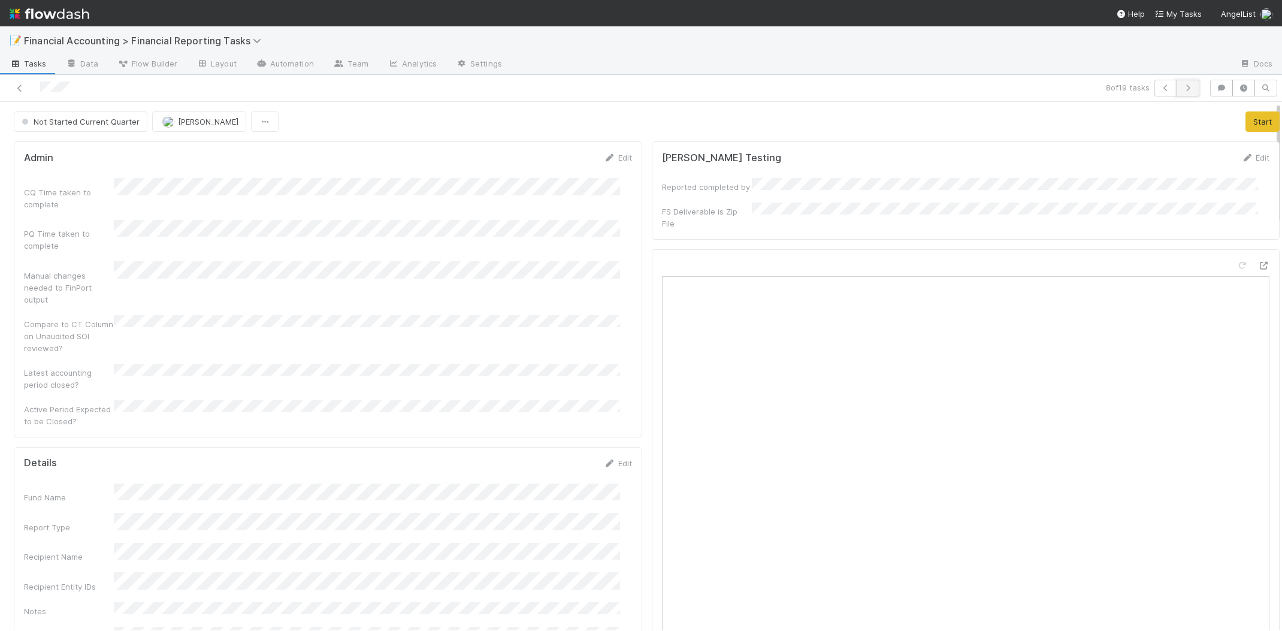
click at [1180, 93] on button "button" at bounding box center [1188, 88] width 23 height 17
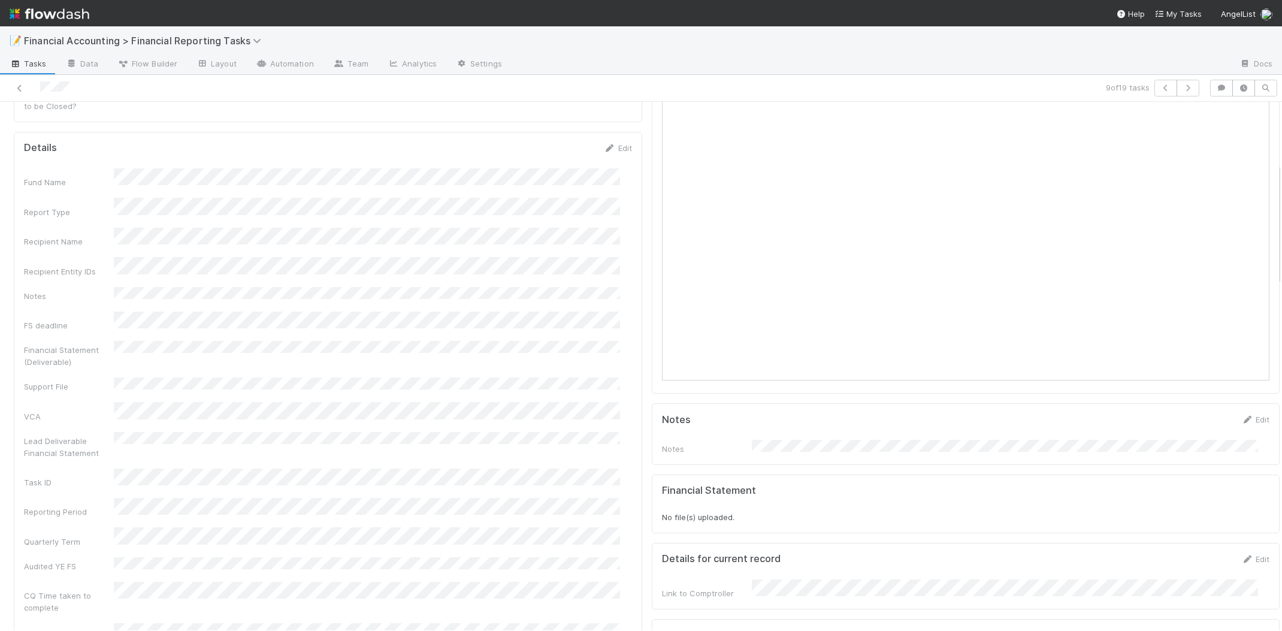
scroll to position [225, 0]
click at [609, 234] on link "Edit" at bounding box center [618, 239] width 28 height 10
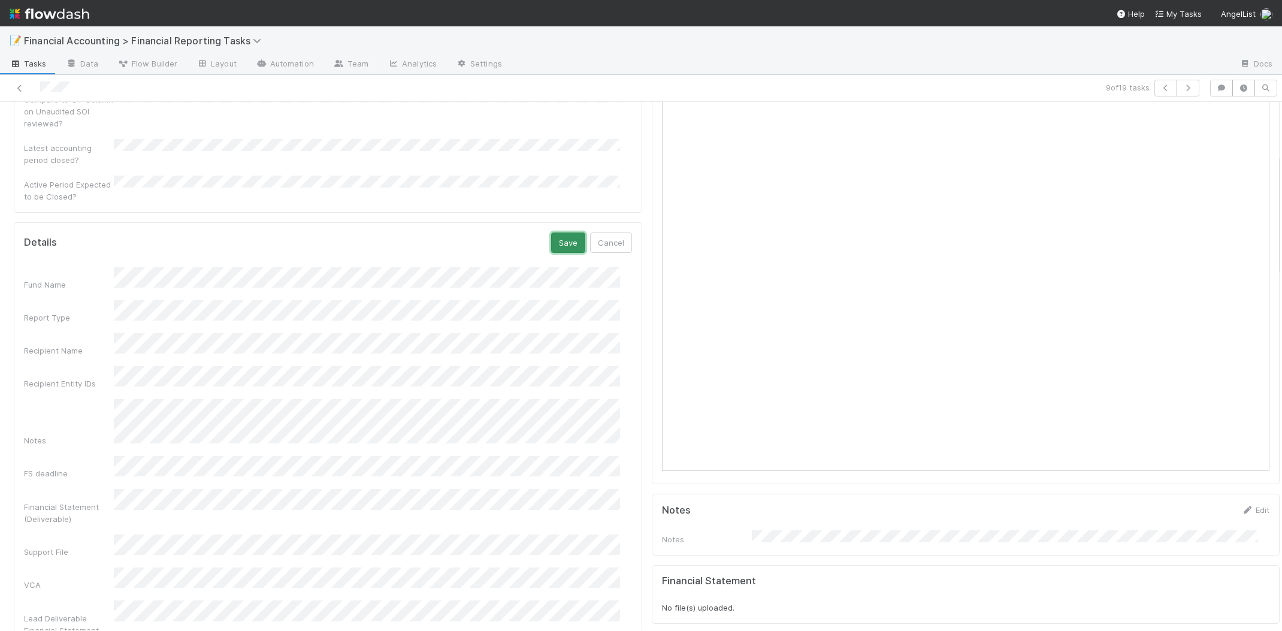
click at [561, 232] on button "Save" at bounding box center [568, 242] width 34 height 20
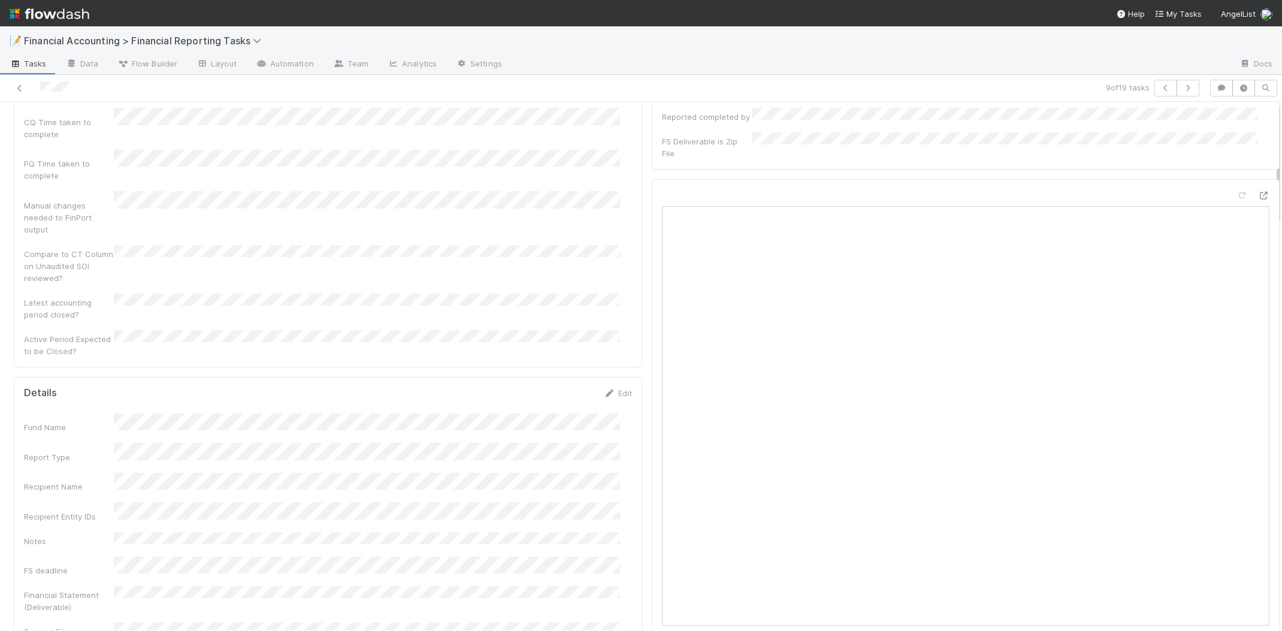
scroll to position [0, 0]
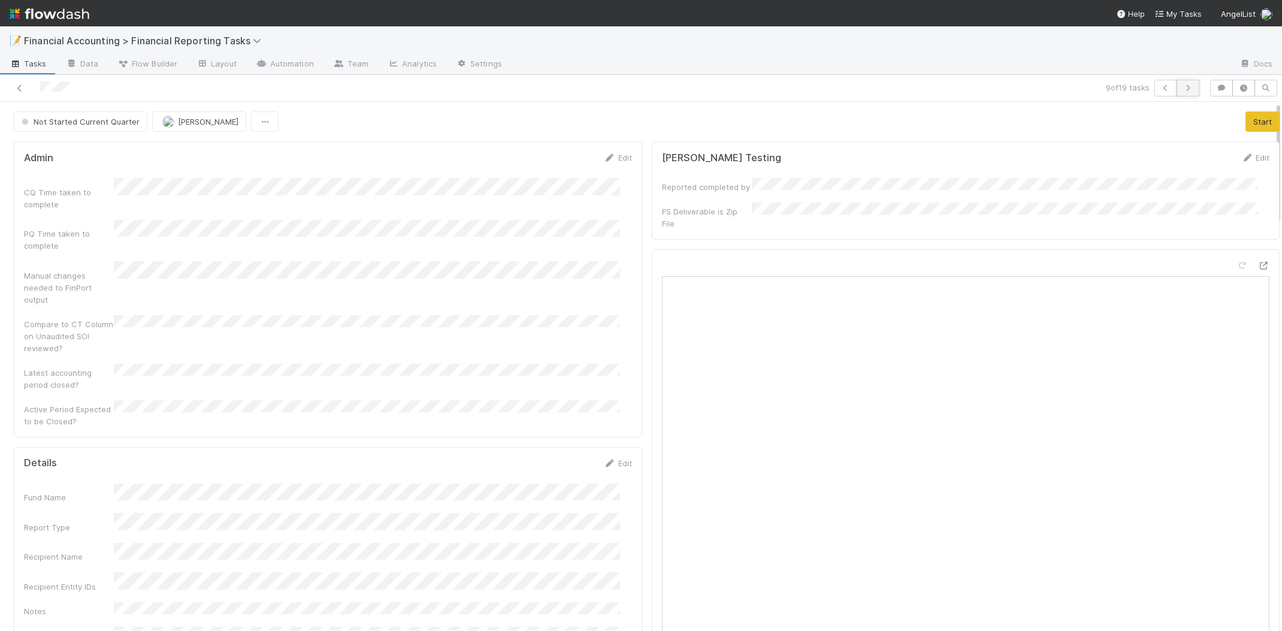
click at [1177, 92] on button "button" at bounding box center [1188, 88] width 23 height 17
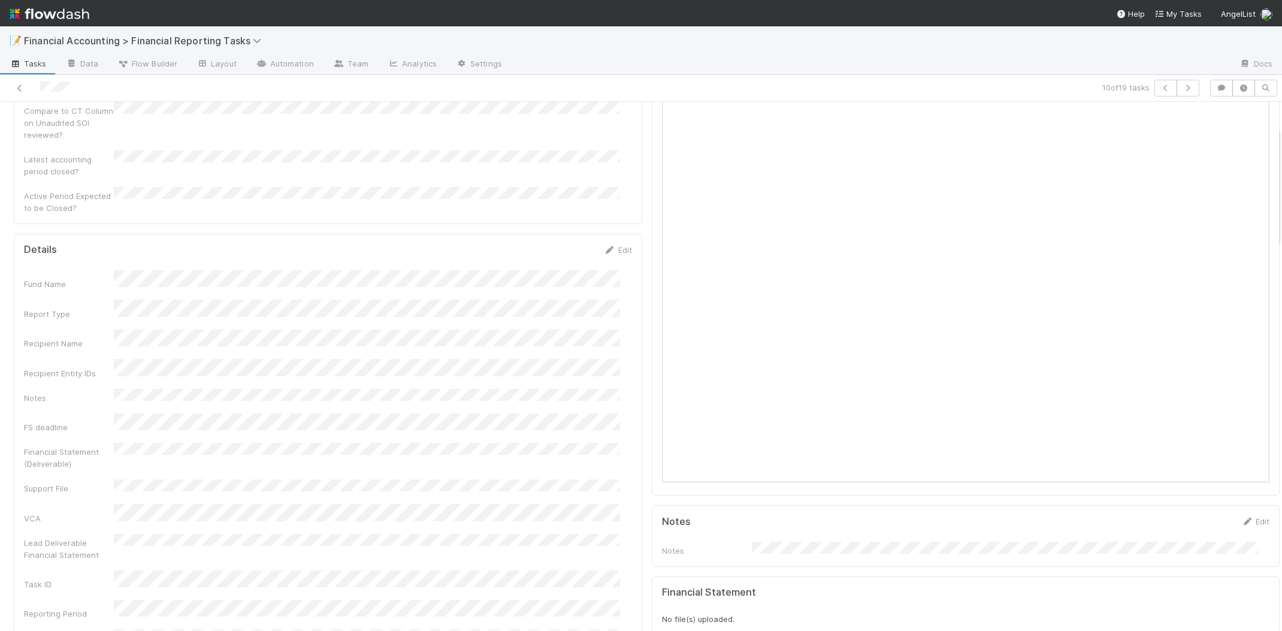
scroll to position [225, 0]
click at [612, 234] on link "Edit" at bounding box center [618, 239] width 28 height 10
click at [560, 232] on button "Save" at bounding box center [568, 242] width 34 height 20
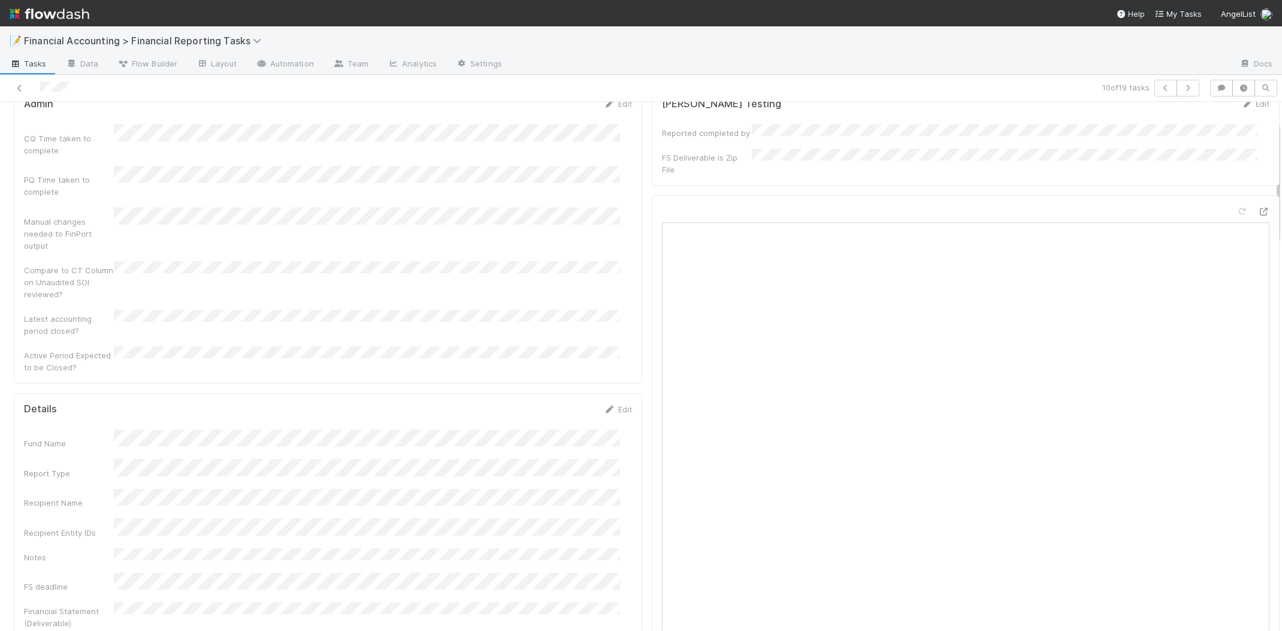
scroll to position [0, 0]
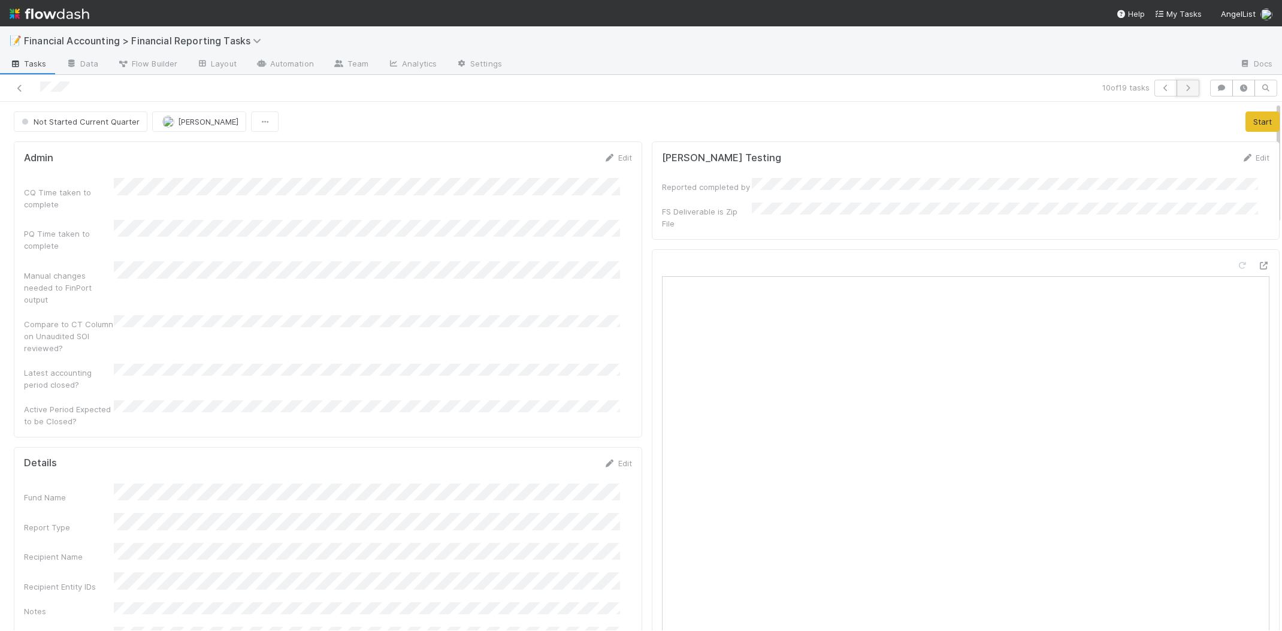
click at [1182, 88] on icon "button" at bounding box center [1188, 87] width 12 height 7
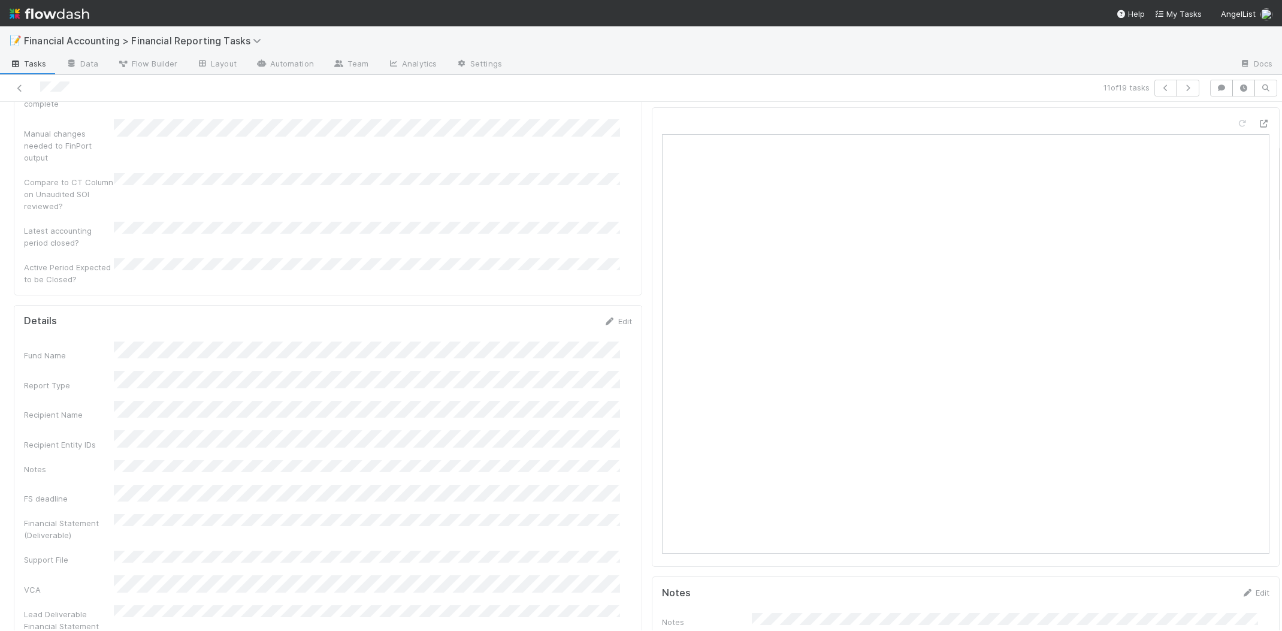
scroll to position [300, 0]
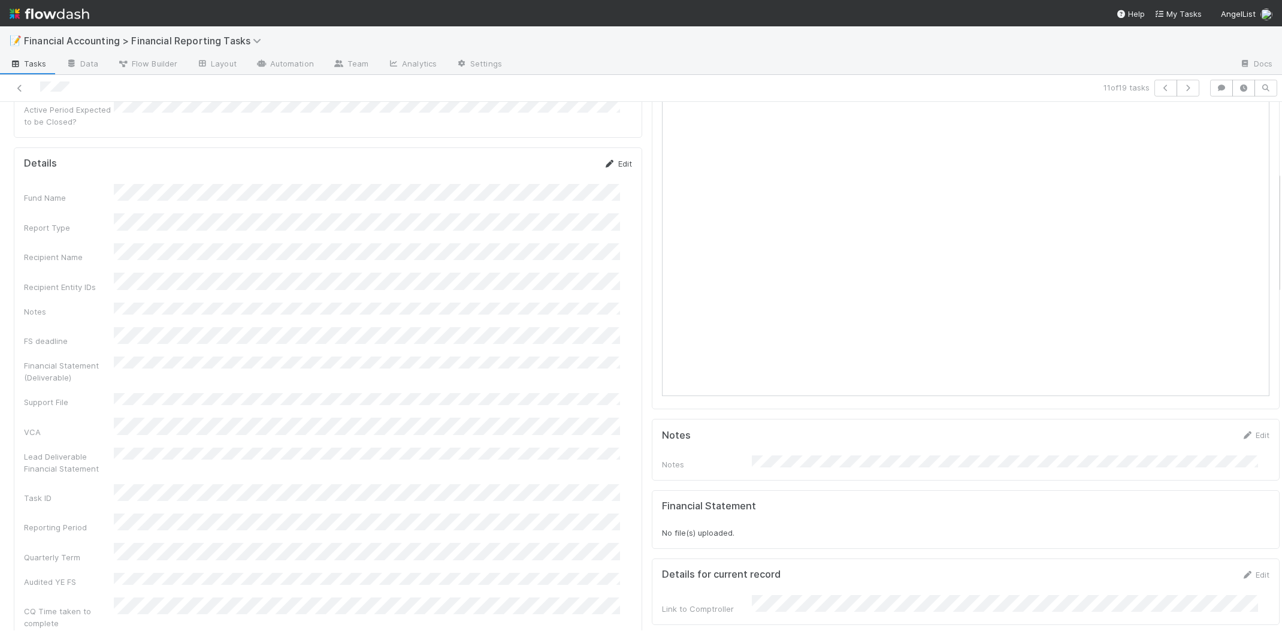
click at [604, 160] on icon at bounding box center [610, 164] width 12 height 8
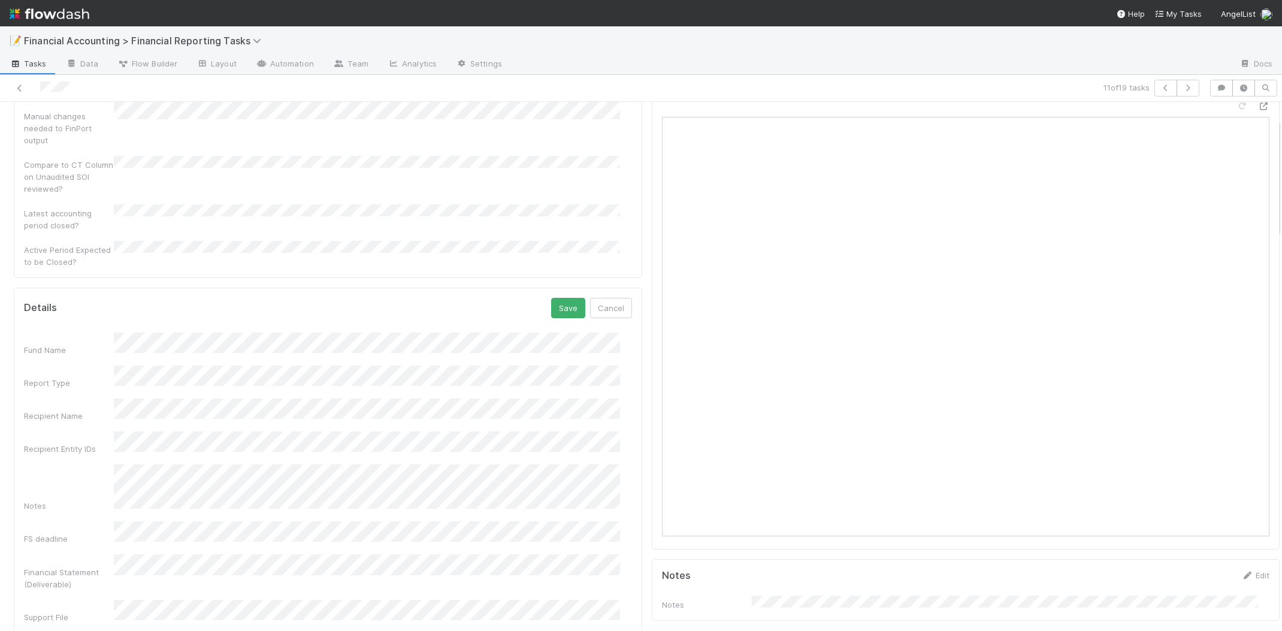
scroll to position [75, 0]
click at [557, 382] on button "Save" at bounding box center [568, 392] width 34 height 20
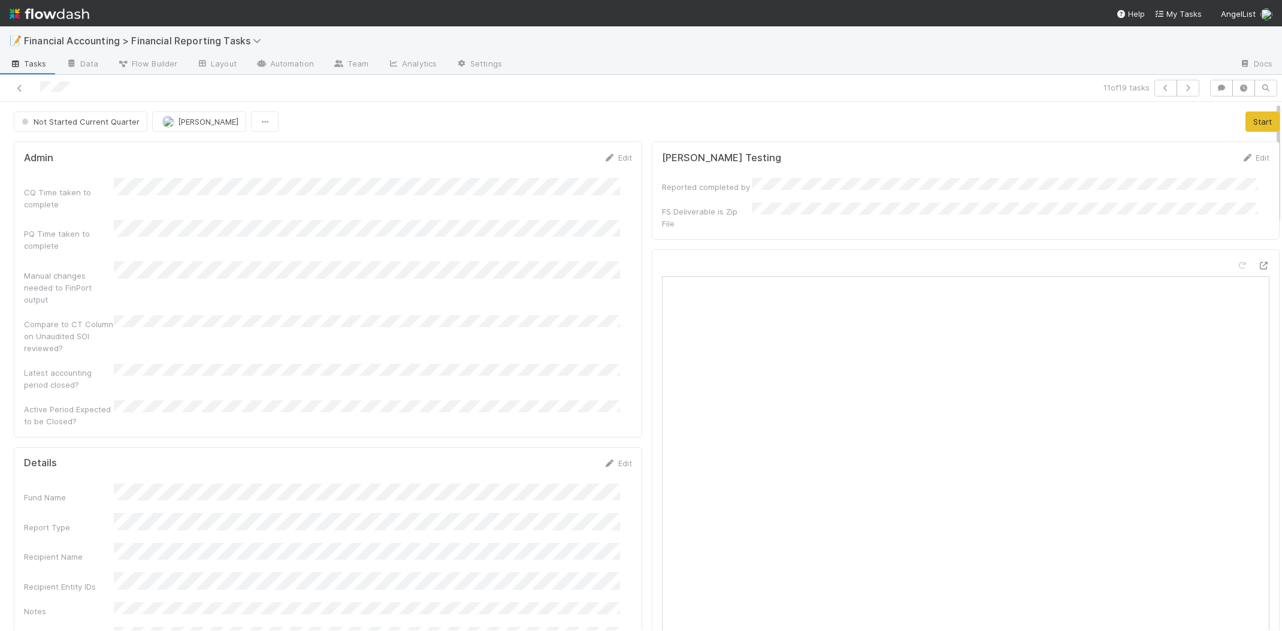
scroll to position [10, 0]
click at [1182, 84] on icon "button" at bounding box center [1188, 87] width 12 height 7
click at [619, 458] on link "Edit" at bounding box center [618, 463] width 28 height 10
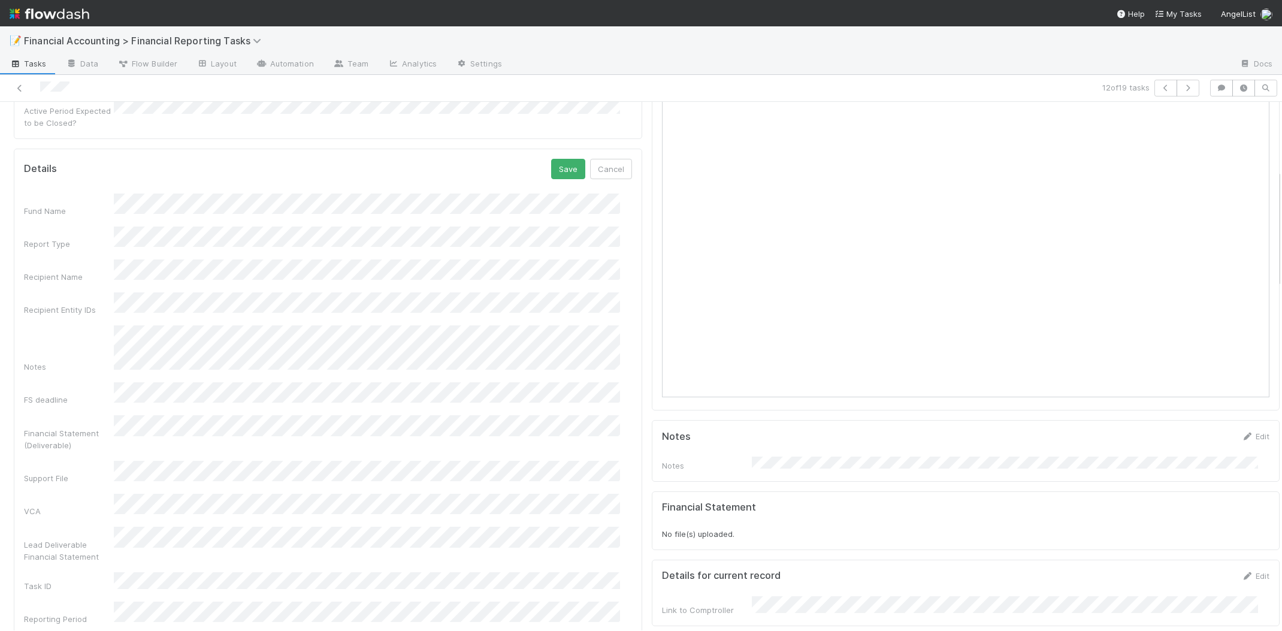
scroll to position [300, 0]
click at [558, 158] on button "Save" at bounding box center [568, 168] width 34 height 20
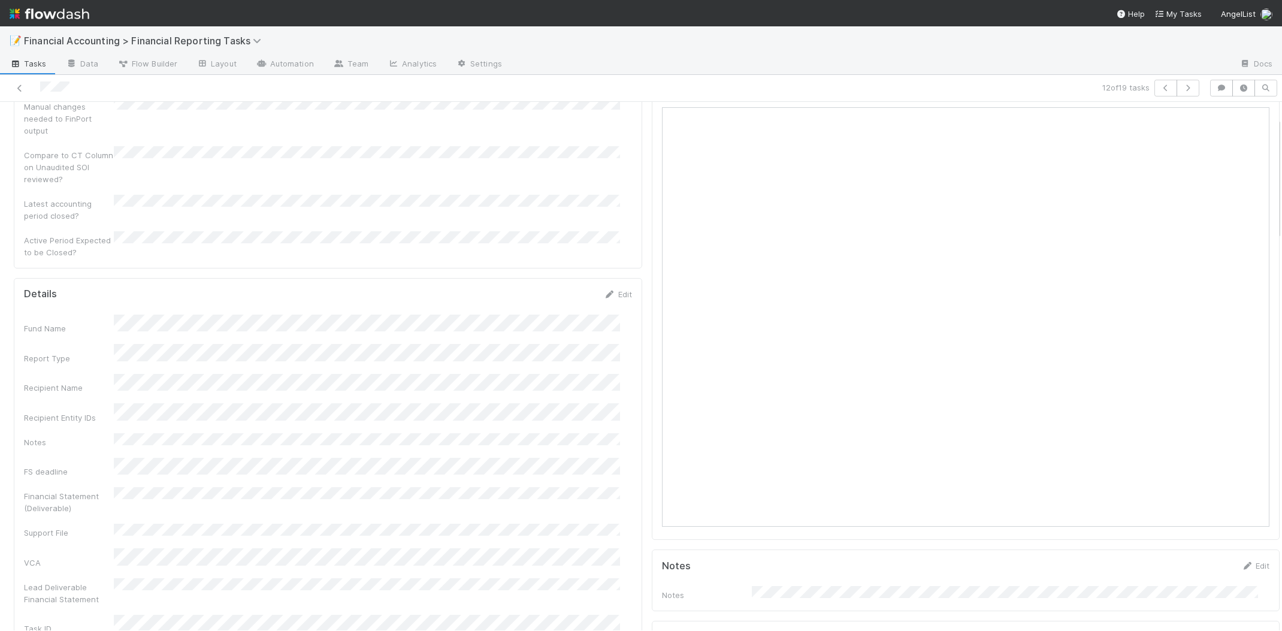
scroll to position [0, 0]
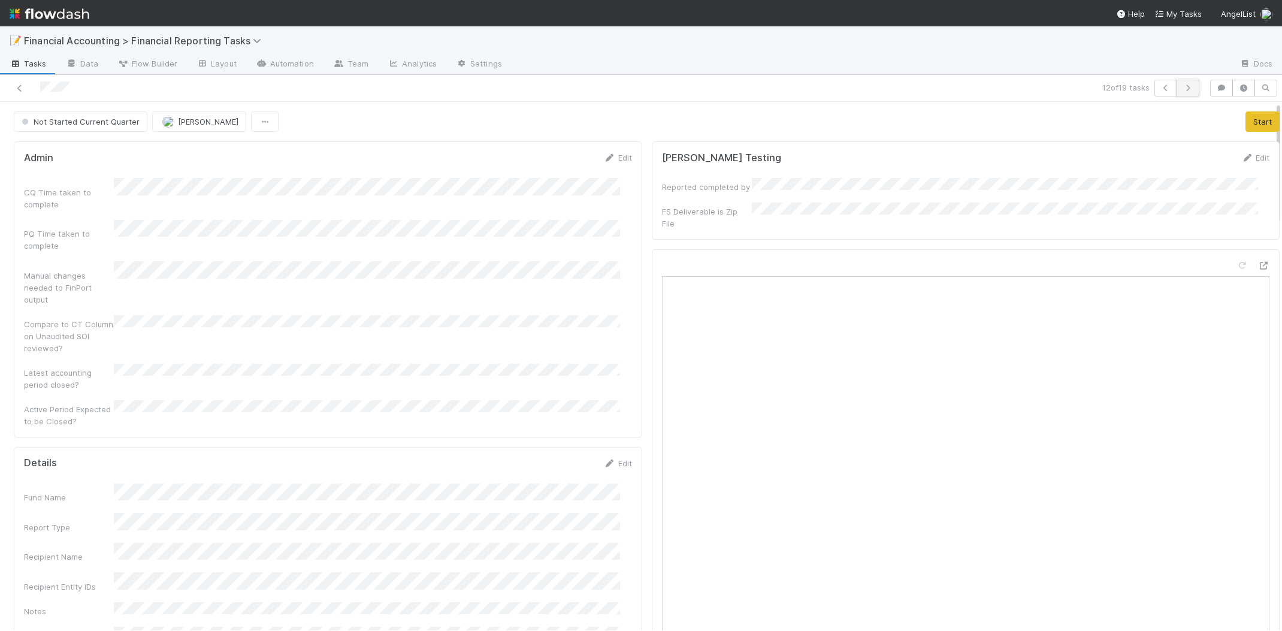
click at [1177, 92] on button "button" at bounding box center [1188, 88] width 23 height 17
click at [615, 458] on link "Edit" at bounding box center [618, 463] width 28 height 10
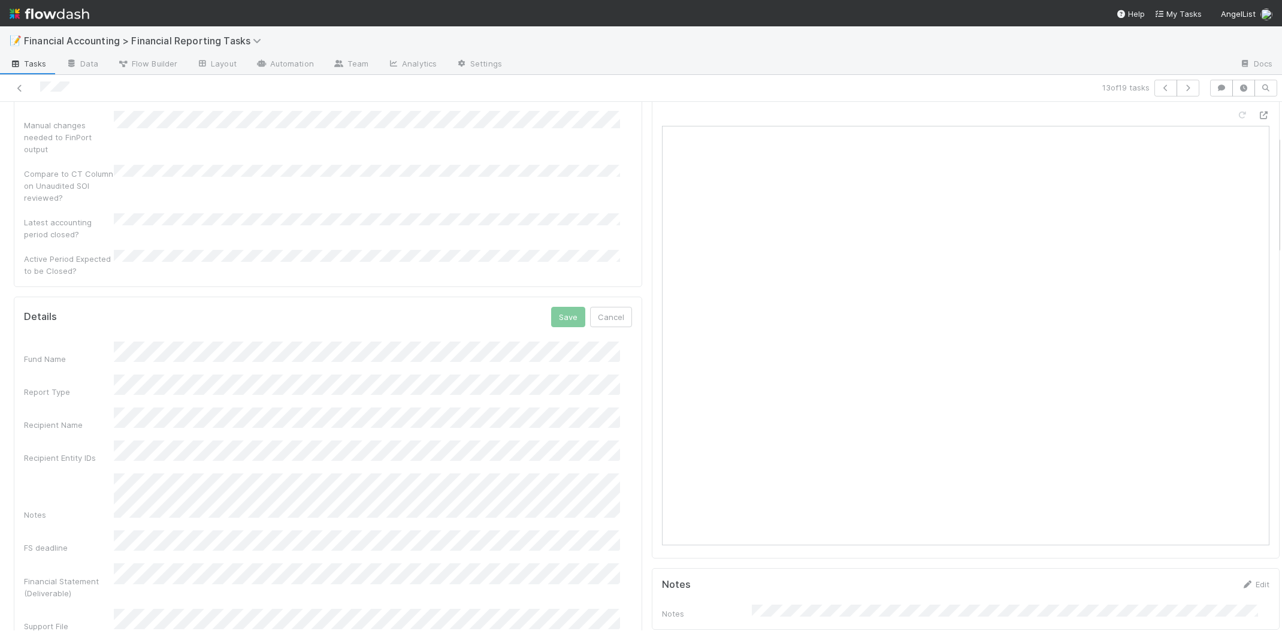
scroll to position [150, 0]
click at [558, 307] on button "Save" at bounding box center [568, 317] width 34 height 20
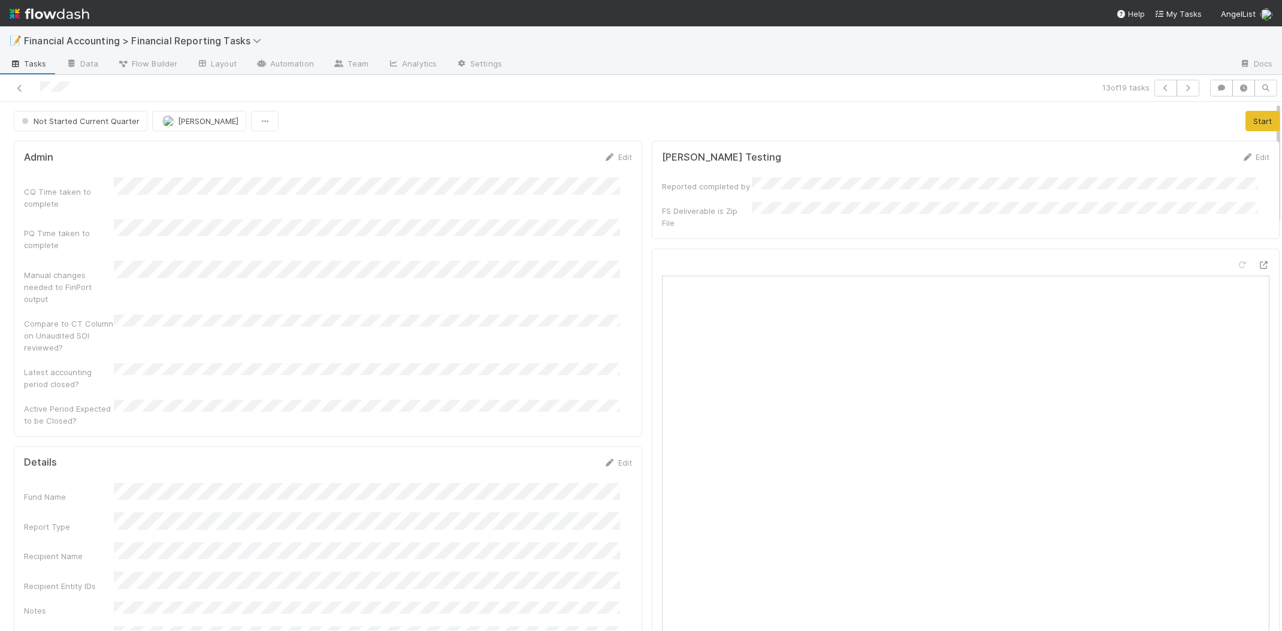
scroll to position [0, 0]
click at [1182, 89] on icon "button" at bounding box center [1188, 87] width 12 height 7
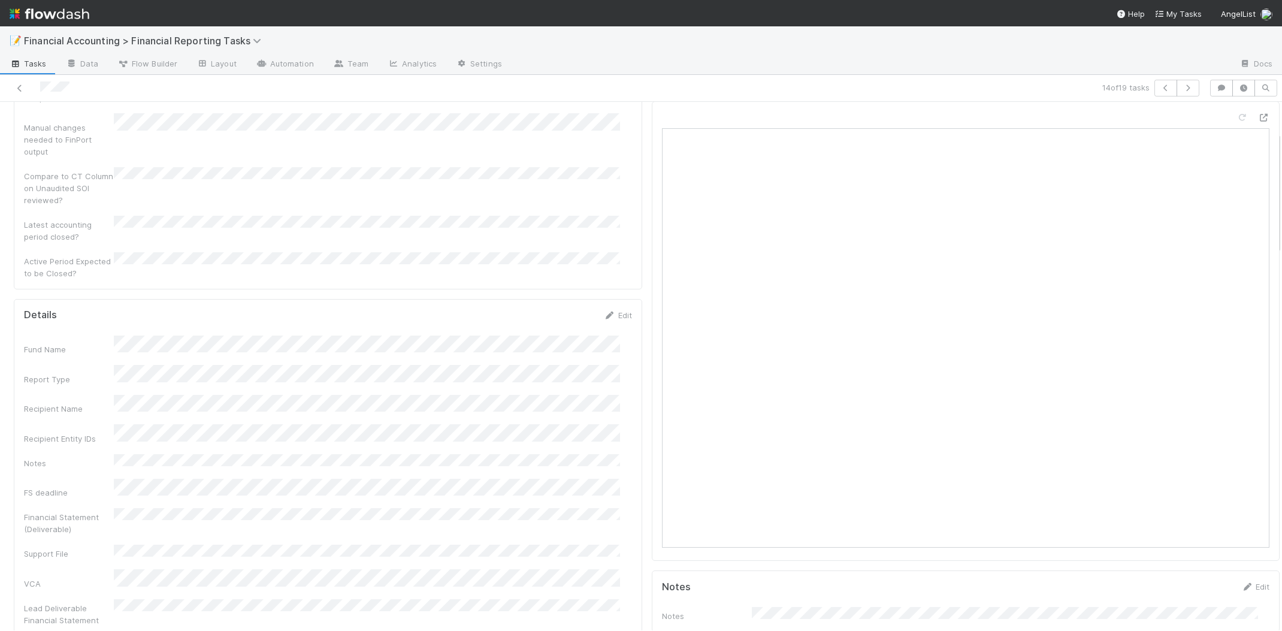
scroll to position [150, 0]
click at [614, 309] on link "Edit" at bounding box center [618, 314] width 28 height 10
click at [551, 307] on button "Save" at bounding box center [568, 317] width 34 height 20
click at [1182, 89] on icon "button" at bounding box center [1188, 87] width 12 height 7
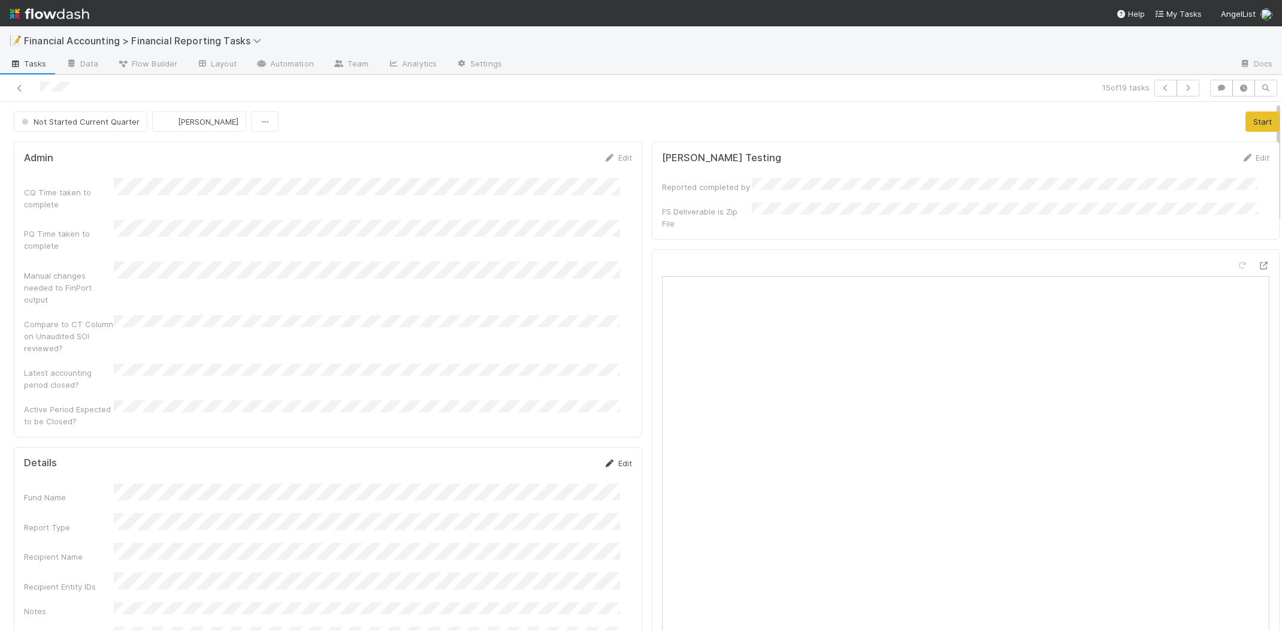
click at [609, 458] on link "Edit" at bounding box center [618, 463] width 28 height 10
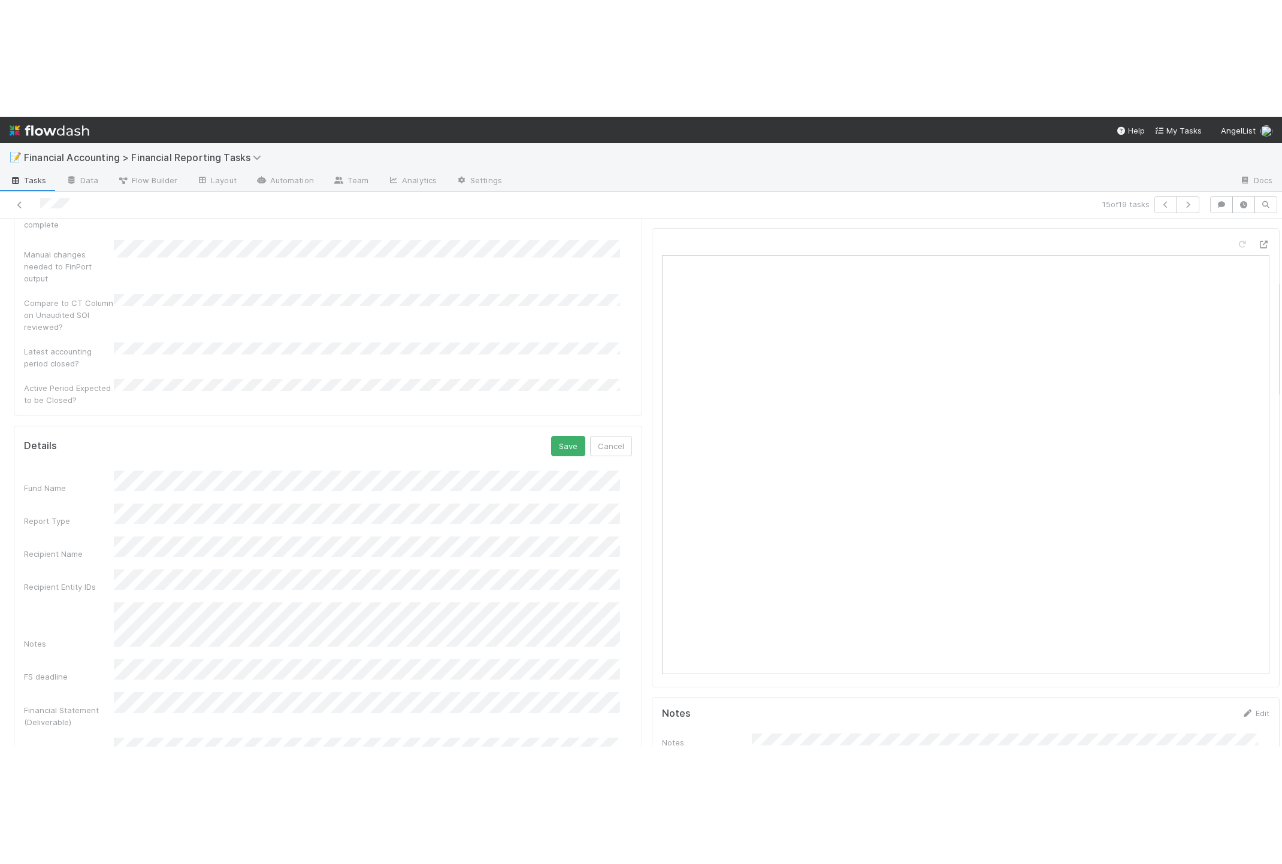
scroll to position [300, 0]
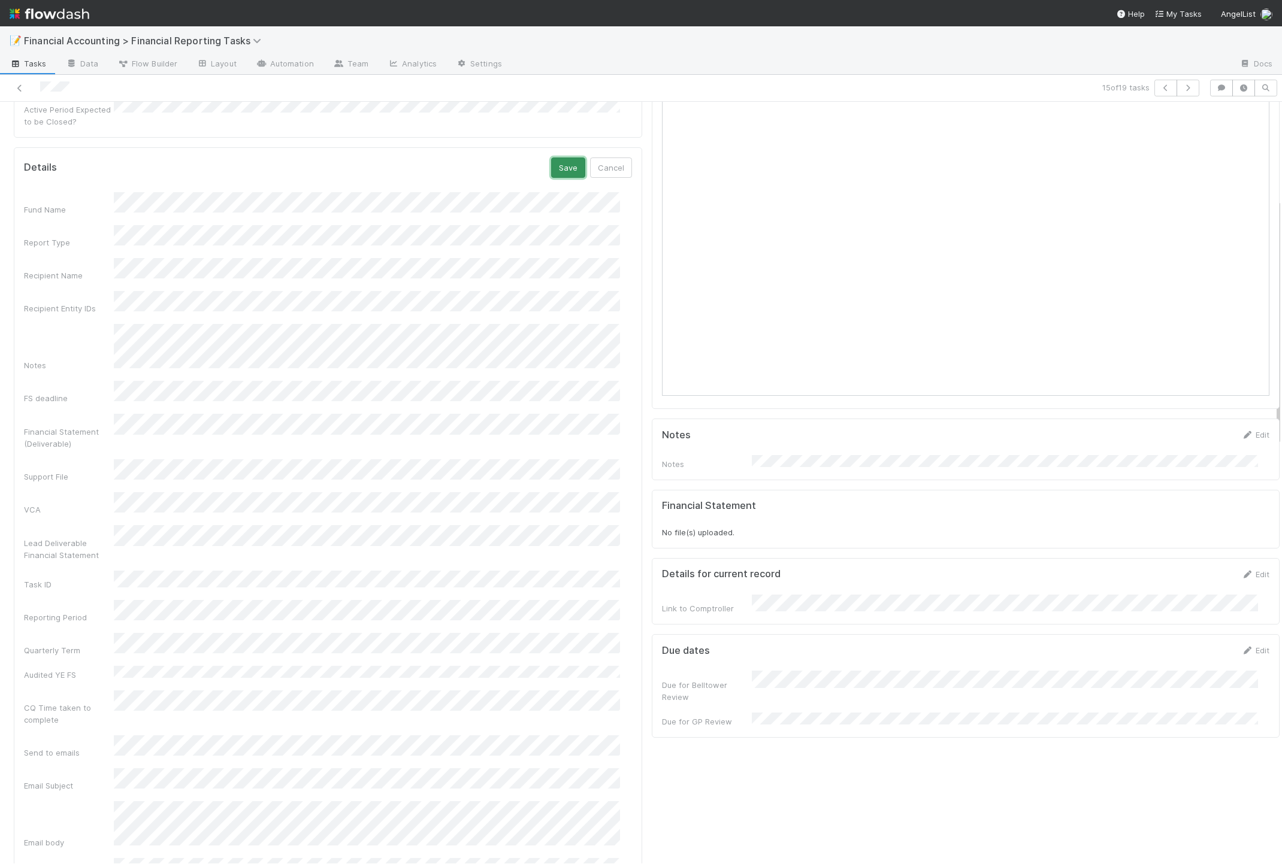
click at [555, 158] on button "Save" at bounding box center [568, 168] width 34 height 20
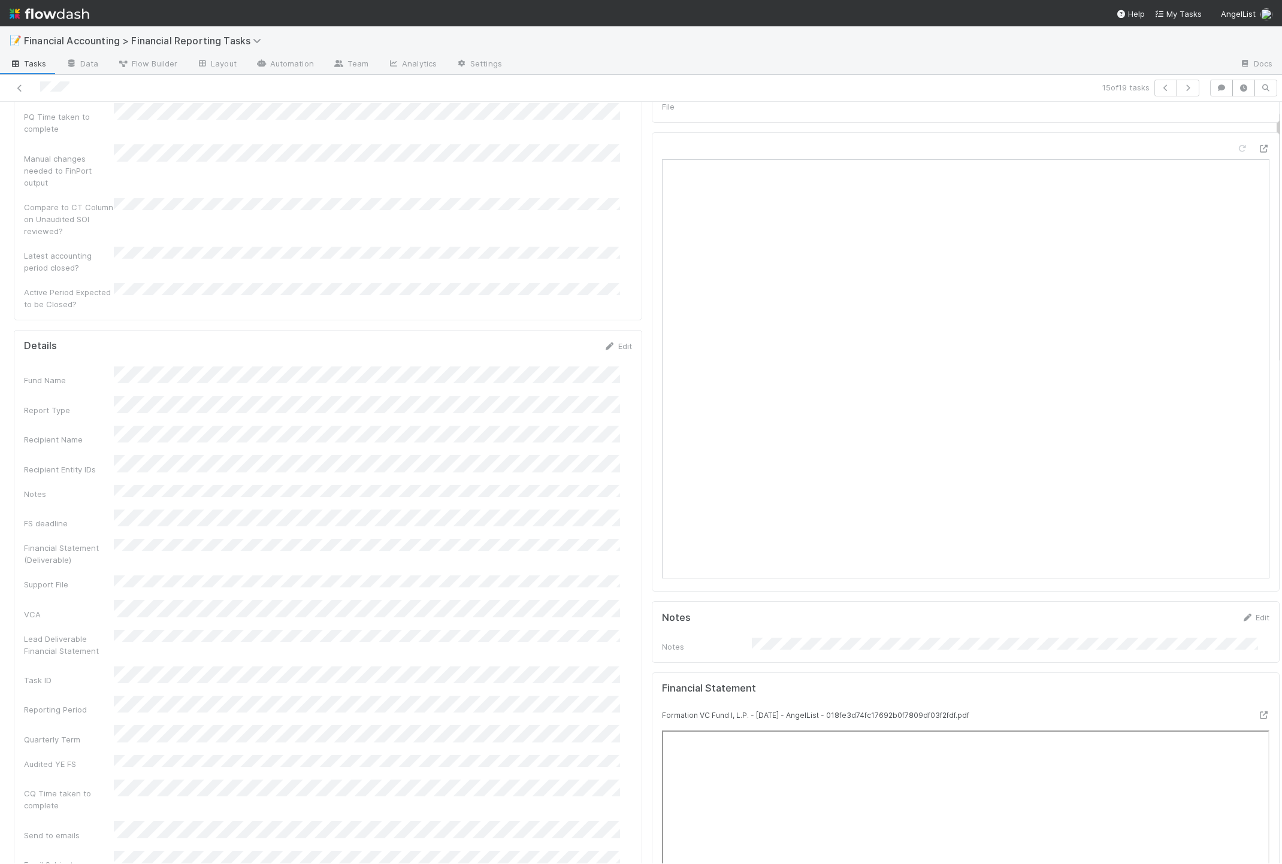
scroll to position [0, 0]
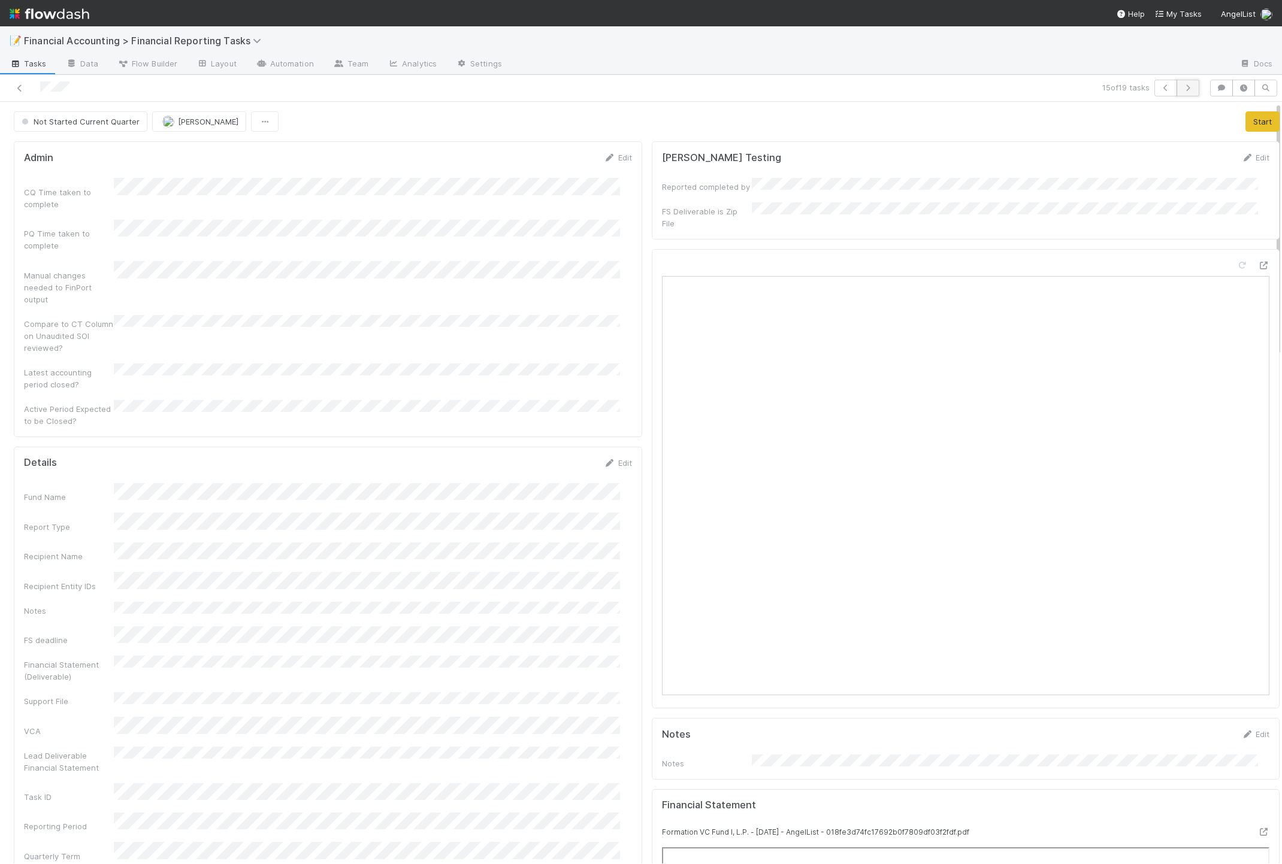
click at [1182, 90] on icon "button" at bounding box center [1188, 87] width 12 height 7
click at [615, 458] on link "Edit" at bounding box center [618, 463] width 28 height 10
click at [552, 457] on button "Save" at bounding box center [568, 467] width 34 height 20
click at [1182, 87] on icon "button" at bounding box center [1188, 87] width 12 height 7
click at [610, 458] on link "Edit" at bounding box center [618, 463] width 28 height 10
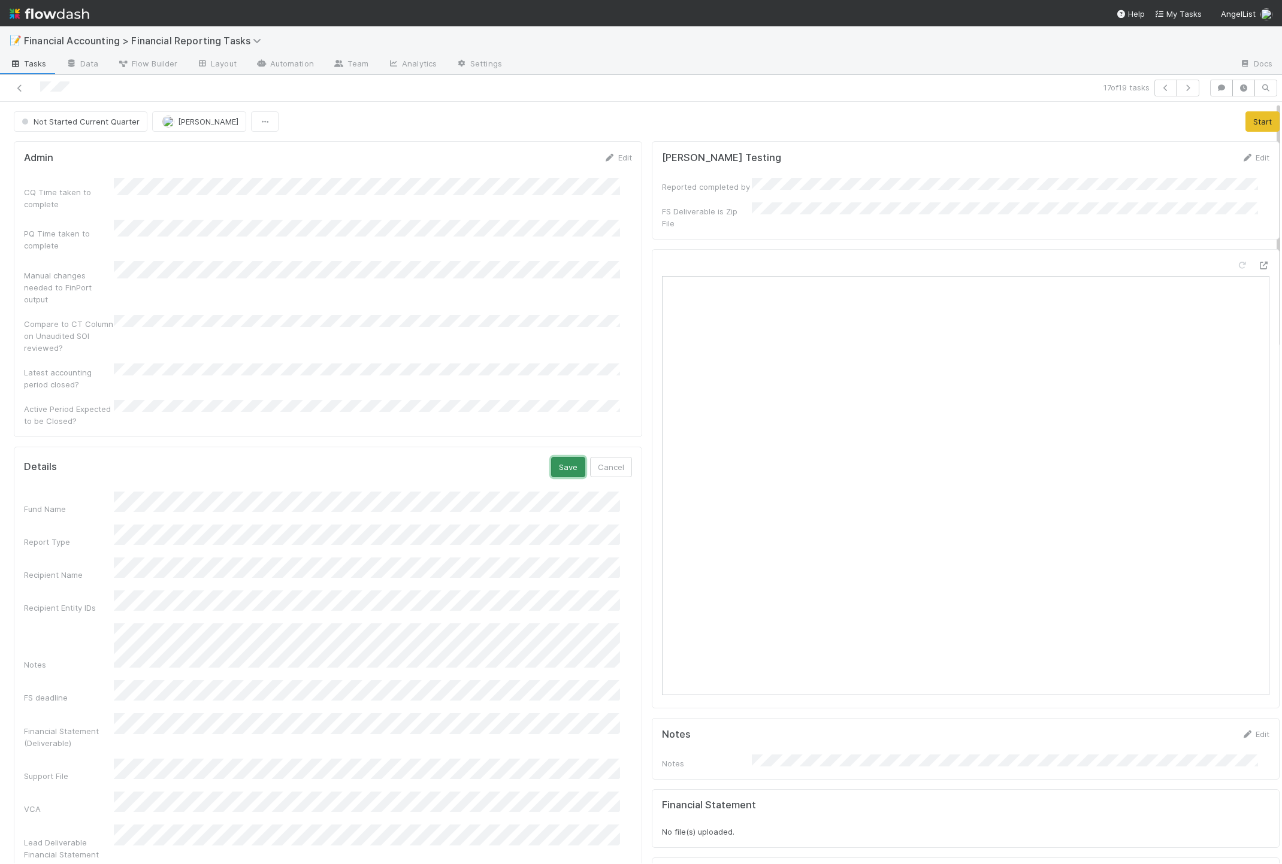
click at [561, 457] on button "Save" at bounding box center [568, 467] width 34 height 20
click at [1182, 87] on icon "button" at bounding box center [1188, 87] width 12 height 7
click at [612, 458] on link "Edit" at bounding box center [618, 463] width 28 height 10
click at [551, 457] on button "Save" at bounding box center [568, 467] width 34 height 20
click at [1182, 91] on icon "button" at bounding box center [1188, 87] width 12 height 7
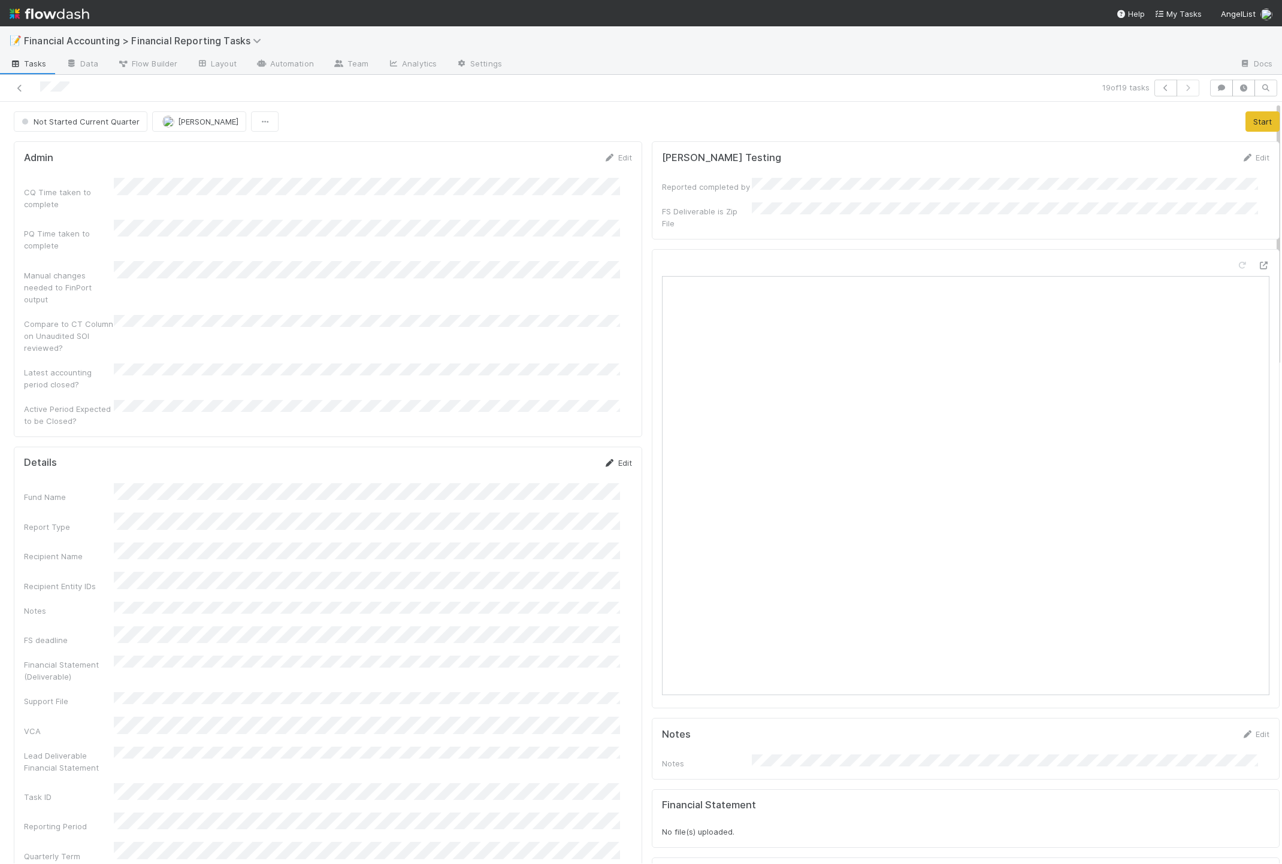
click at [604, 459] on icon at bounding box center [610, 463] width 12 height 8
click at [554, 457] on button "Save" at bounding box center [568, 467] width 34 height 20
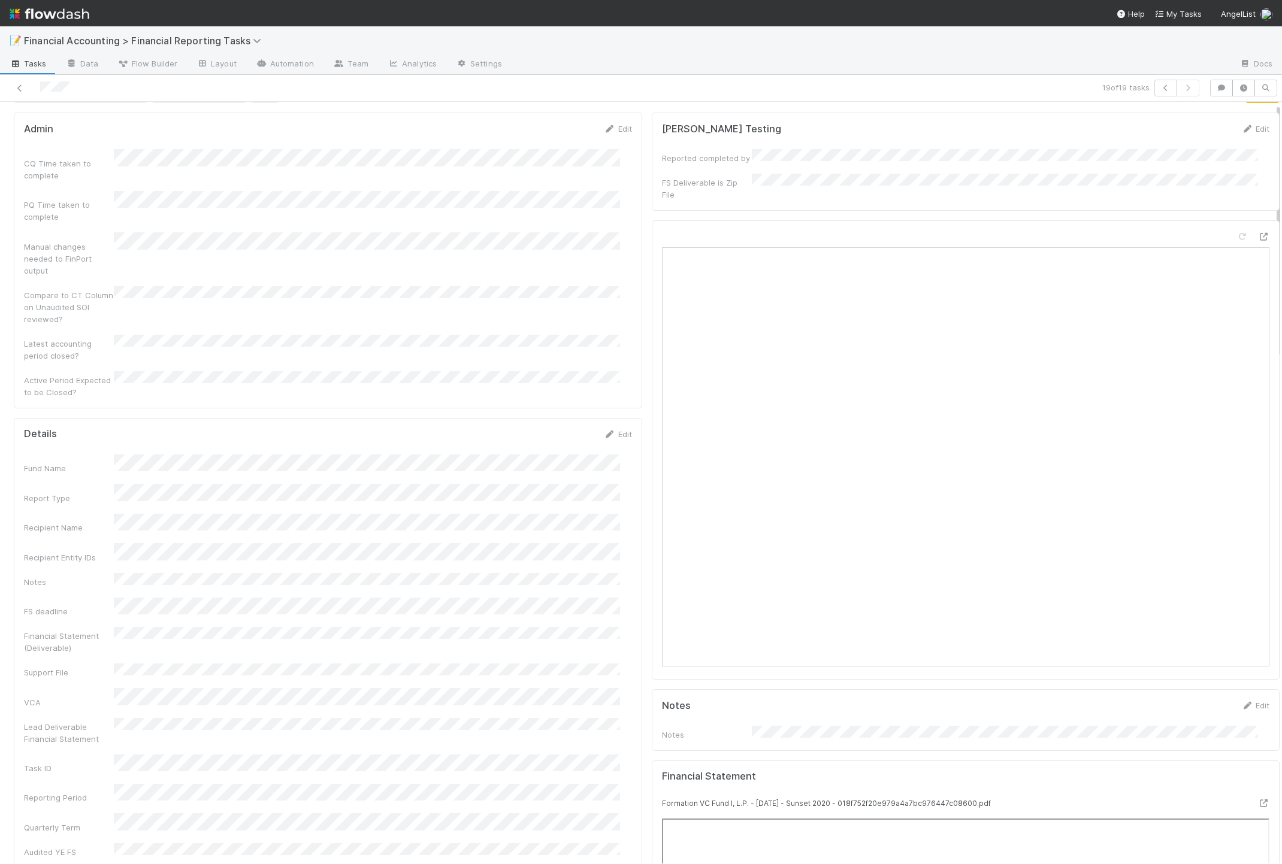
scroll to position [75, 0]
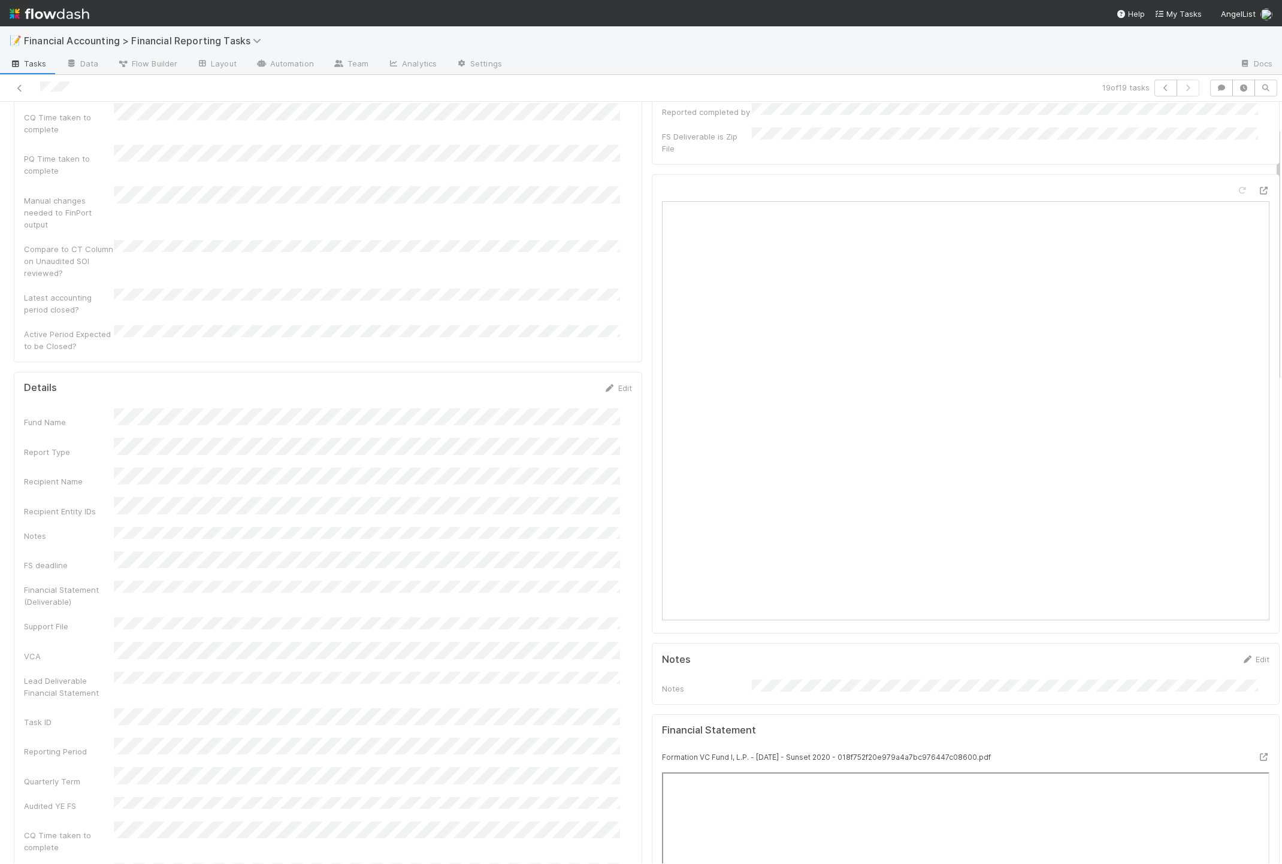
click at [9, 87] on div at bounding box center [306, 88] width 602 height 17
click at [20, 88] on icon at bounding box center [20, 88] width 12 height 8
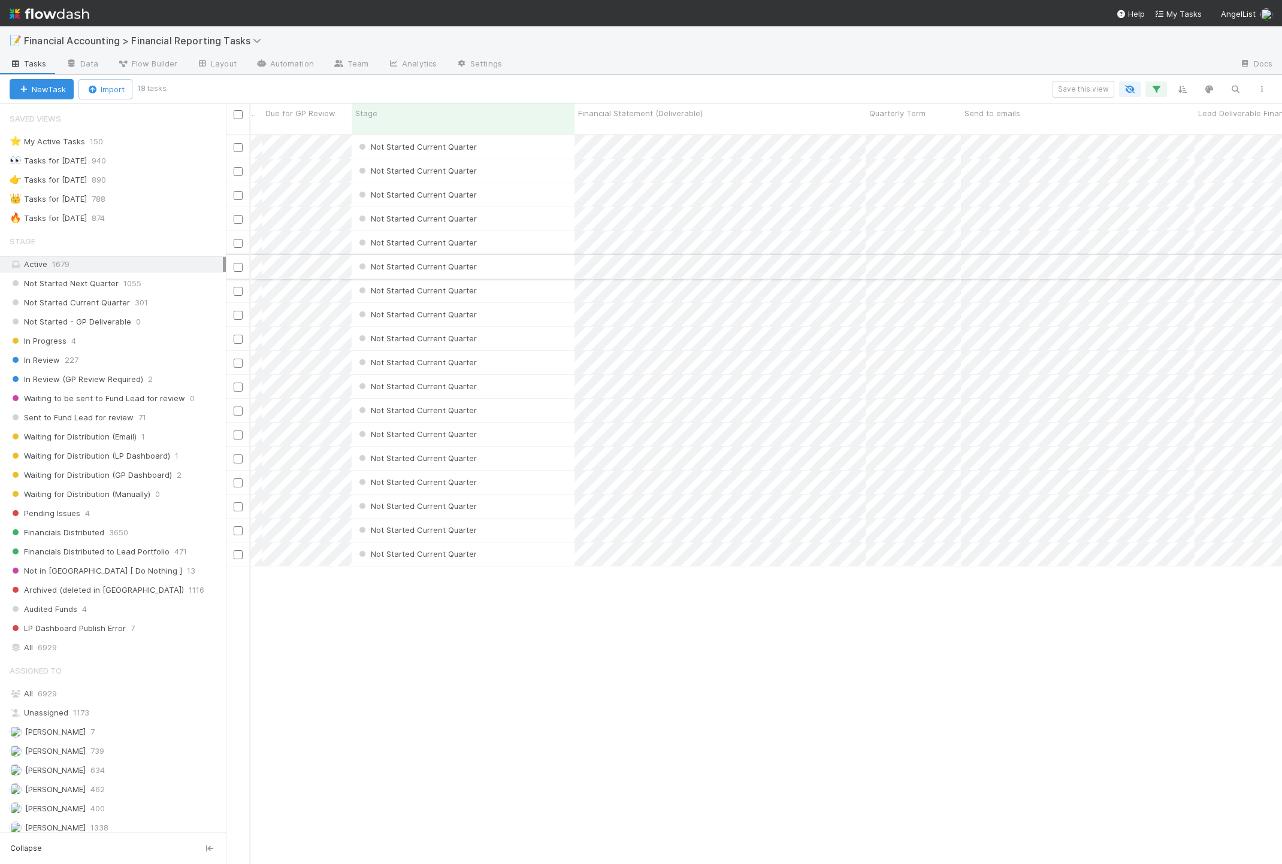
scroll to position [0, 674]
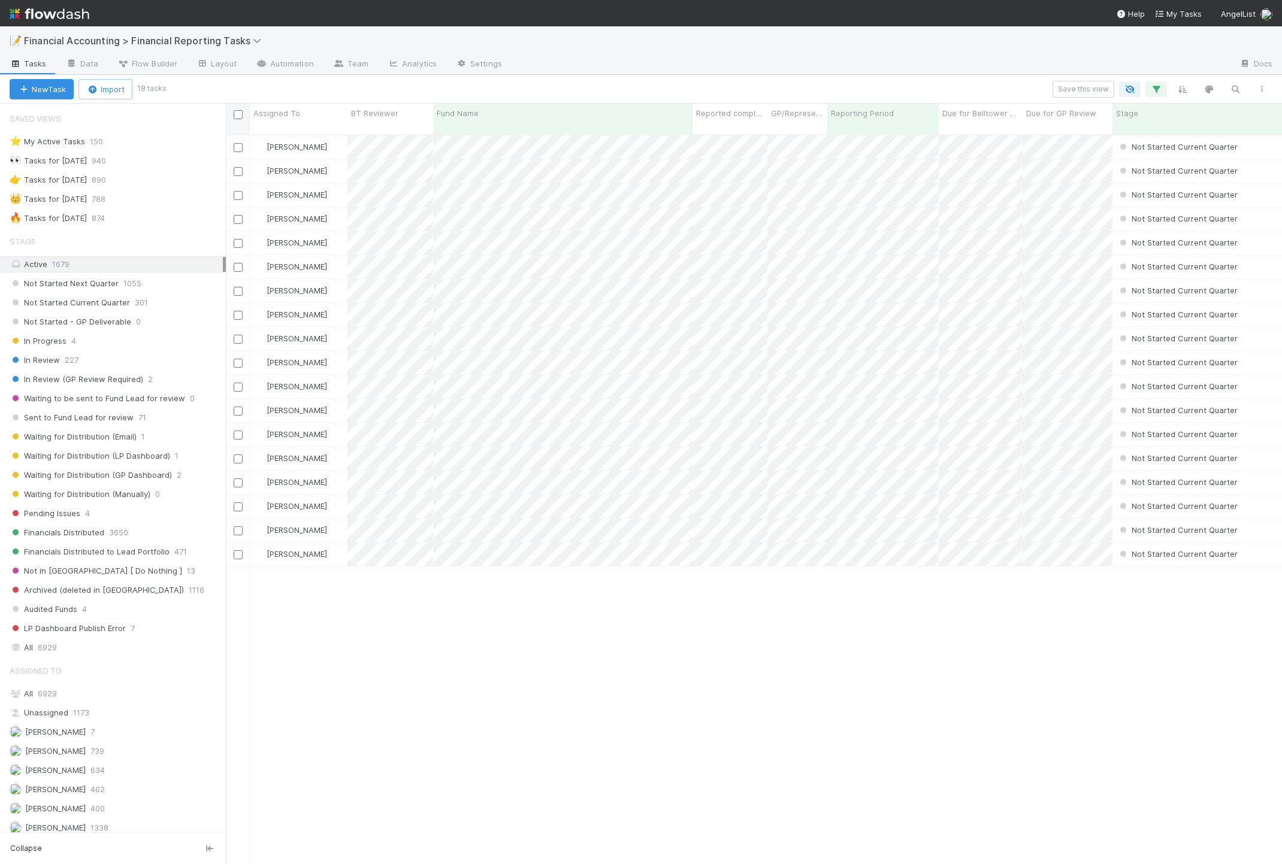
click at [240, 114] on input "checkbox" at bounding box center [238, 114] width 9 height 9
checkbox input "true"
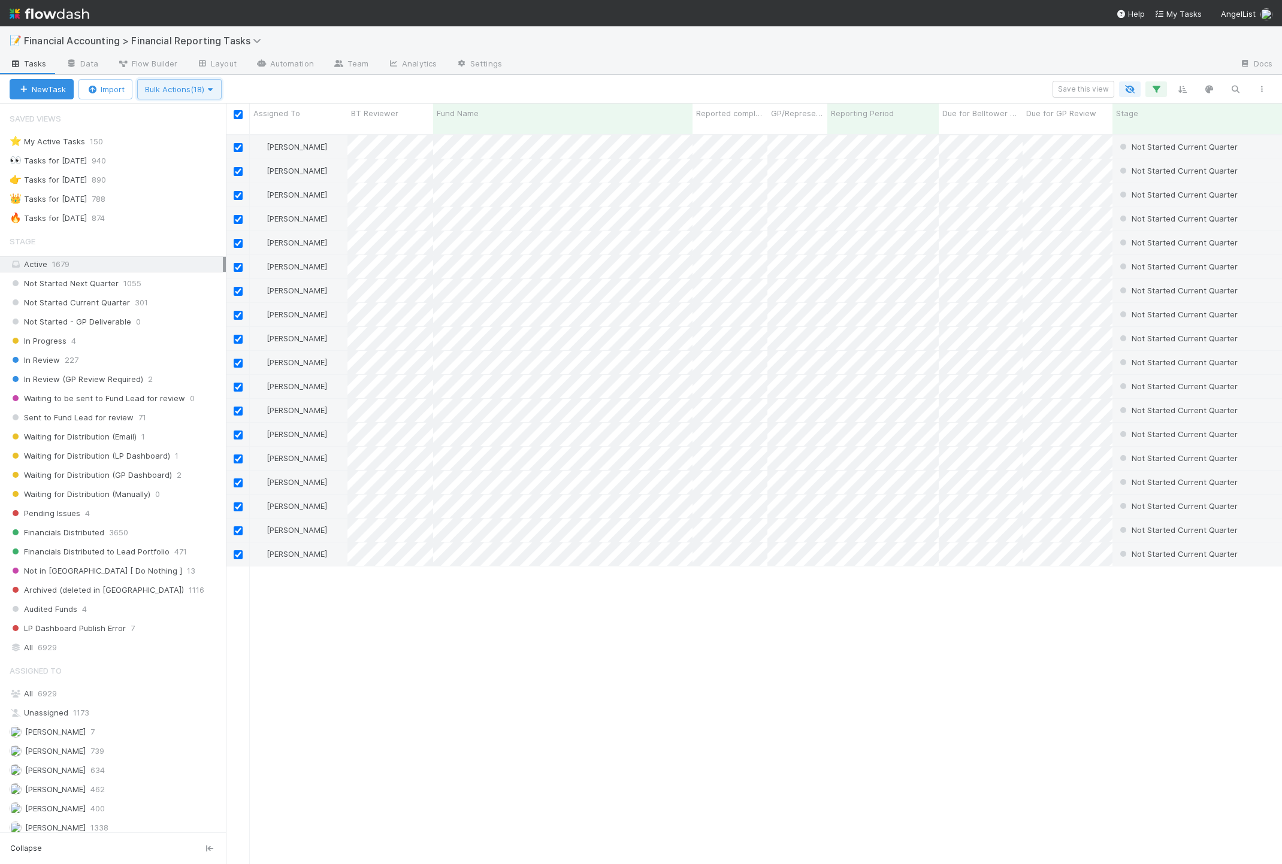
click at [216, 90] on icon "button" at bounding box center [210, 90] width 12 height 8
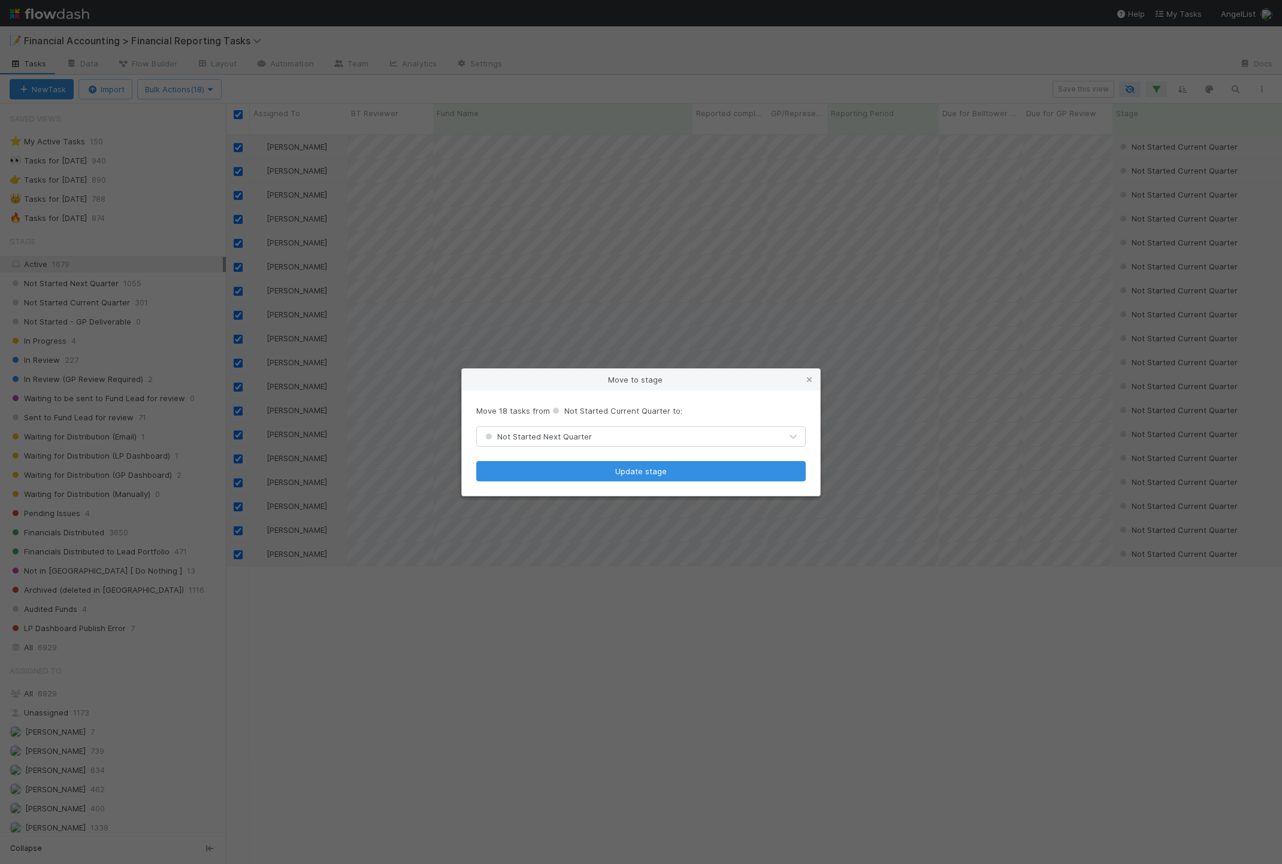
click at [599, 435] on div "Not Started Next Quarter" at bounding box center [629, 436] width 304 height 19
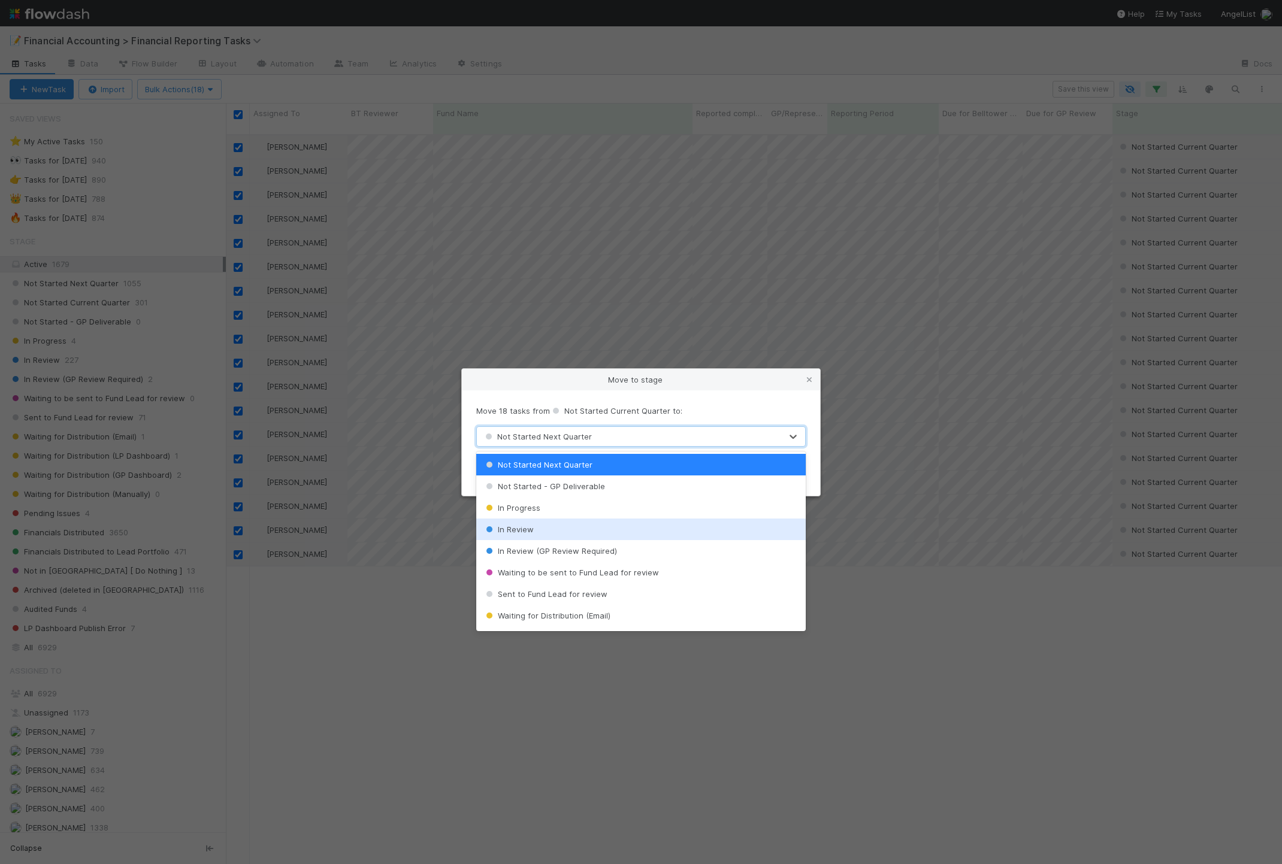
click at [568, 525] on div "In Review" at bounding box center [640, 530] width 329 height 22
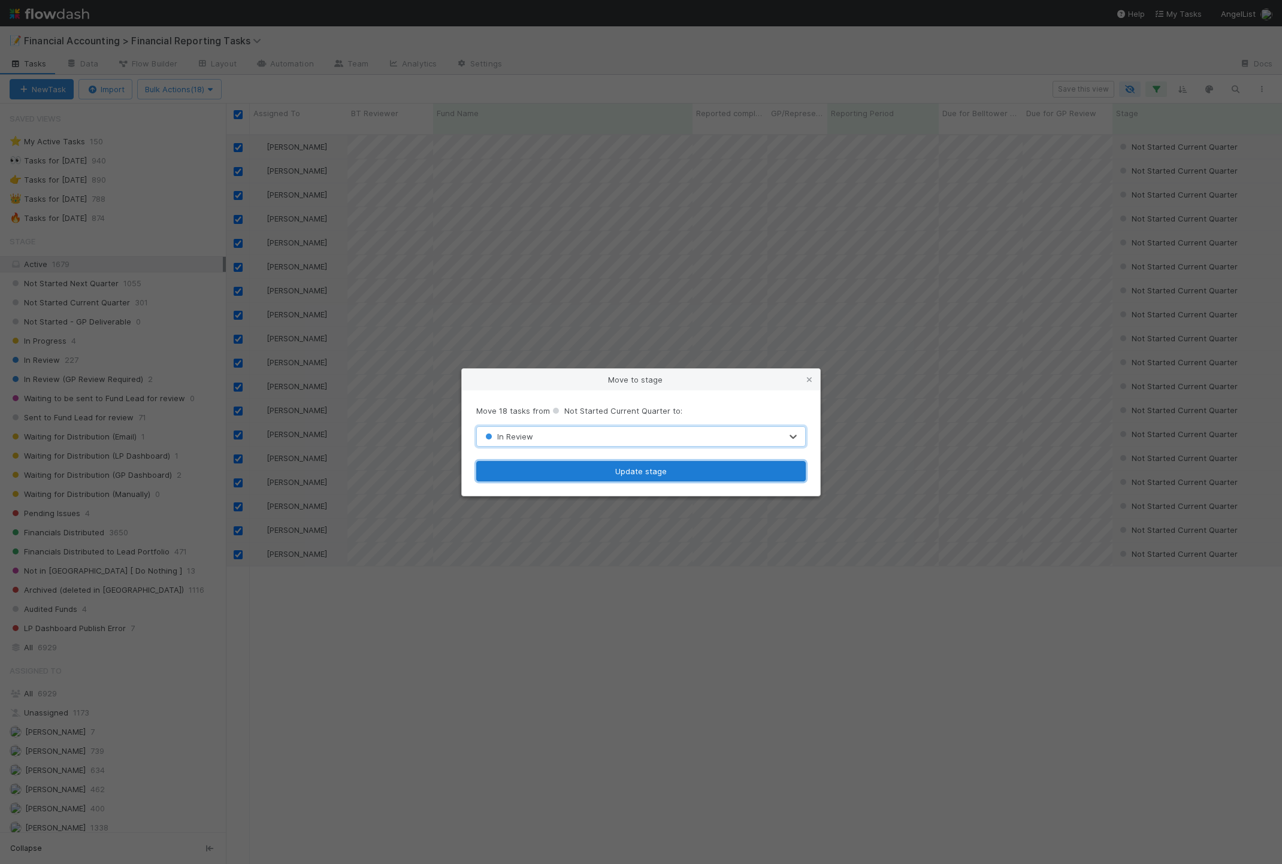
click at [624, 472] on button "Update stage" at bounding box center [640, 471] width 329 height 20
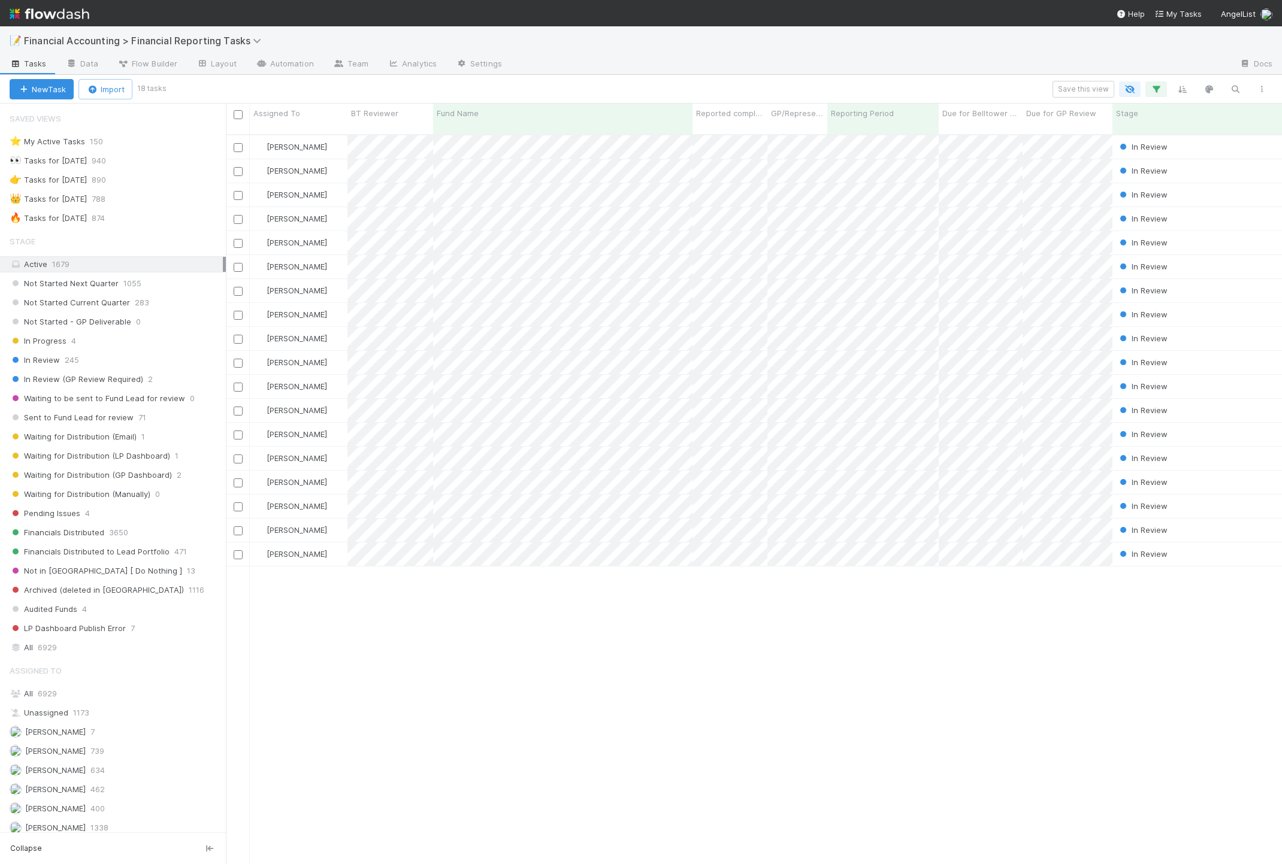
drag, startPoint x: 489, startPoint y: 613, endPoint x: 506, endPoint y: 603, distance: 19.3
click at [490, 613] on div "[PERSON_NAME] In Review [DATE] 3:16:05 PM [DATE] 3:12:47 PM 0 0 0 [PERSON_NAME]…" at bounding box center [754, 504] width 1056 height 739
click at [207, 89] on div "Save this view" at bounding box center [719, 89] width 1111 height 17
click at [238, 113] on input "checkbox" at bounding box center [238, 114] width 9 height 9
checkbox input "true"
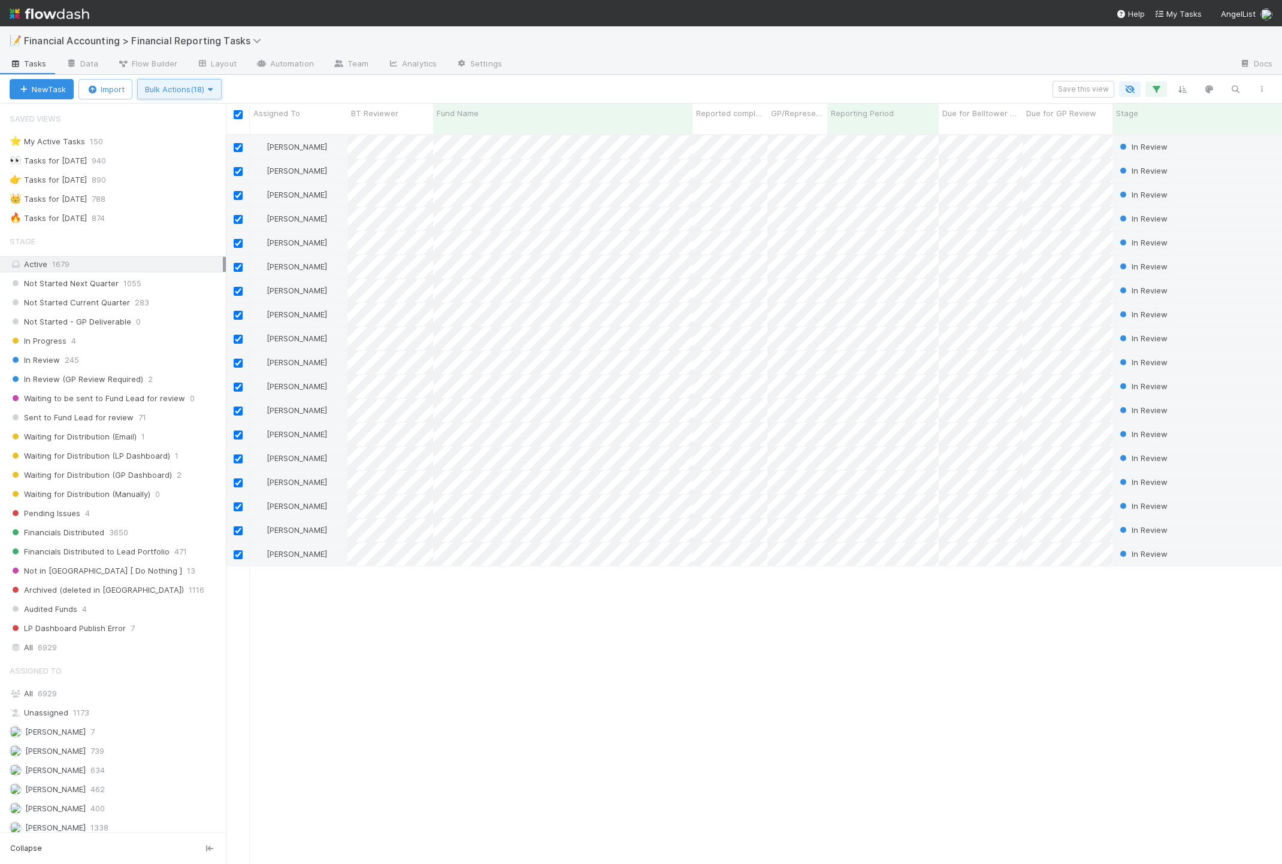
click at [213, 90] on icon "button" at bounding box center [210, 90] width 12 height 8
drag, startPoint x: 519, startPoint y: 612, endPoint x: 475, endPoint y: 594, distance: 47.6
click at [518, 613] on div "Assign to Update data Move to stage Move to Pending Issues Transform Support Fi…" at bounding box center [641, 432] width 1282 height 864
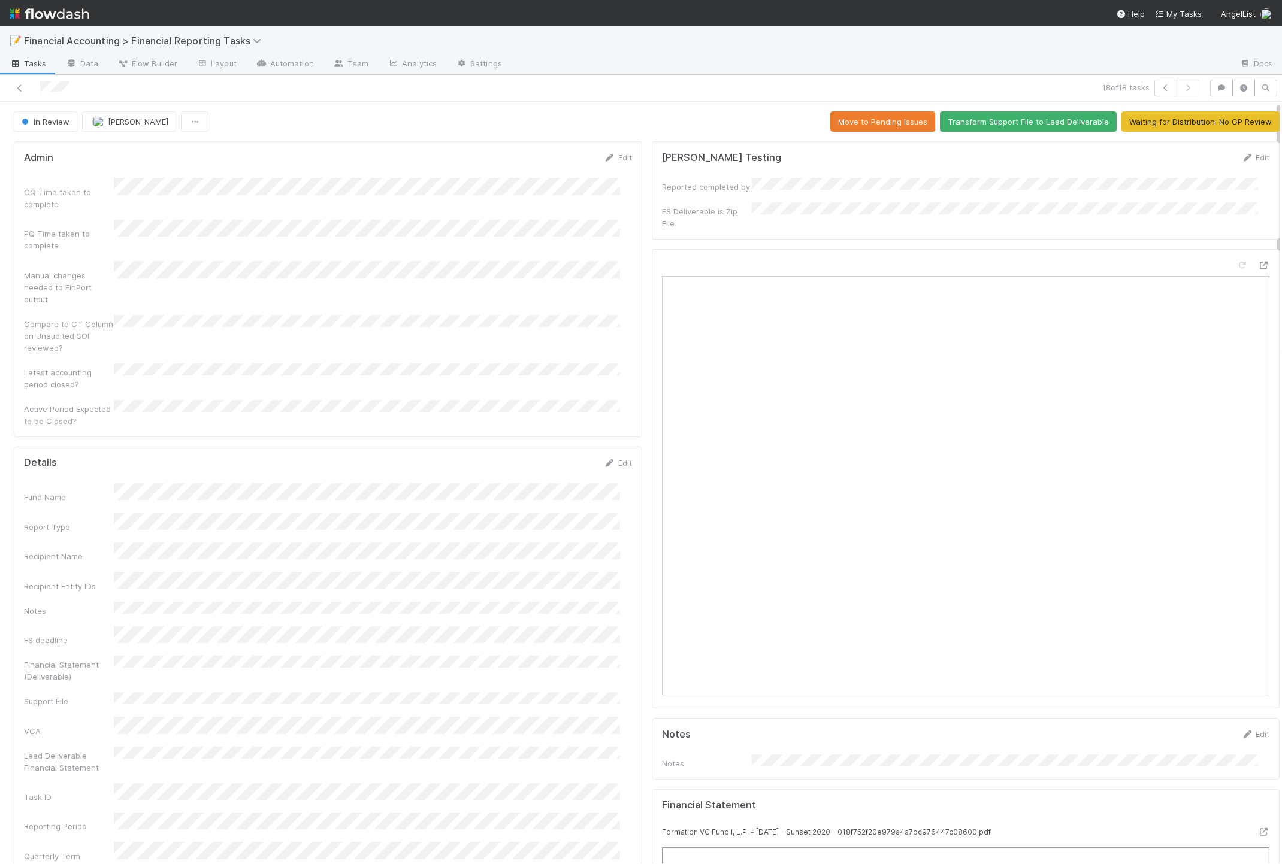
drag, startPoint x: 436, startPoint y: 418, endPoint x: 340, endPoint y: 364, distance: 110.5
click at [14, 85] on icon at bounding box center [20, 88] width 12 height 8
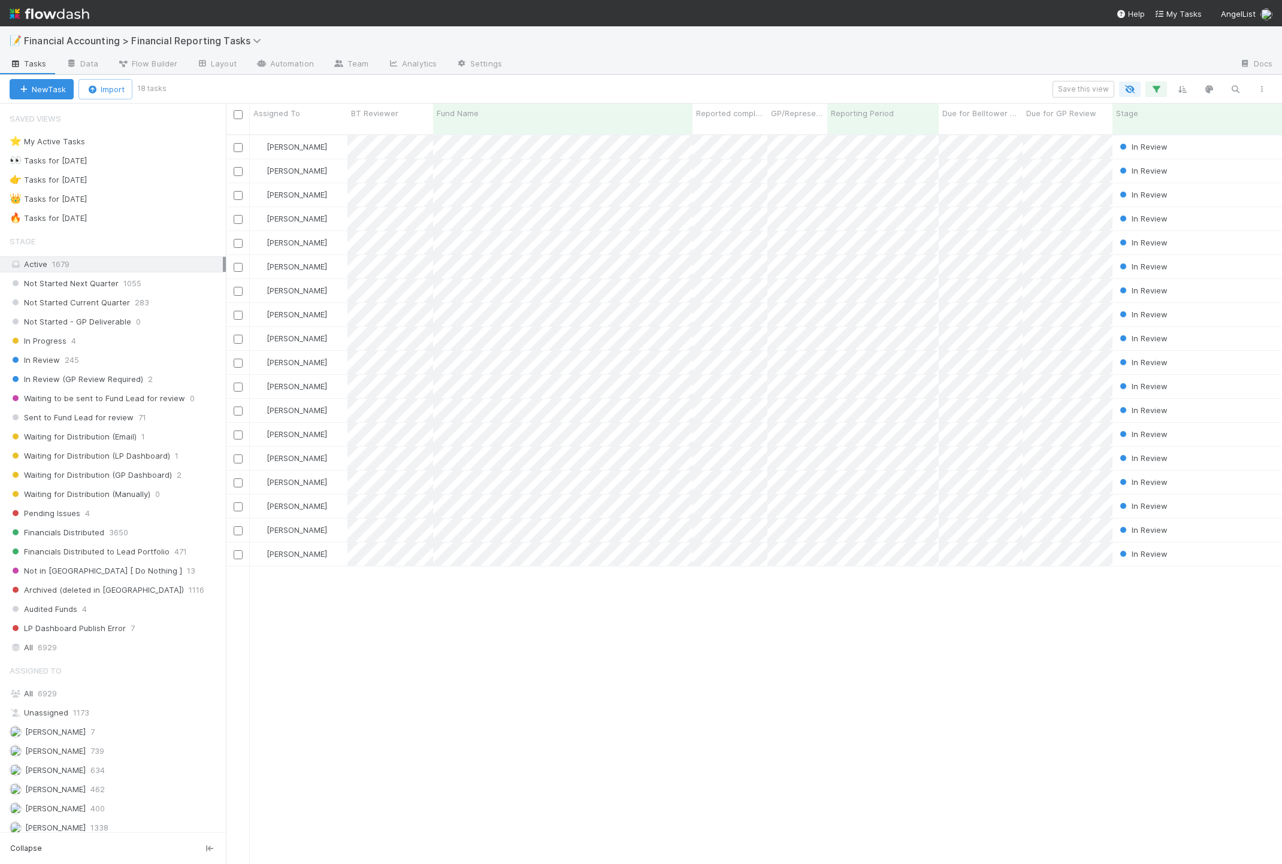
scroll to position [728, 1045]
click at [240, 114] on input "checkbox" at bounding box center [238, 114] width 9 height 9
checkbox input "true"
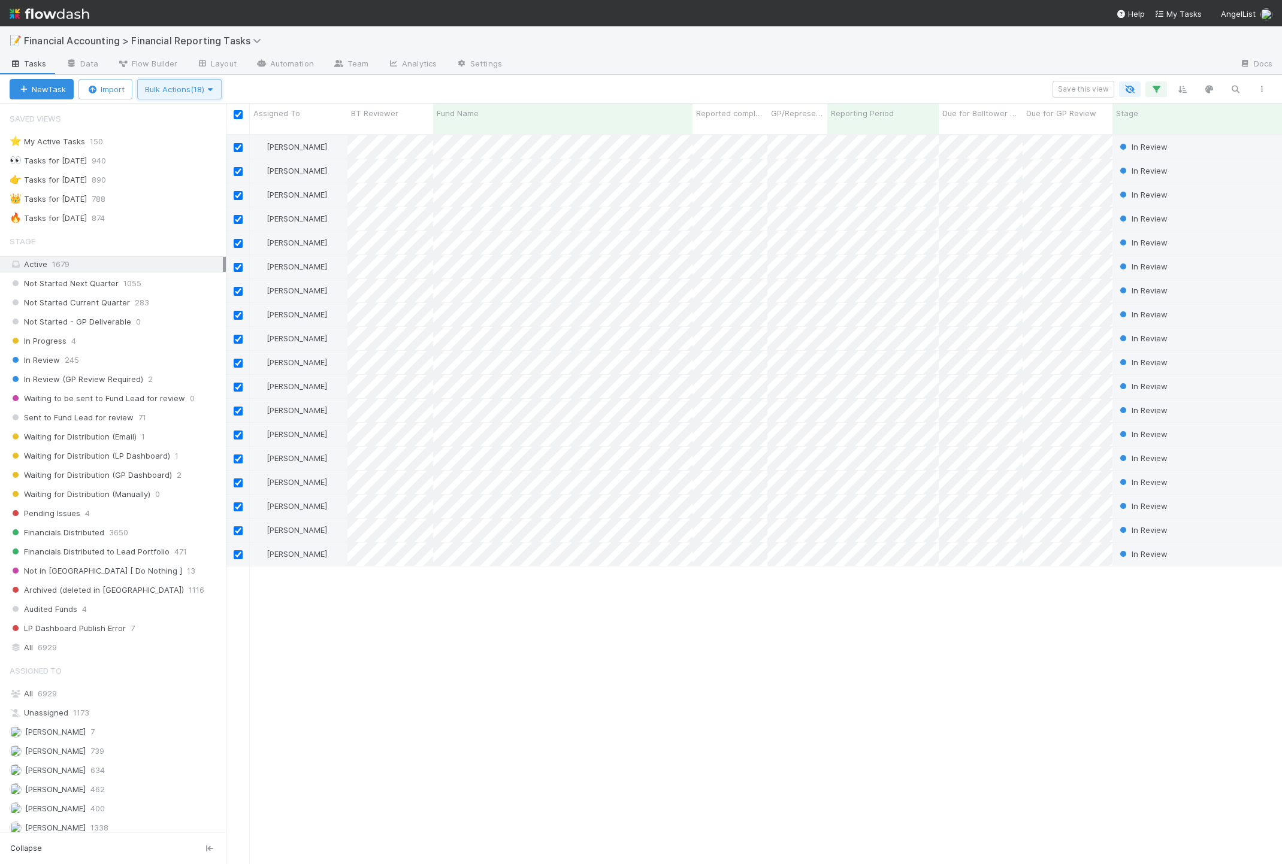
click at [214, 84] on span "button" at bounding box center [210, 89] width 12 height 10
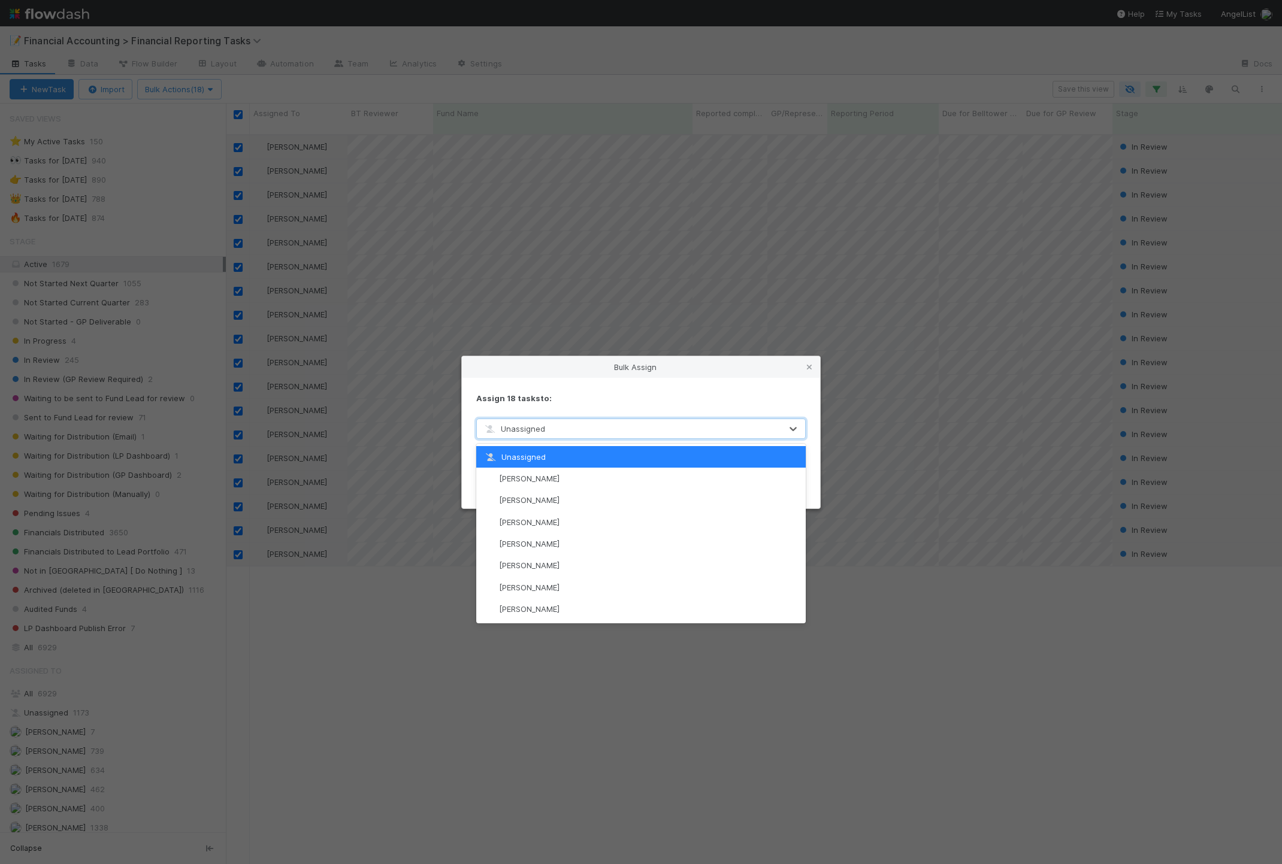
click at [531, 430] on span "Unassigned" at bounding box center [514, 429] width 62 height 10
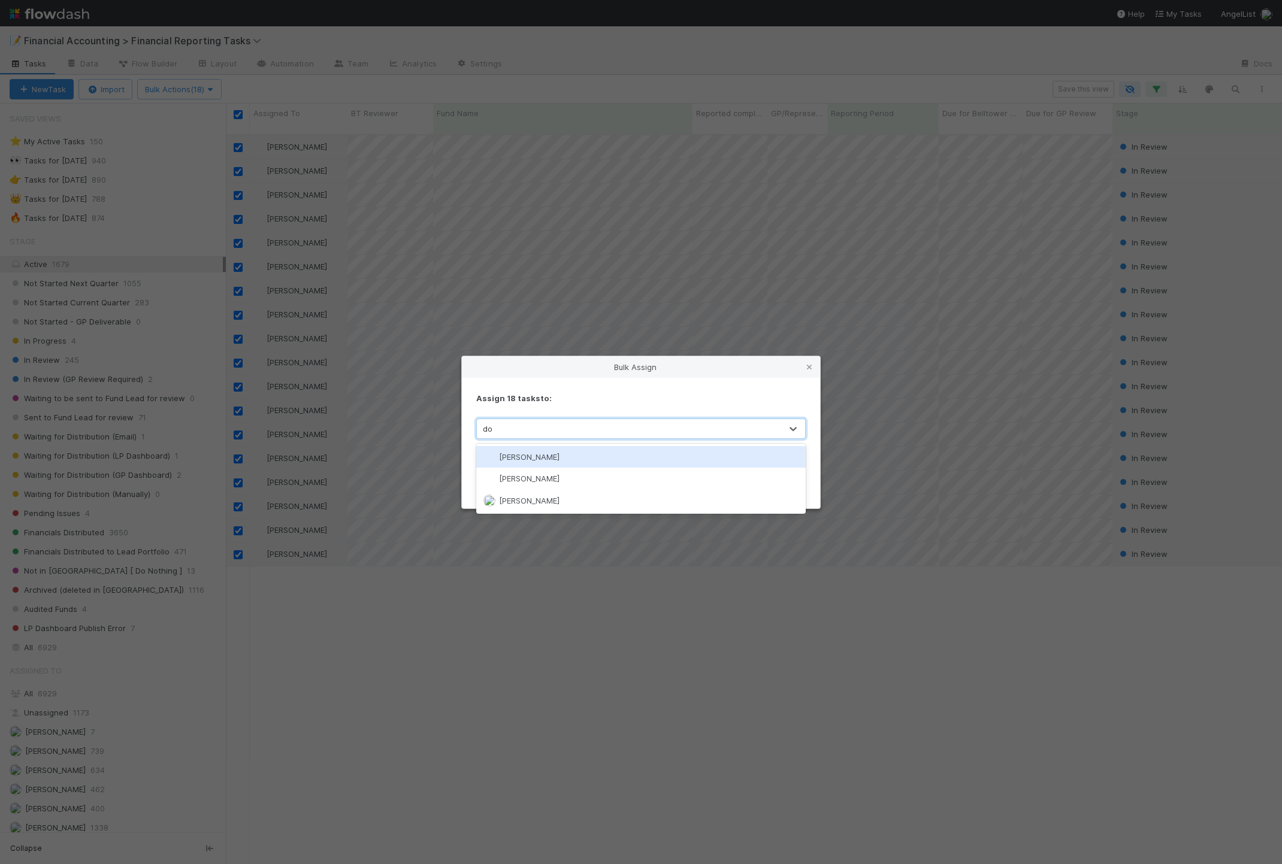
type input "don"
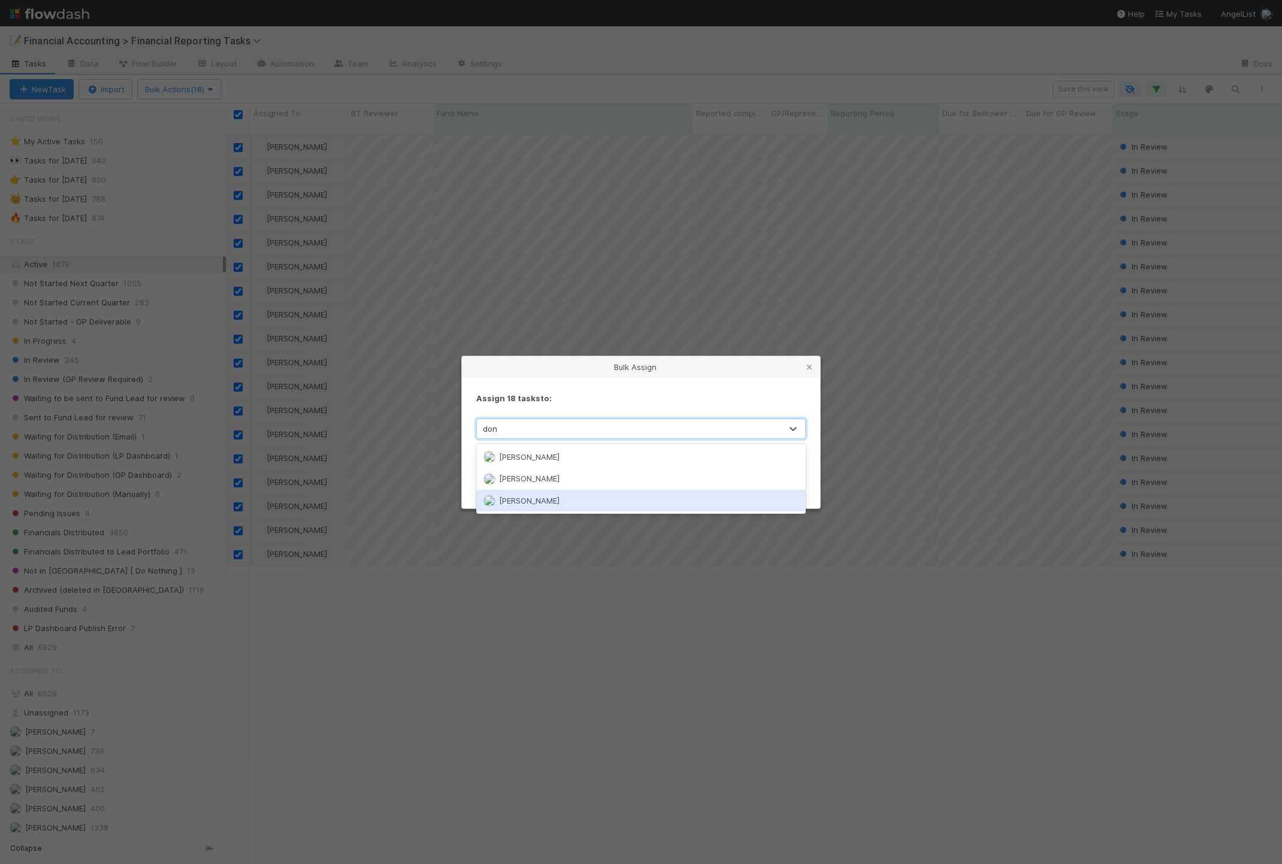
click at [525, 497] on span "[PERSON_NAME]" at bounding box center [529, 501] width 61 height 10
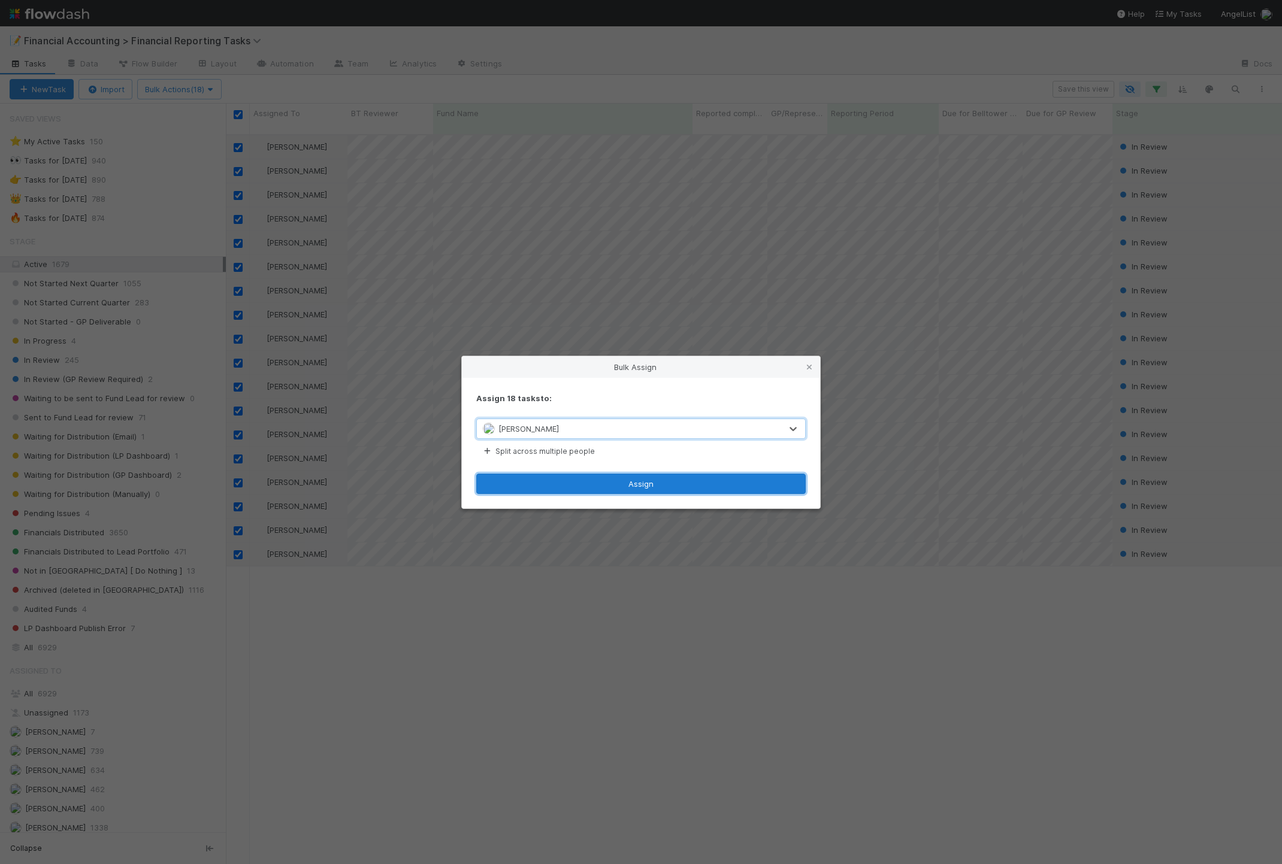
click at [617, 483] on button "Assign" at bounding box center [640, 484] width 329 height 20
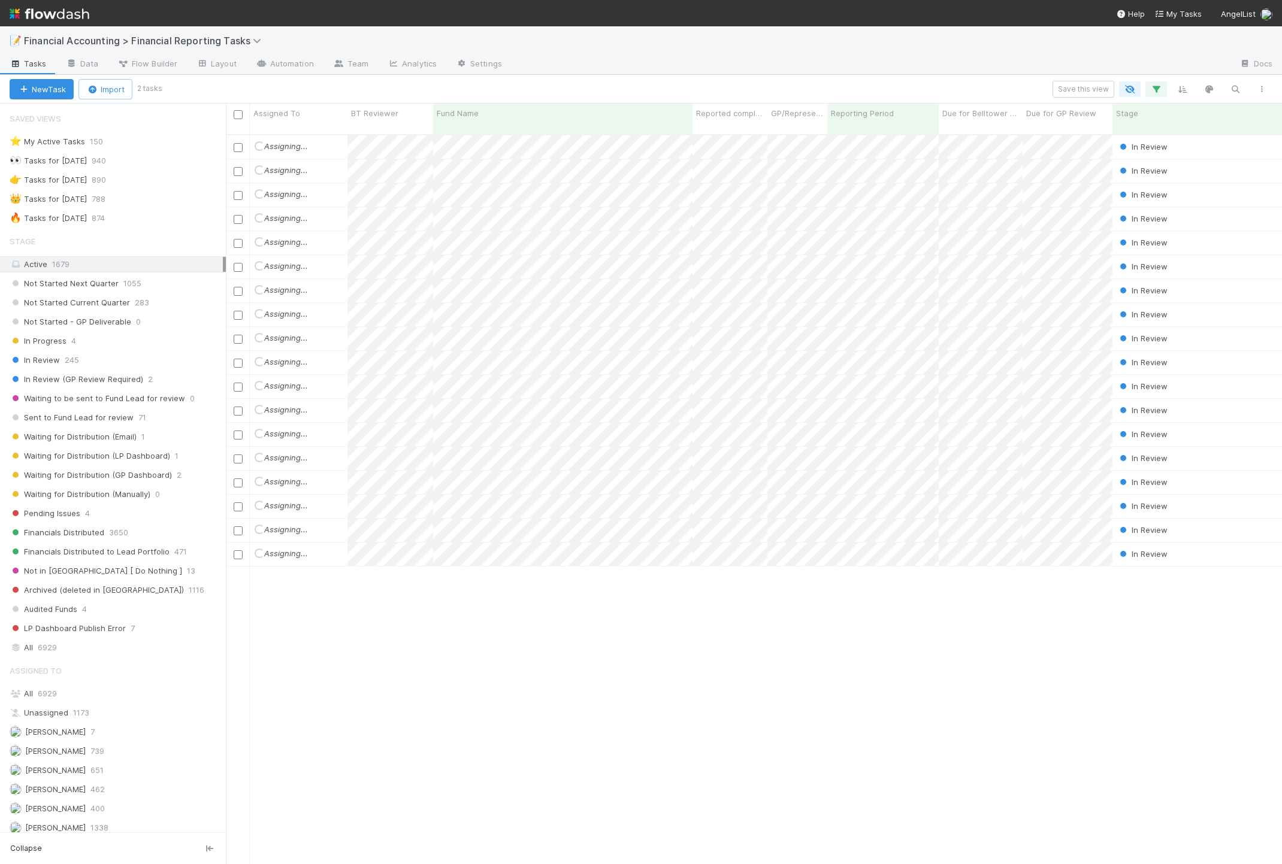
click at [388, 606] on div "Loading... Assigning... In Review [DATE] 3:16:05 PM [DATE] 3:12:47 PM 0 0 0 Loa…" at bounding box center [754, 504] width 1056 height 739
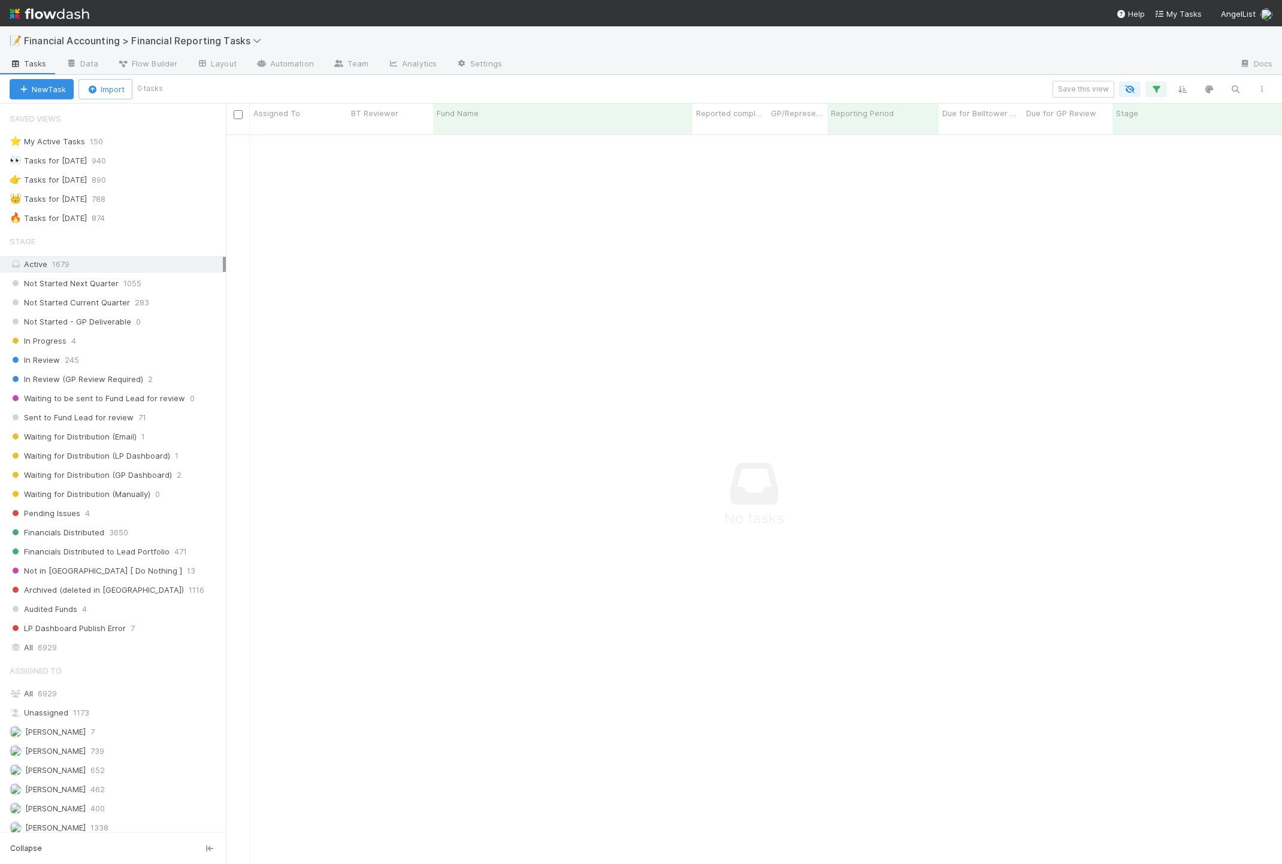
scroll to position [716, 1034]
drag, startPoint x: 648, startPoint y: 178, endPoint x: 271, endPoint y: 137, distance: 379.7
